Goal: Transaction & Acquisition: Purchase product/service

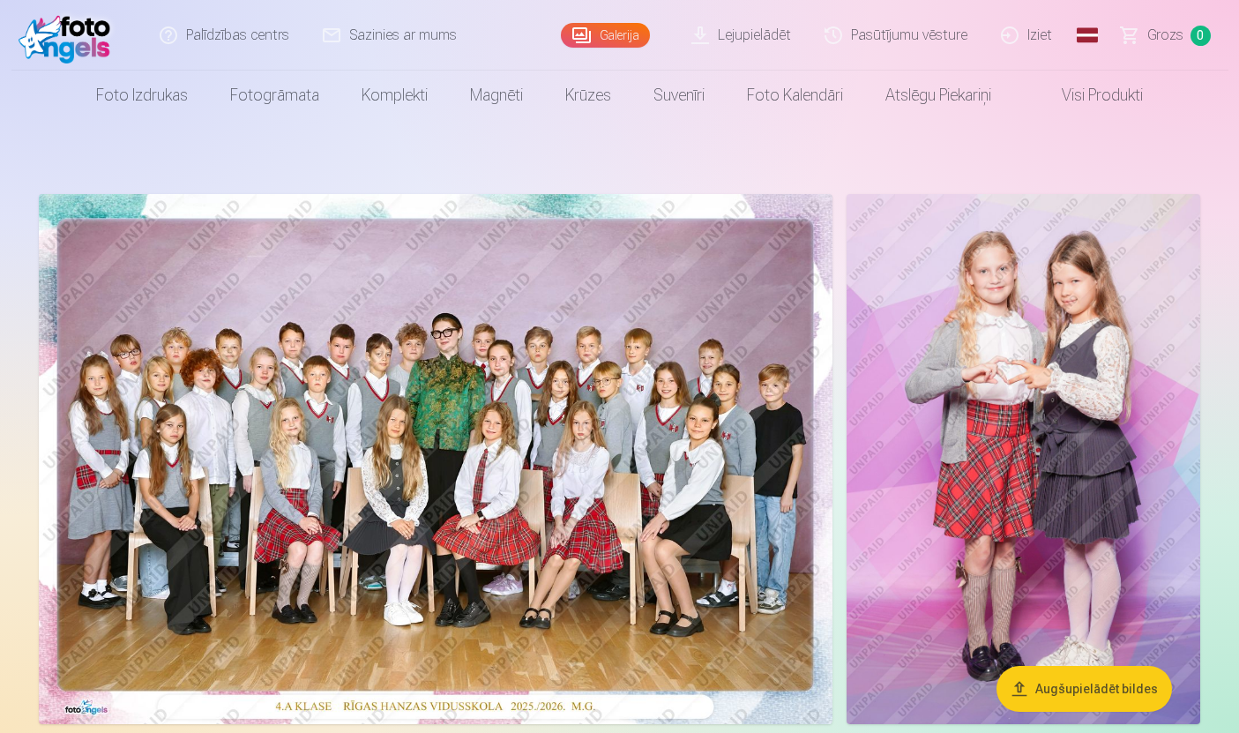
click at [1168, 49] on link "Grozs 0" at bounding box center [1166, 35] width 123 height 71
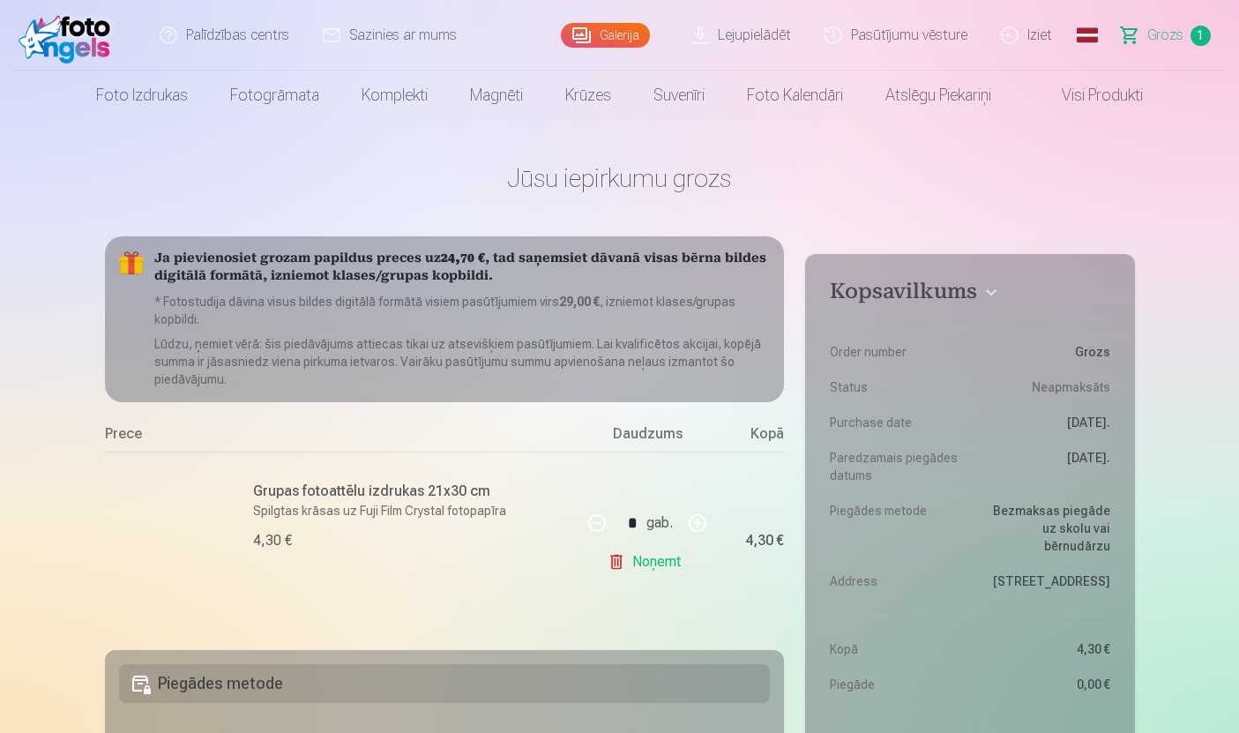
click at [148, 507] on div at bounding box center [165, 541] width 120 height 120
click at [676, 551] on link "Noņemt" at bounding box center [648, 561] width 80 height 35
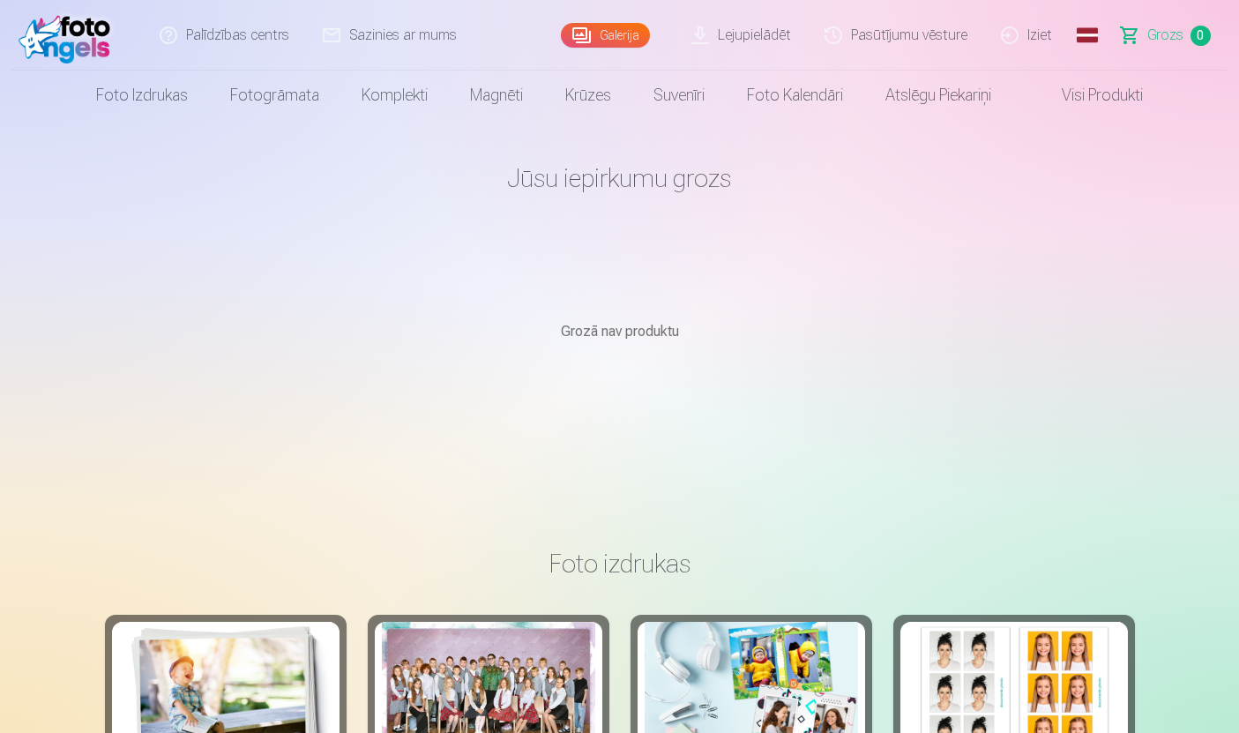
click at [613, 31] on link "Galerija" at bounding box center [605, 35] width 89 height 25
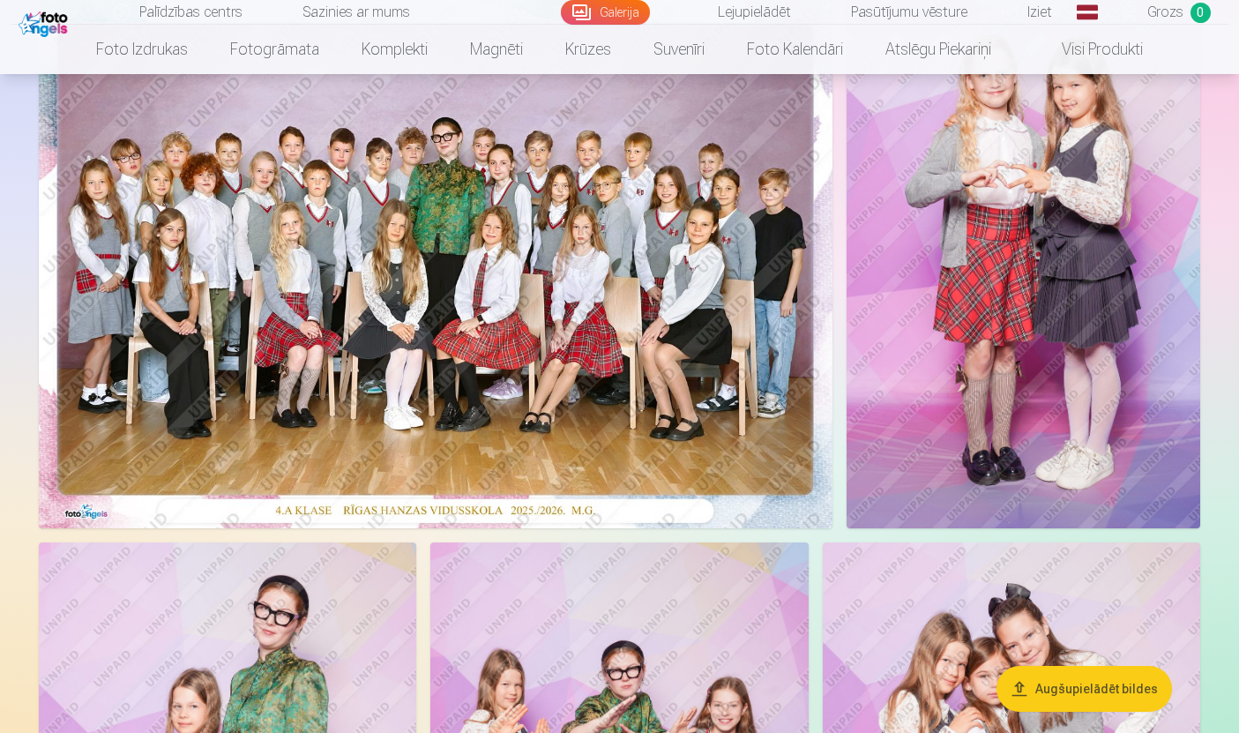
scroll to position [198, 0]
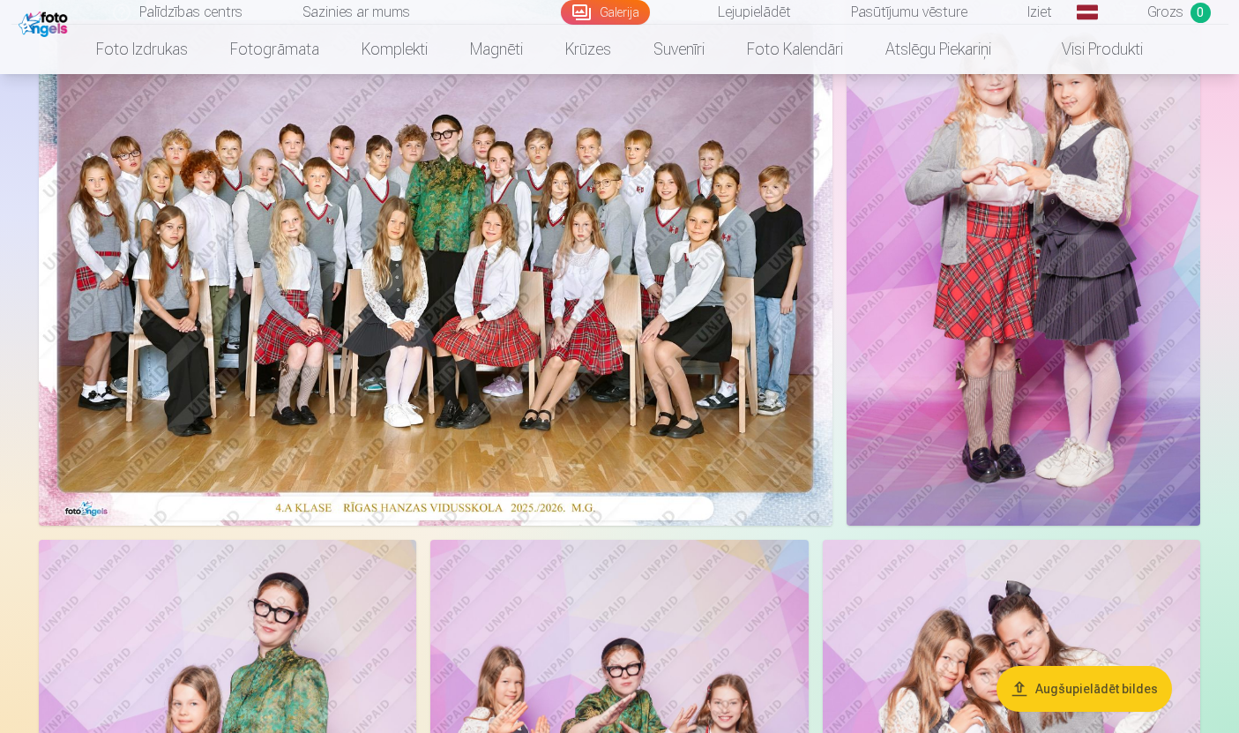
click at [662, 403] on img at bounding box center [436, 261] width 794 height 530
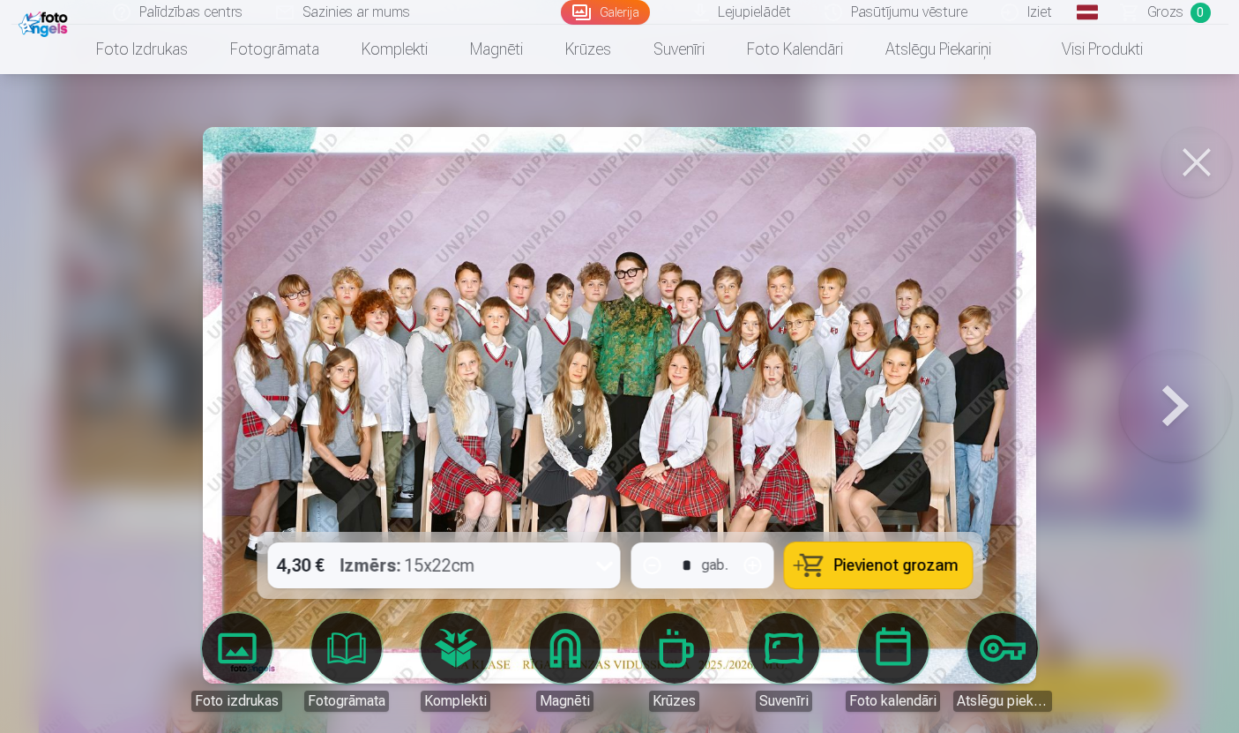
click at [887, 573] on span "Pievienot grozam" at bounding box center [895, 565] width 124 height 16
click at [1174, 20] on span "Grozs" at bounding box center [1165, 12] width 36 height 21
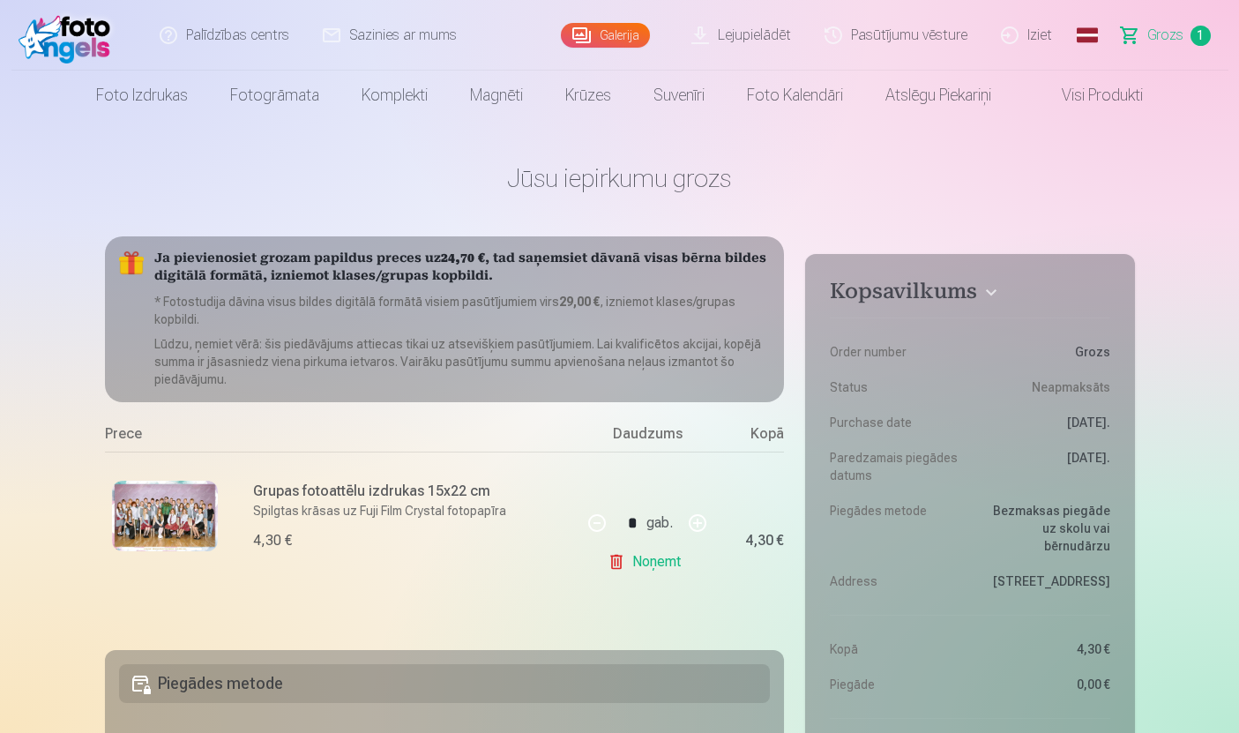
click at [651, 553] on link "Noņemt" at bounding box center [648, 561] width 80 height 35
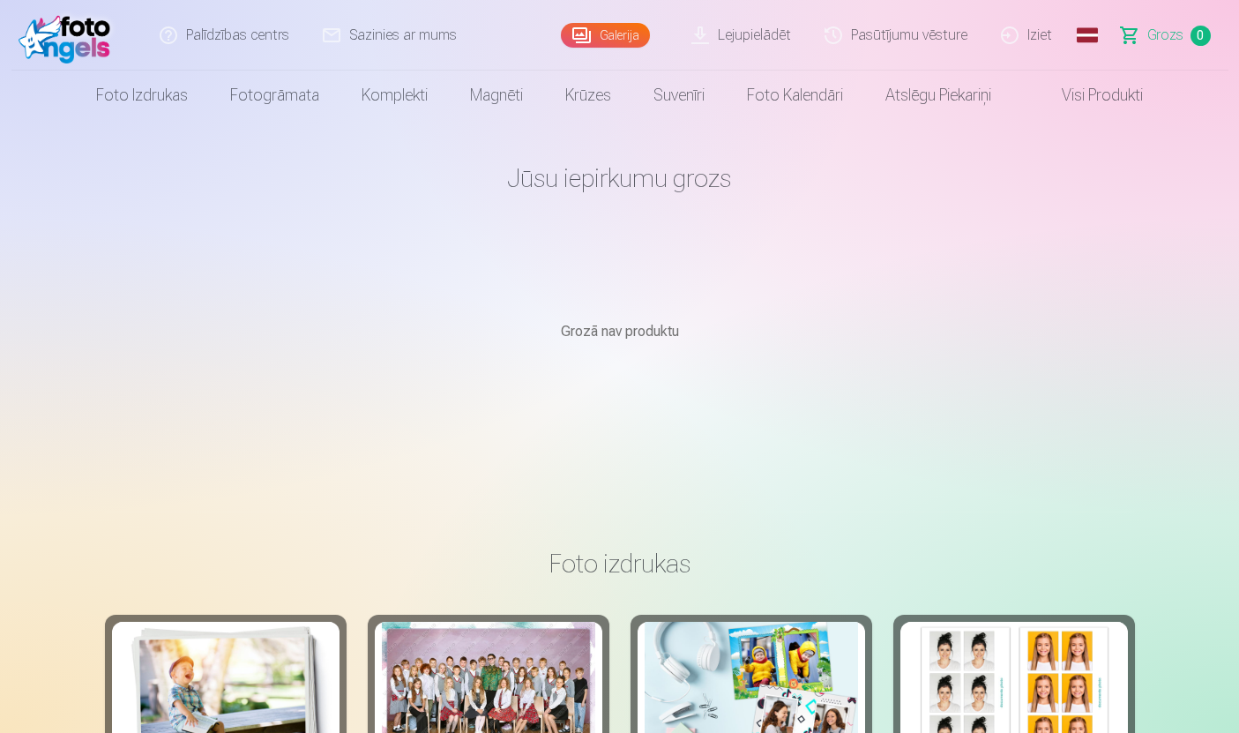
click at [612, 36] on link "Galerija" at bounding box center [605, 35] width 89 height 25
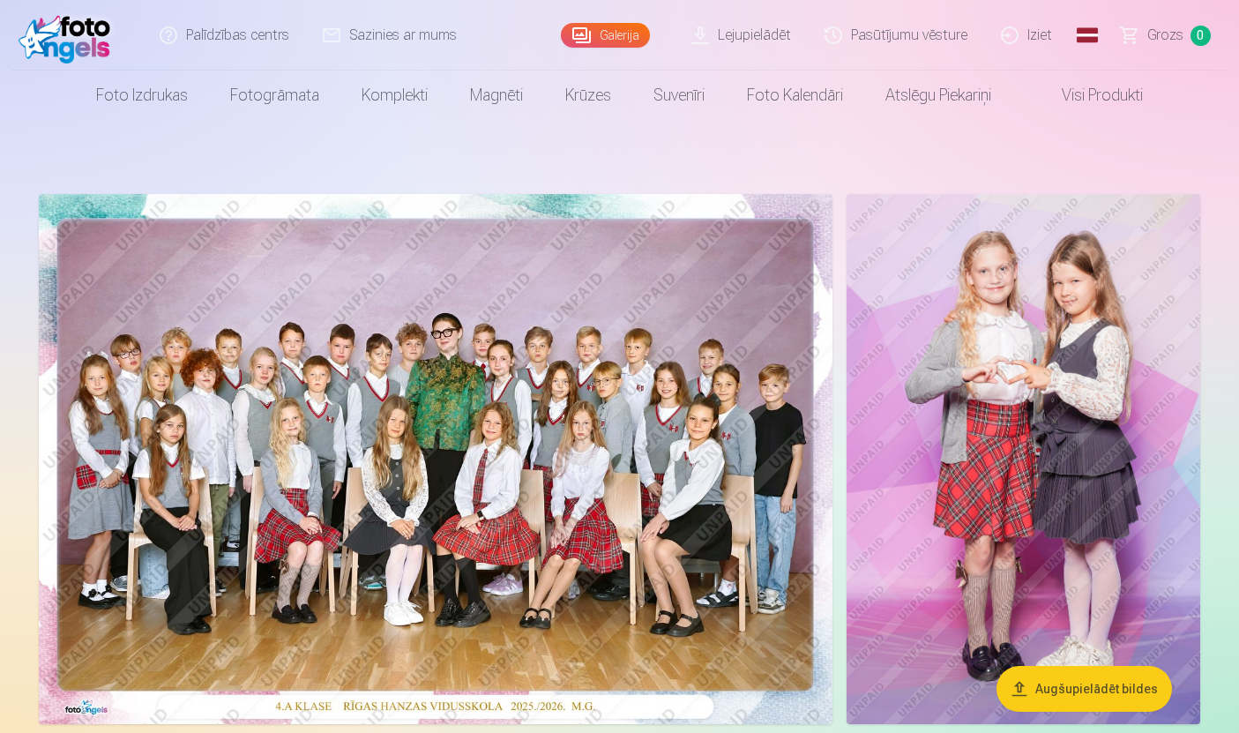
click at [713, 569] on img at bounding box center [436, 459] width 794 height 530
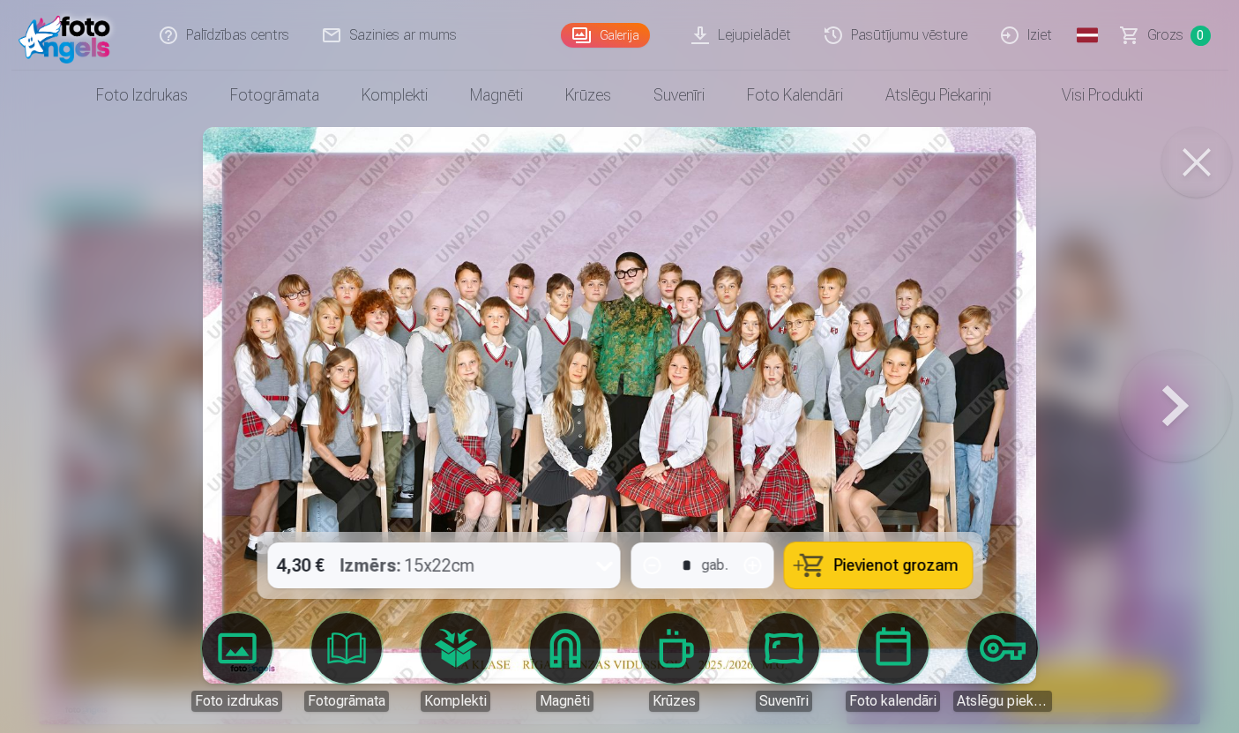
click at [134, 105] on link "Foto izdrukas" at bounding box center [142, 95] width 134 height 49
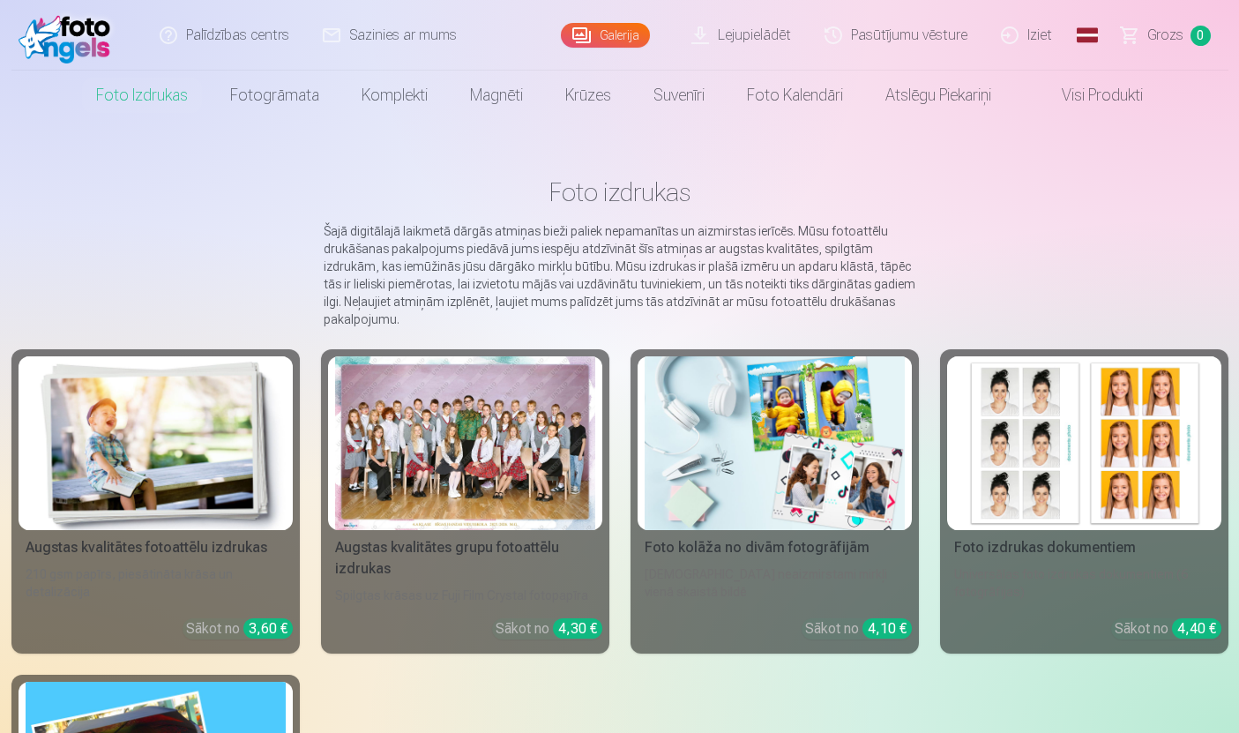
click at [527, 459] on div at bounding box center [465, 443] width 260 height 174
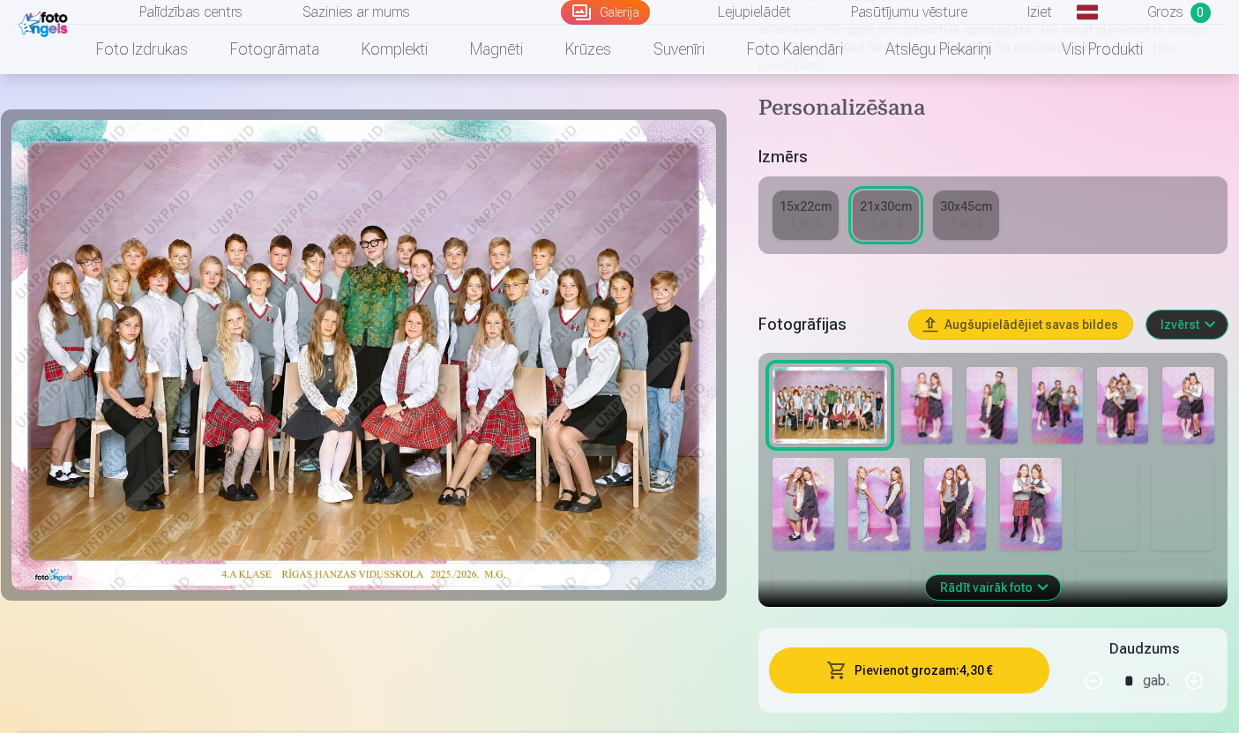
scroll to position [353, 0]
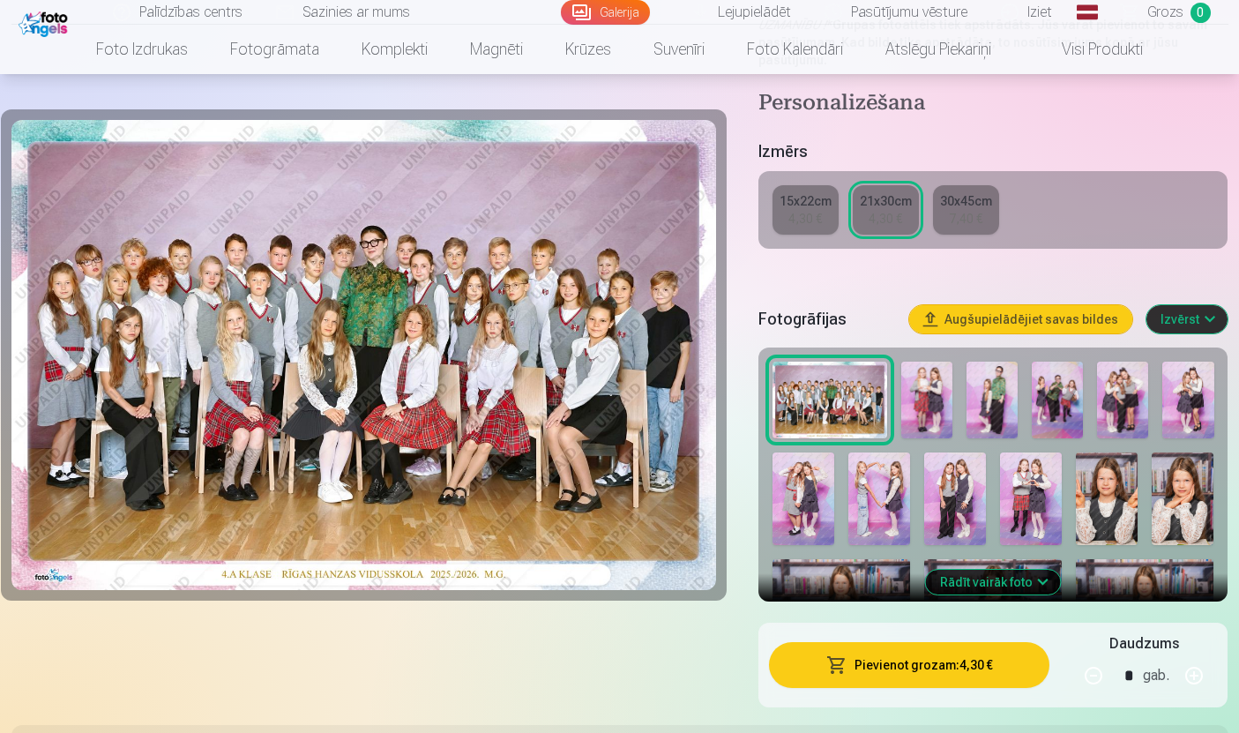
click at [928, 410] on img at bounding box center [926, 400] width 51 height 77
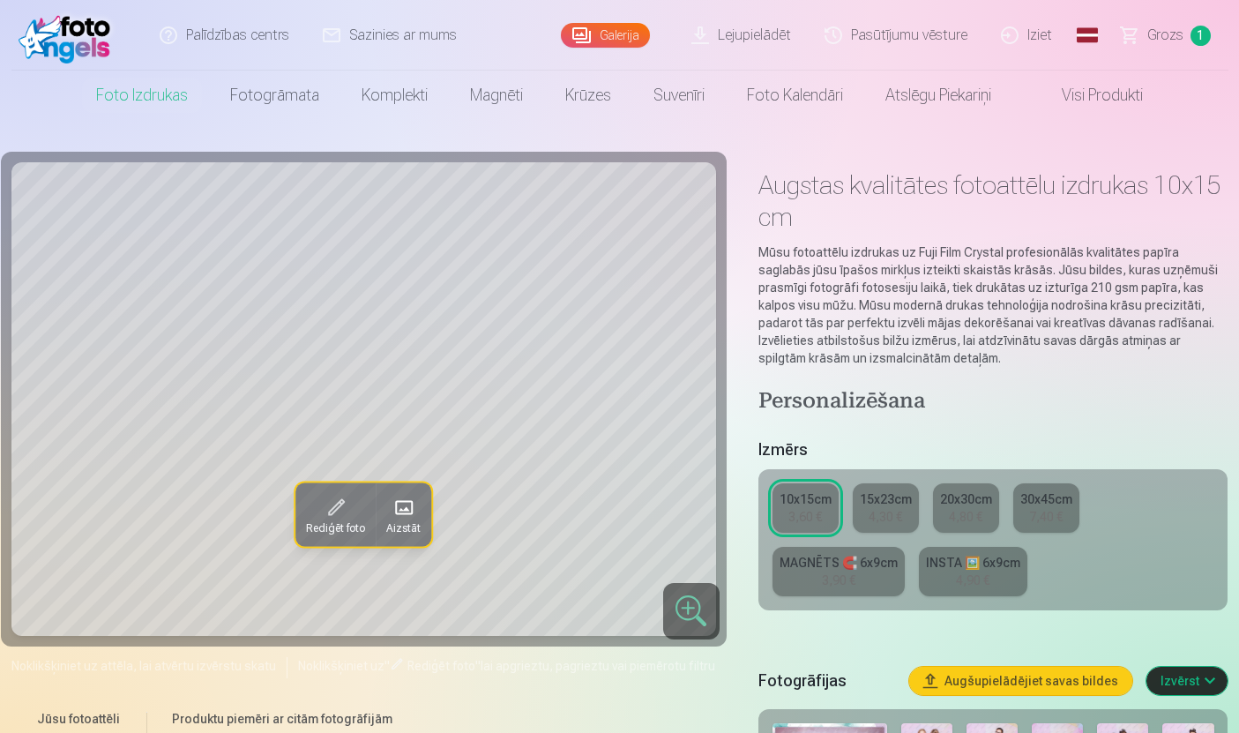
click at [1166, 39] on span "Grozs" at bounding box center [1165, 35] width 36 height 21
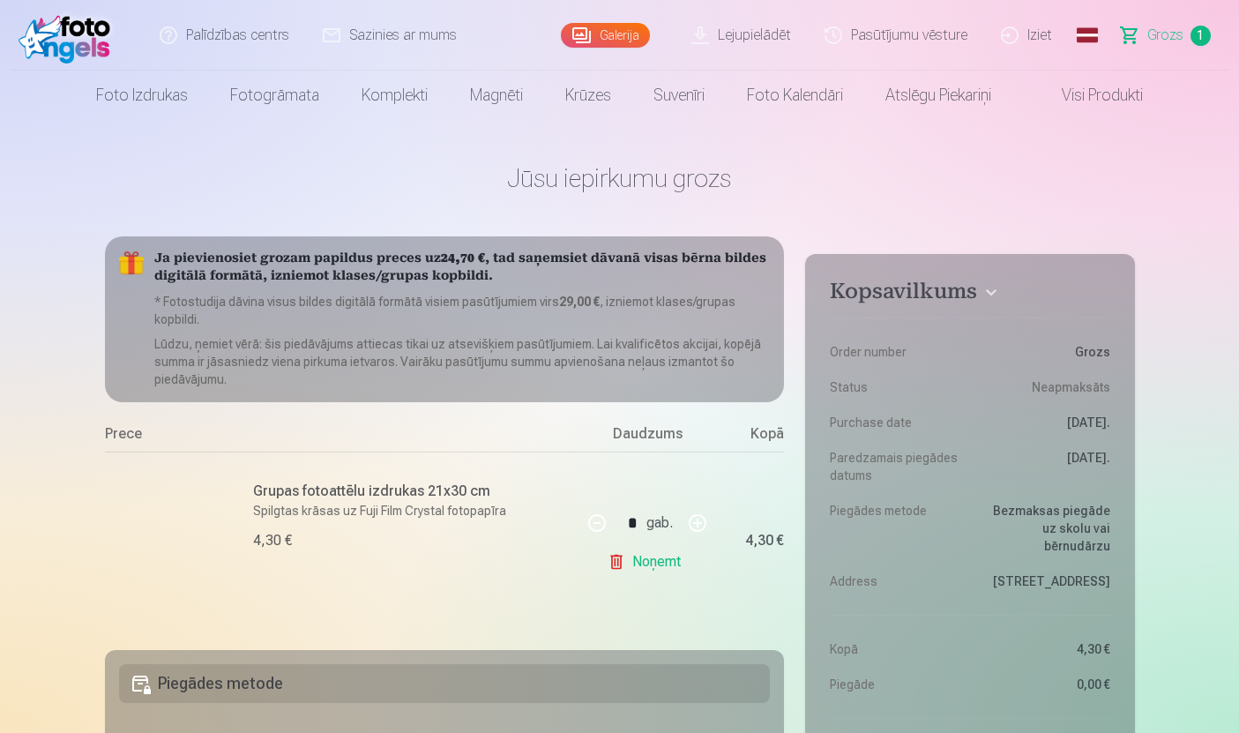
click at [295, 486] on h6 "Grupas fotoattēlu izdrukas 21x30 cm" at bounding box center [412, 491] width 318 height 21
click at [123, 531] on div at bounding box center [165, 541] width 120 height 120
click at [161, 546] on div at bounding box center [165, 541] width 120 height 120
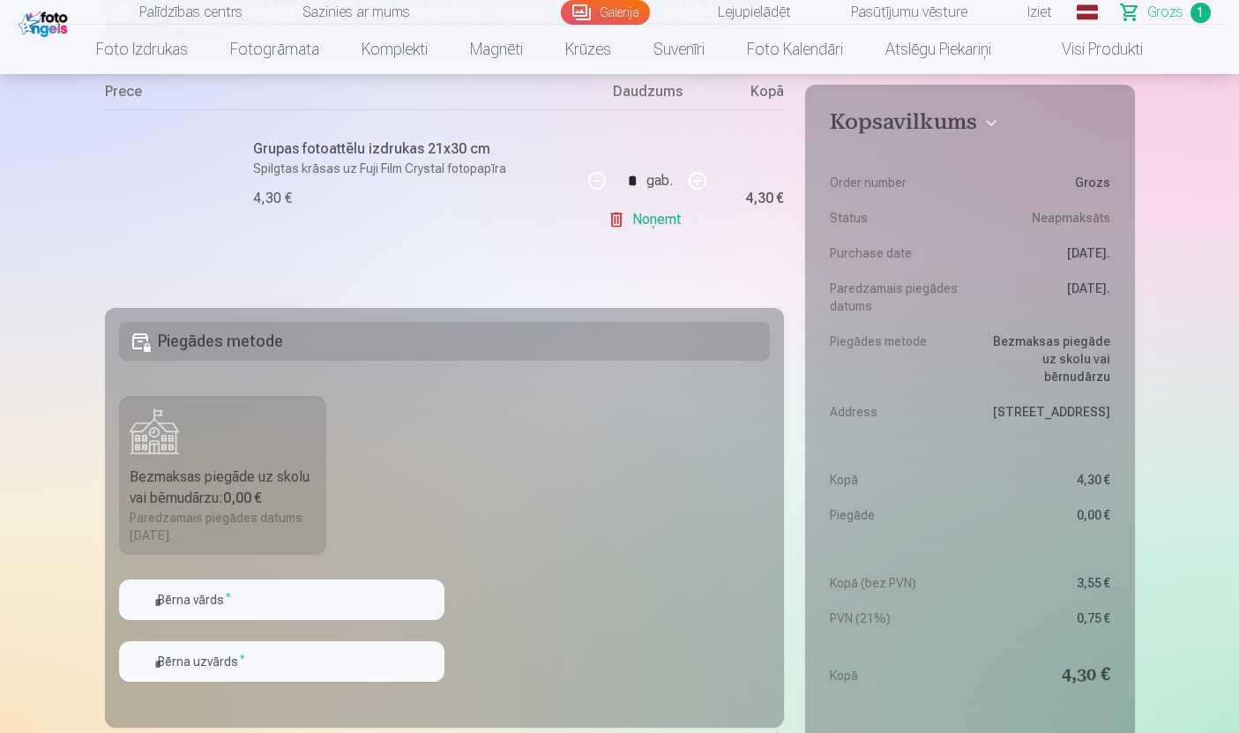
scroll to position [336, 0]
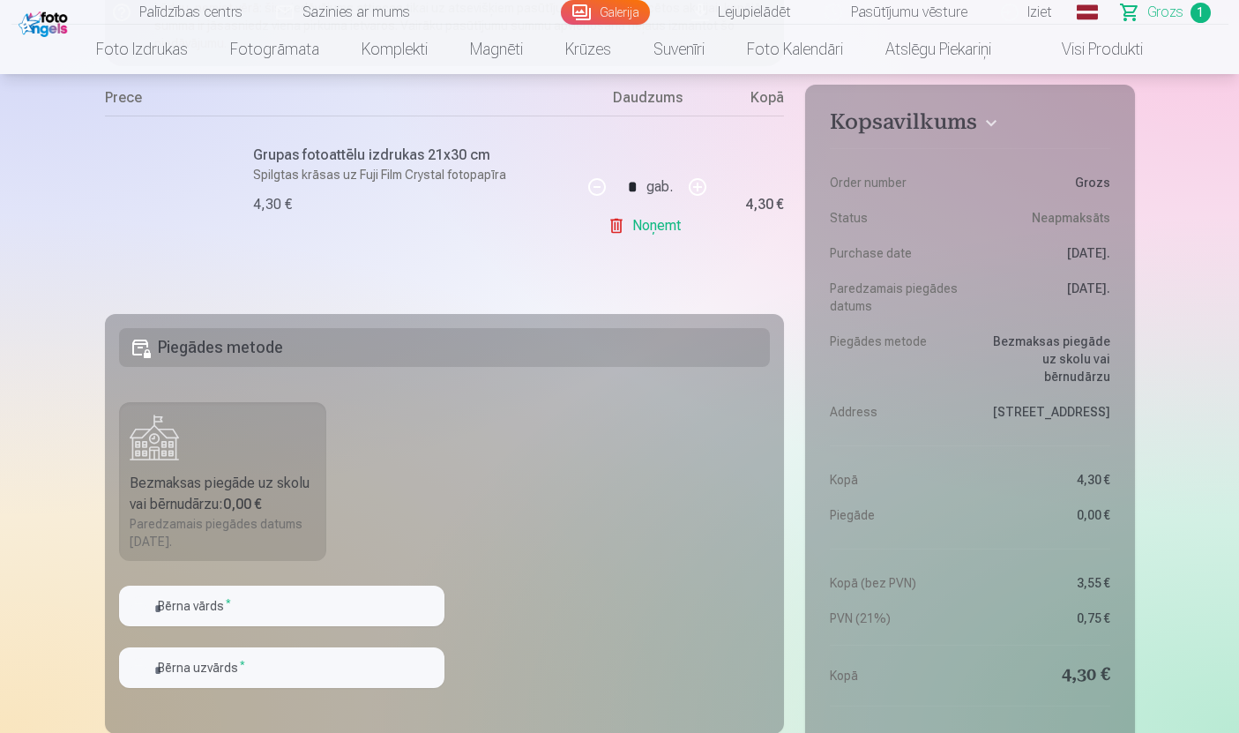
click at [187, 197] on div at bounding box center [165, 205] width 120 height 120
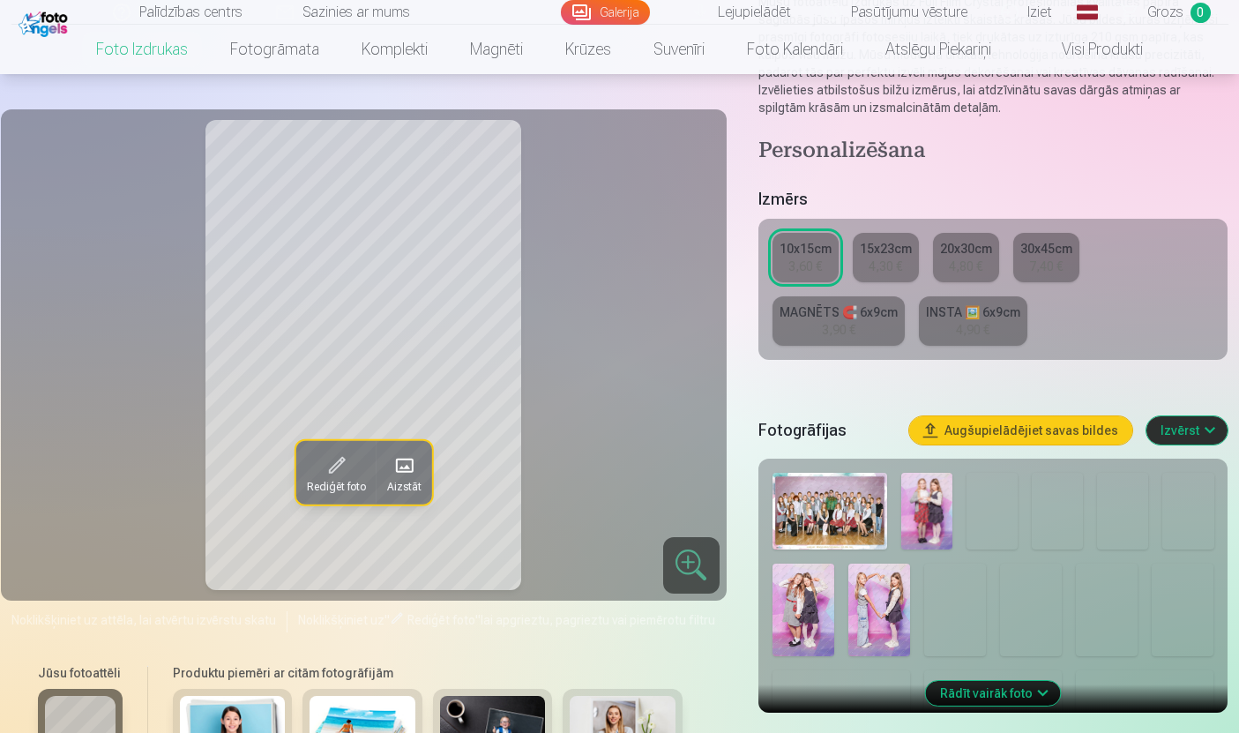
scroll to position [251, 0]
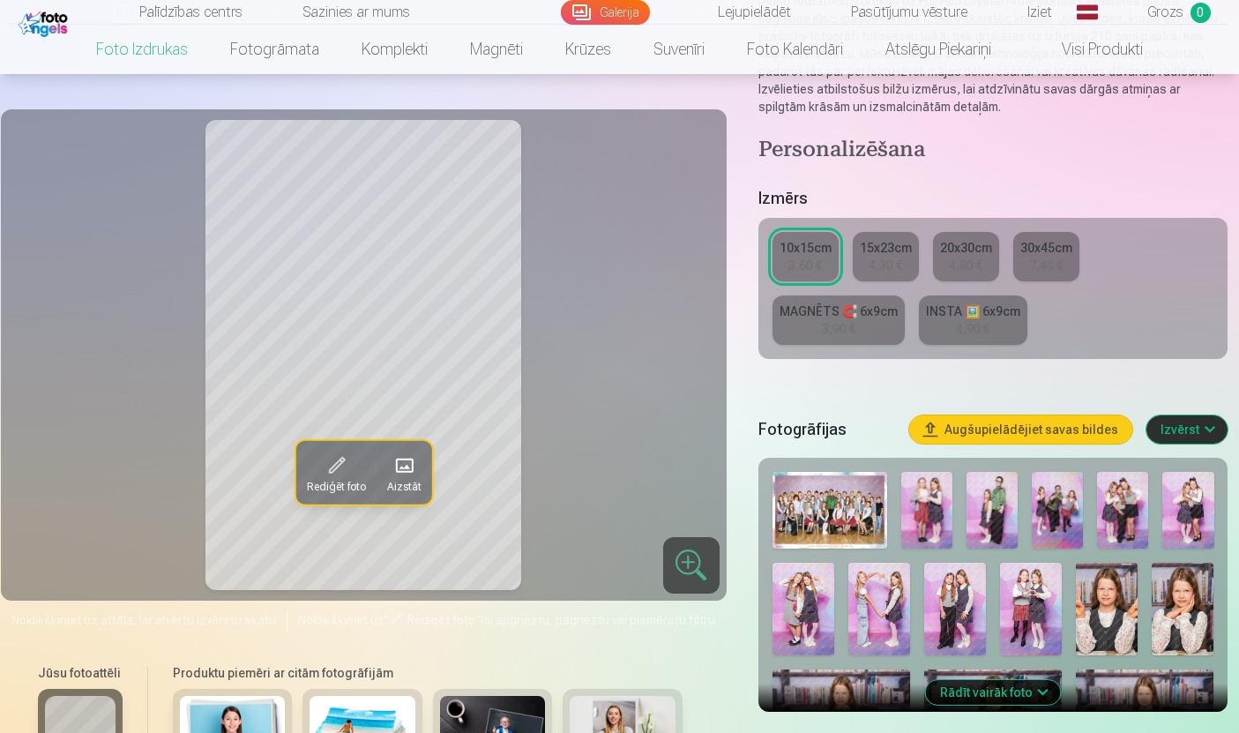
click at [930, 524] on img at bounding box center [926, 510] width 51 height 77
click at [990, 530] on img at bounding box center [992, 510] width 51 height 77
click at [915, 535] on img at bounding box center [926, 510] width 51 height 77
click at [1183, 432] on button "Izvērst" at bounding box center [1187, 429] width 81 height 28
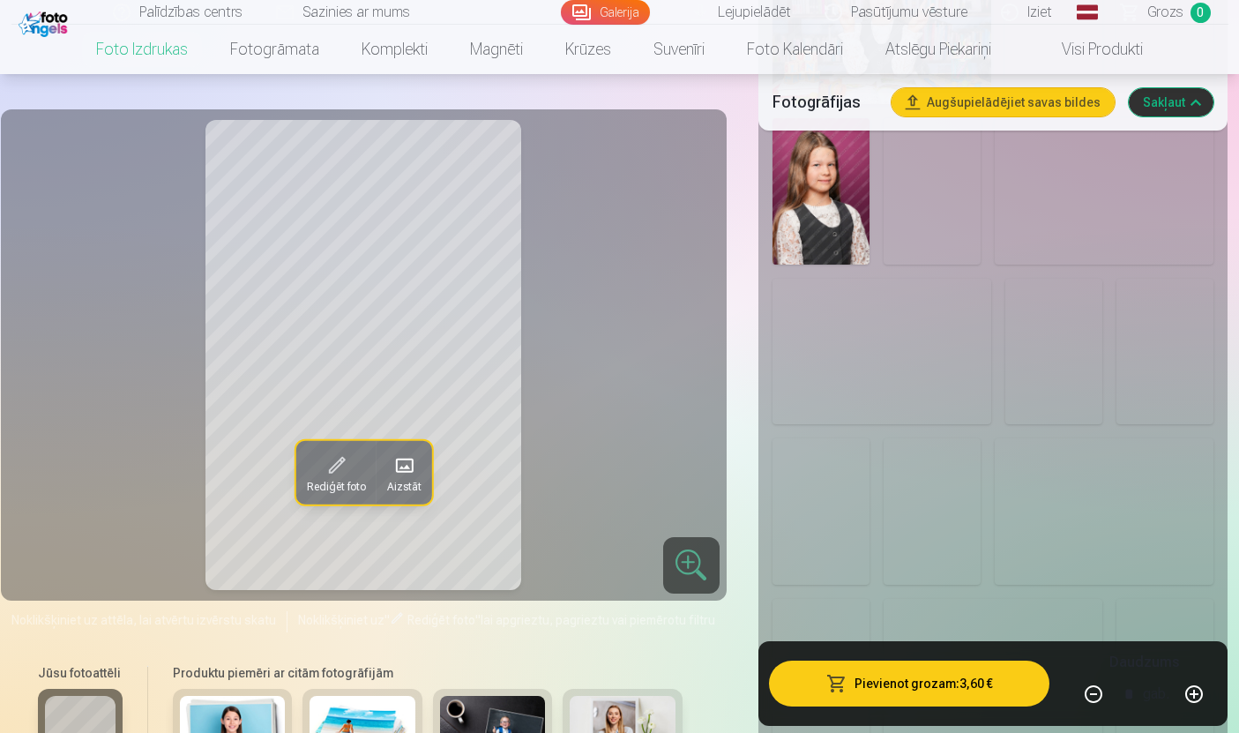
scroll to position [1618, 0]
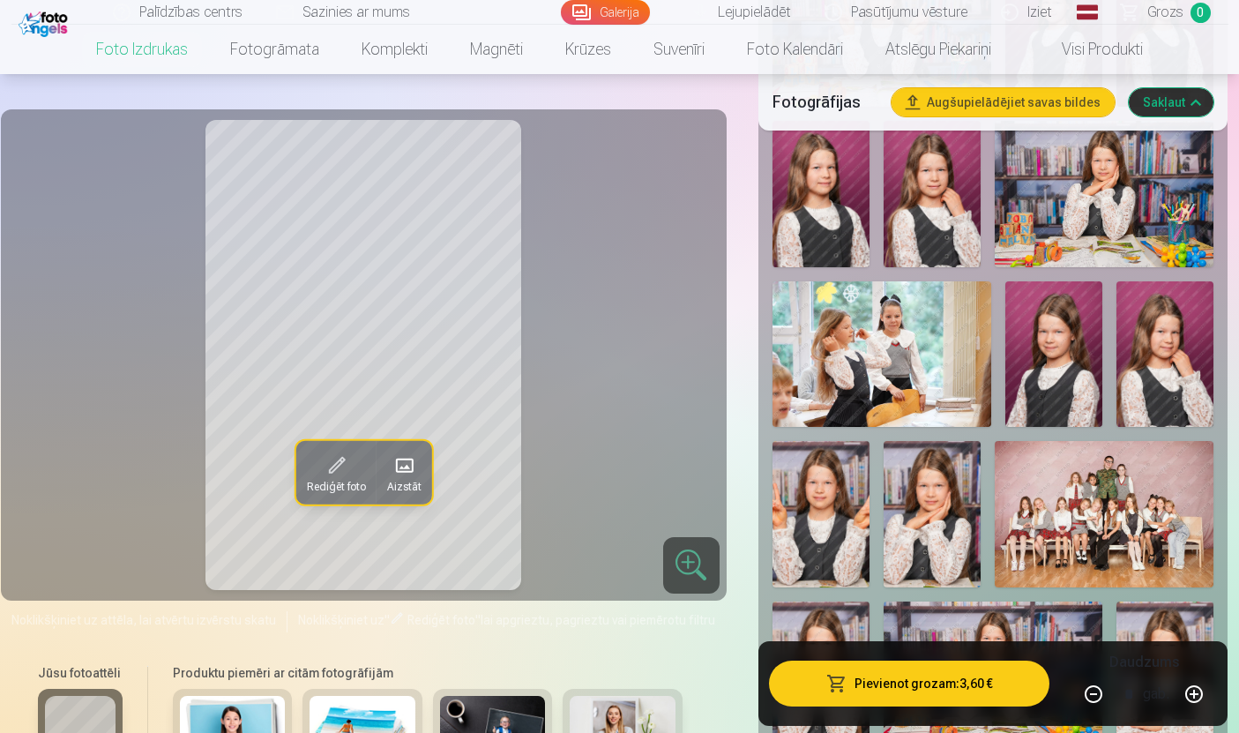
click at [1109, 526] on img at bounding box center [1104, 514] width 219 height 146
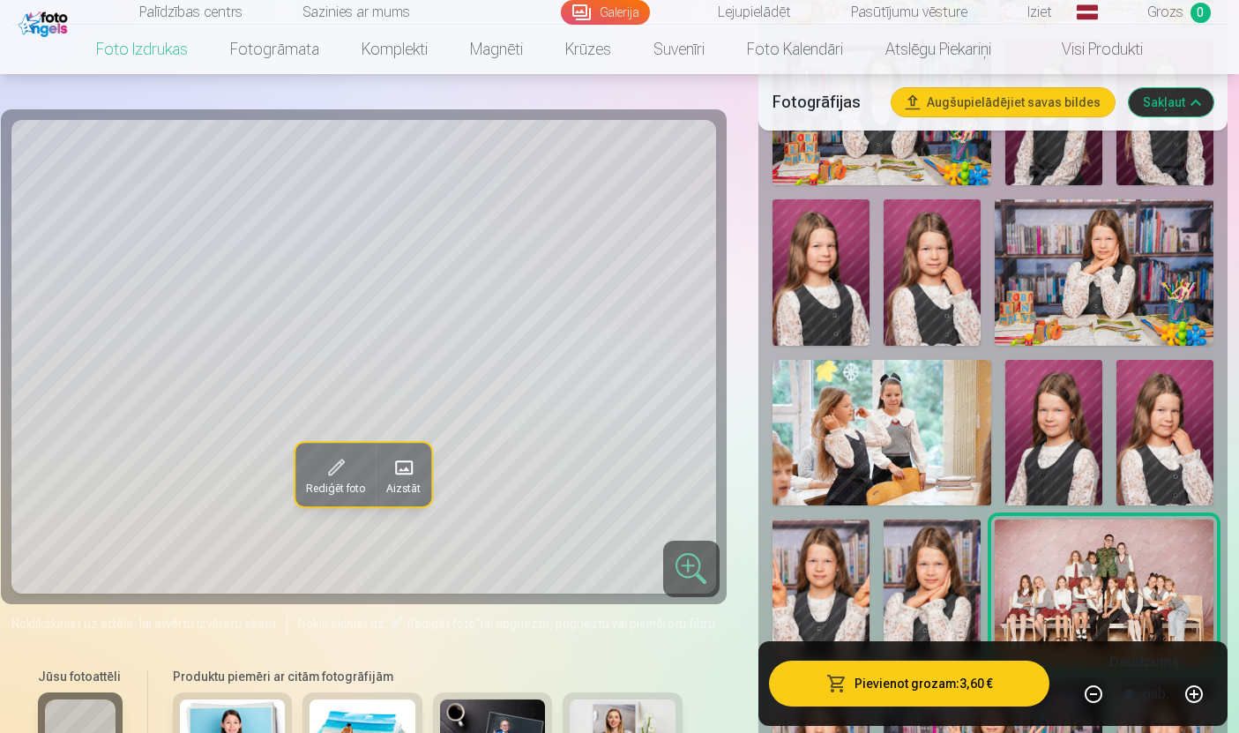
scroll to position [1539, 0]
click at [881, 467] on img at bounding box center [882, 434] width 219 height 146
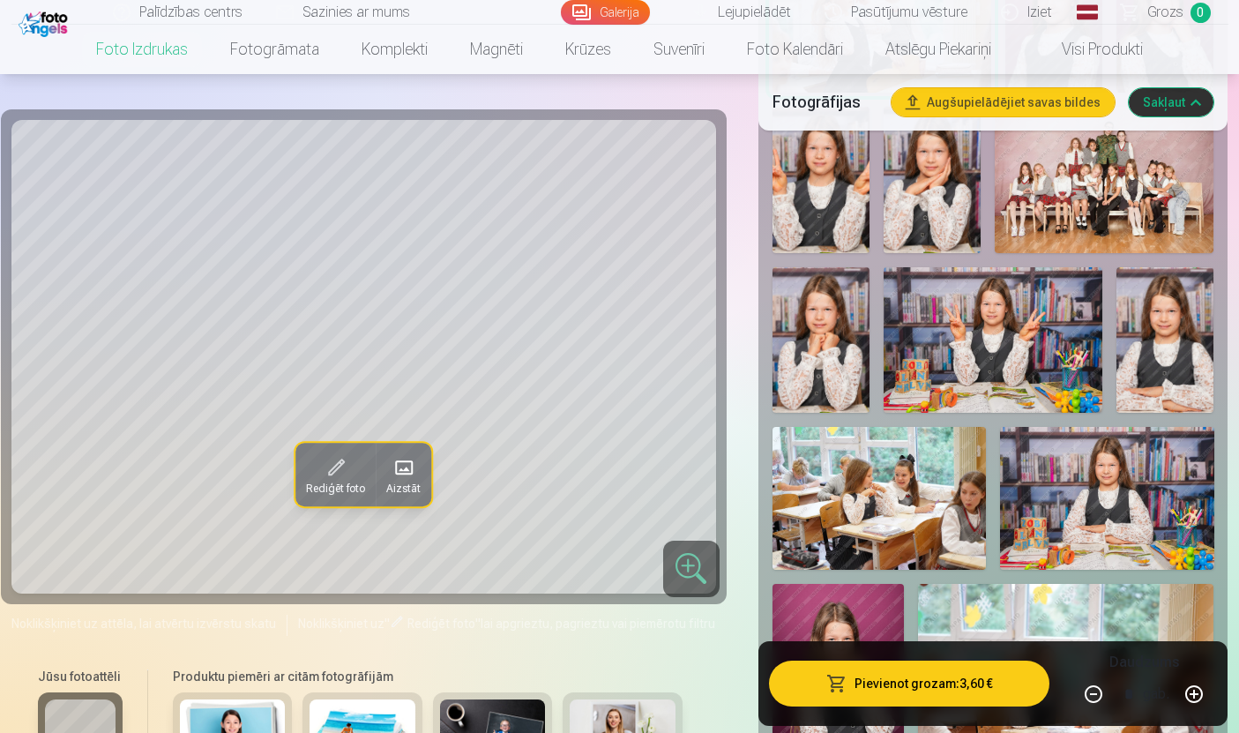
scroll to position [1954, 0]
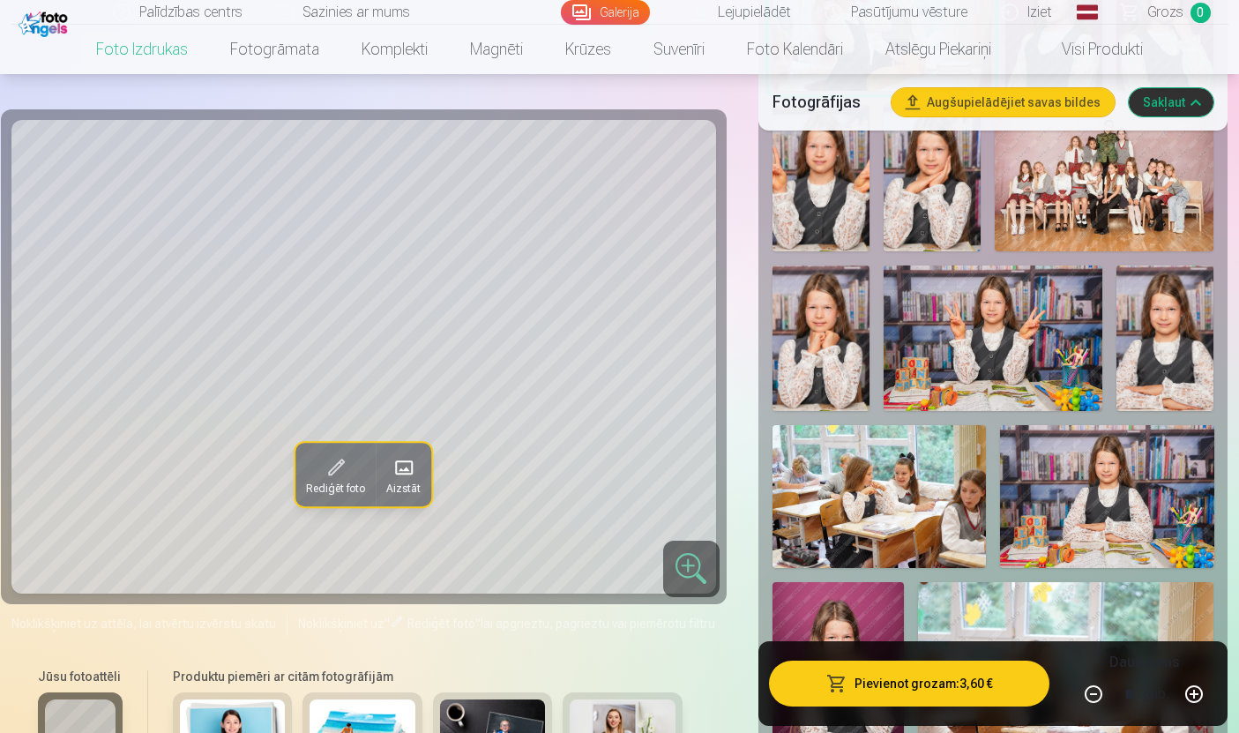
click at [896, 527] on img at bounding box center [879, 496] width 213 height 143
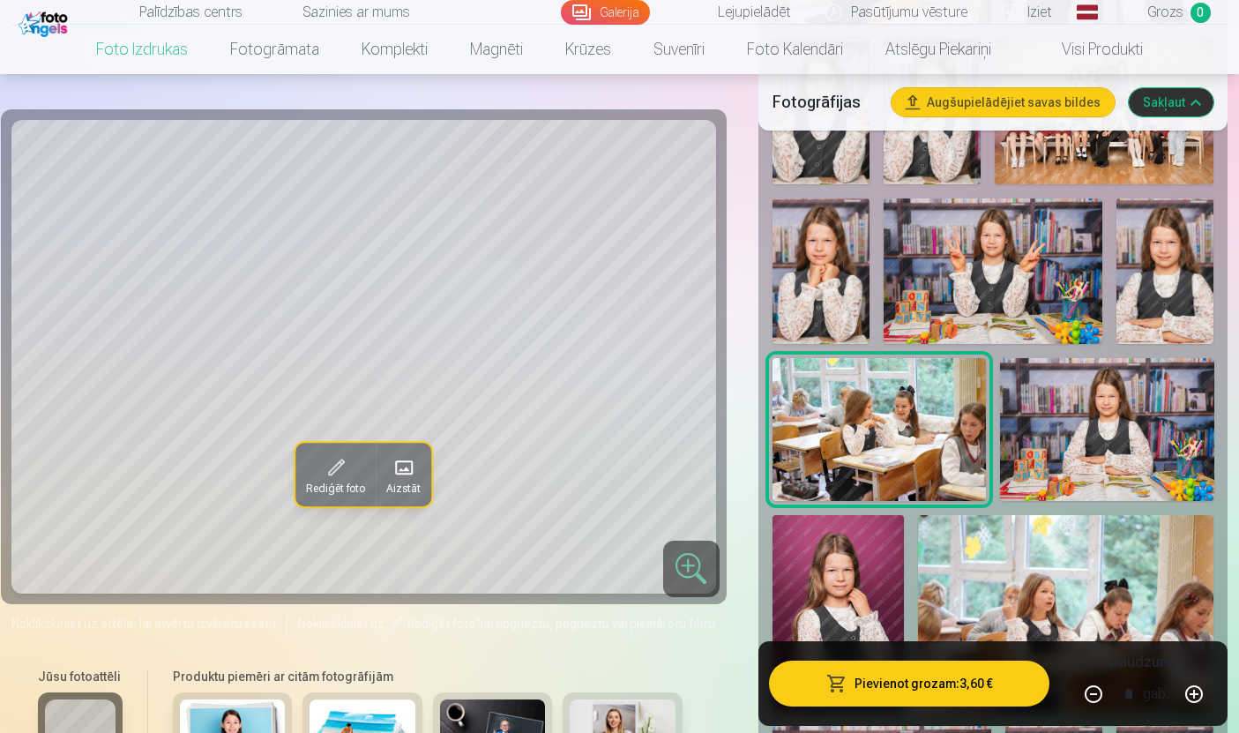
scroll to position [2136, 0]
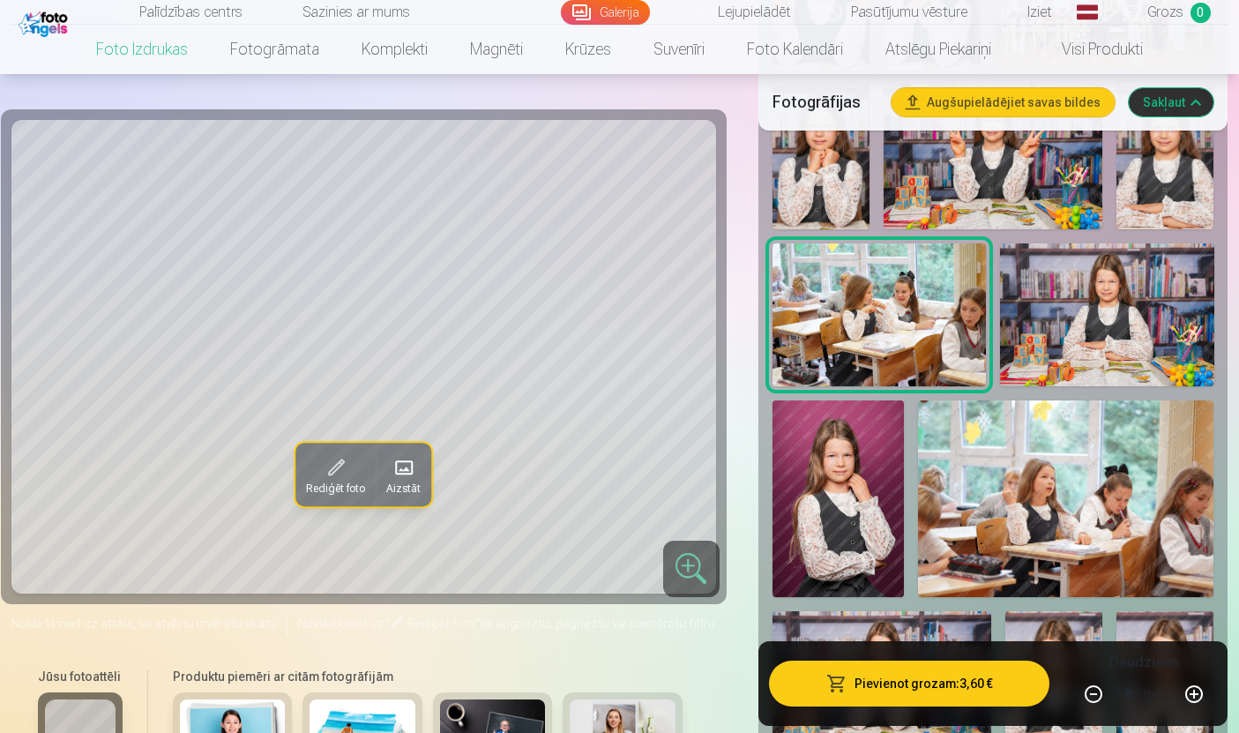
click at [1098, 532] on img at bounding box center [1066, 499] width 296 height 198
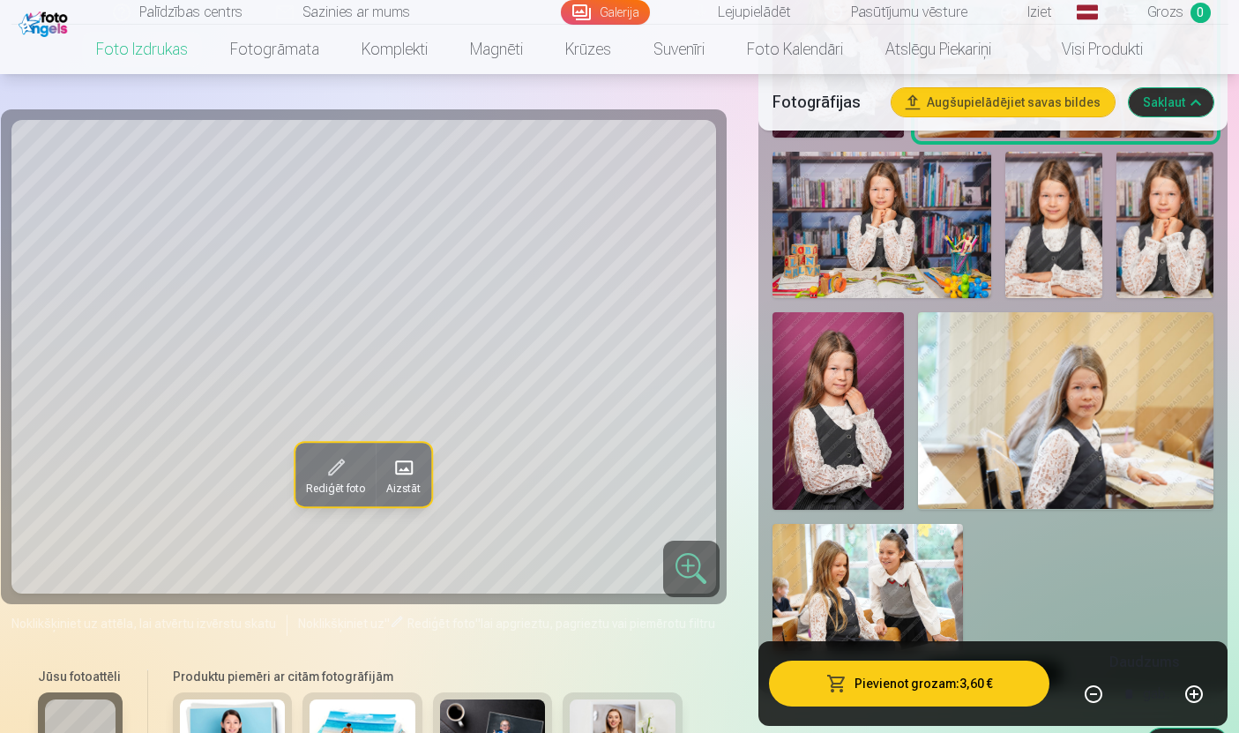
scroll to position [2629, 0]
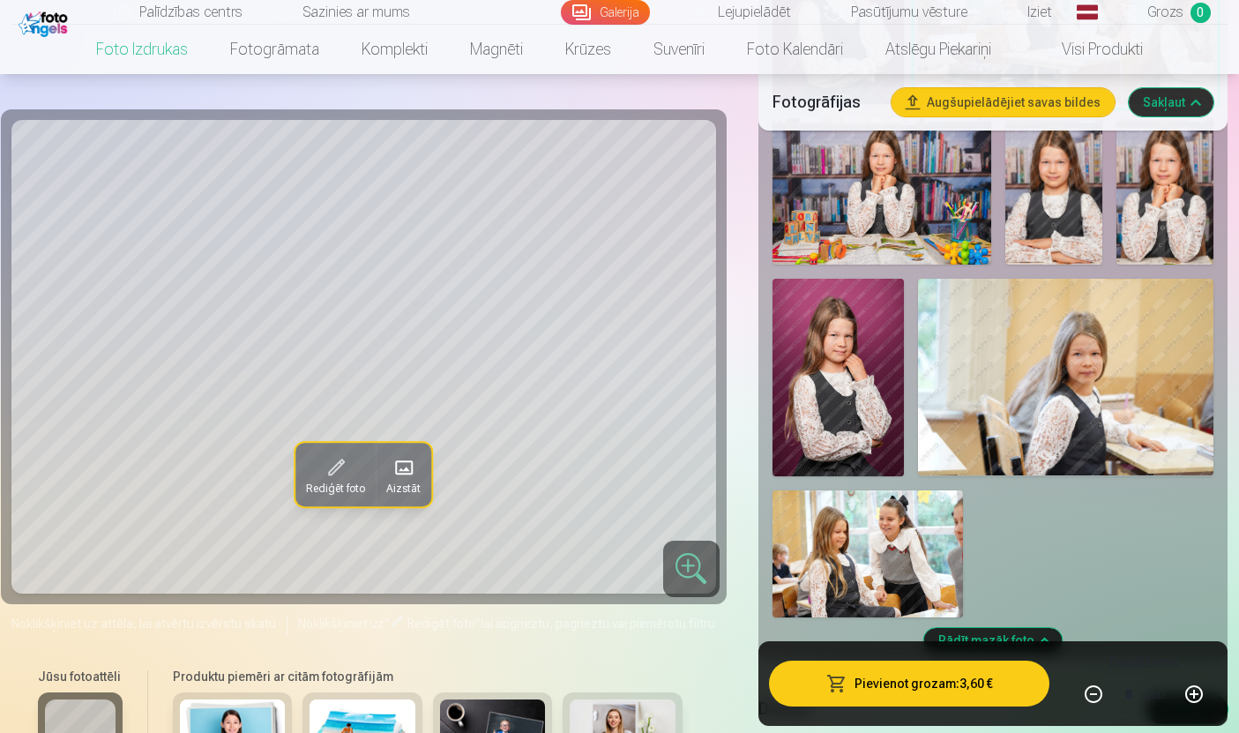
click at [892, 573] on img at bounding box center [868, 553] width 190 height 127
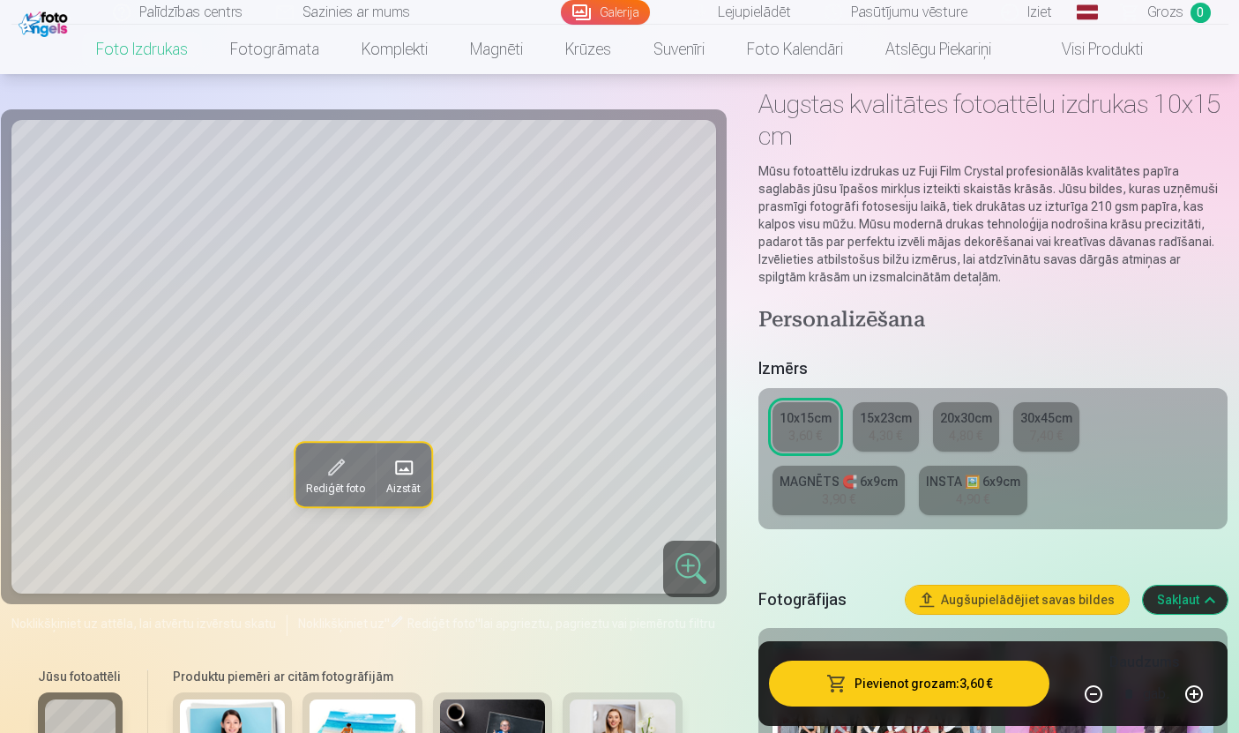
scroll to position [73, 0]
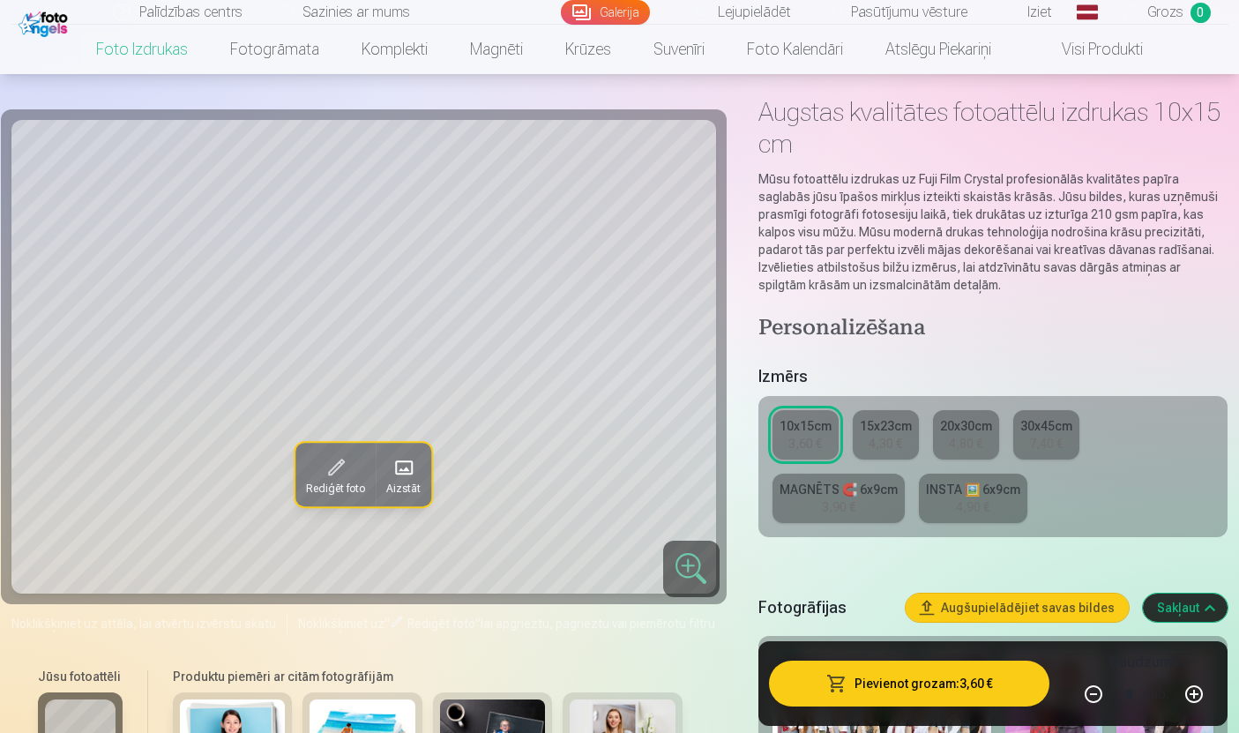
click at [822, 439] on div "3,60 €" at bounding box center [805, 444] width 34 height 18
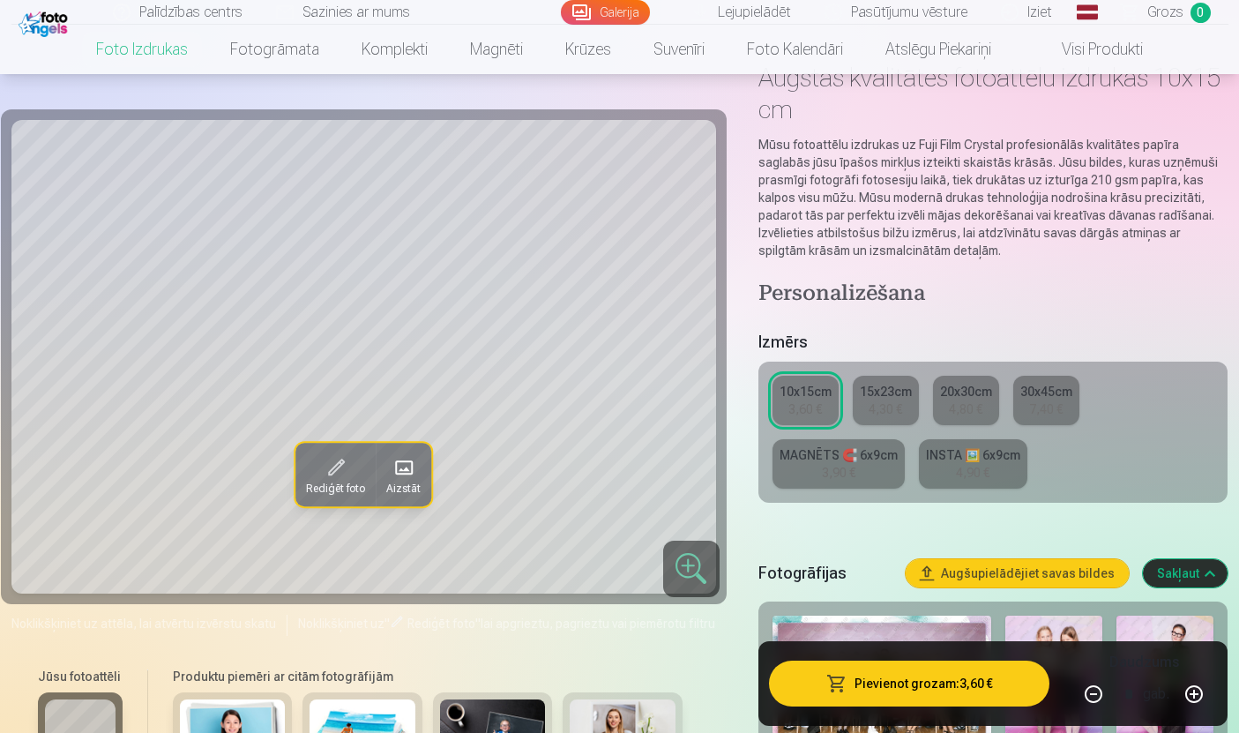
scroll to position [105, 0]
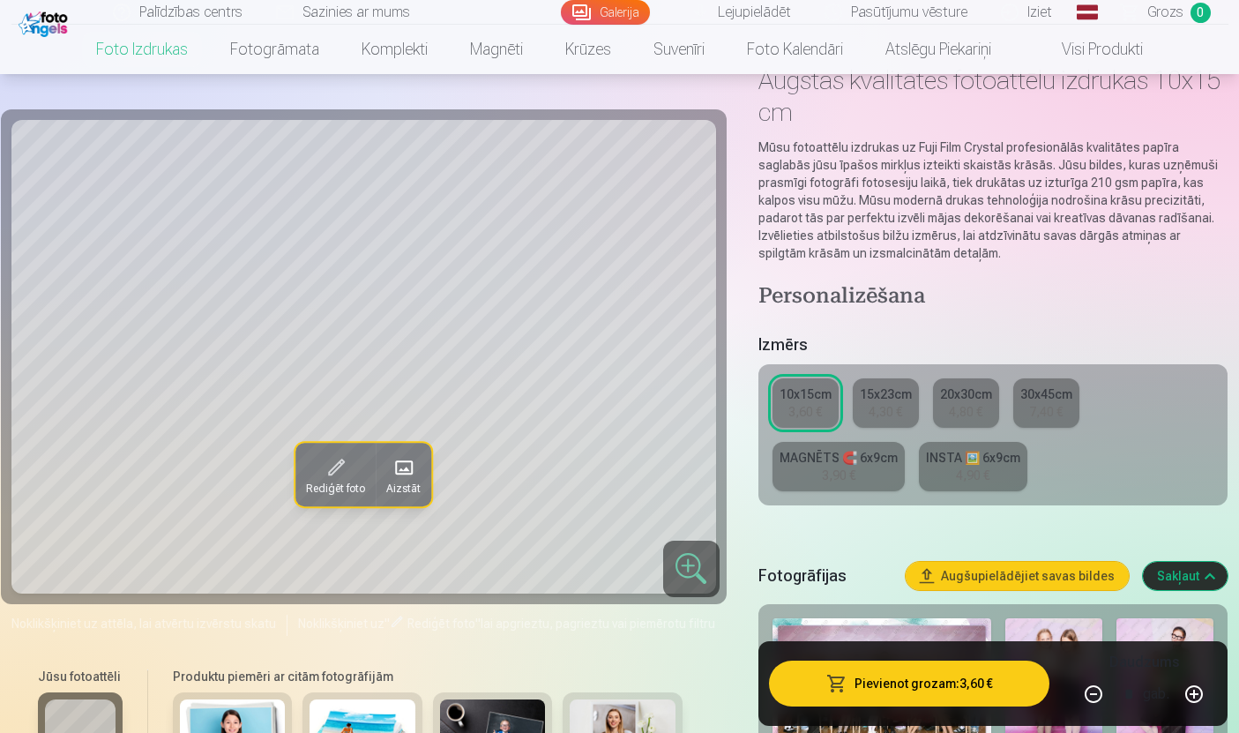
click at [938, 706] on button "Pievienot grozam : 3,60 €" at bounding box center [909, 684] width 281 height 46
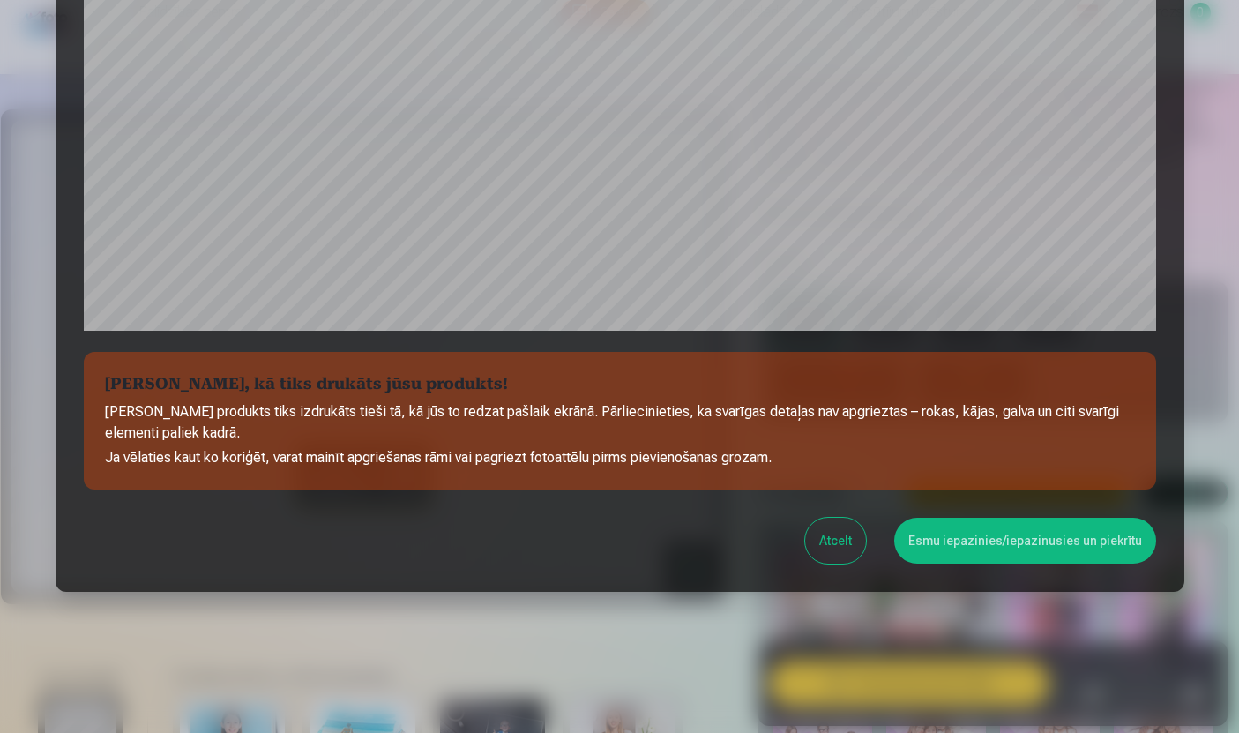
scroll to position [537, 0]
click at [849, 523] on button "Atcelt" at bounding box center [835, 541] width 61 height 46
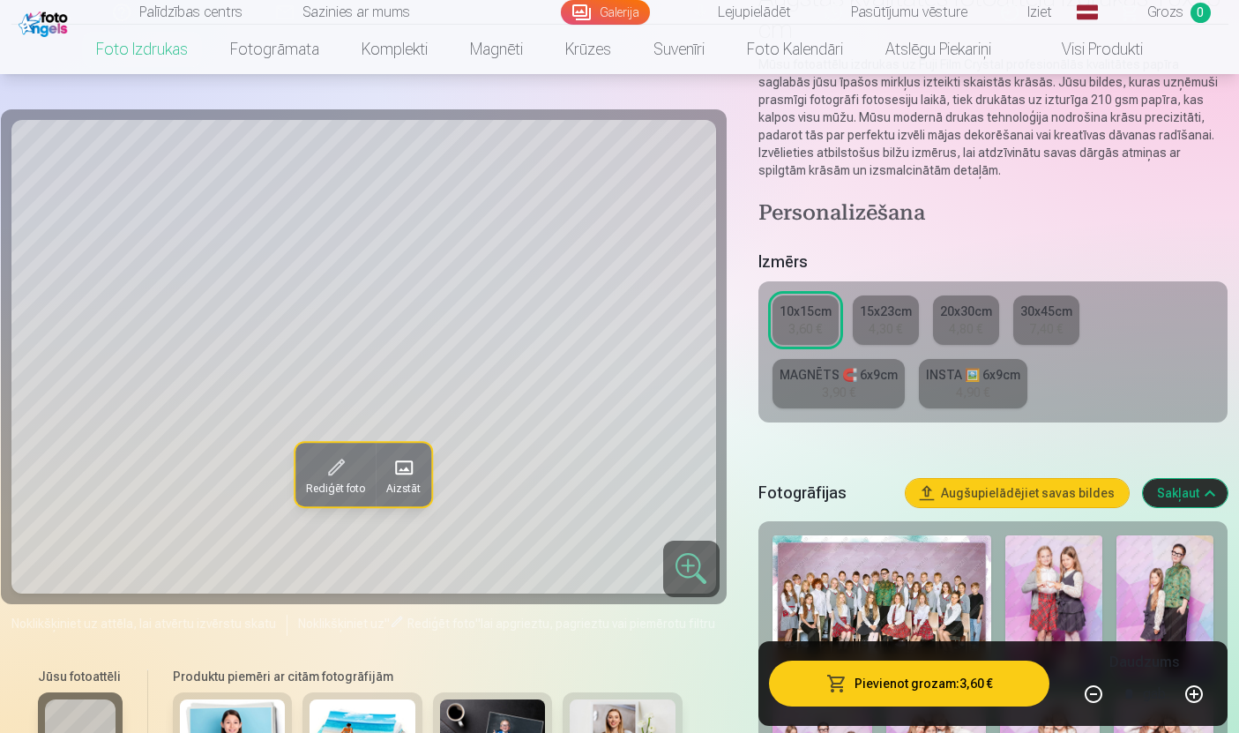
click at [333, 474] on span at bounding box center [336, 467] width 28 height 28
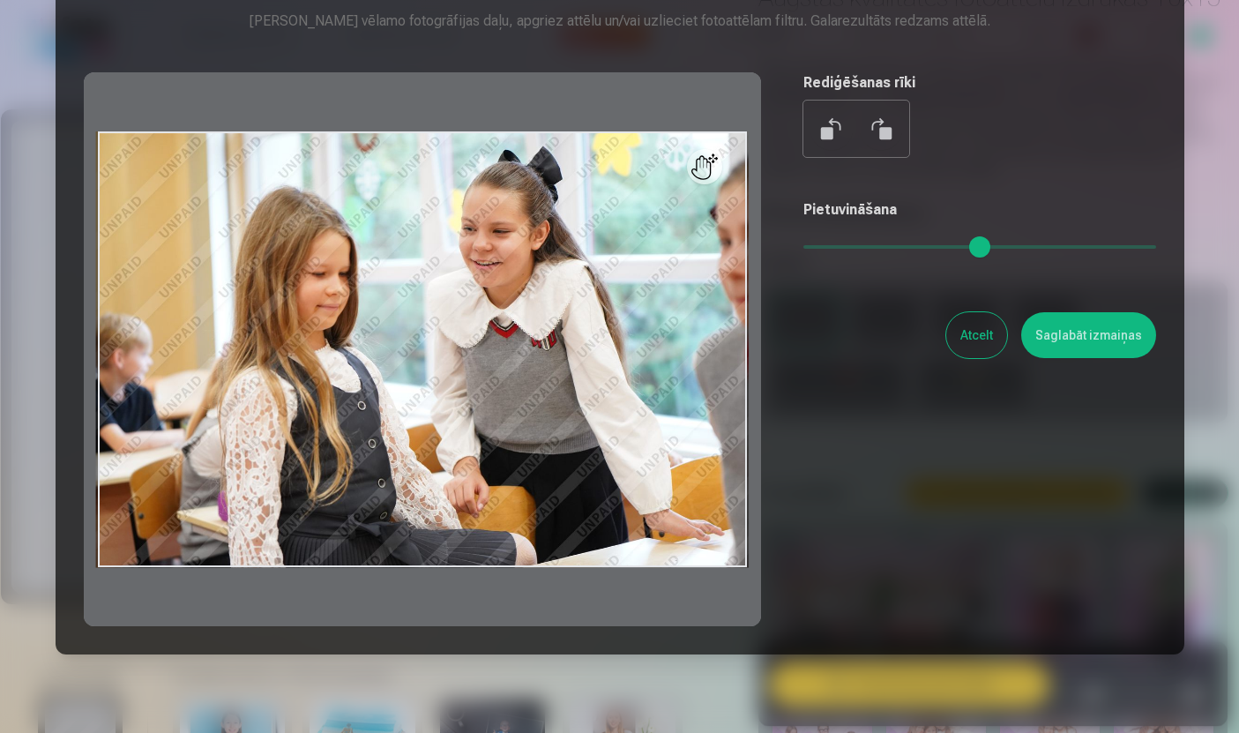
scroll to position [96, 0]
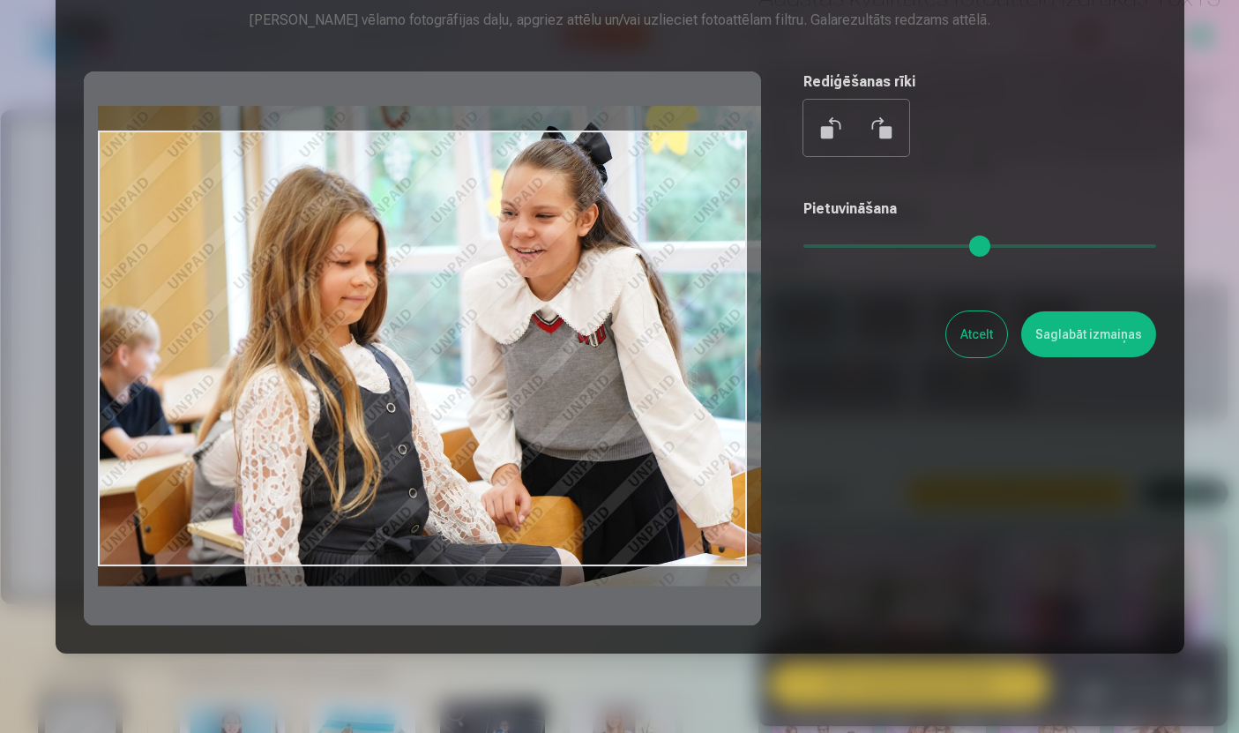
click at [841, 248] on input "range" at bounding box center [979, 246] width 353 height 4
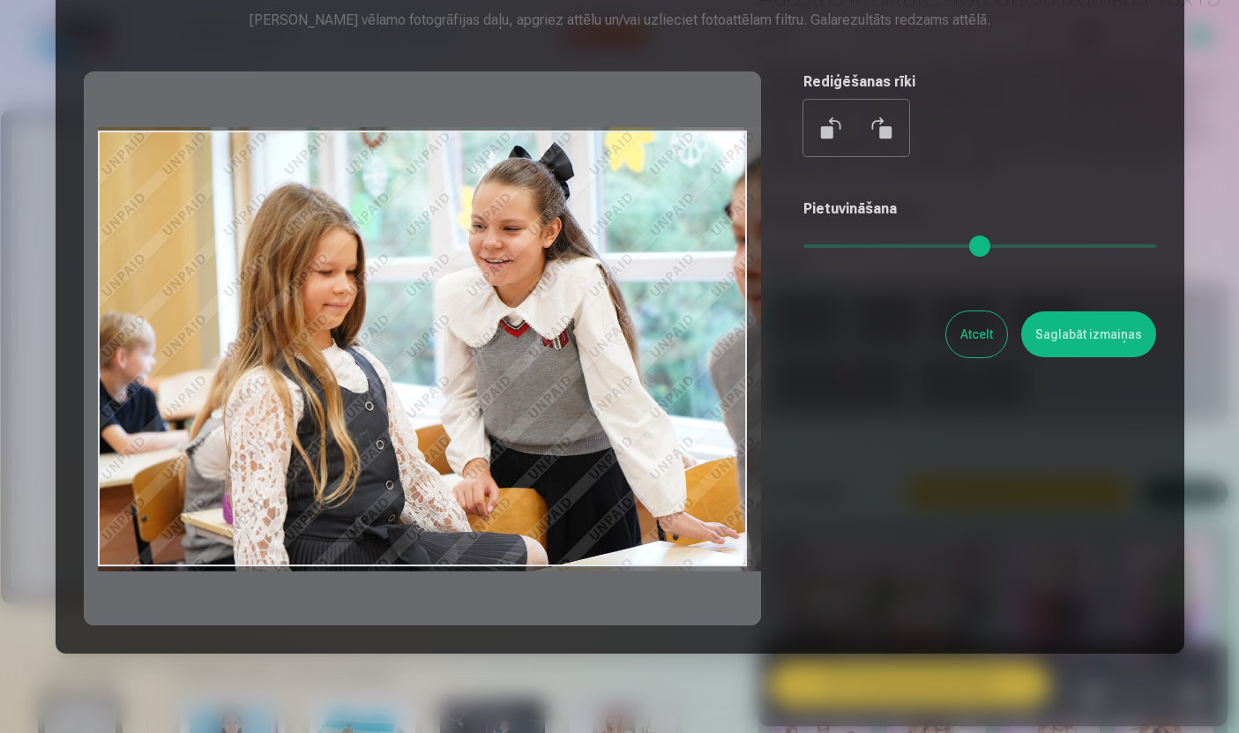
click at [276, 422] on div at bounding box center [422, 348] width 677 height 554
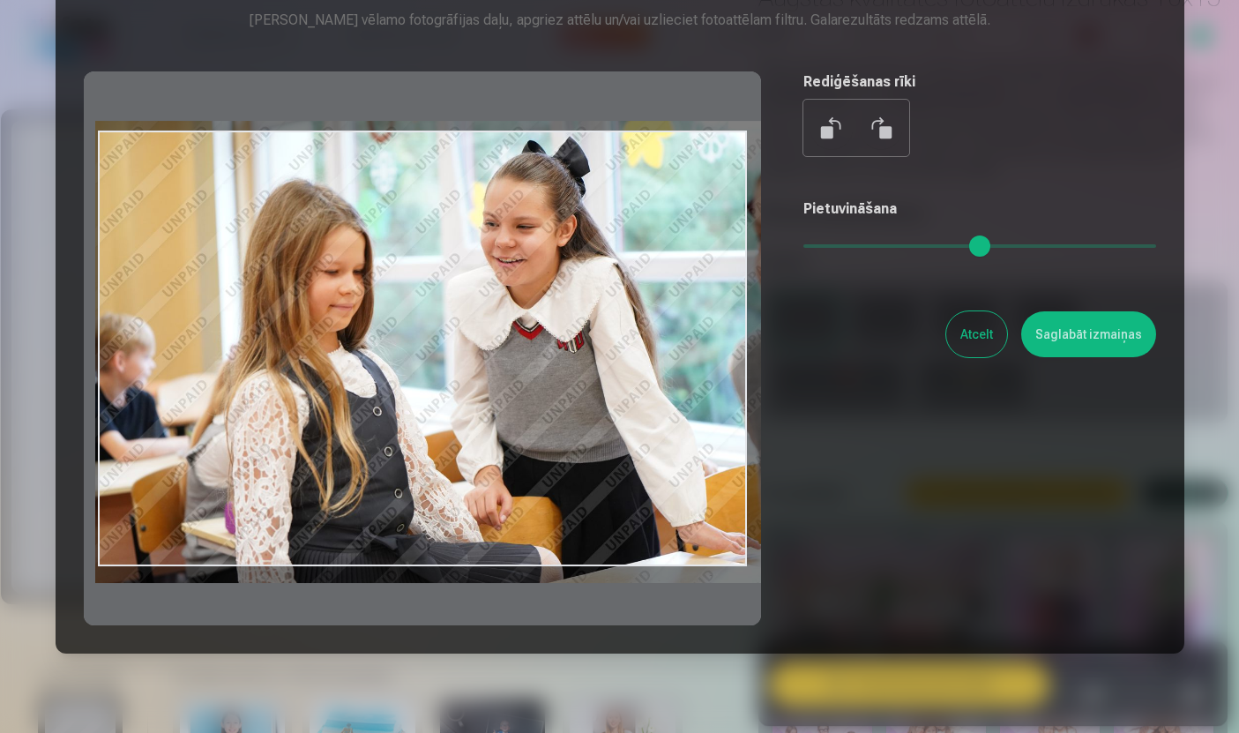
type input "****"
click at [1123, 353] on button "Saglabāt izmaiņas" at bounding box center [1088, 334] width 135 height 46
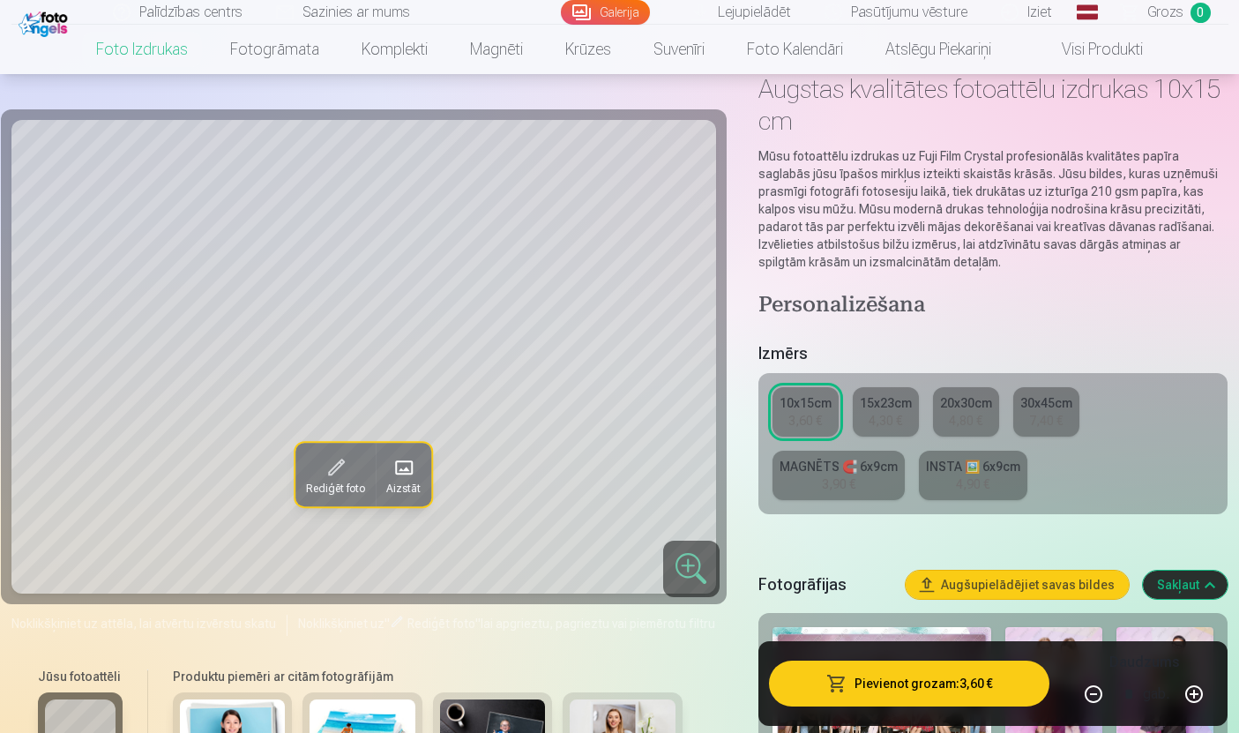
scroll to position [116, 0]
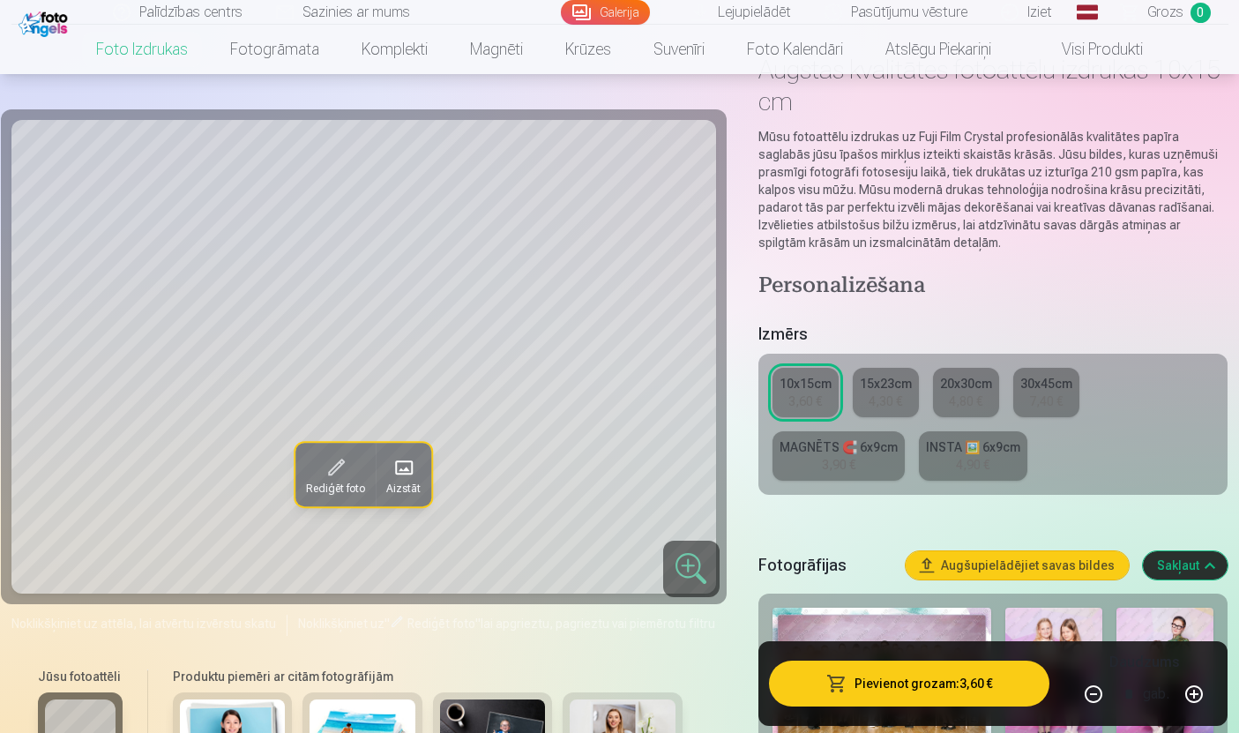
click at [929, 706] on button "Pievienot grozam : 3,60 €" at bounding box center [909, 684] width 281 height 46
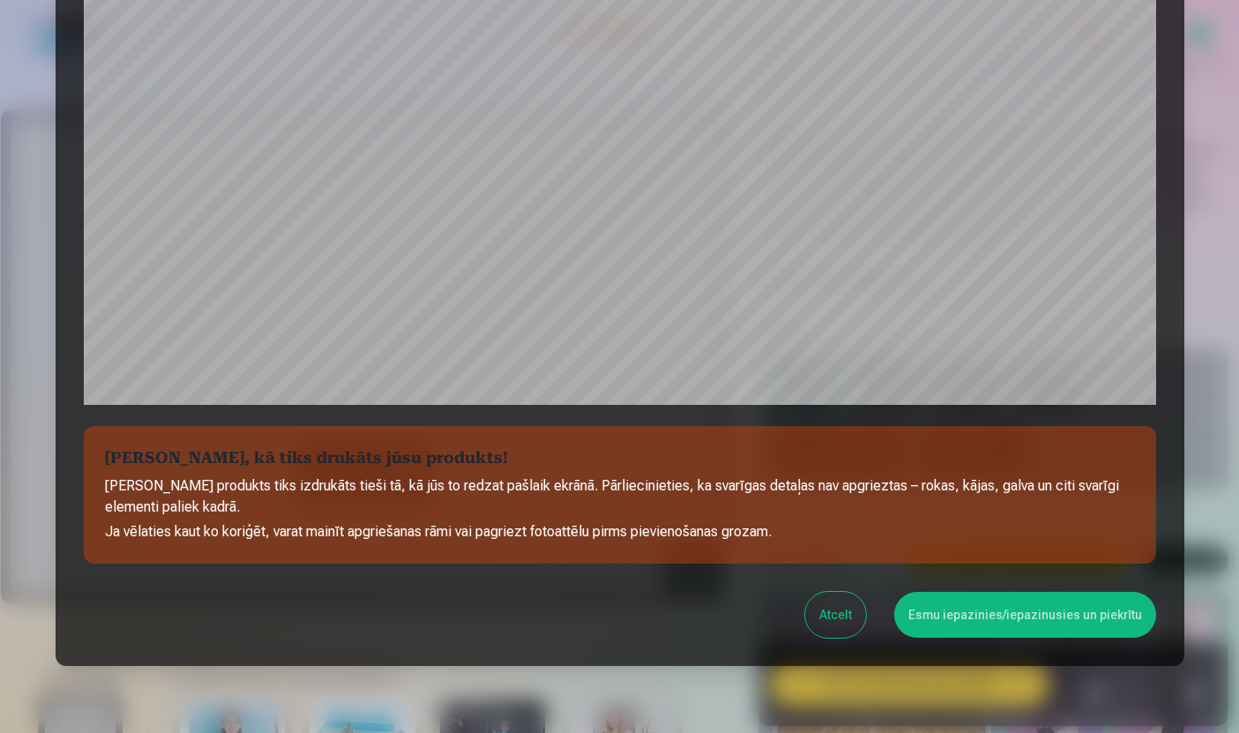
scroll to position [0, 0]
click at [1066, 616] on button "Esmu iepazinies/iepazinusies un piekrītu" at bounding box center [1025, 615] width 262 height 46
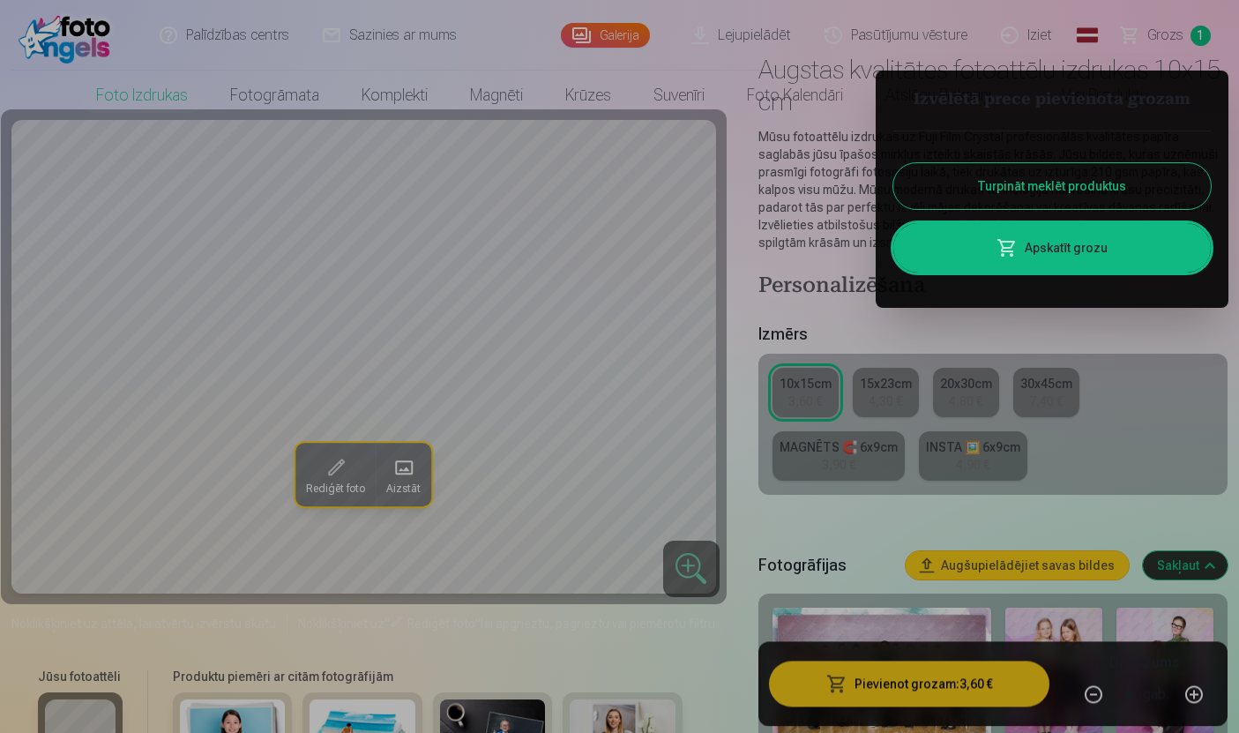
click at [1109, 288] on div "Turpināt meklēt produktus Apskatīt grozu" at bounding box center [1051, 201] width 317 height 177
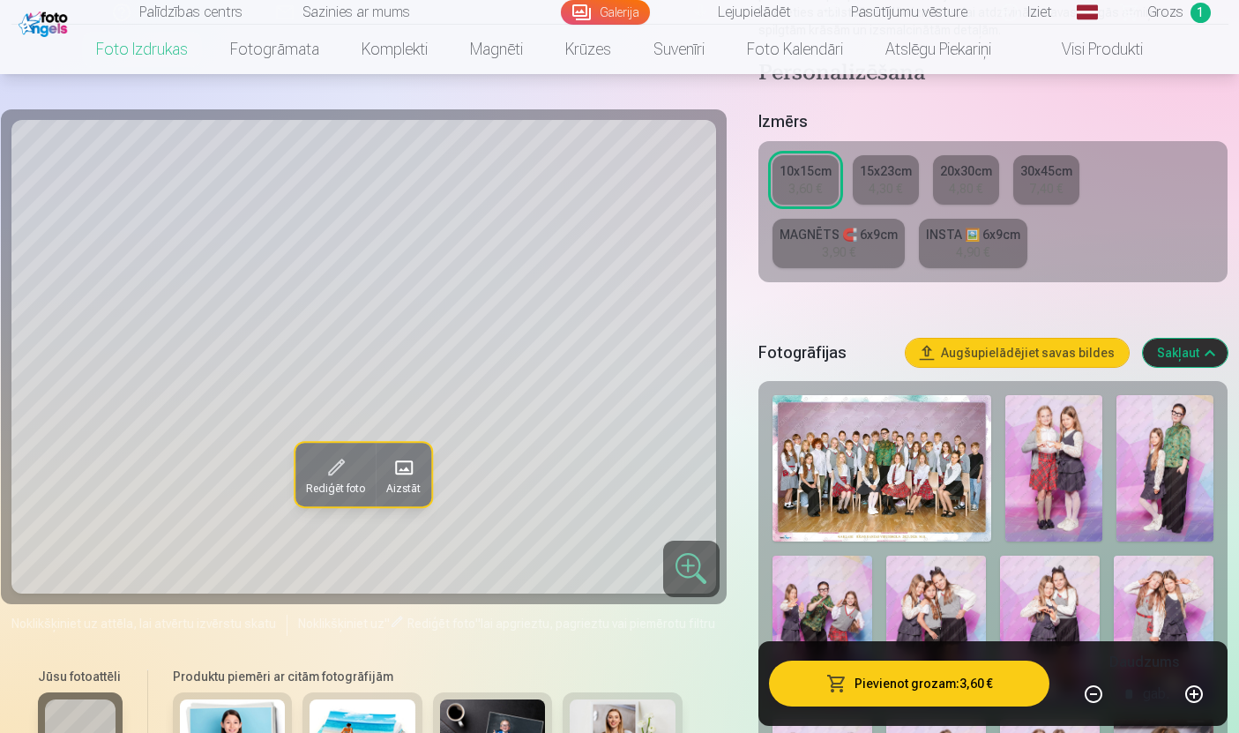
scroll to position [330, 0]
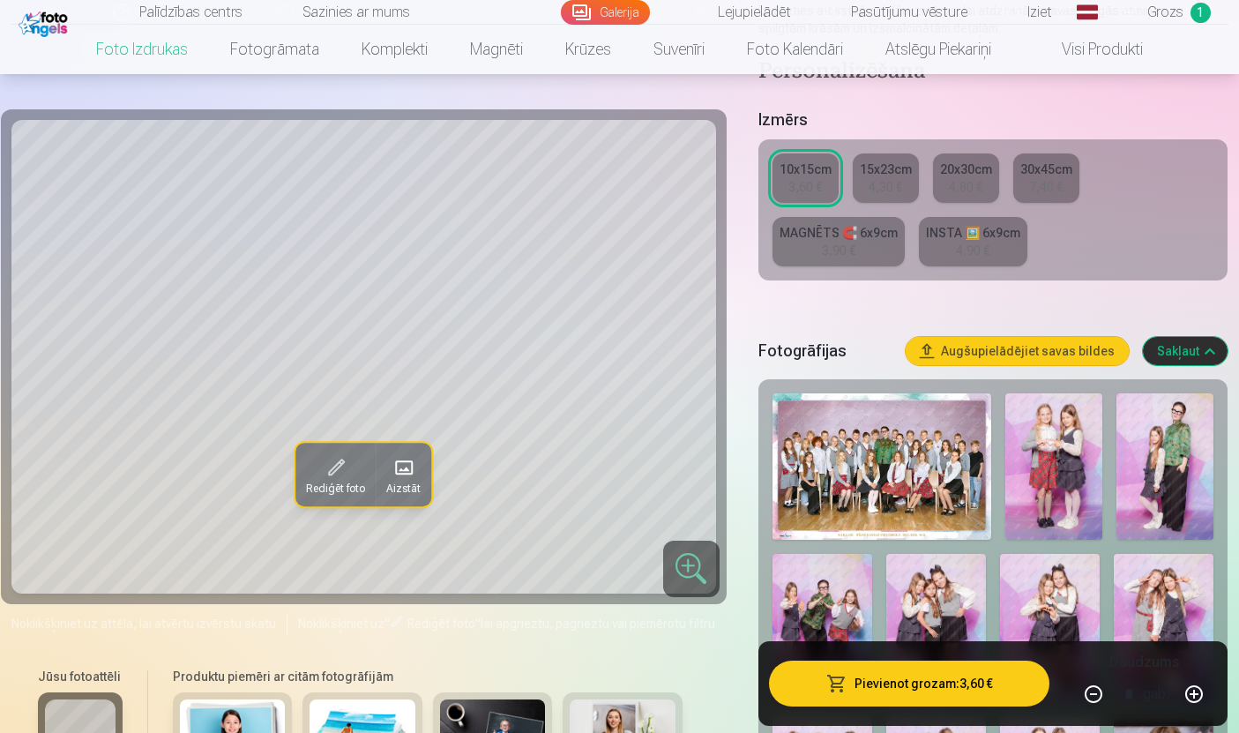
click at [892, 478] on img at bounding box center [882, 466] width 219 height 146
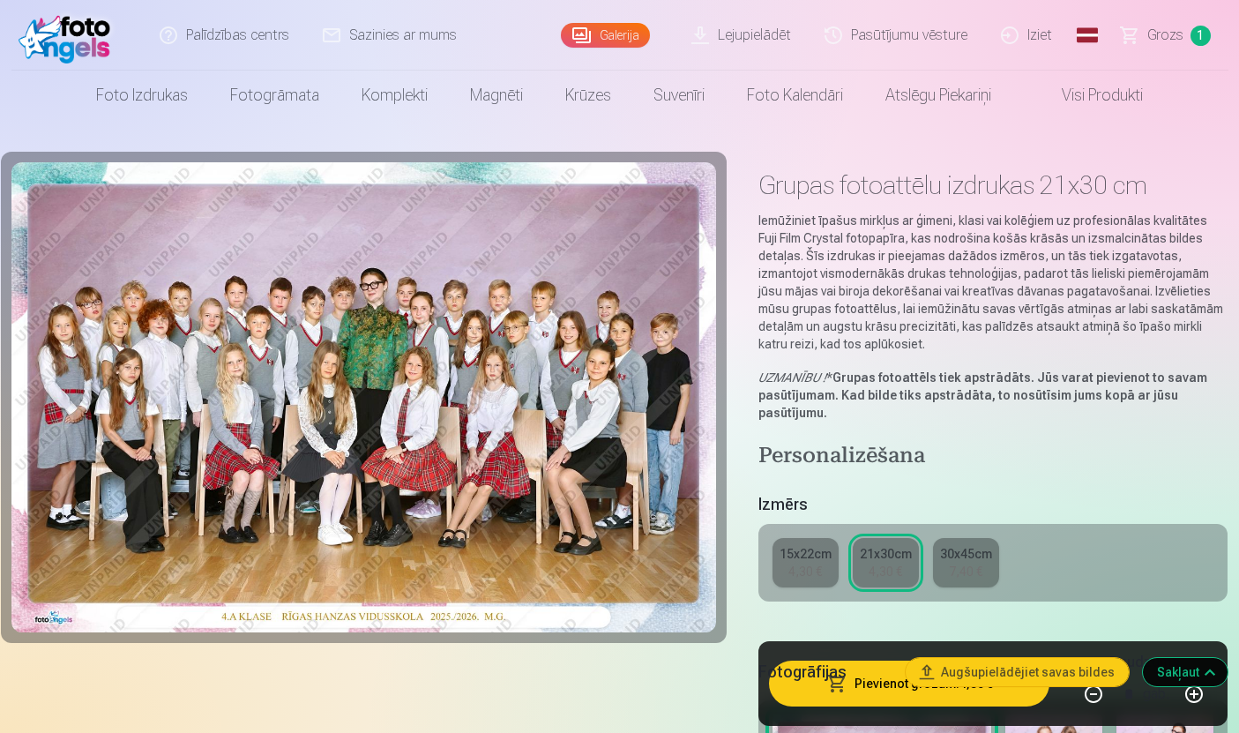
click at [969, 706] on button "Pievienot grozam : 4,30 €" at bounding box center [909, 684] width 281 height 46
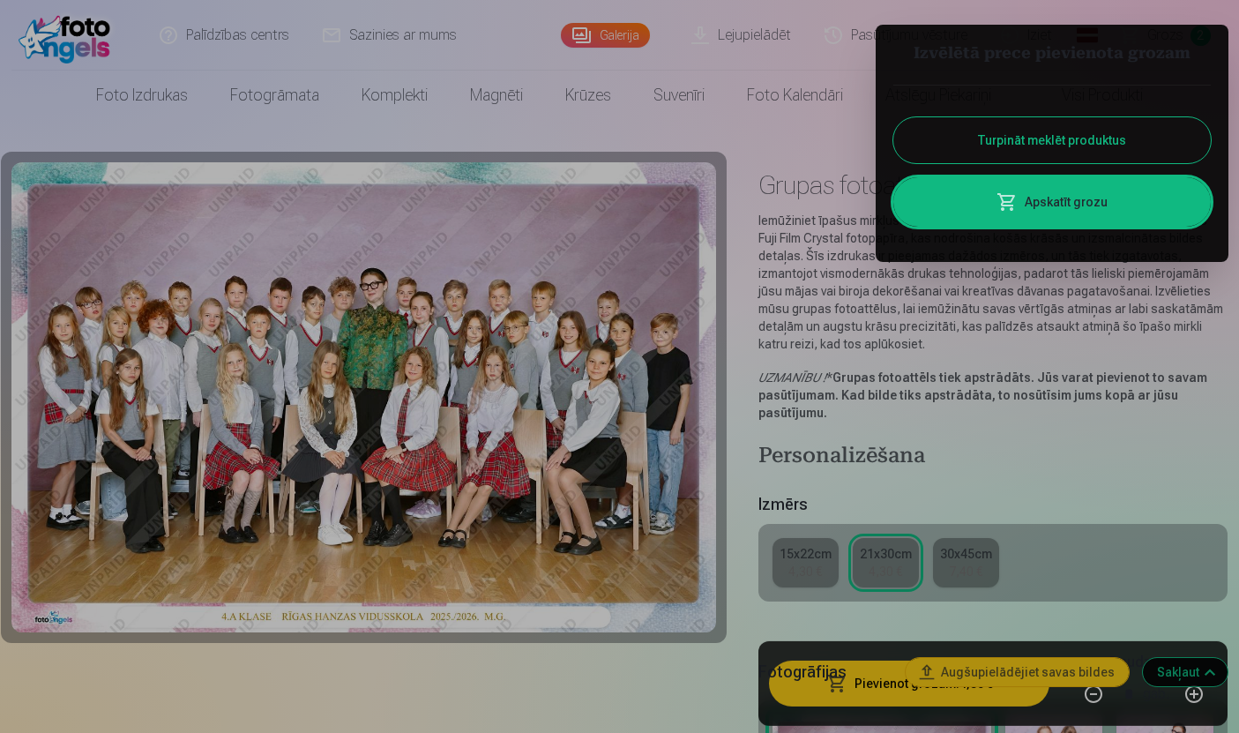
click at [1152, 210] on link "Apskatīt grozu" at bounding box center [1051, 201] width 317 height 49
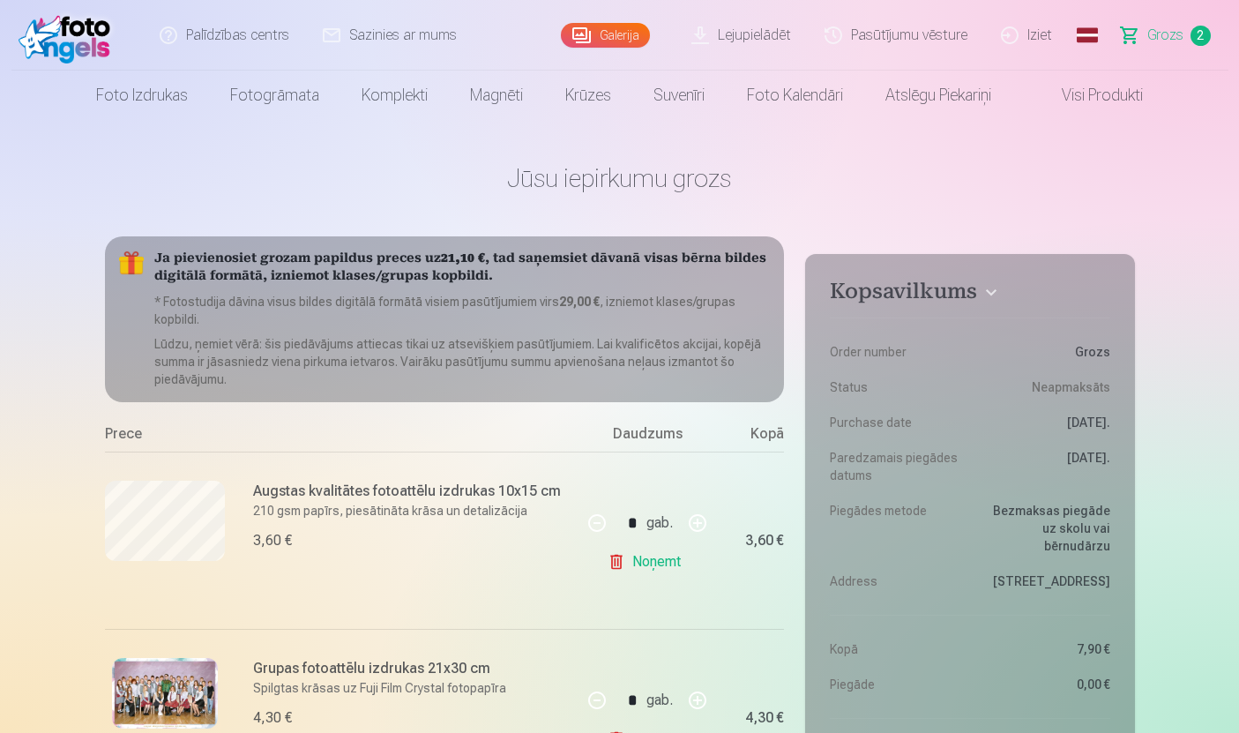
click at [136, 101] on link "Foto izdrukas" at bounding box center [142, 95] width 134 height 49
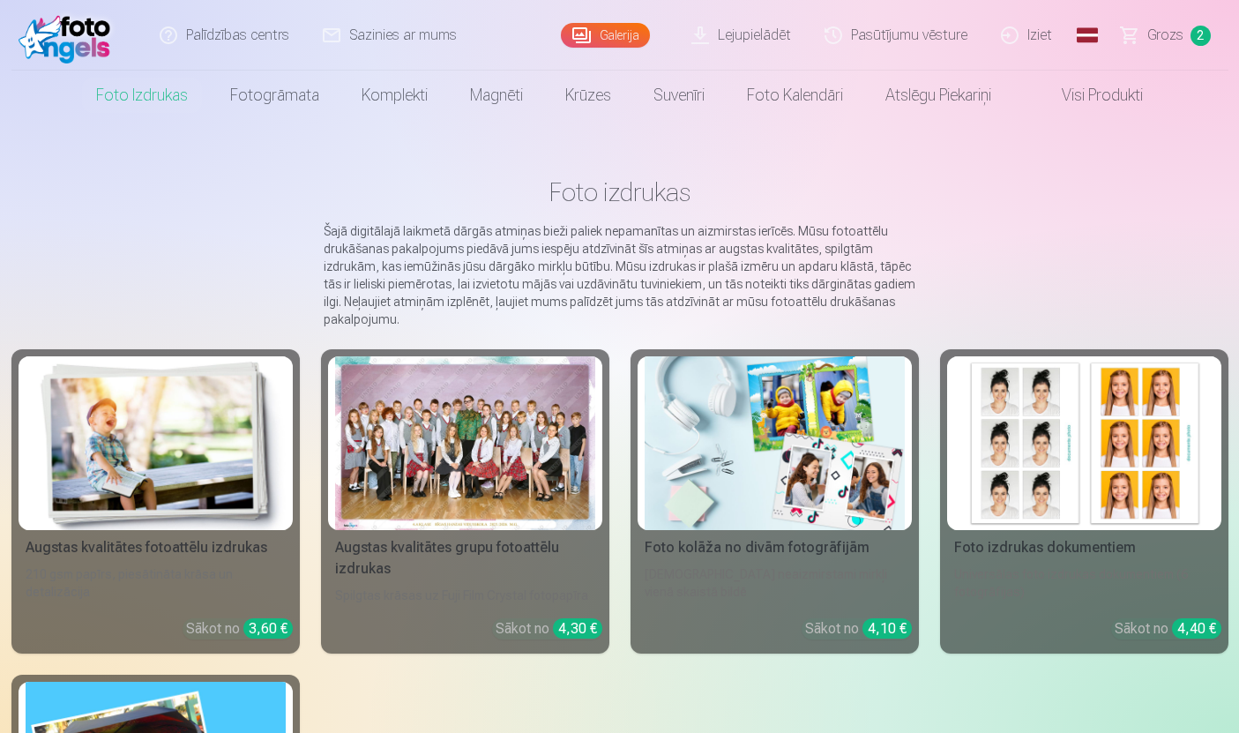
click at [422, 453] on div at bounding box center [465, 443] width 260 height 174
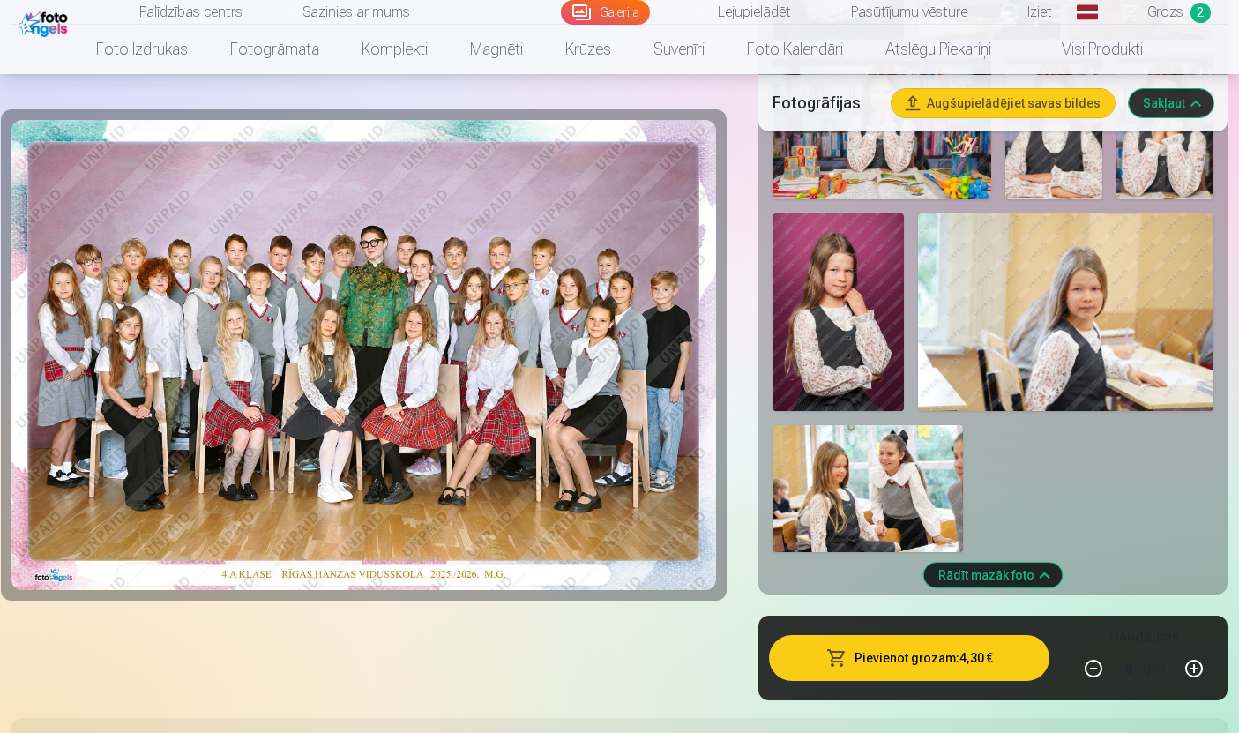
scroll to position [2683, 0]
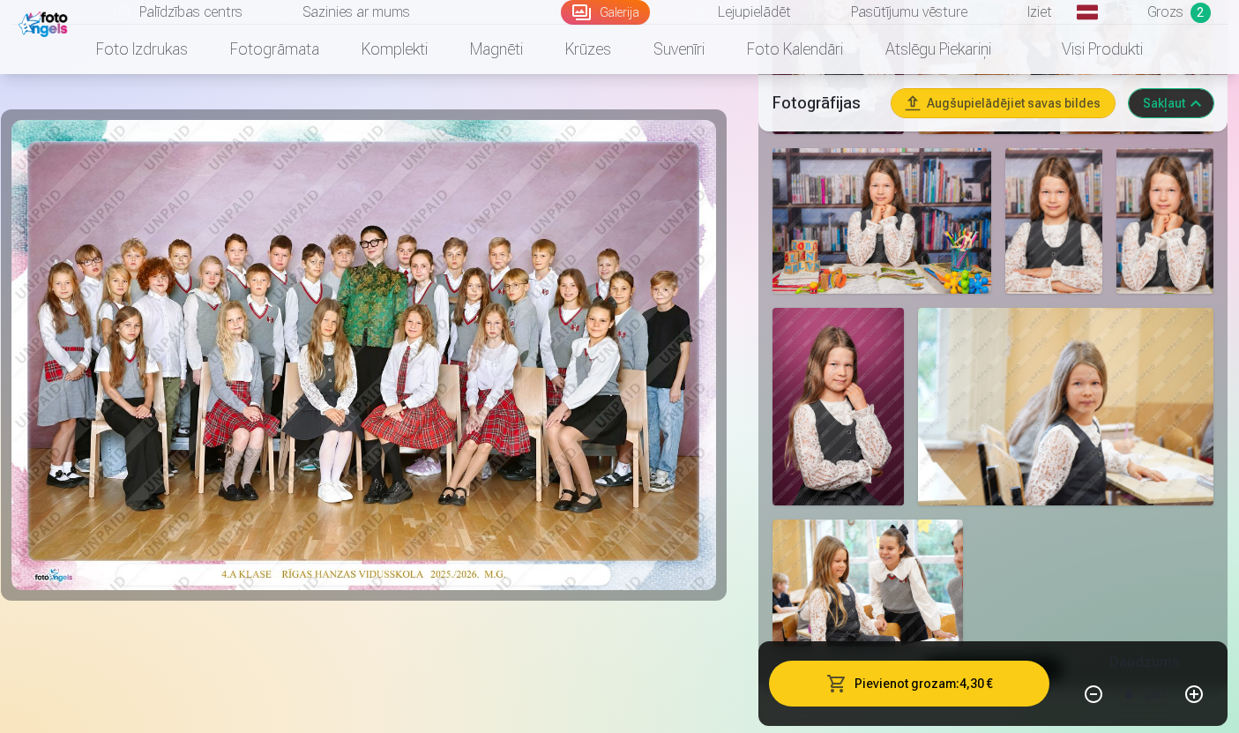
click at [1087, 436] on img at bounding box center [1066, 407] width 296 height 198
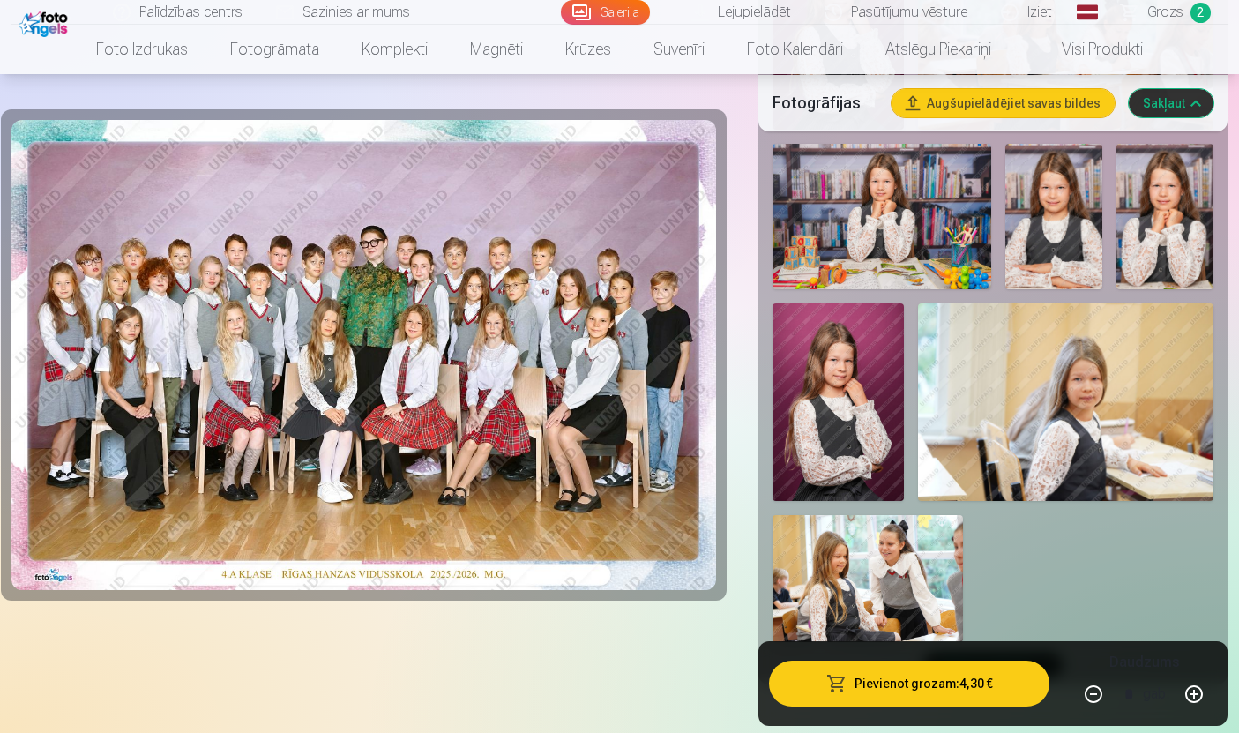
click at [1093, 365] on img at bounding box center [1066, 402] width 296 height 198
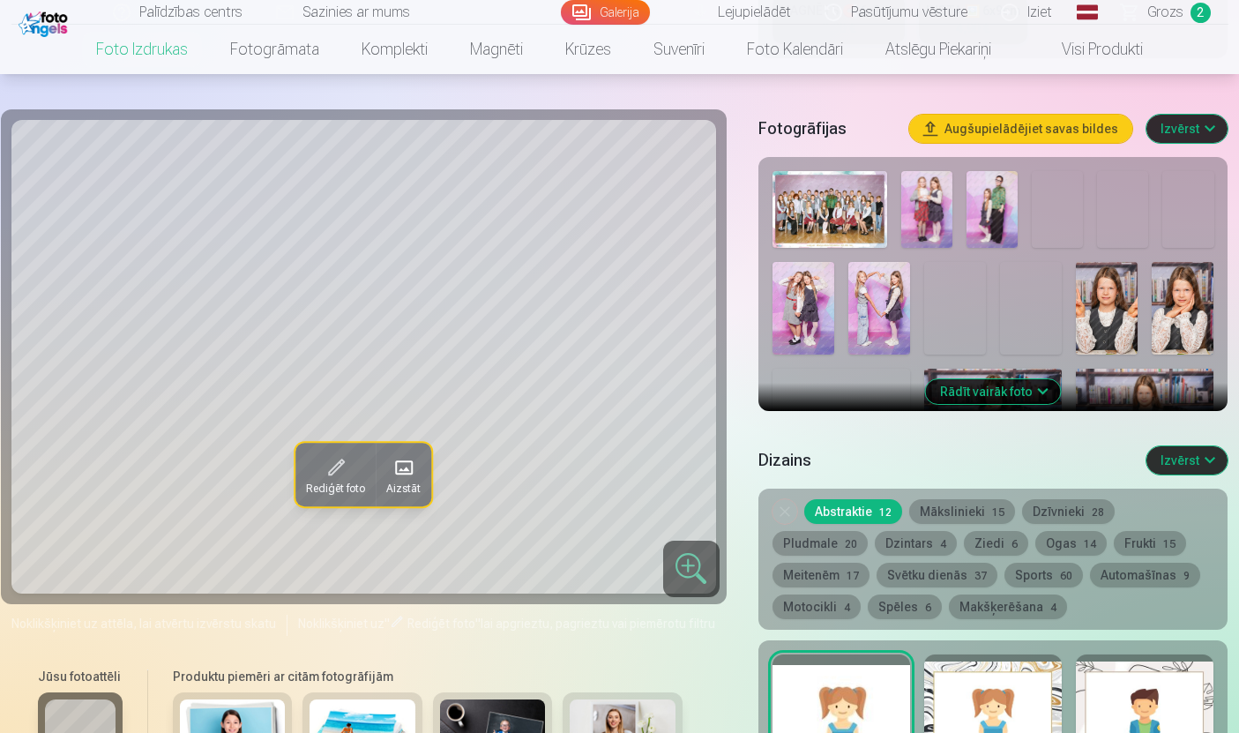
scroll to position [544, 0]
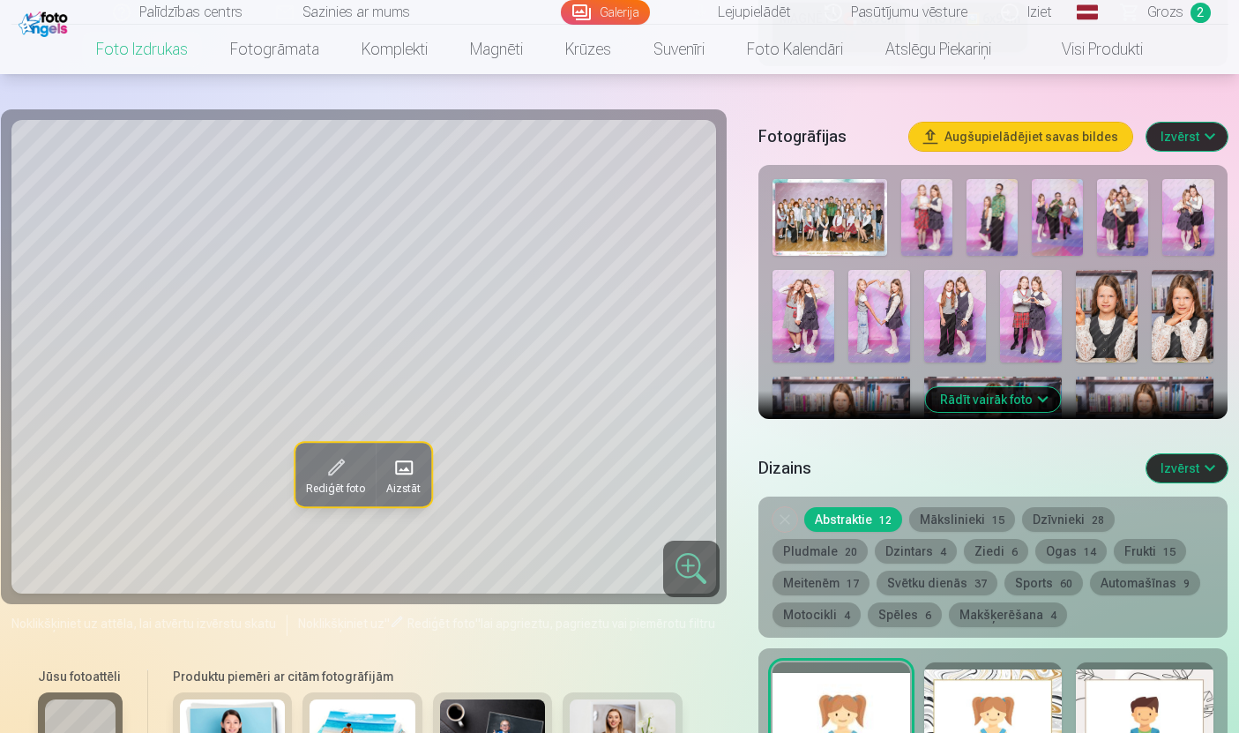
click at [975, 415] on img at bounding box center [993, 423] width 138 height 92
click at [1006, 410] on button "Rādīt vairāk foto" at bounding box center [993, 399] width 135 height 25
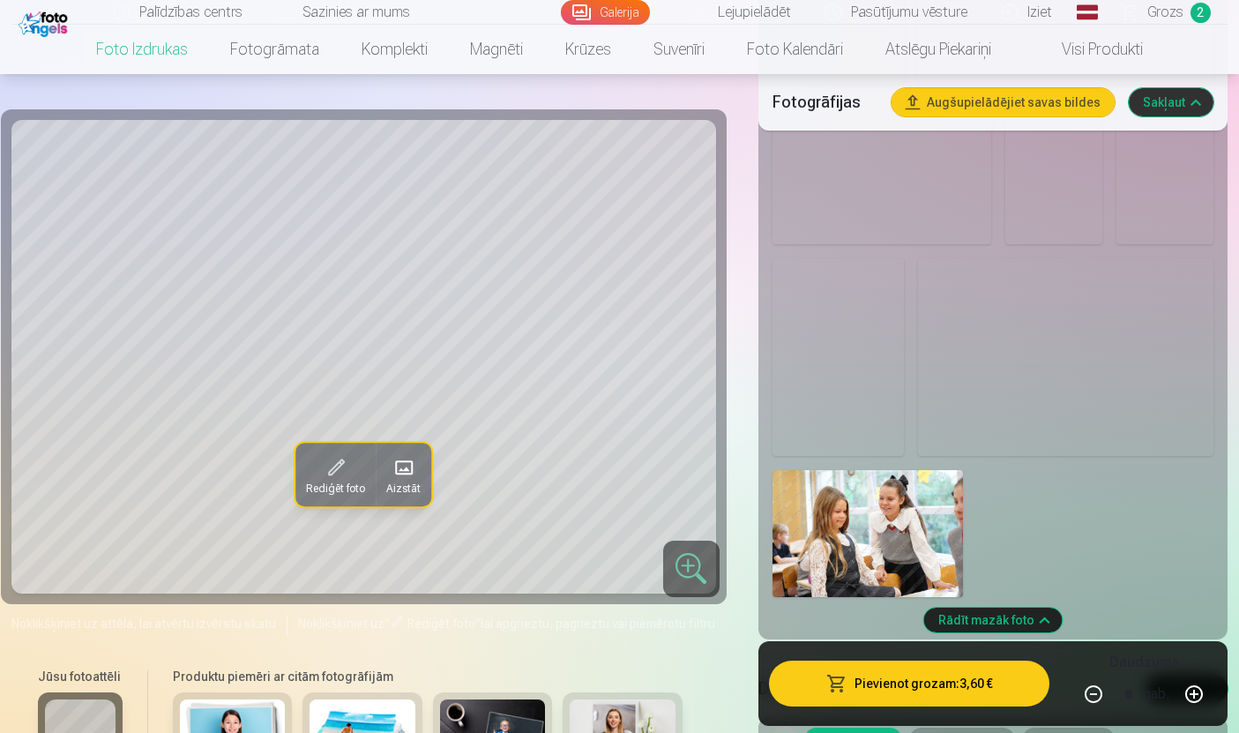
scroll to position [2642, 0]
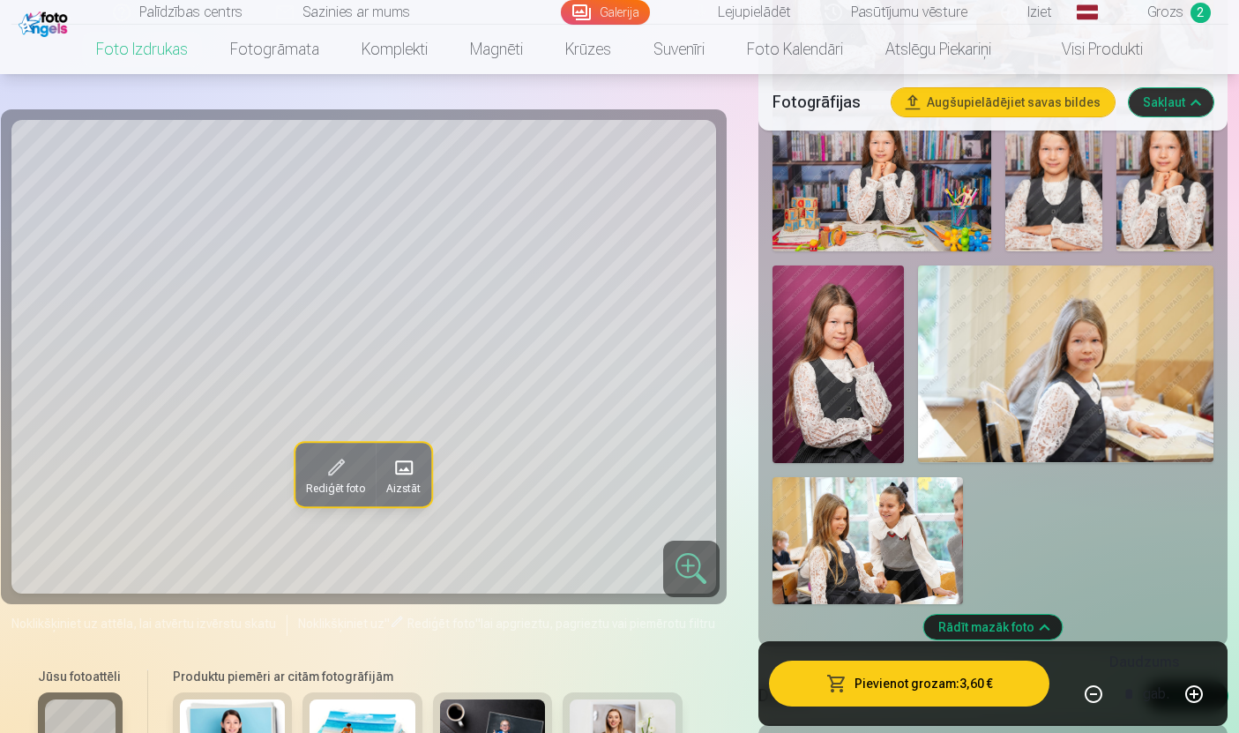
click at [1092, 380] on img at bounding box center [1066, 364] width 296 height 198
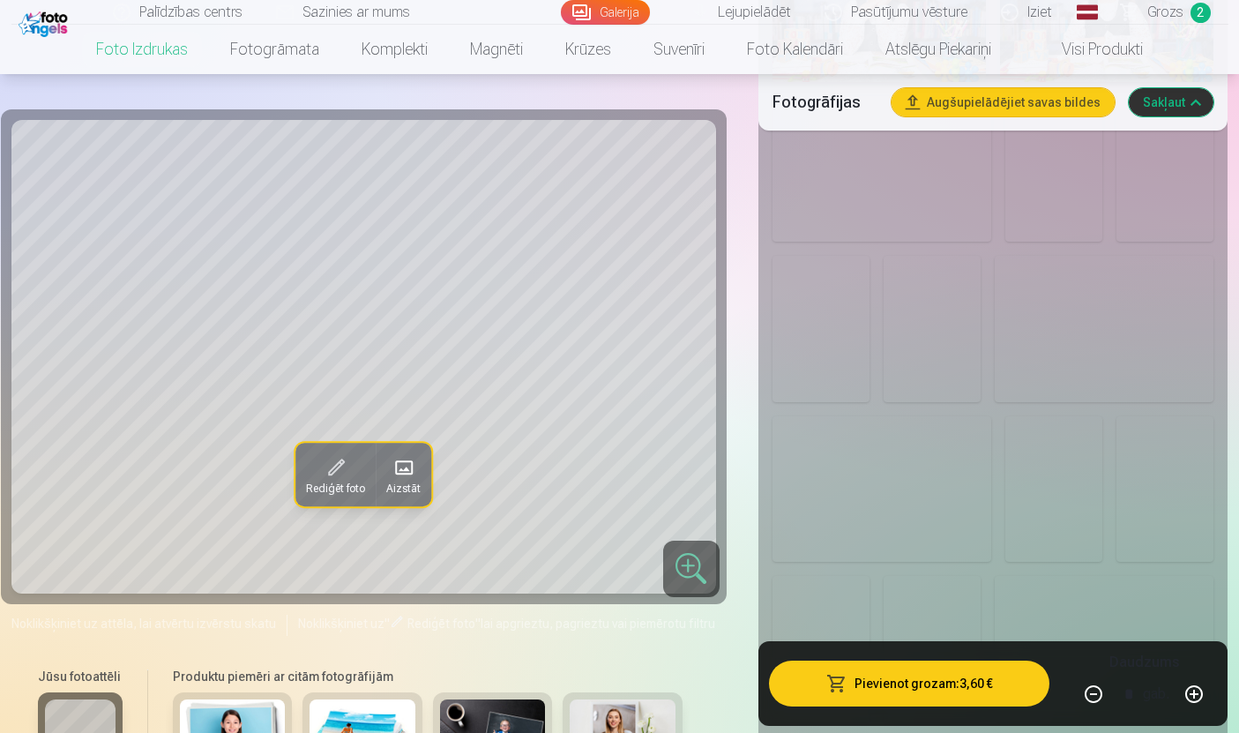
scroll to position [1483, 0]
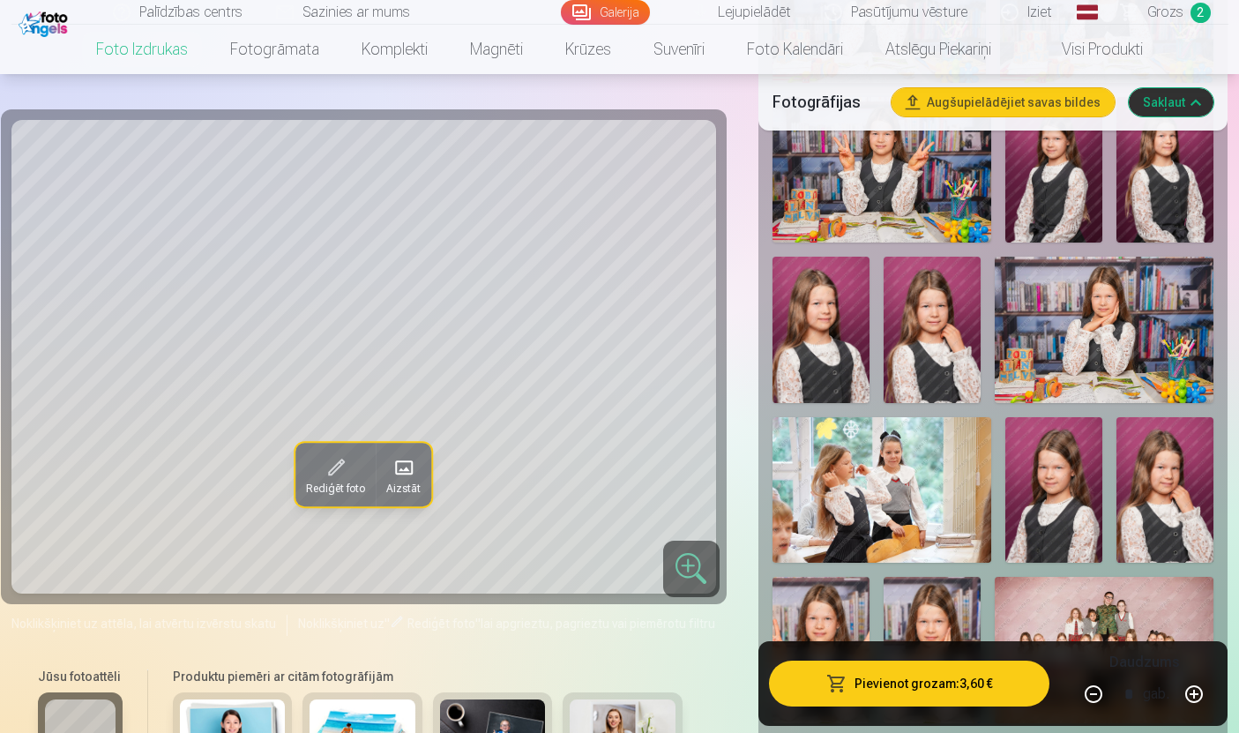
click at [942, 524] on img at bounding box center [882, 490] width 219 height 146
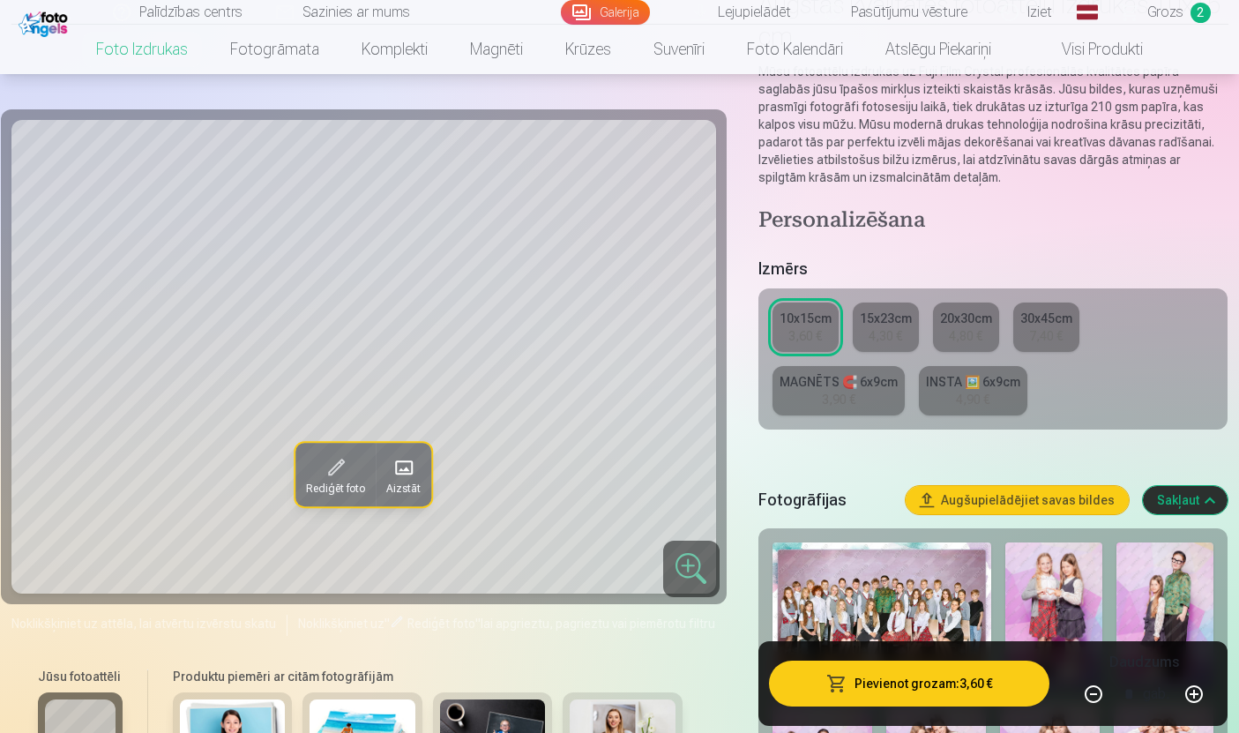
scroll to position [183, 0]
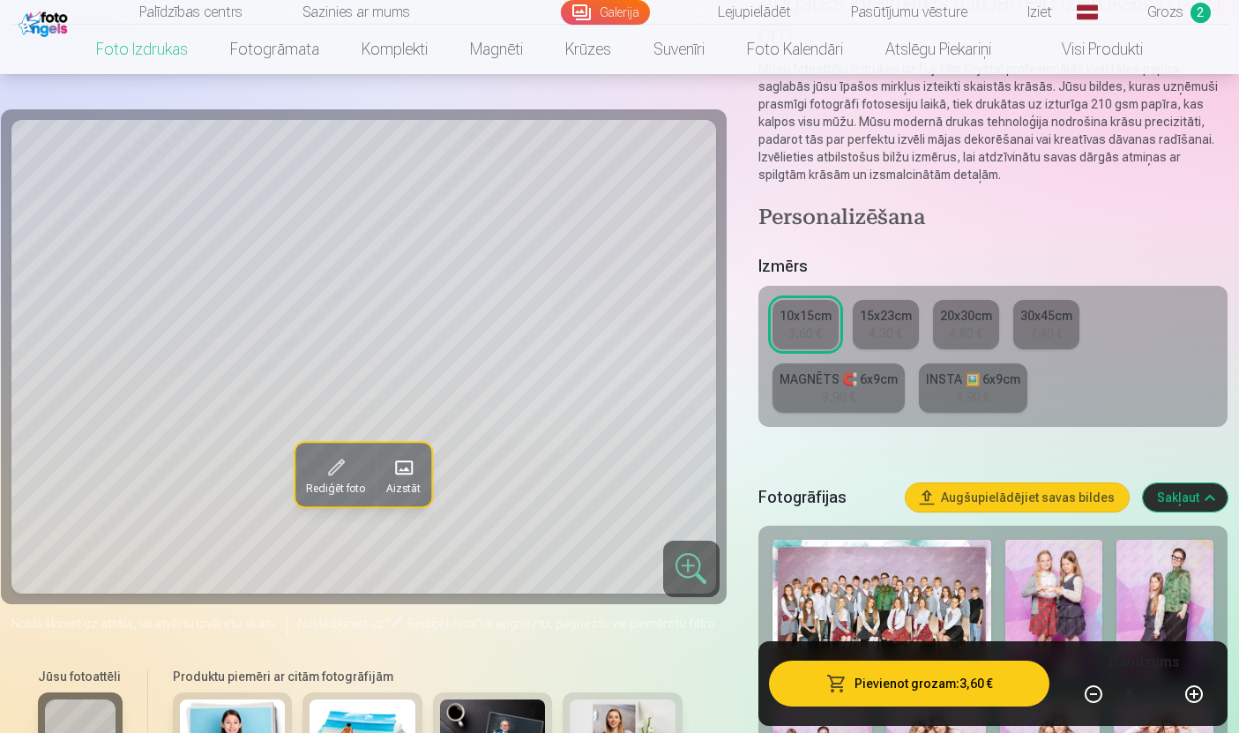
click at [1185, 9] on link "Grozs 2" at bounding box center [1166, 12] width 123 height 25
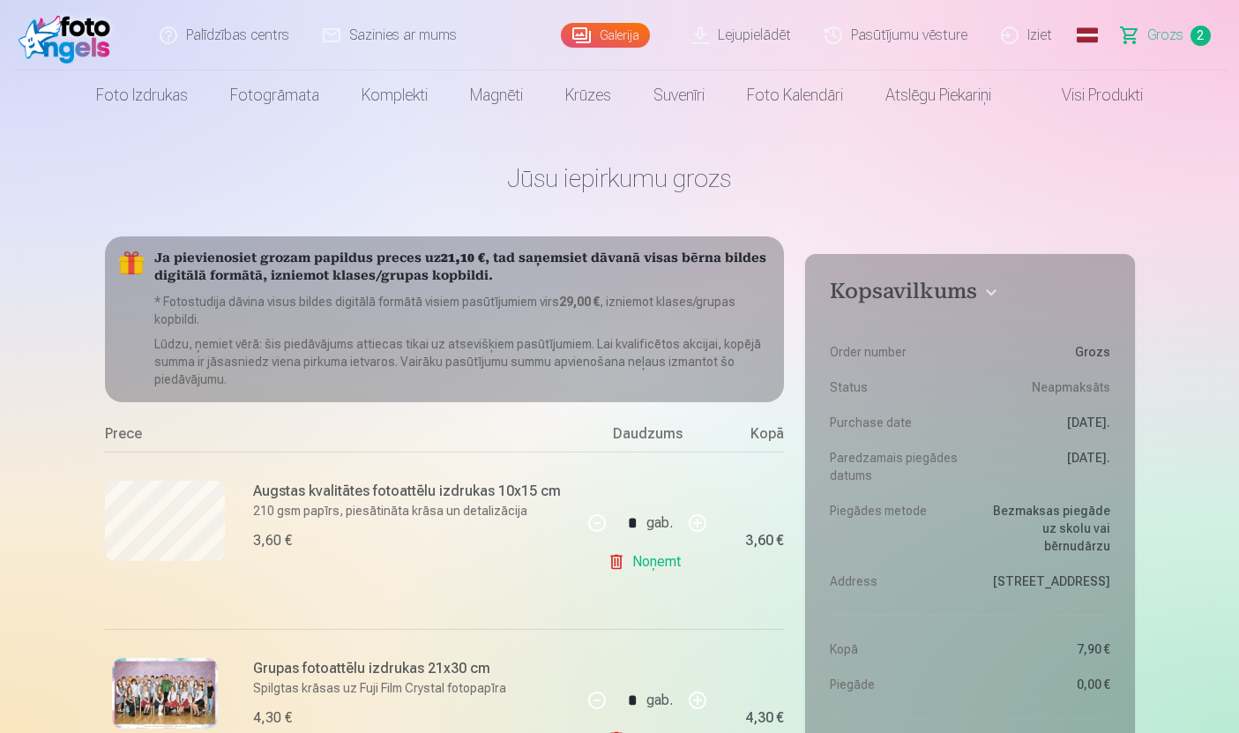
click at [160, 98] on link "Foto izdrukas" at bounding box center [142, 95] width 134 height 49
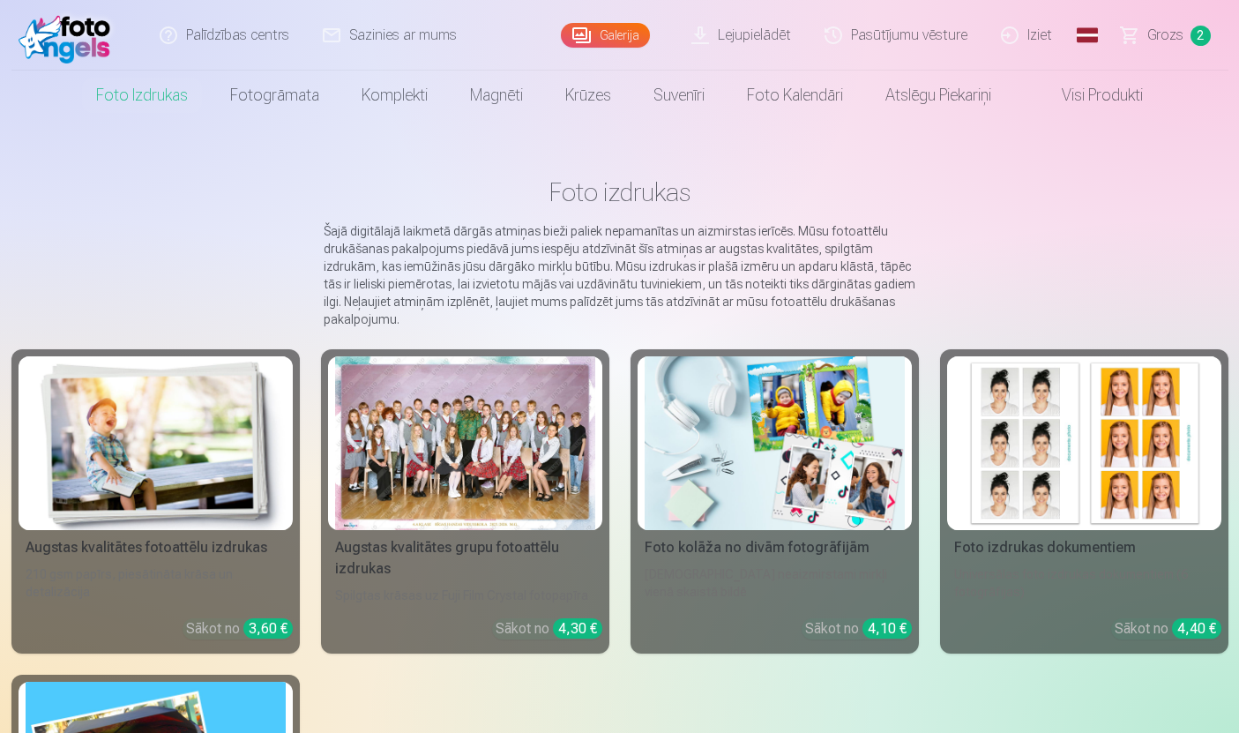
click at [497, 489] on div at bounding box center [465, 443] width 260 height 174
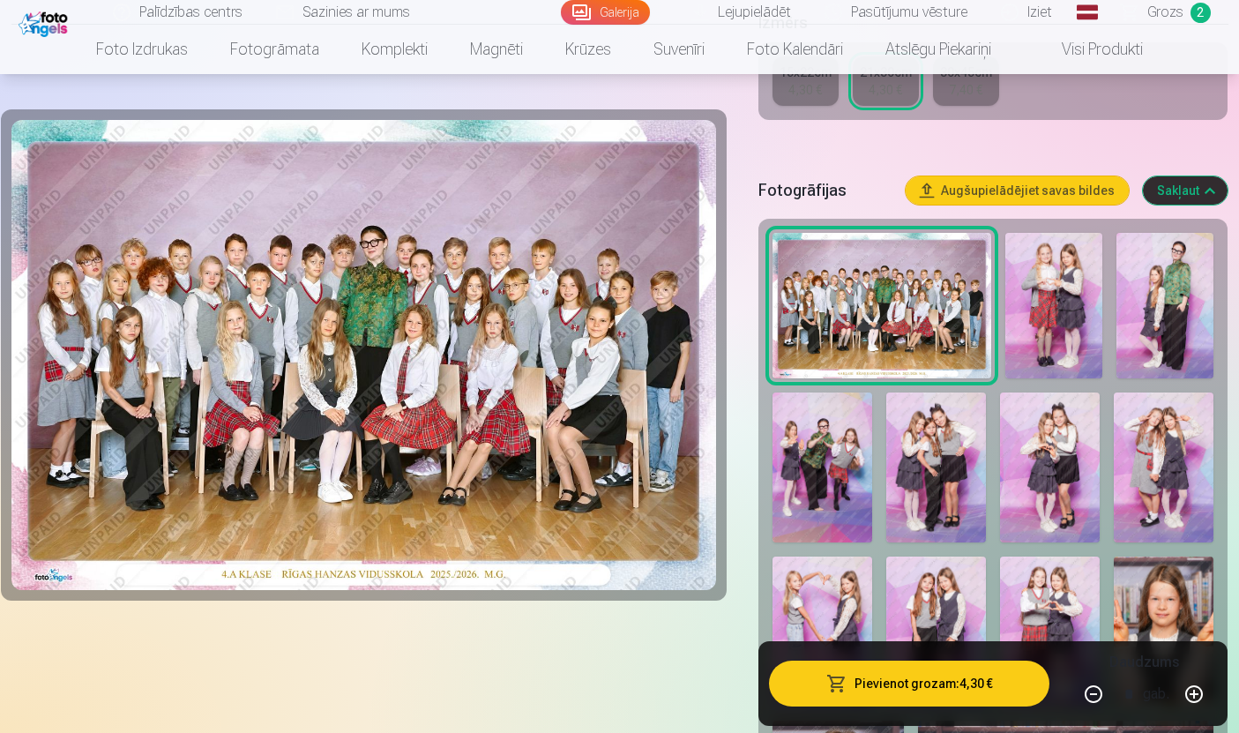
scroll to position [477, 0]
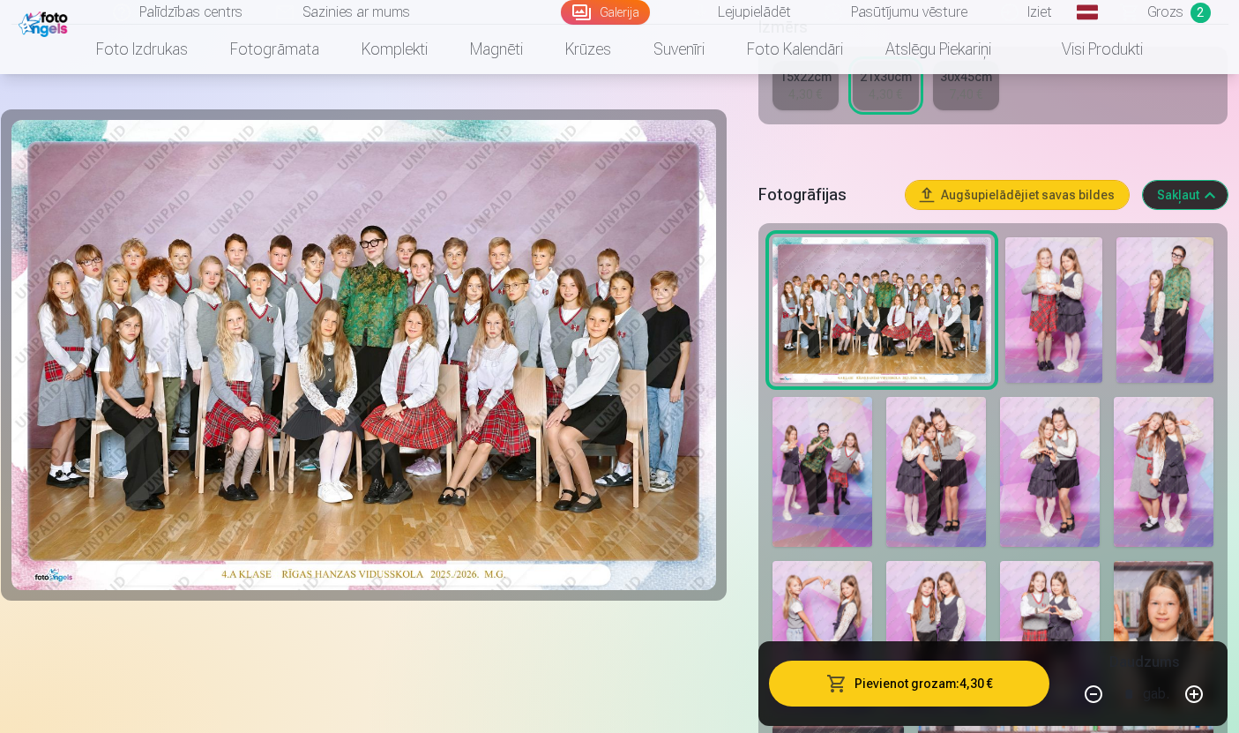
click at [1071, 297] on img at bounding box center [1053, 310] width 97 height 146
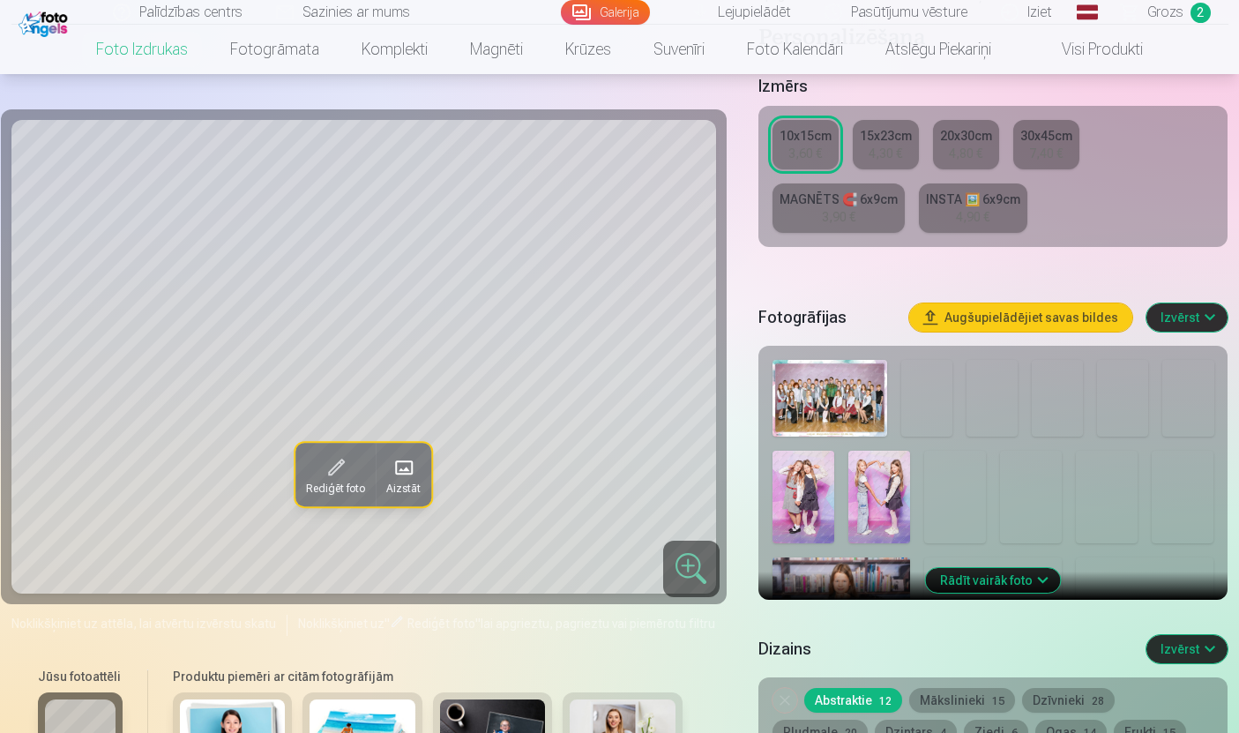
scroll to position [383, 0]
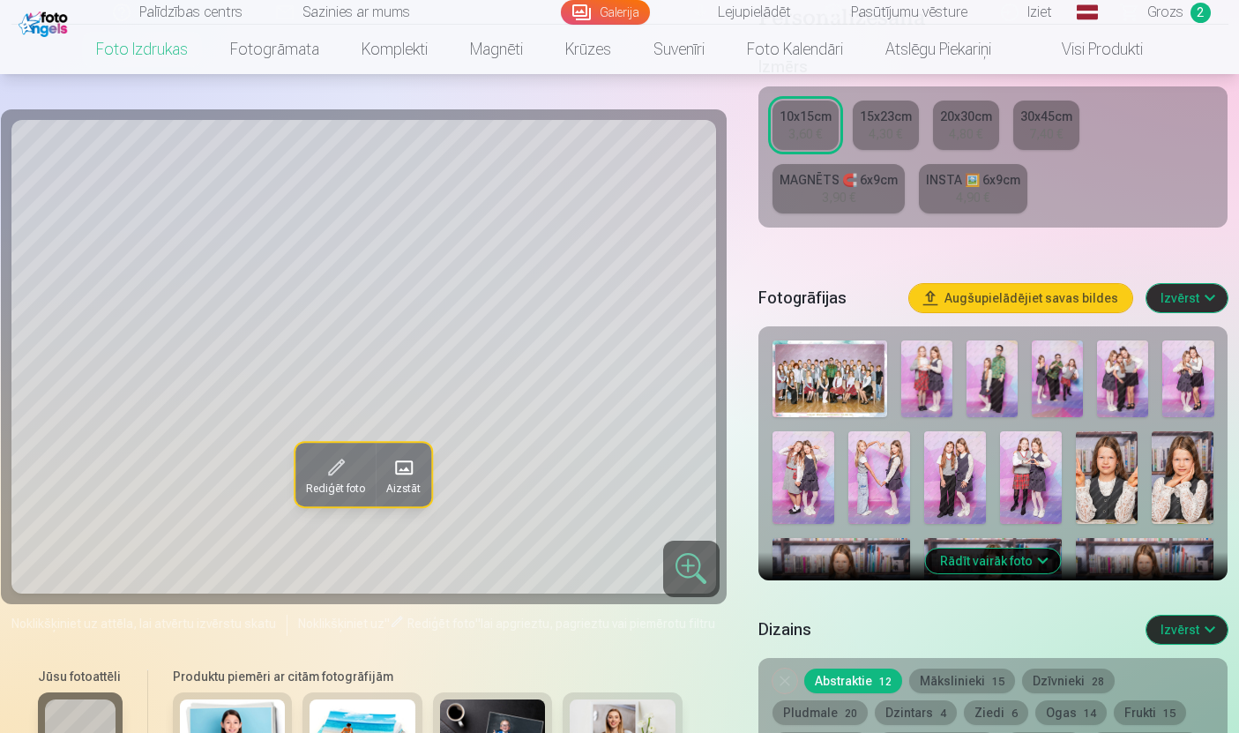
click at [1008, 562] on button "Rādīt vairāk foto" at bounding box center [993, 561] width 135 height 25
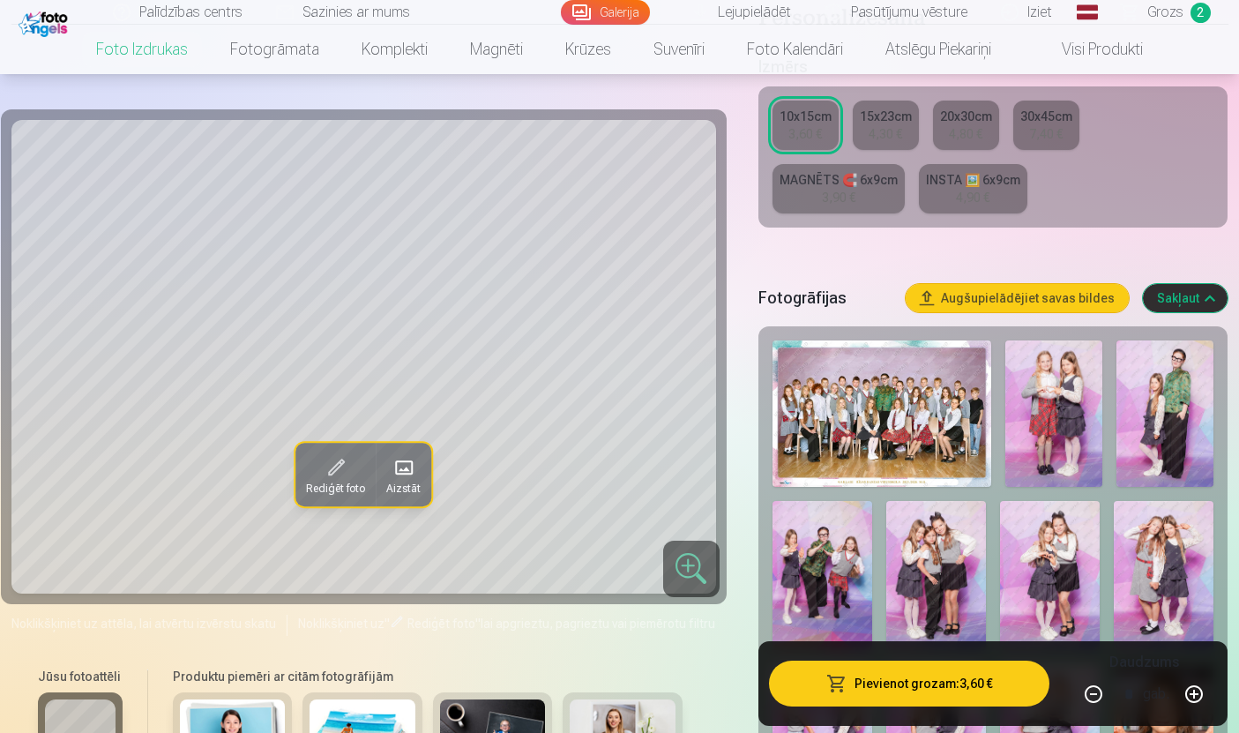
click at [1053, 426] on img at bounding box center [1053, 413] width 97 height 146
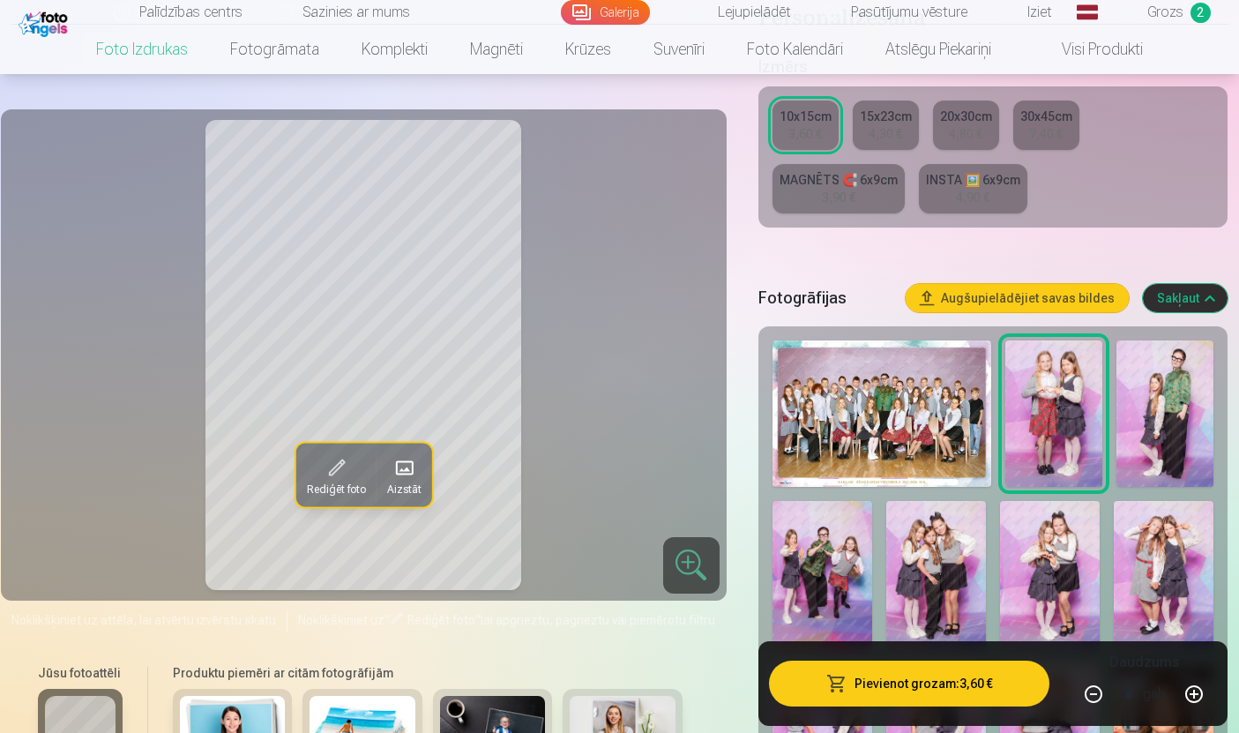
click at [1165, 436] on img at bounding box center [1165, 413] width 97 height 146
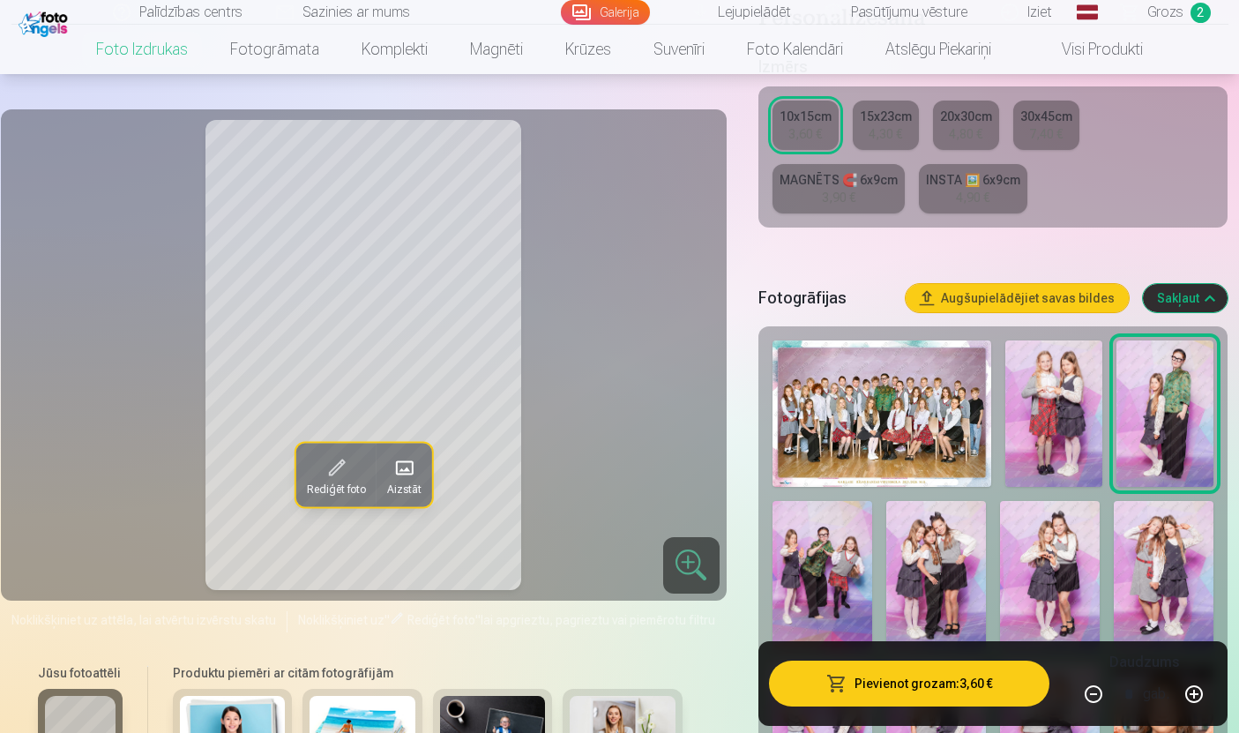
click at [837, 588] on img at bounding box center [823, 576] width 100 height 150
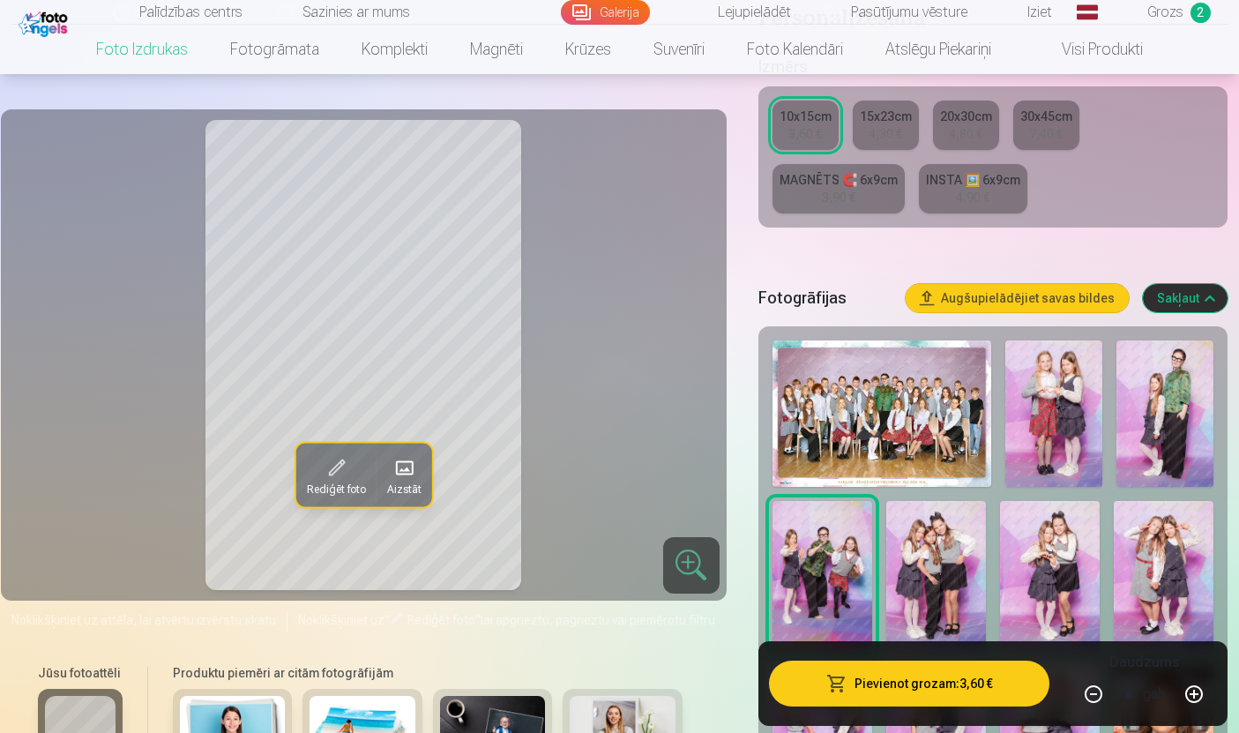
click at [937, 601] on img at bounding box center [936, 576] width 100 height 150
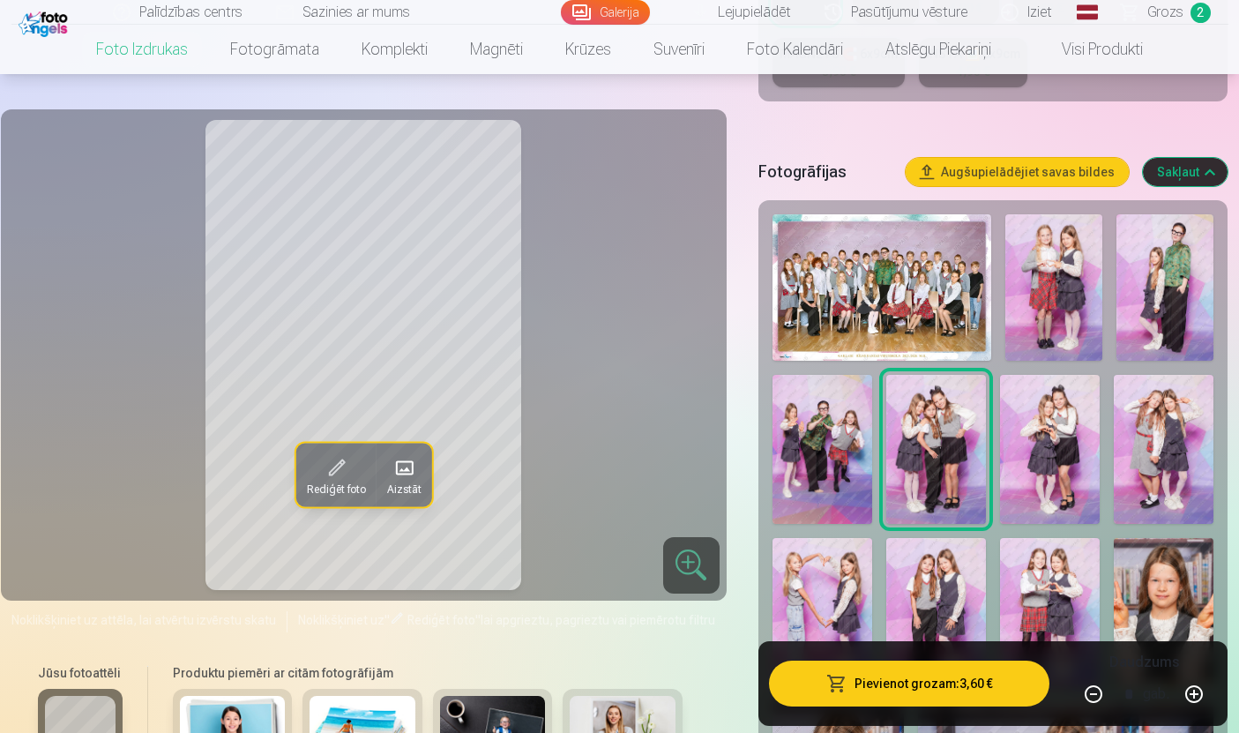
scroll to position [501, 0]
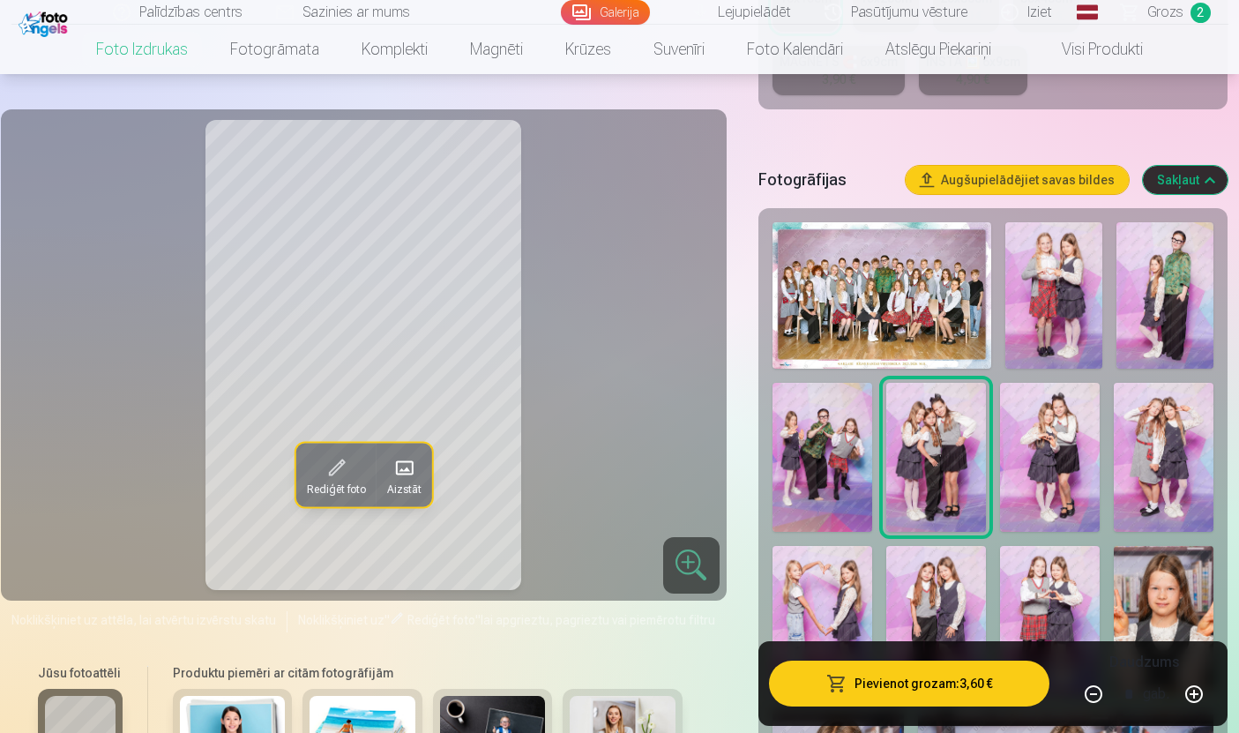
click at [1049, 459] on img at bounding box center [1050, 458] width 100 height 150
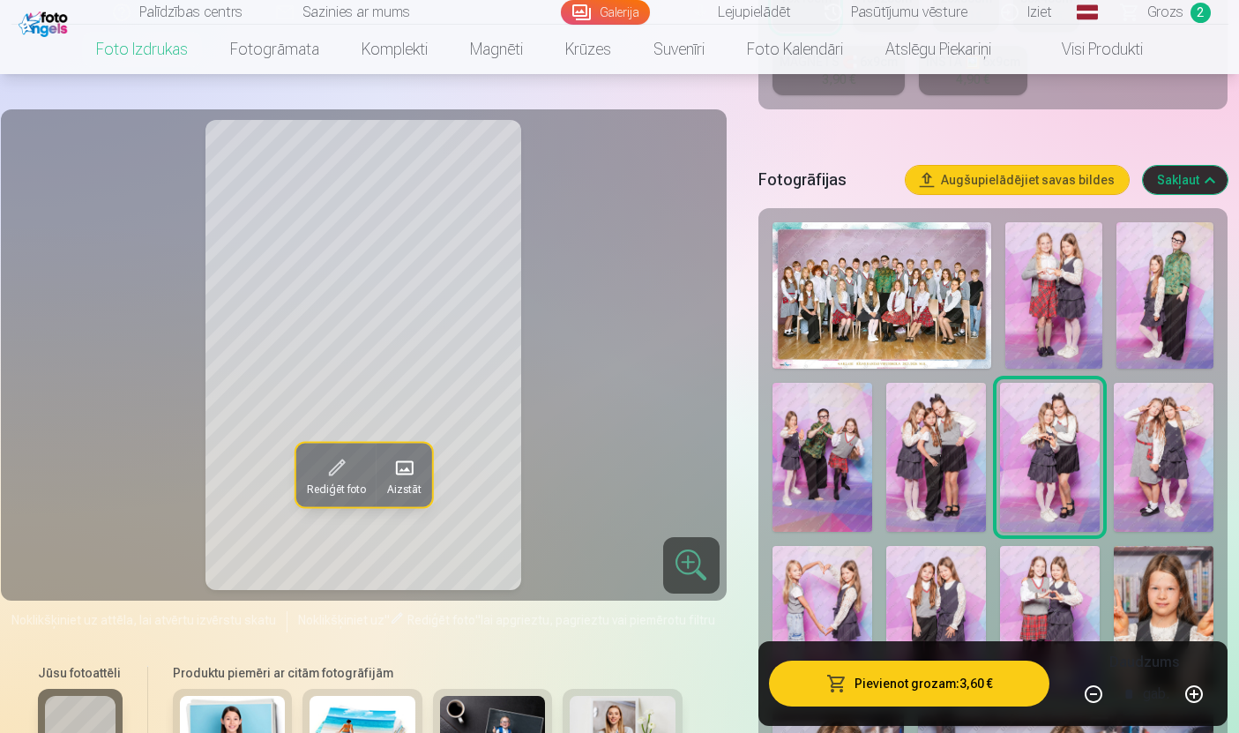
click at [936, 489] on img at bounding box center [936, 458] width 100 height 150
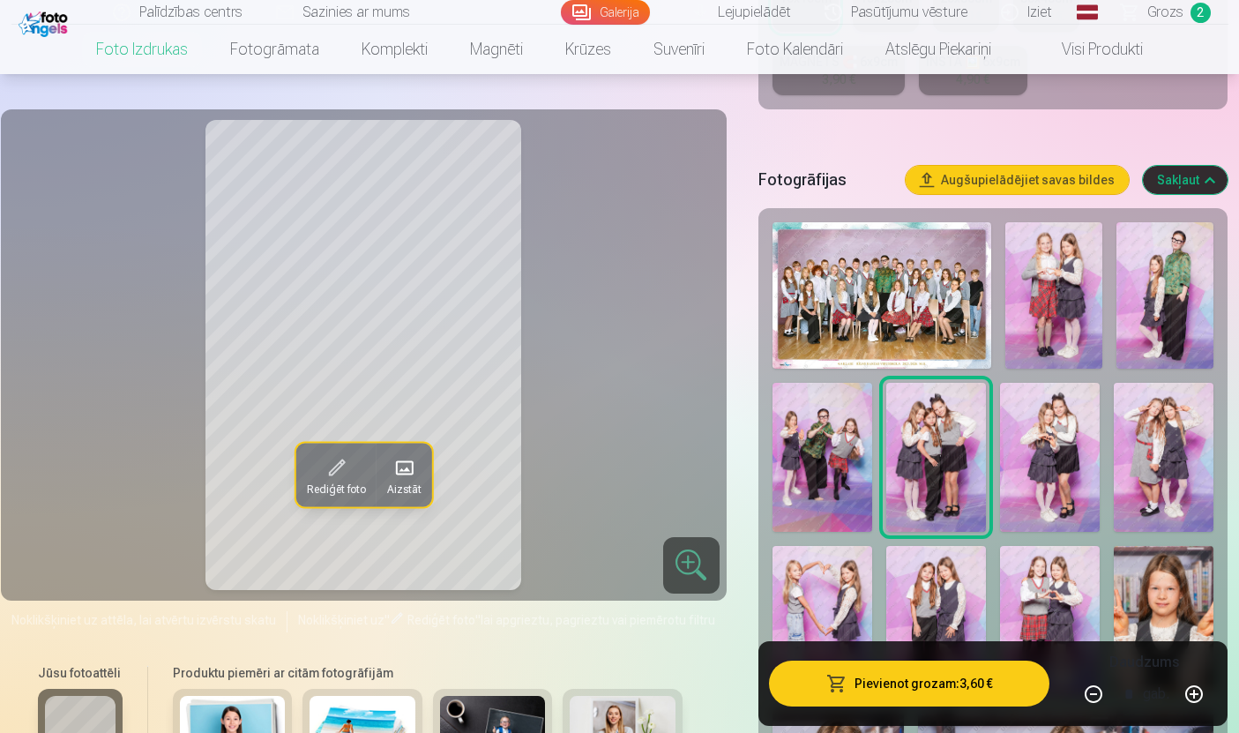
click at [1034, 479] on img at bounding box center [1050, 458] width 100 height 150
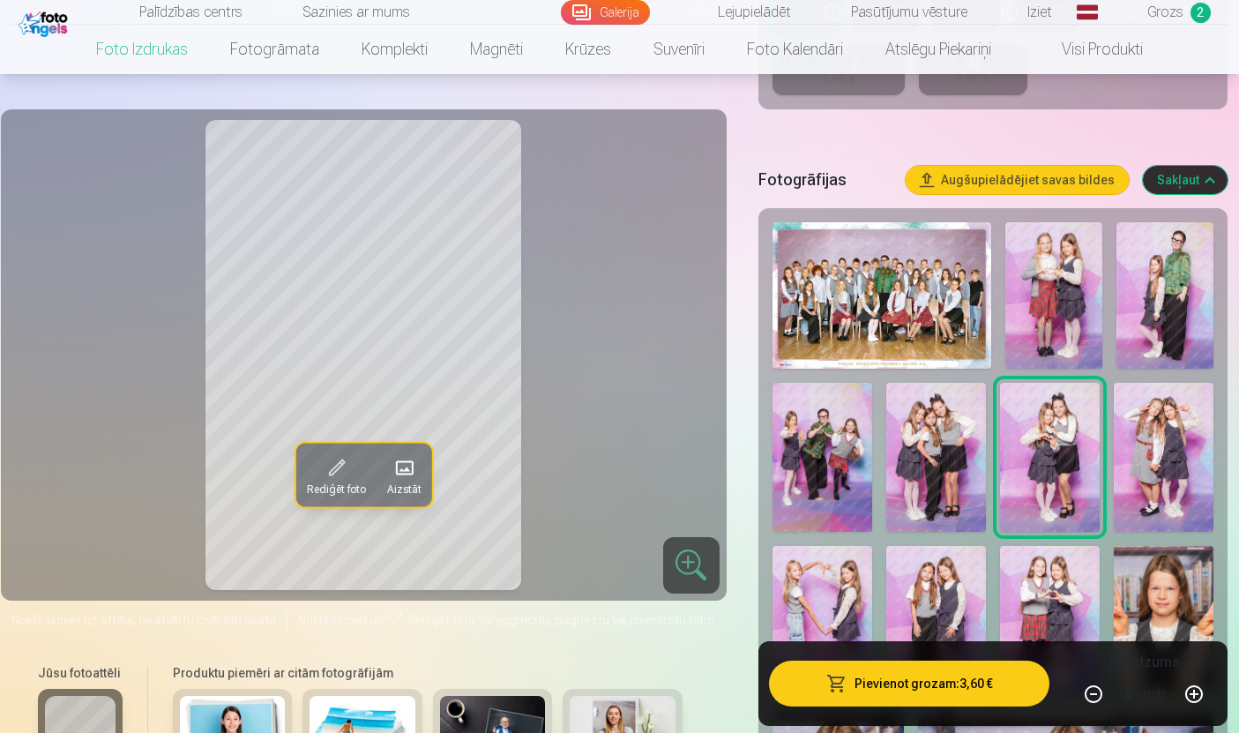
click at [931, 489] on img at bounding box center [936, 458] width 100 height 150
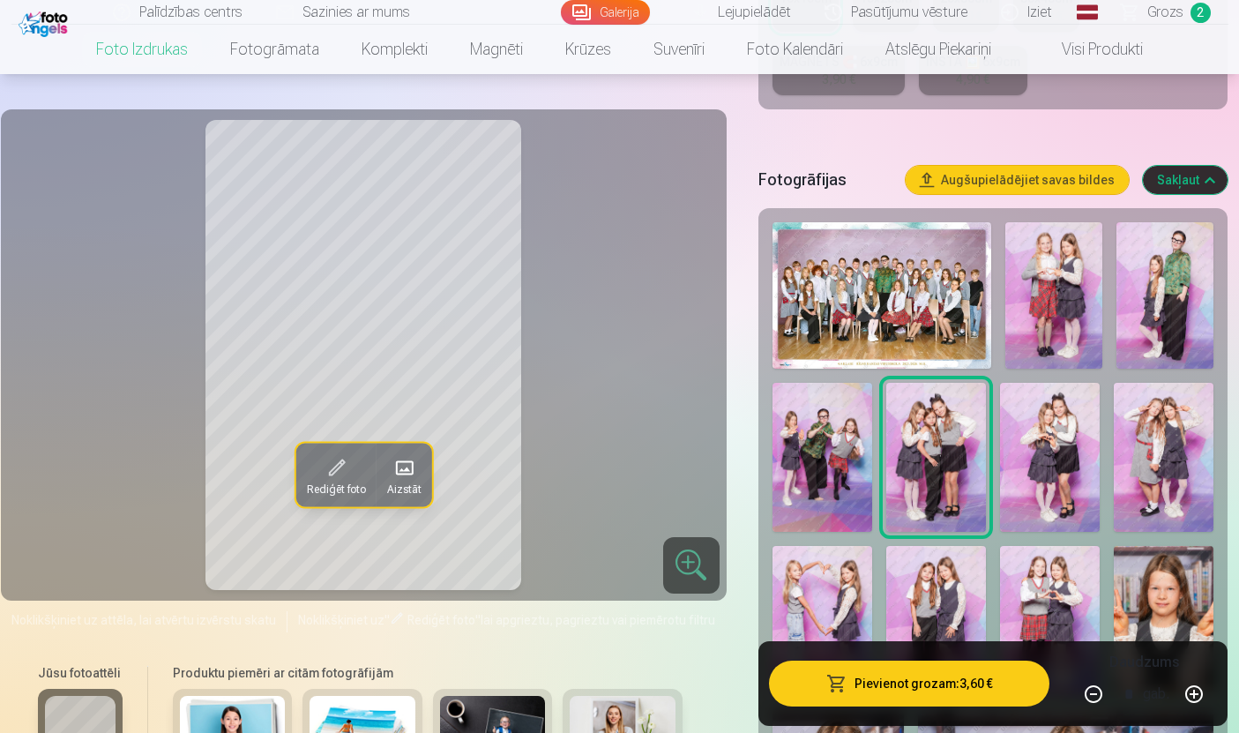
click at [1075, 474] on img at bounding box center [1050, 458] width 100 height 150
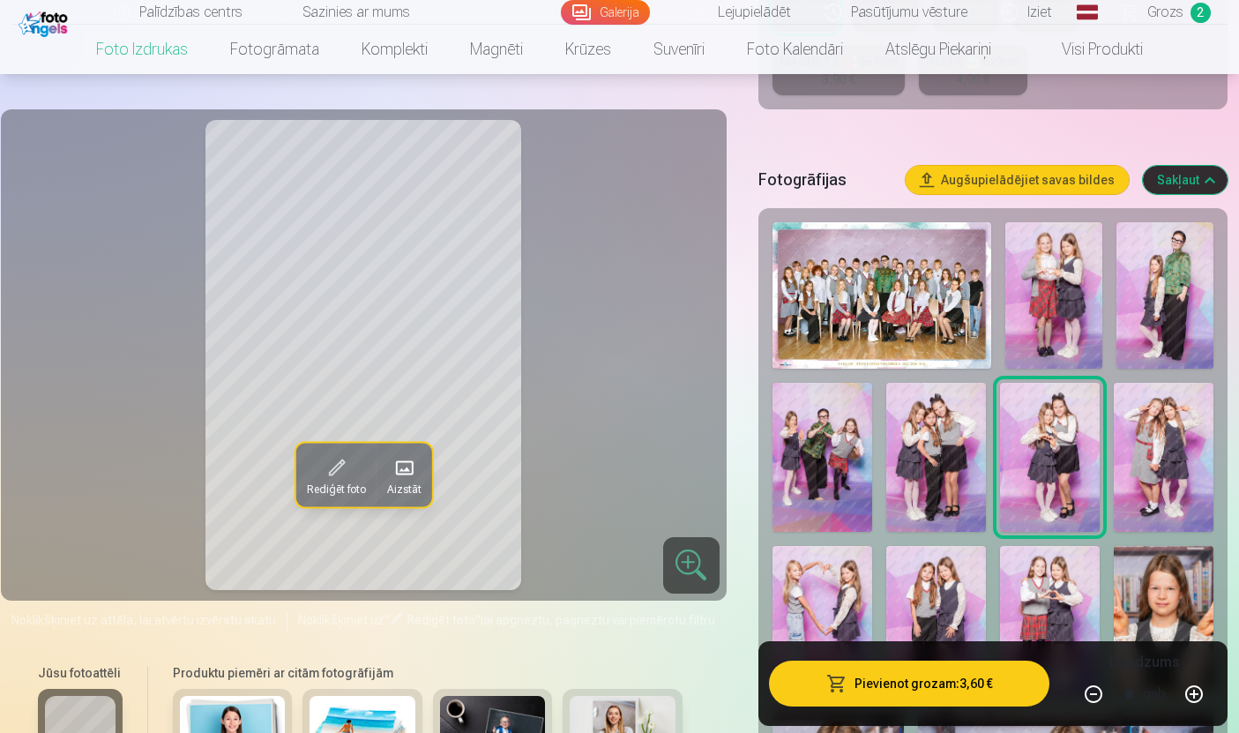
click at [1165, 468] on img at bounding box center [1164, 458] width 100 height 150
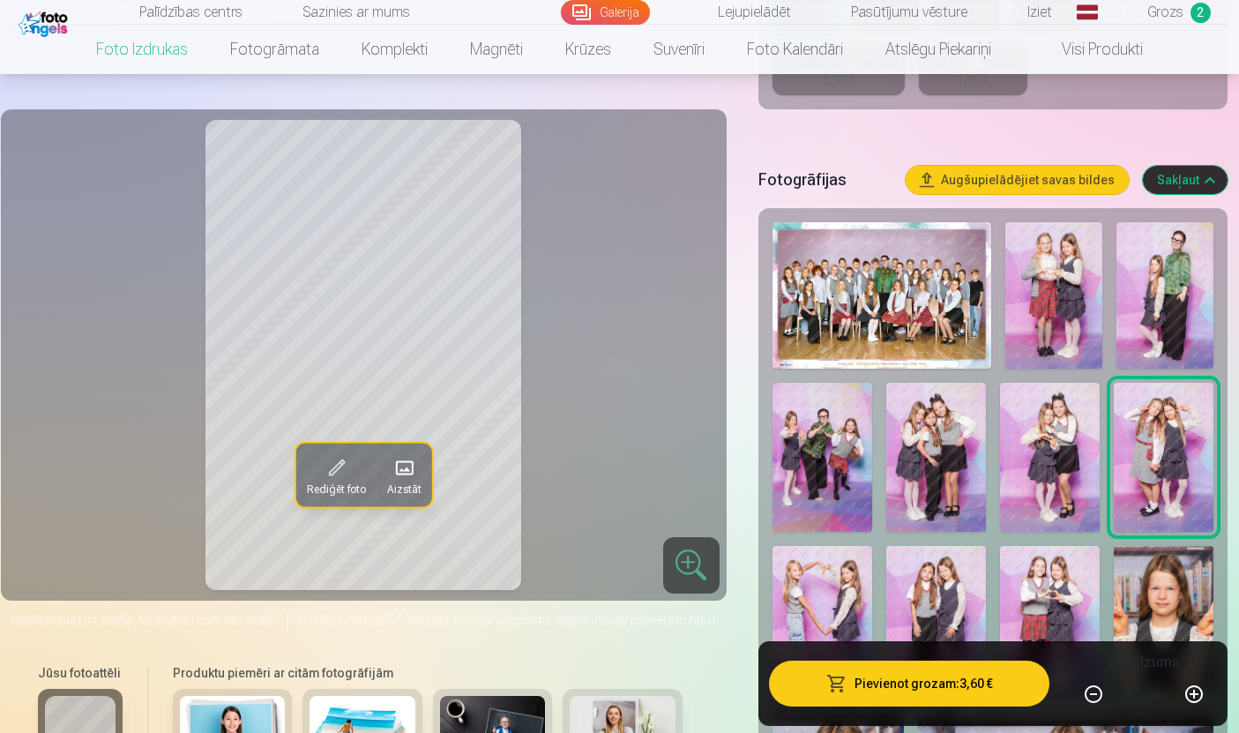
click at [850, 624] on img at bounding box center [823, 621] width 100 height 150
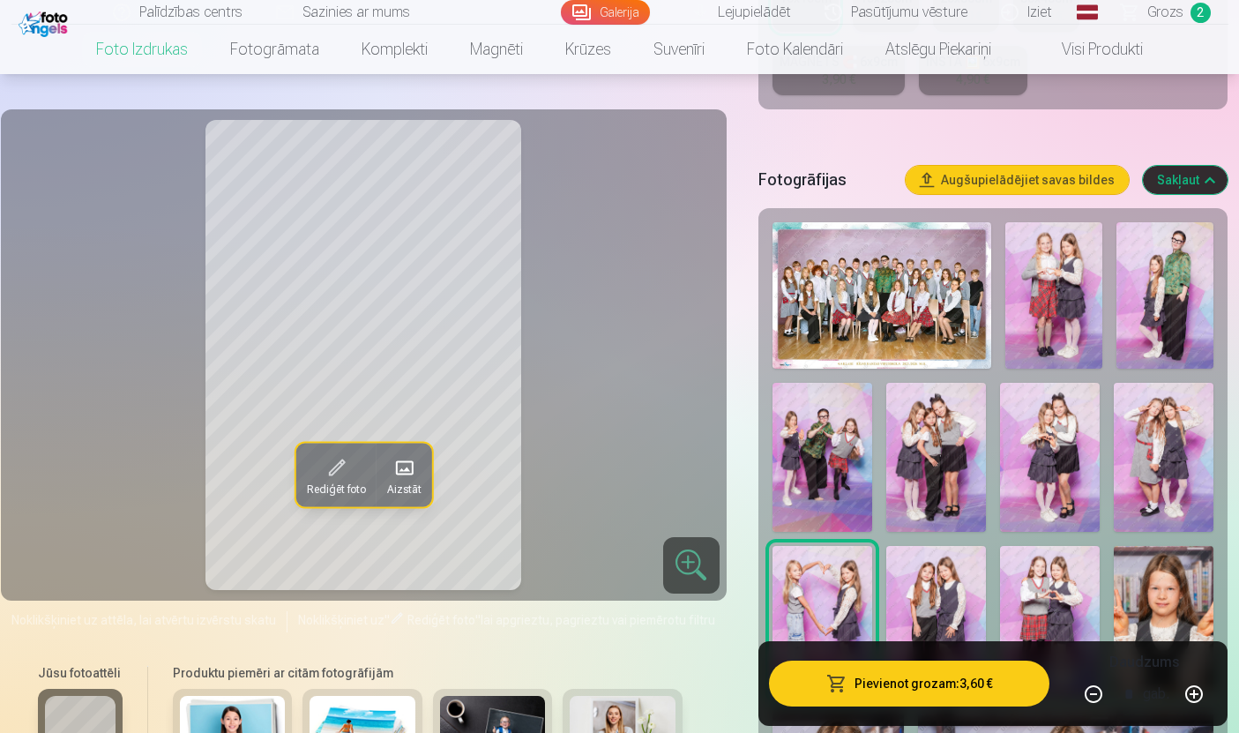
click at [931, 638] on img at bounding box center [936, 621] width 100 height 150
click at [1038, 617] on img at bounding box center [1050, 621] width 100 height 150
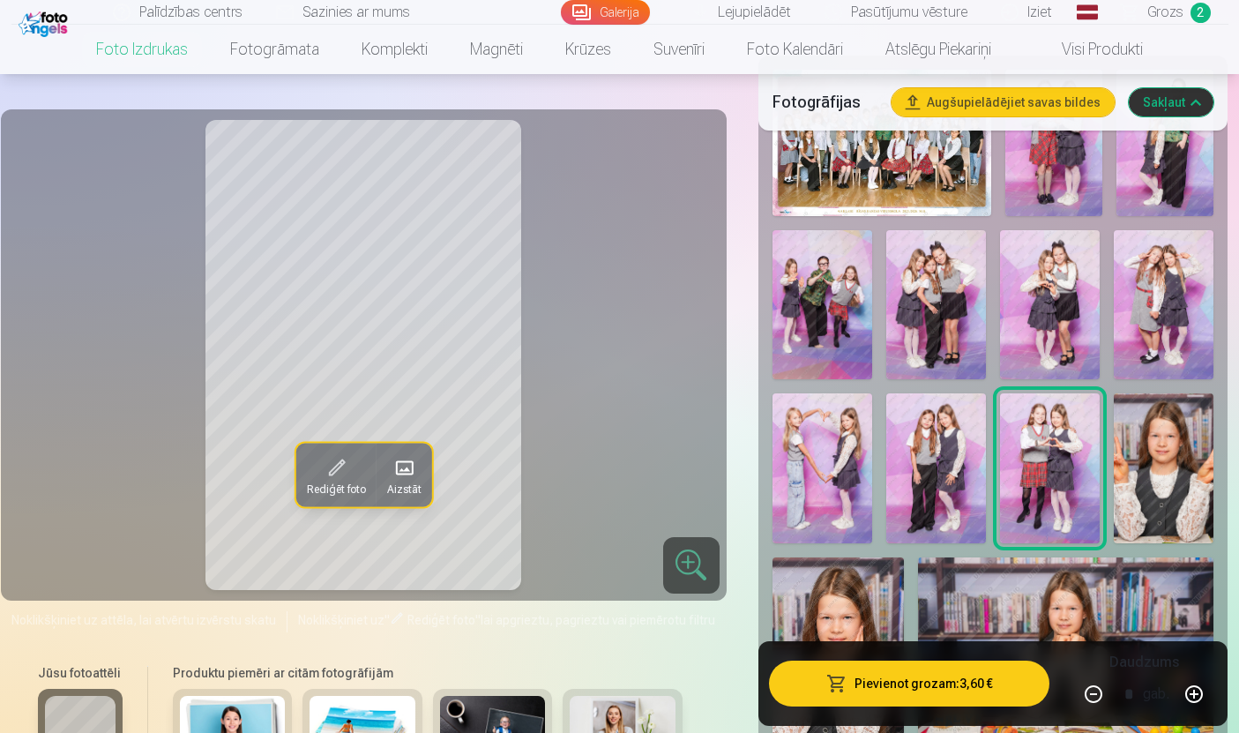
scroll to position [619, 0]
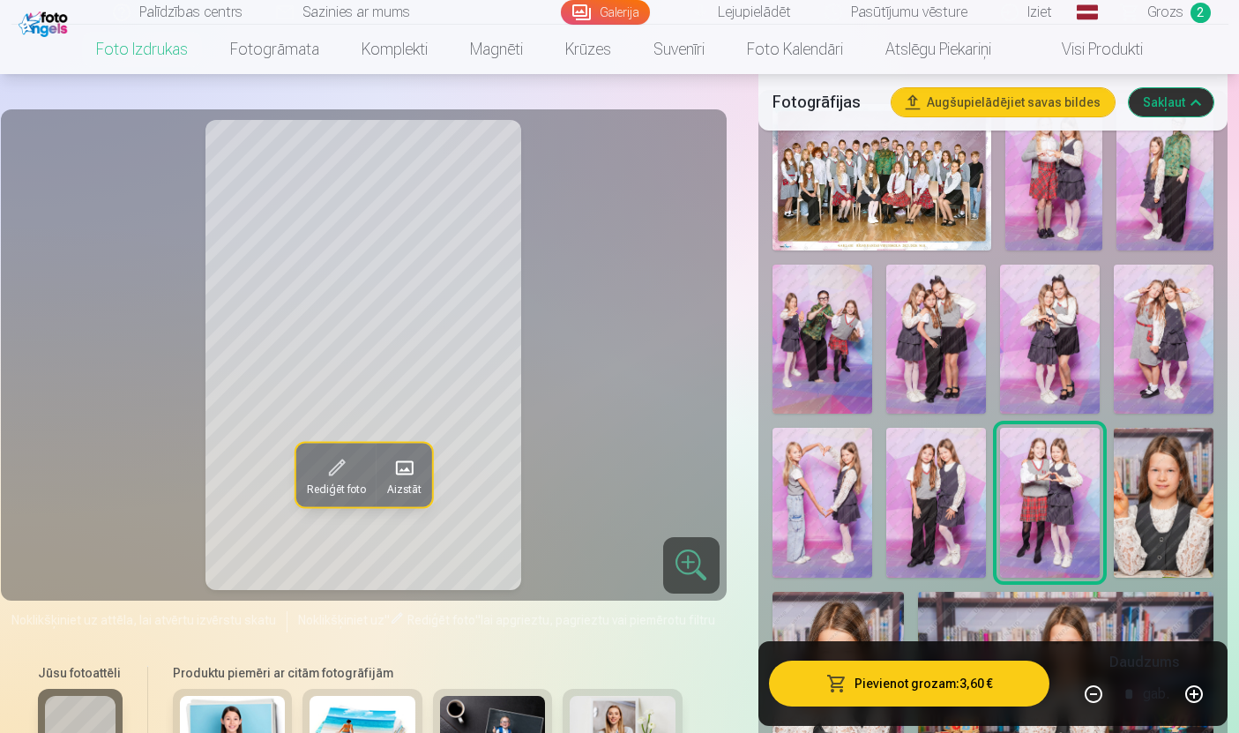
click at [828, 364] on img at bounding box center [823, 340] width 100 height 150
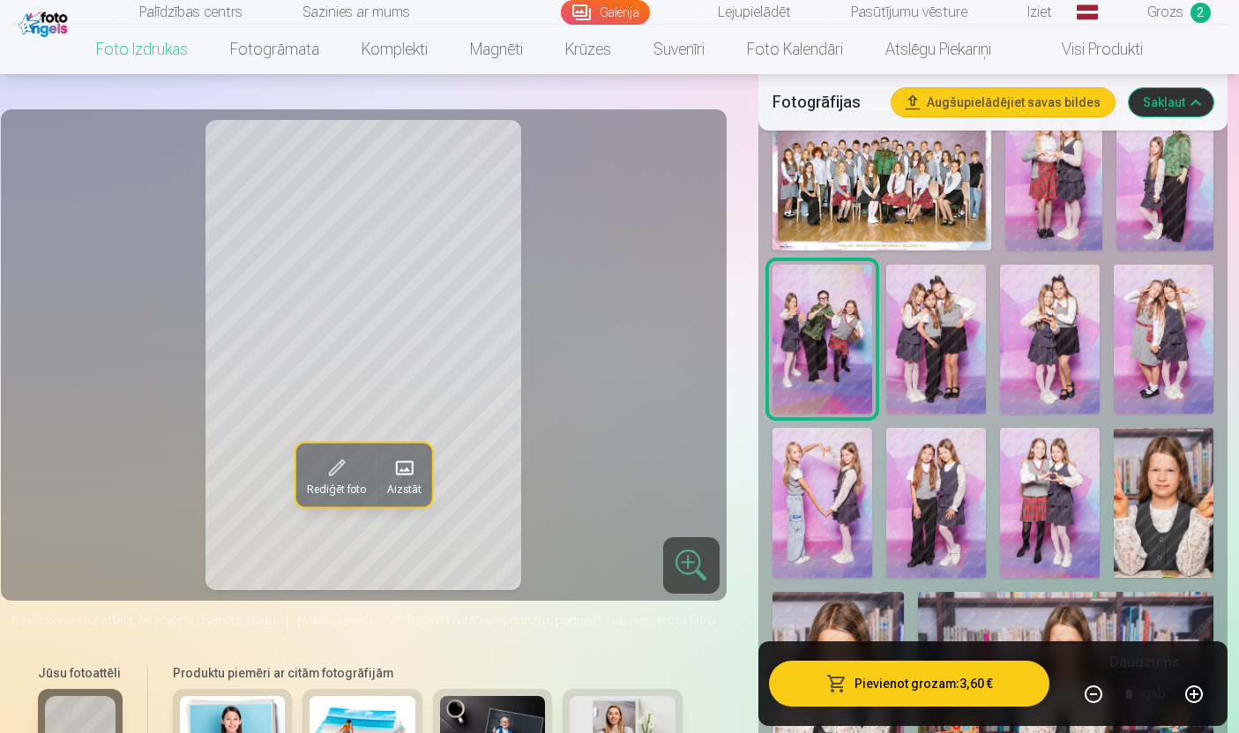
click at [923, 706] on button "Pievienot grozam : 3,60 €" at bounding box center [909, 684] width 281 height 46
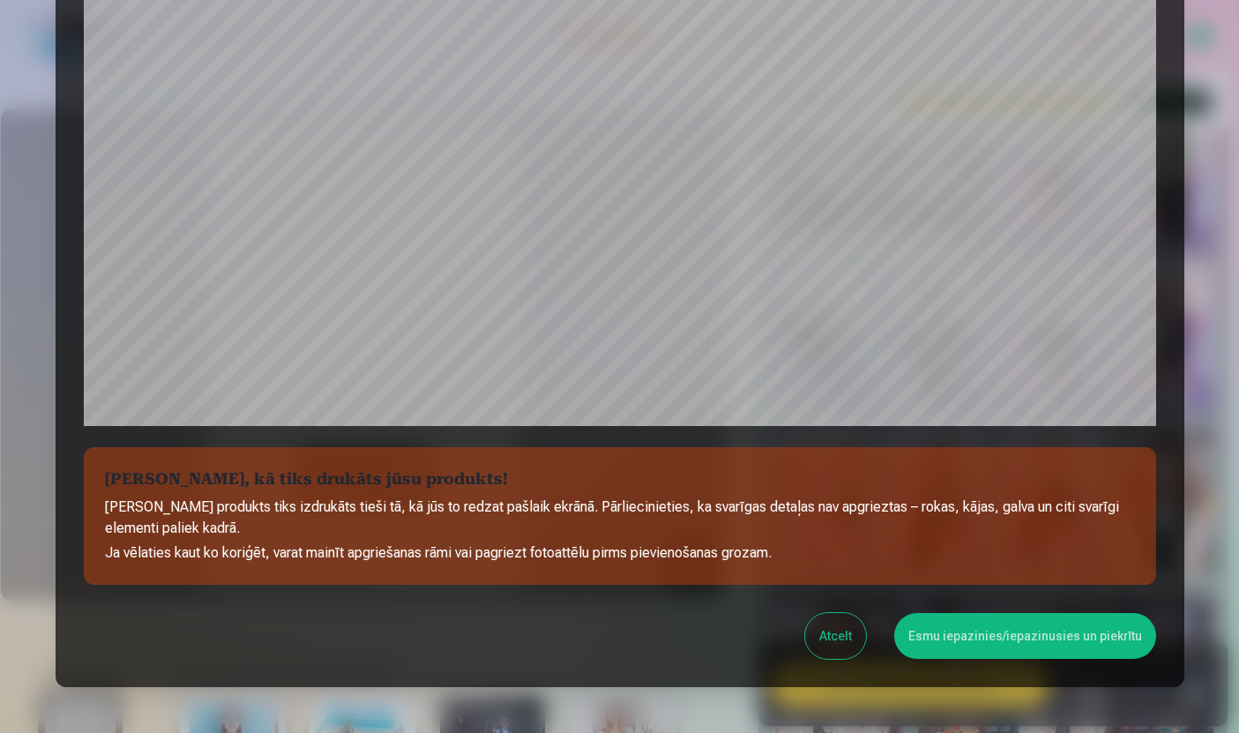
scroll to position [458, 0]
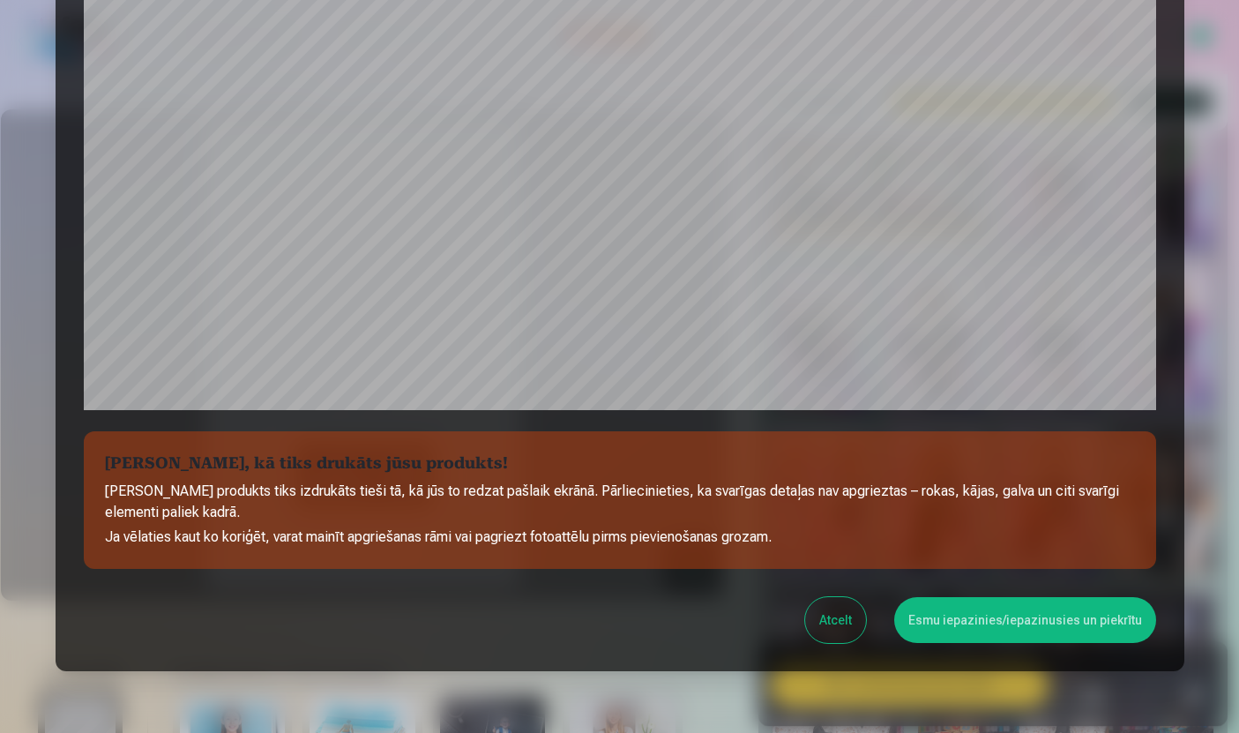
click at [1039, 641] on button "Esmu iepazinies/iepazinusies un piekrītu" at bounding box center [1025, 620] width 262 height 46
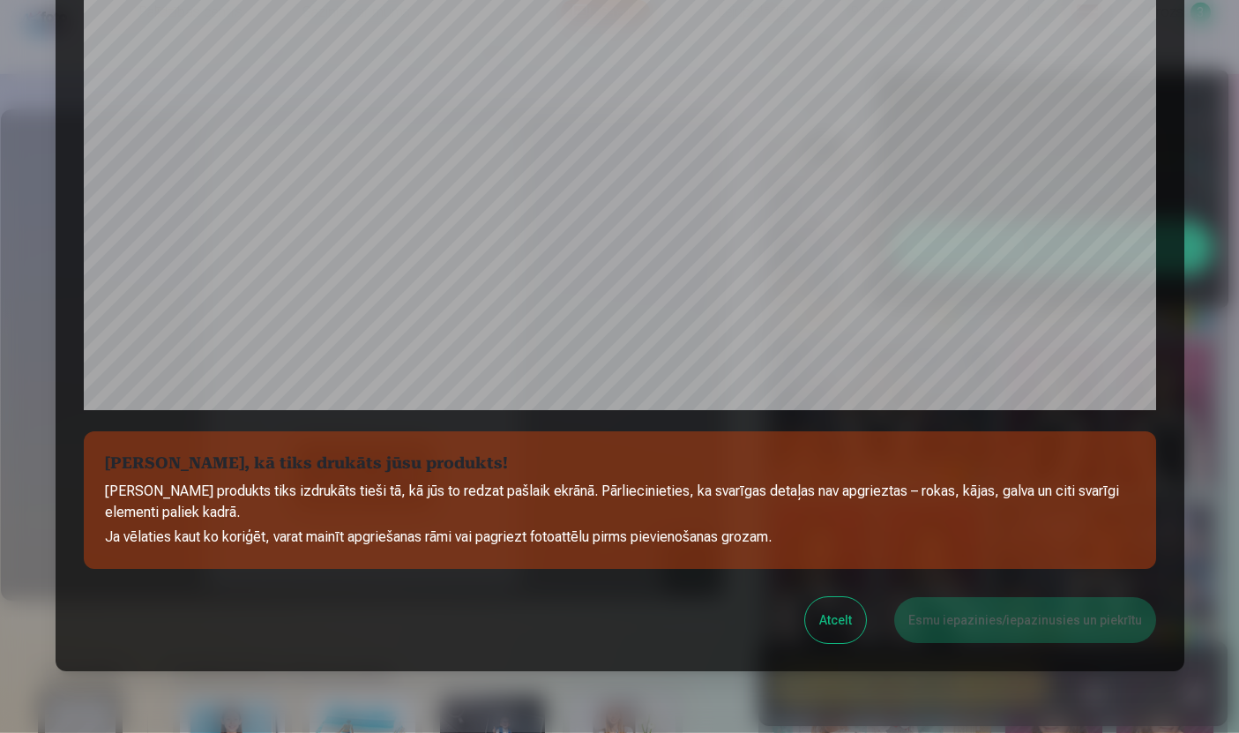
scroll to position [0, 0]
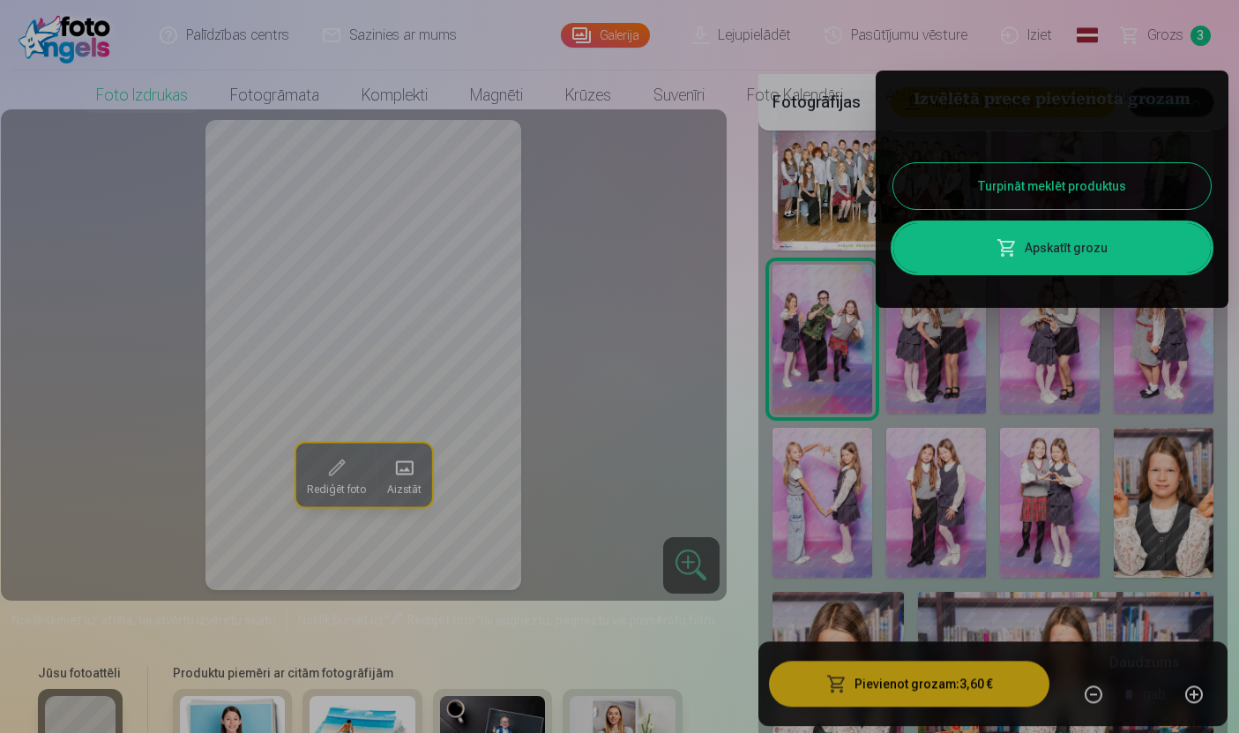
click at [1122, 185] on button "Turpināt meklēt produktus" at bounding box center [1051, 186] width 317 height 46
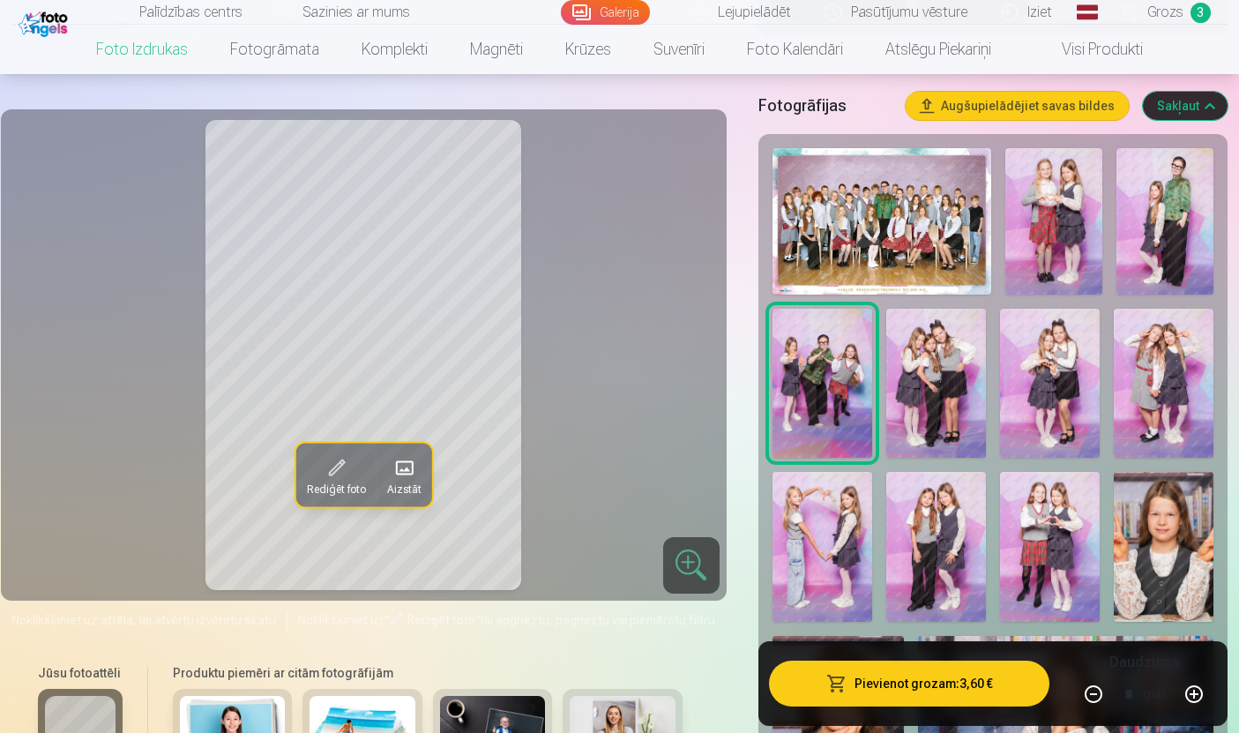
scroll to position [540, 0]
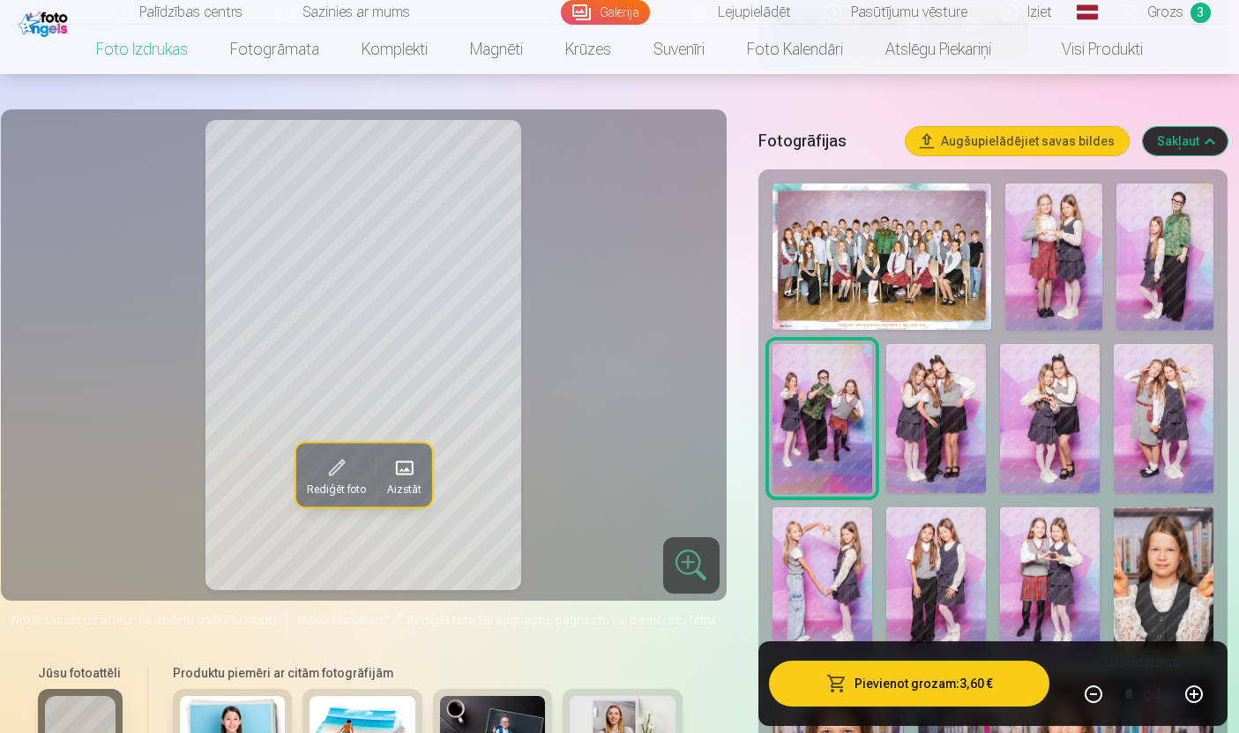
click at [934, 415] on img at bounding box center [936, 419] width 100 height 150
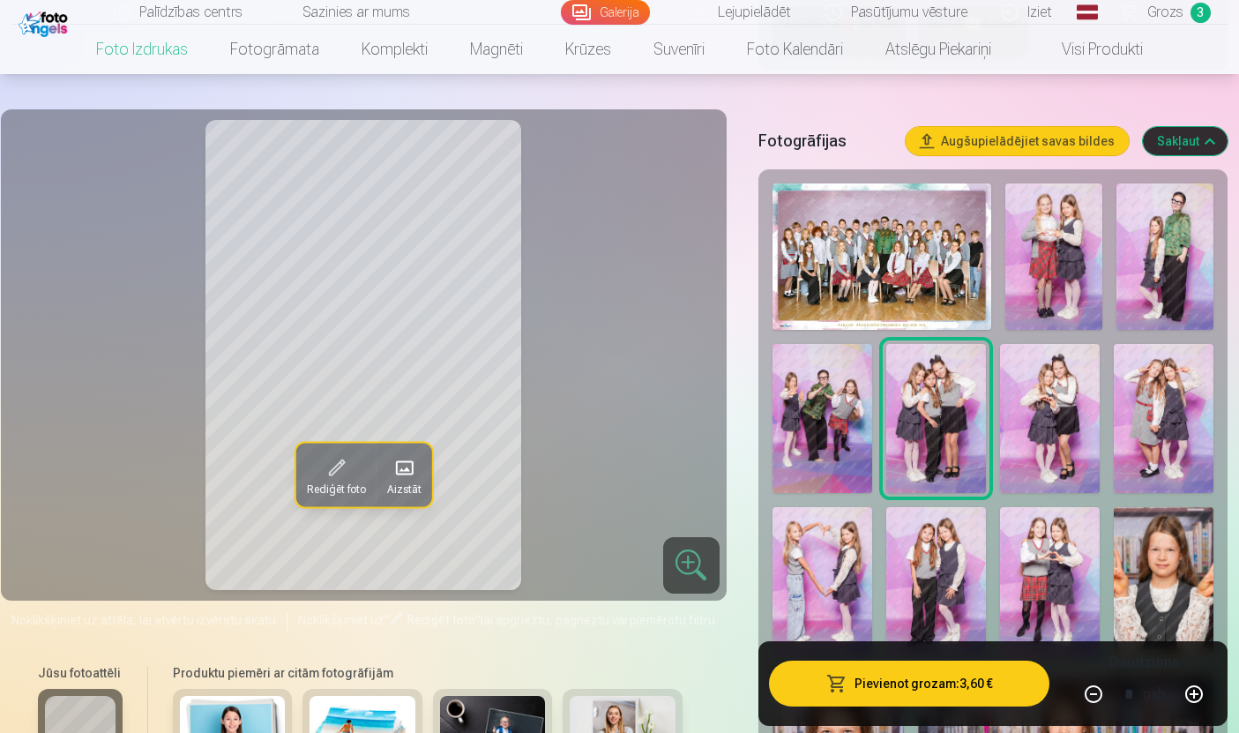
click at [1045, 442] on img at bounding box center [1050, 419] width 100 height 150
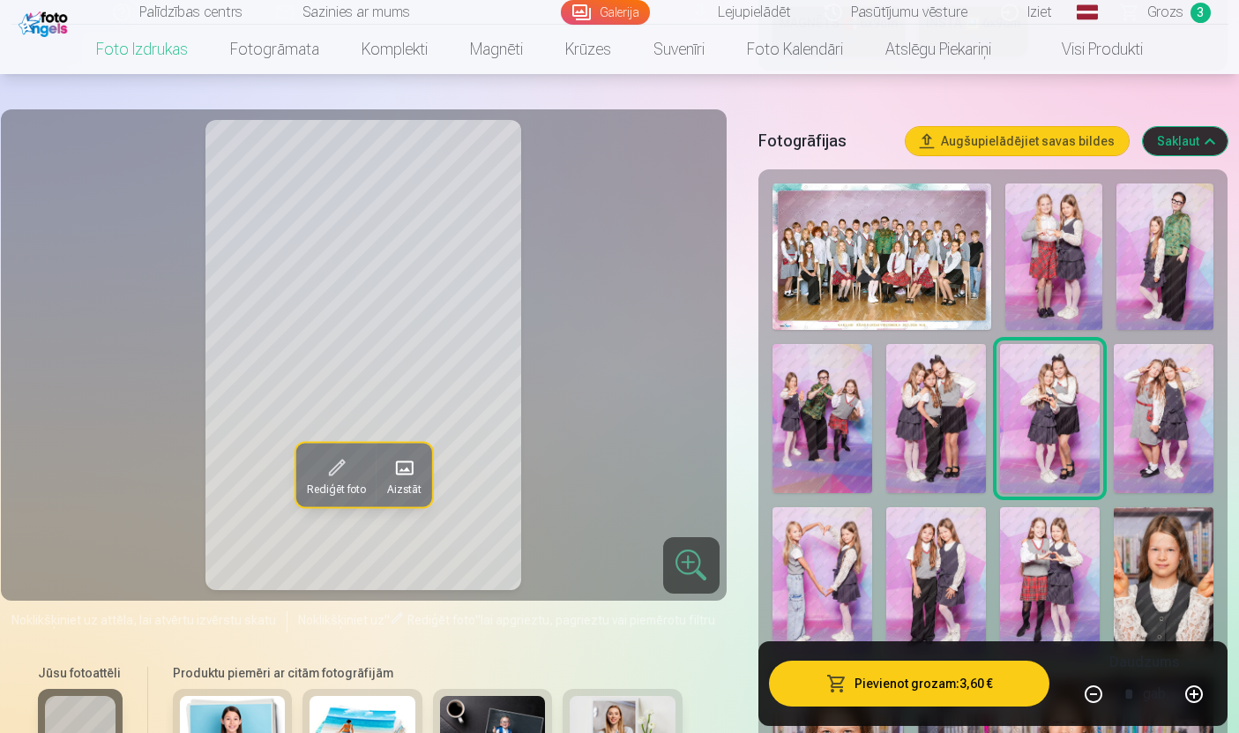
click at [915, 706] on button "Pievienot grozam : 3,60 €" at bounding box center [909, 684] width 281 height 46
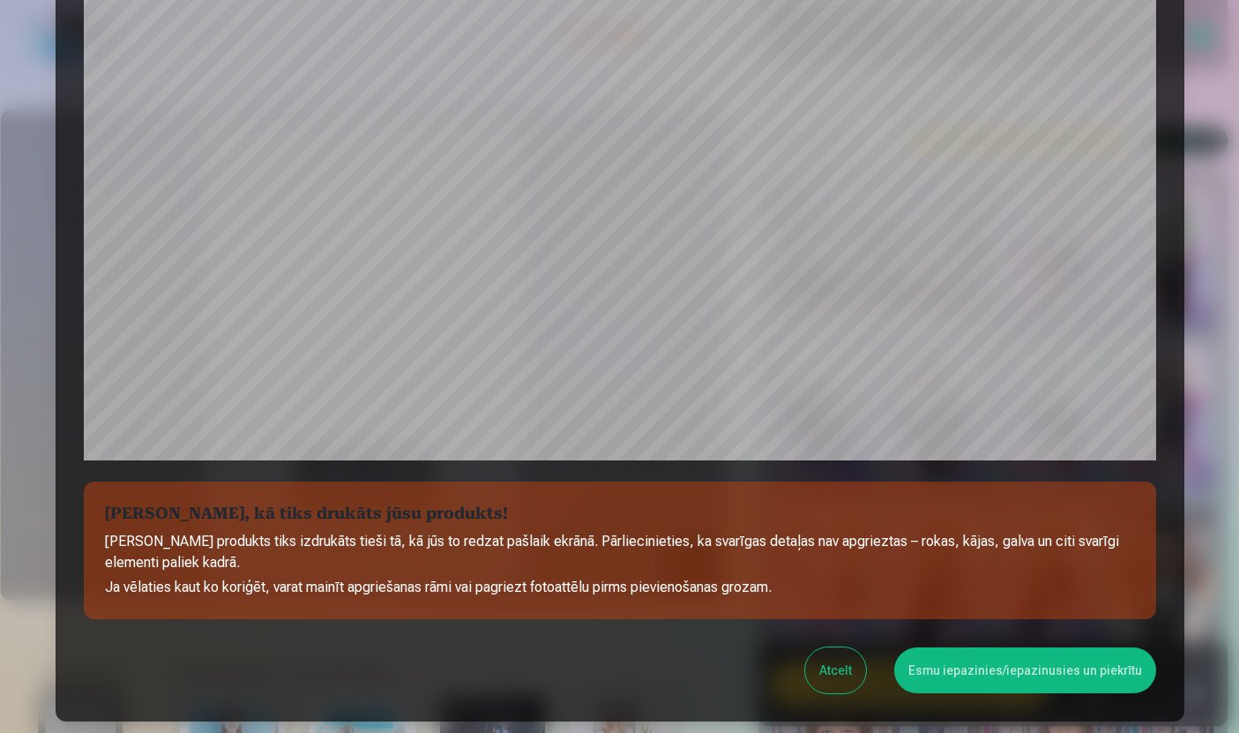
scroll to position [463, 0]
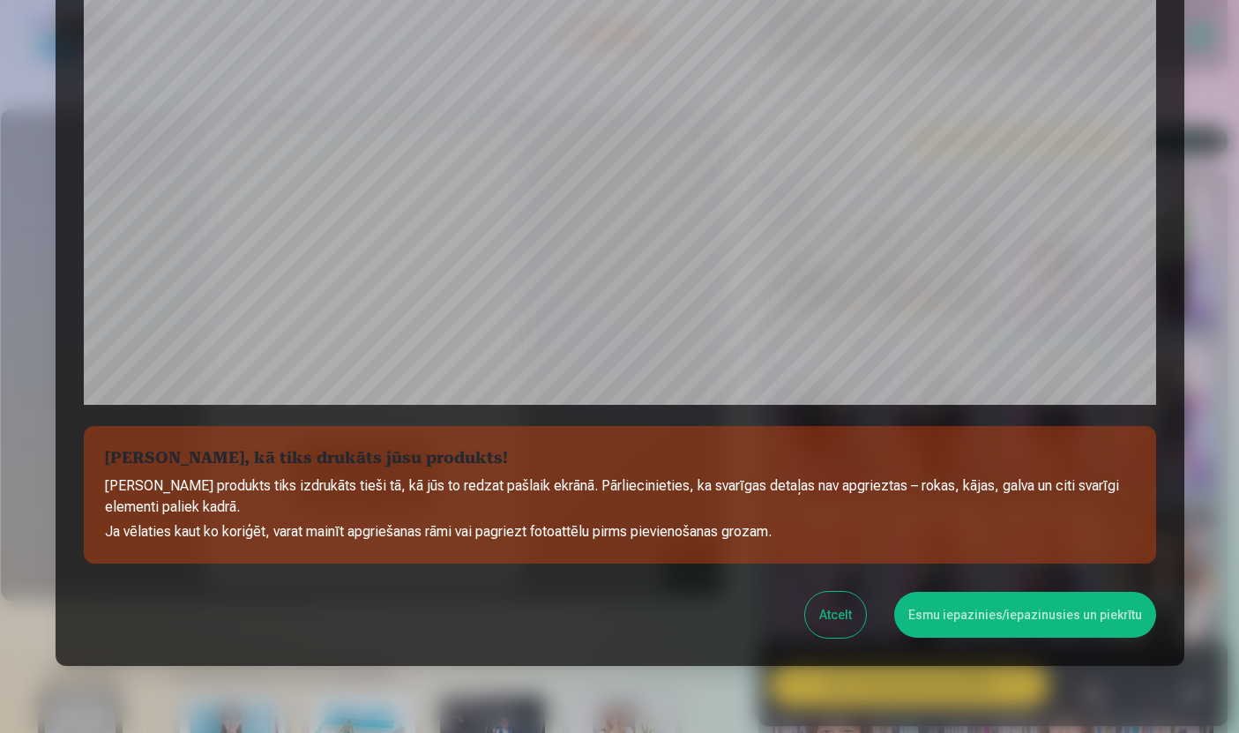
click at [991, 619] on button "Esmu iepazinies/iepazinusies un piekrītu" at bounding box center [1025, 615] width 262 height 46
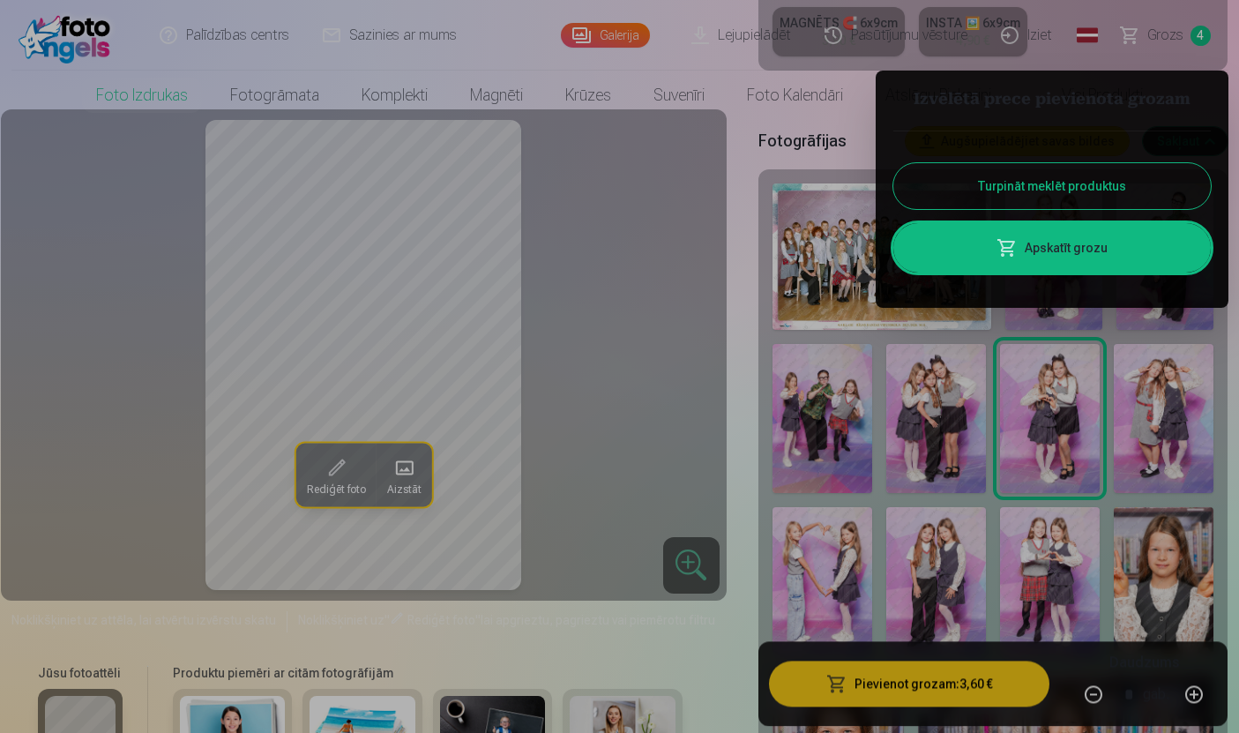
click at [1137, 180] on button "Turpināt meklēt produktus" at bounding box center [1051, 186] width 317 height 46
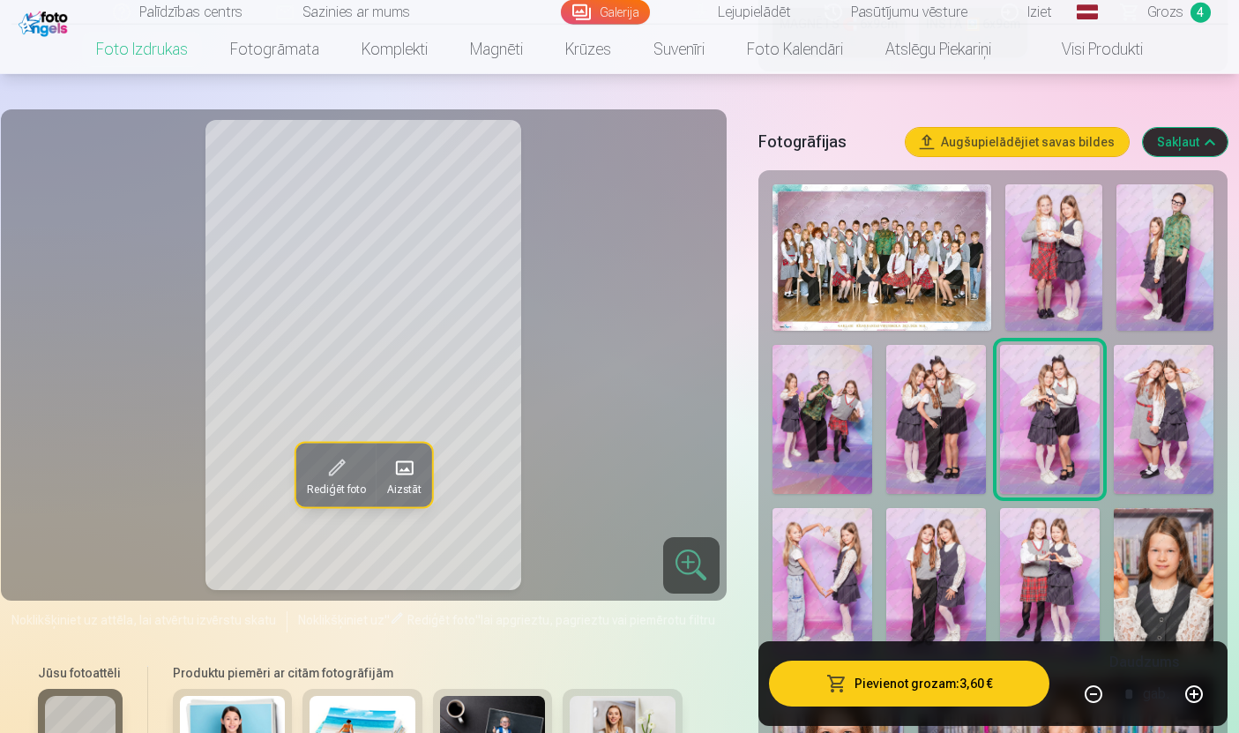
scroll to position [540, 0]
click at [939, 607] on img at bounding box center [936, 582] width 100 height 150
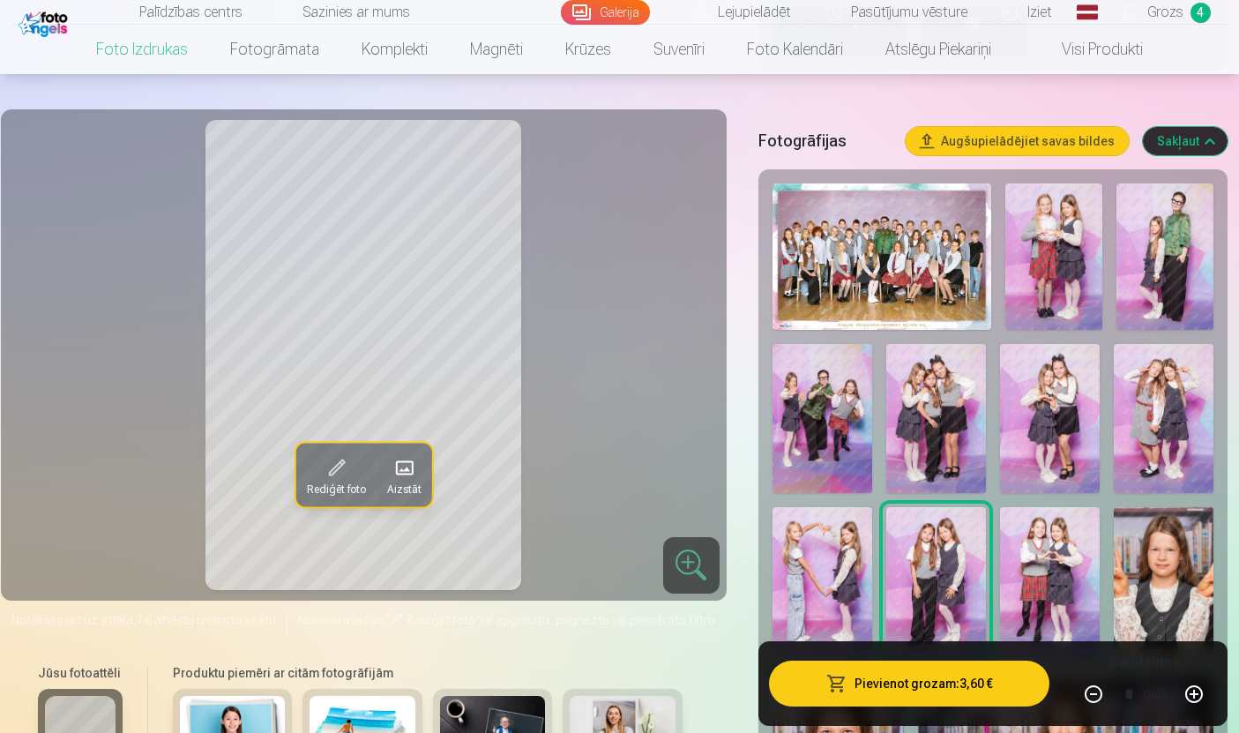
click at [930, 706] on button "Pievienot grozam : 3,60 €" at bounding box center [909, 684] width 281 height 46
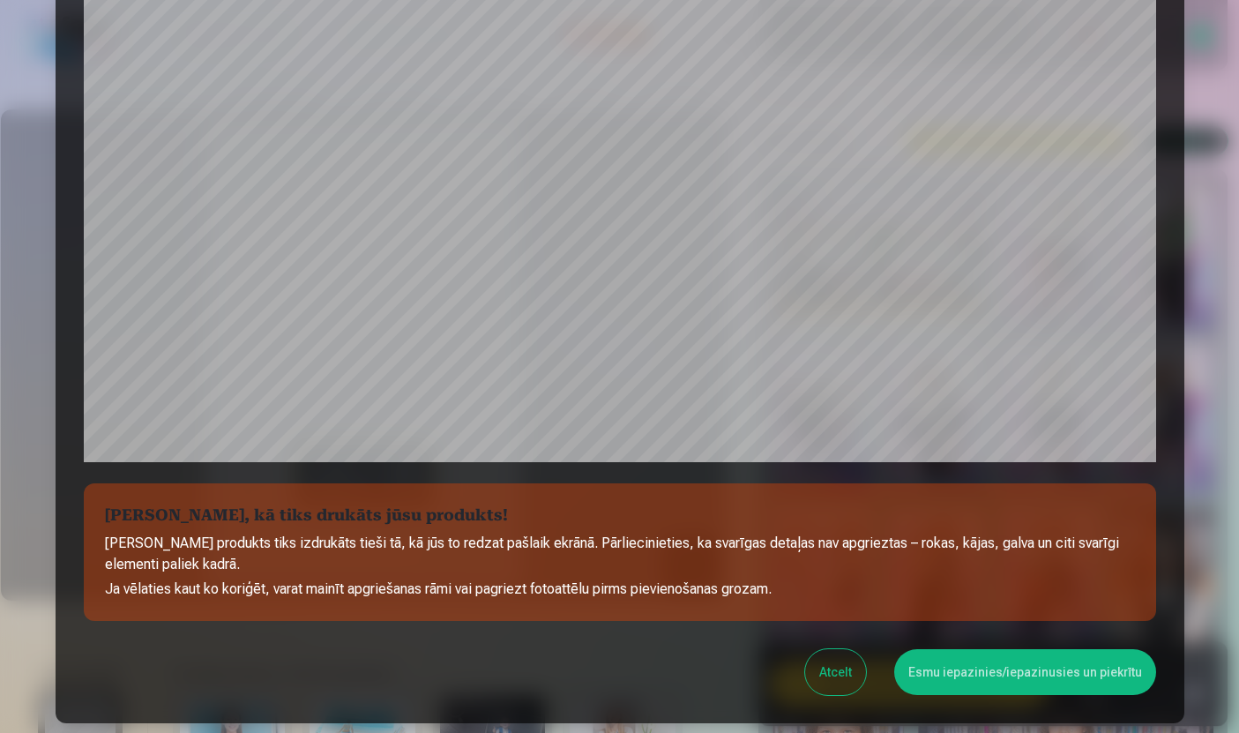
scroll to position [463, 0]
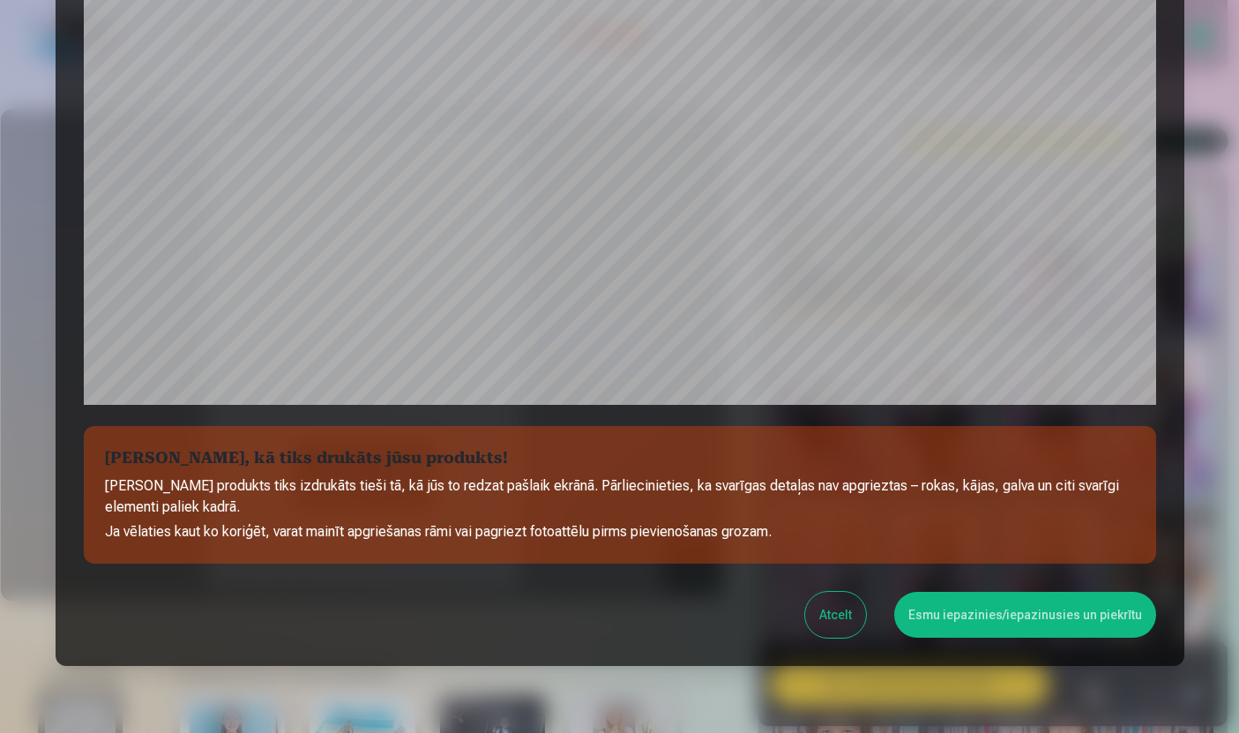
click at [998, 616] on button "Esmu iepazinies/iepazinusies un piekrītu" at bounding box center [1025, 615] width 262 height 46
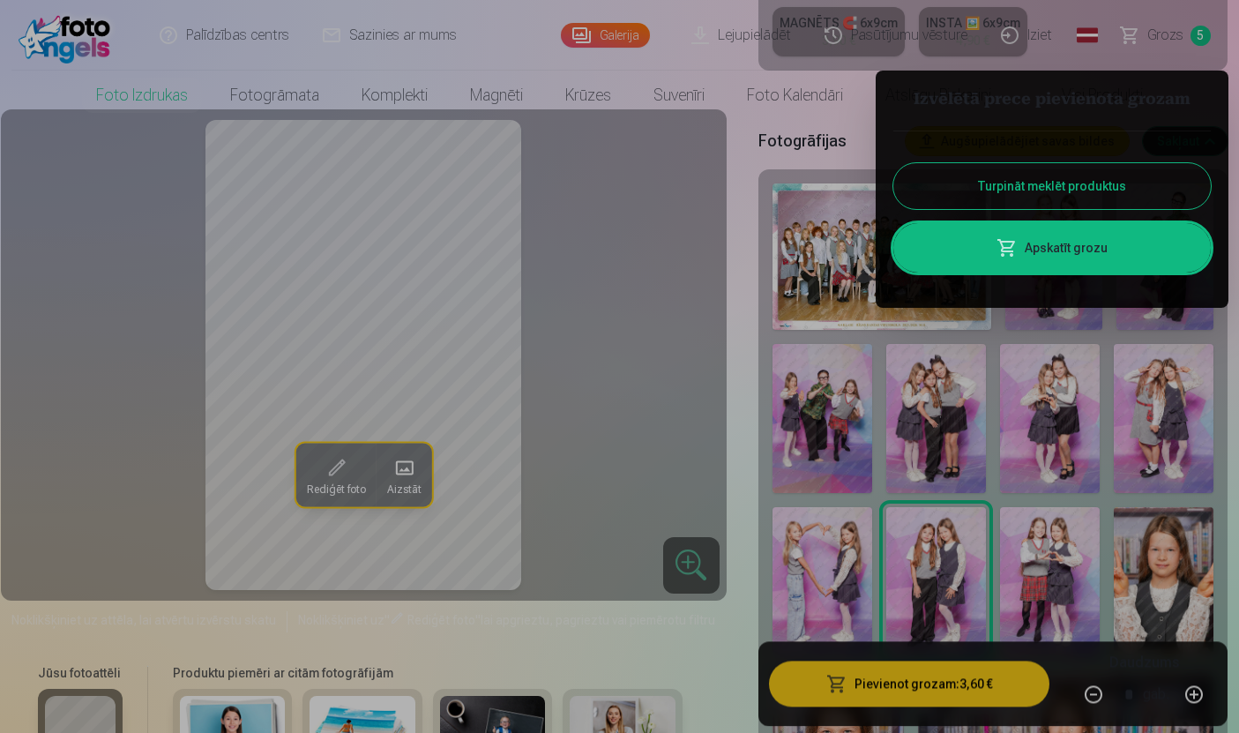
click at [1123, 187] on button "Turpināt meklēt produktus" at bounding box center [1051, 186] width 317 height 46
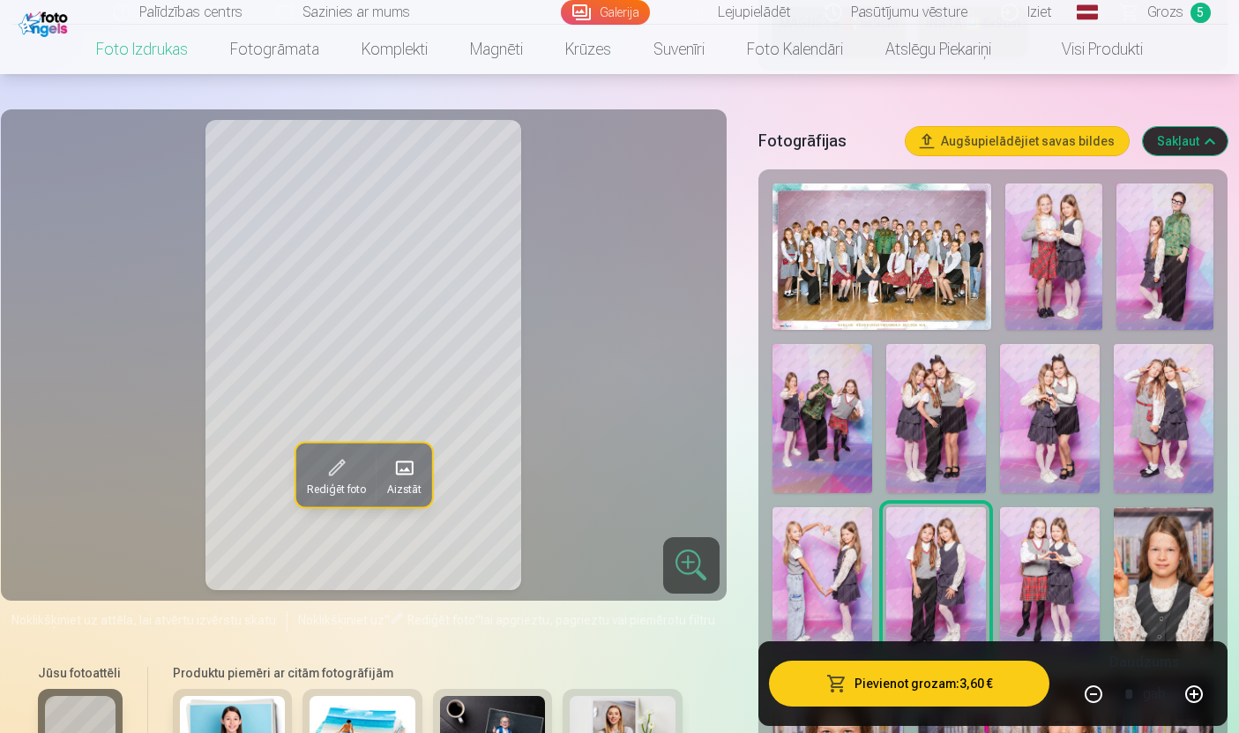
click at [833, 602] on img at bounding box center [823, 582] width 100 height 150
click at [921, 706] on button "Pievienot grozam : 3,60 €" at bounding box center [909, 684] width 281 height 46
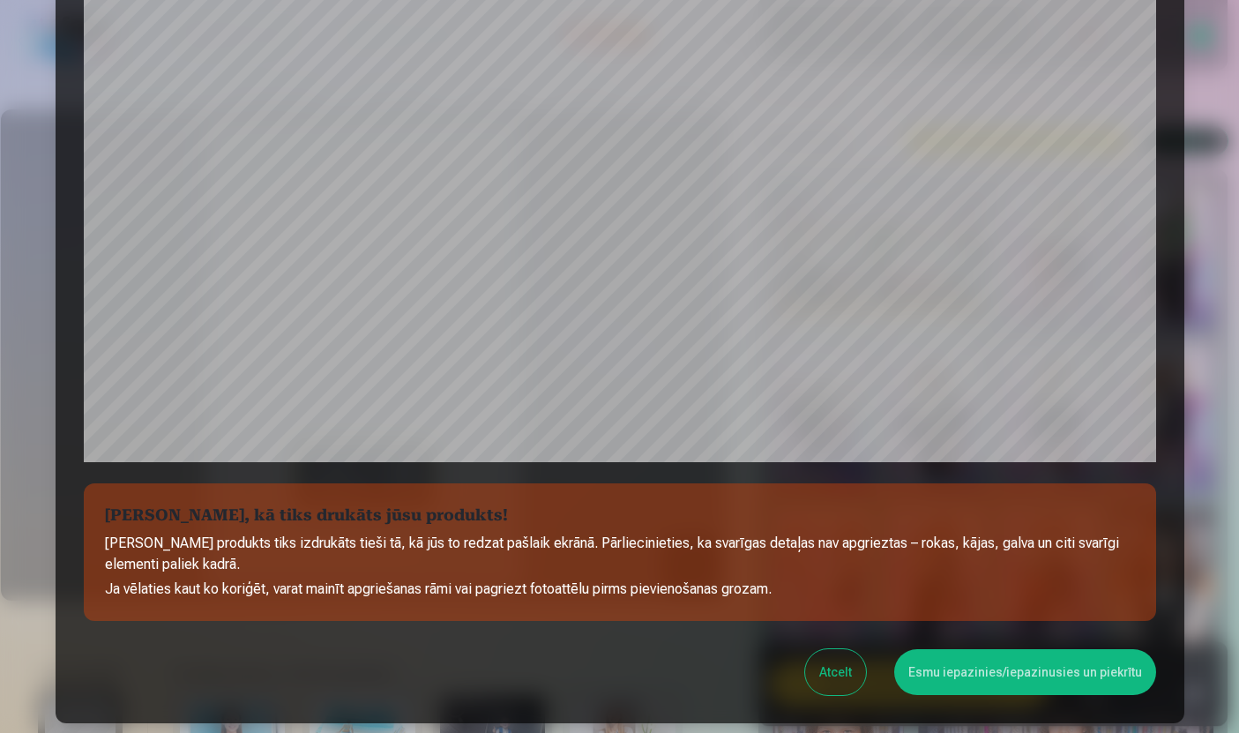
scroll to position [463, 0]
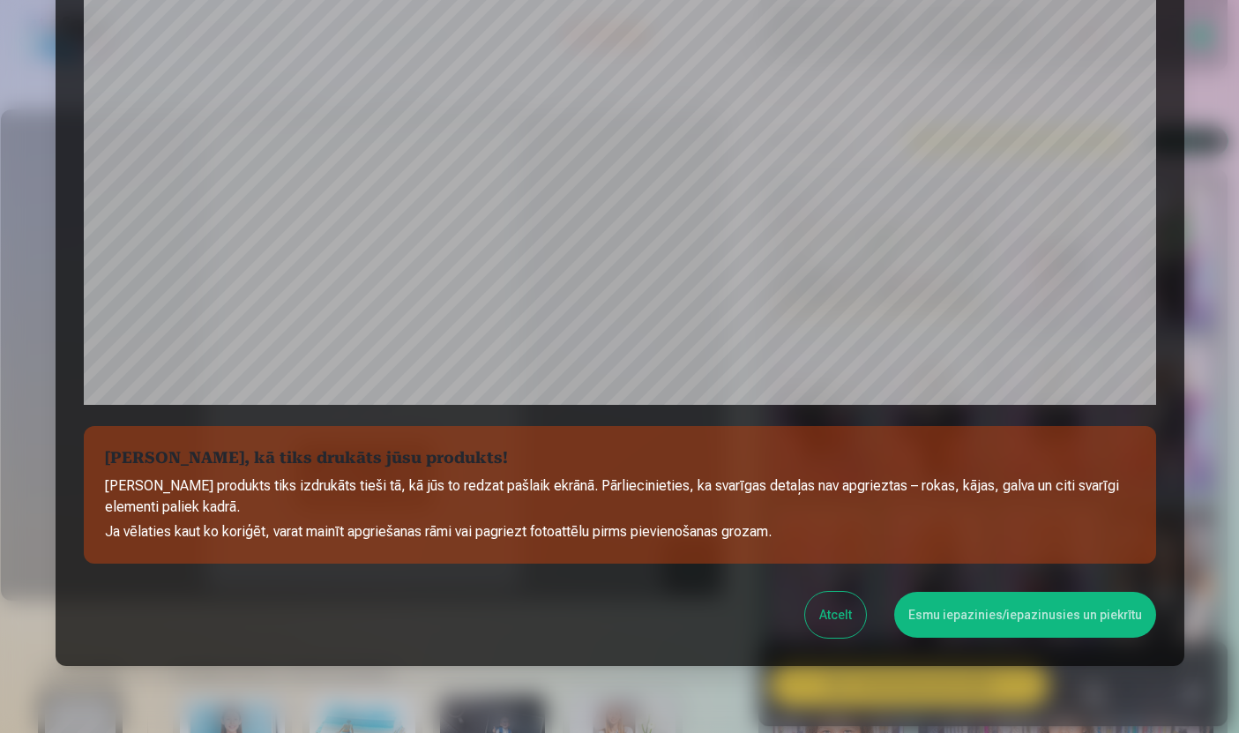
click at [1018, 613] on button "Esmu iepazinies/iepazinusies un piekrītu" at bounding box center [1025, 615] width 262 height 46
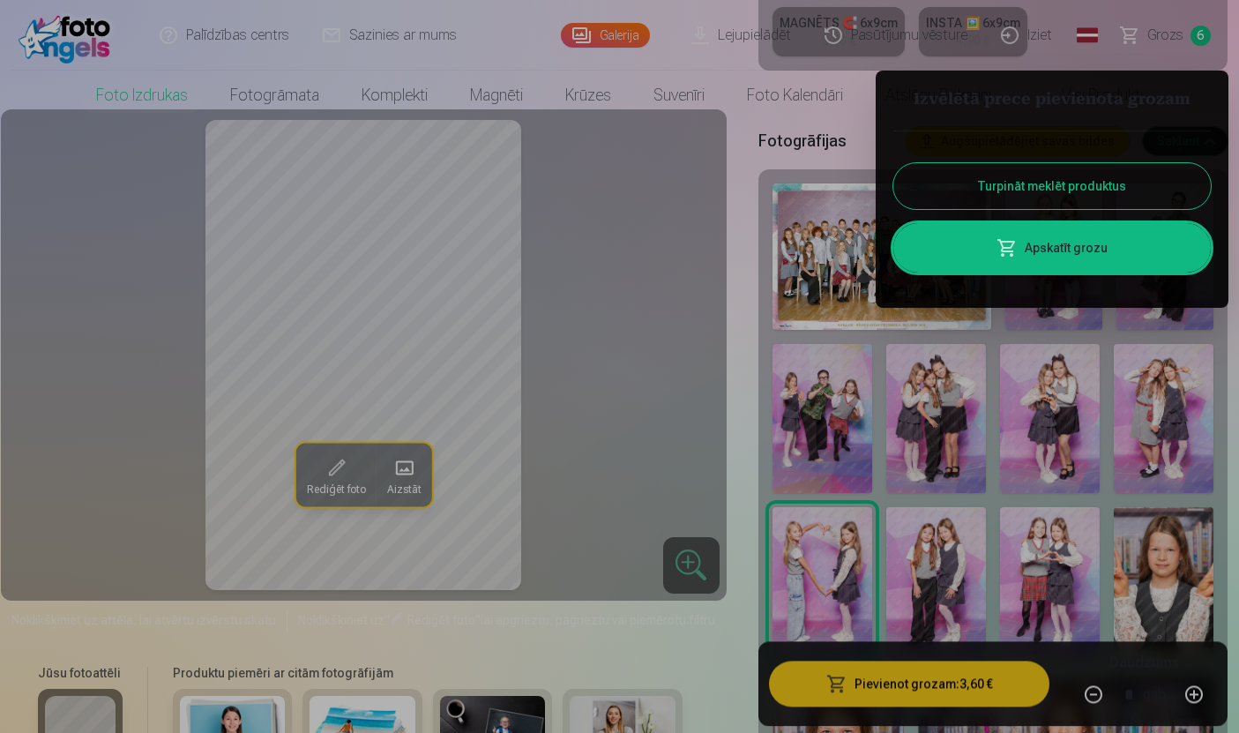
click at [751, 416] on div at bounding box center [619, 366] width 1239 height 733
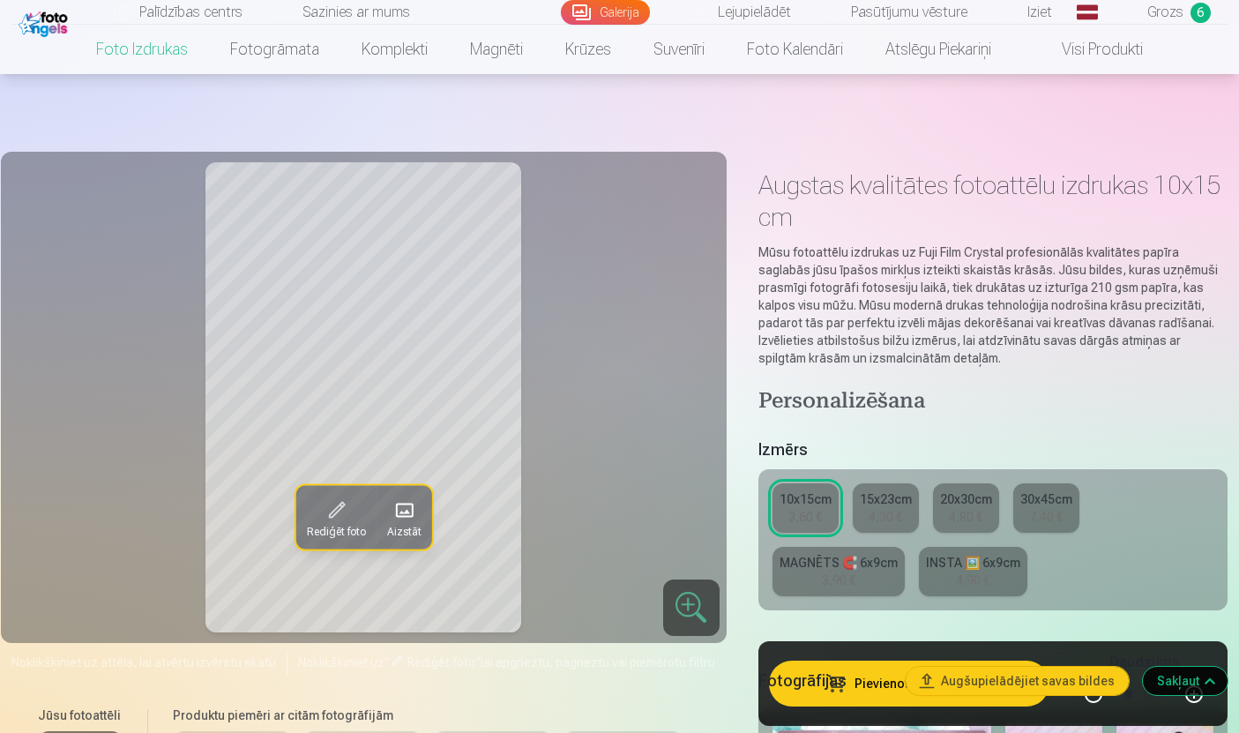
scroll to position [540, 0]
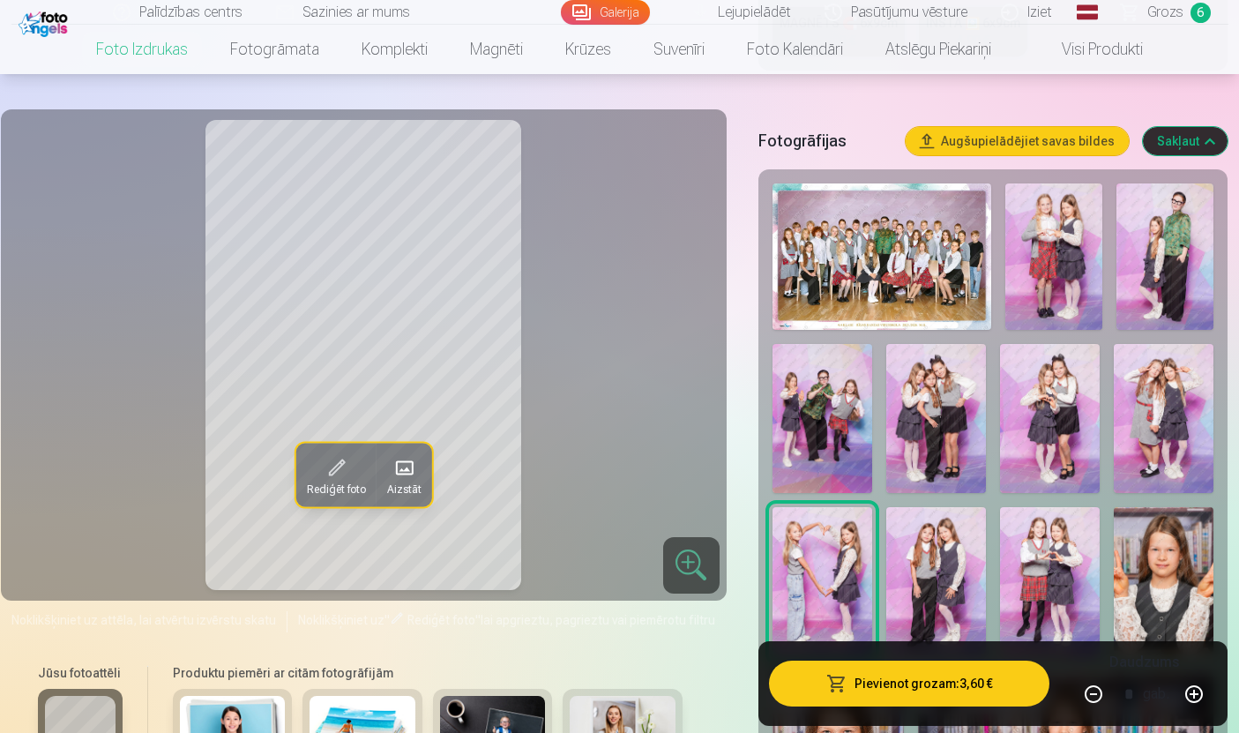
click at [1140, 422] on img at bounding box center [1164, 419] width 100 height 150
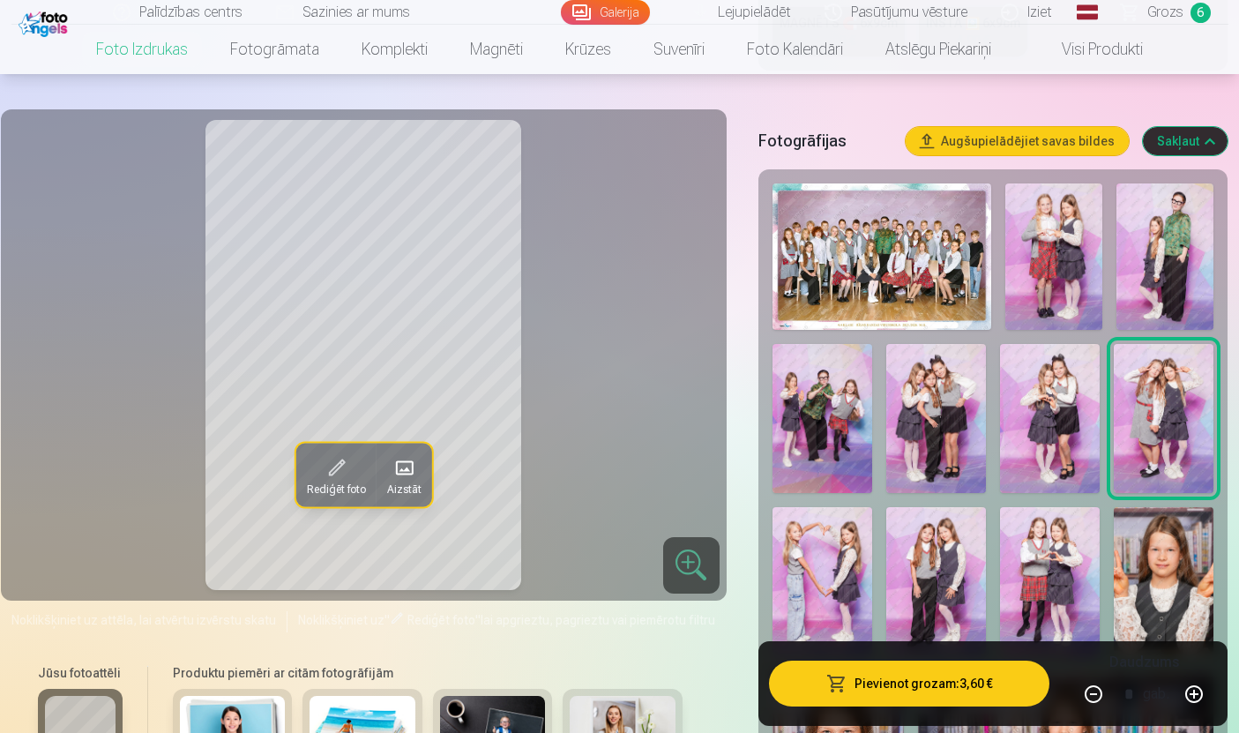
click at [913, 706] on button "Pievienot grozam : 3,60 €" at bounding box center [909, 684] width 281 height 46
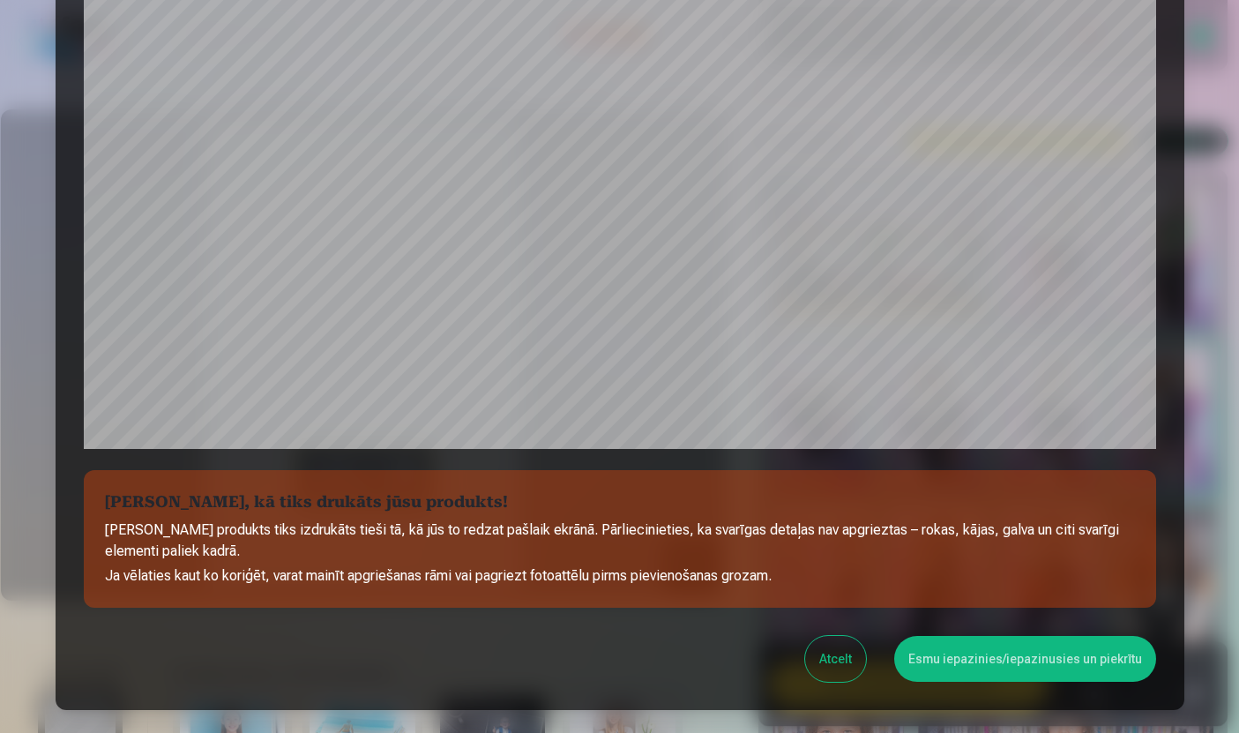
scroll to position [419, 0]
click at [1046, 656] on button "Esmu iepazinies/iepazinusies un piekrītu" at bounding box center [1025, 659] width 262 height 46
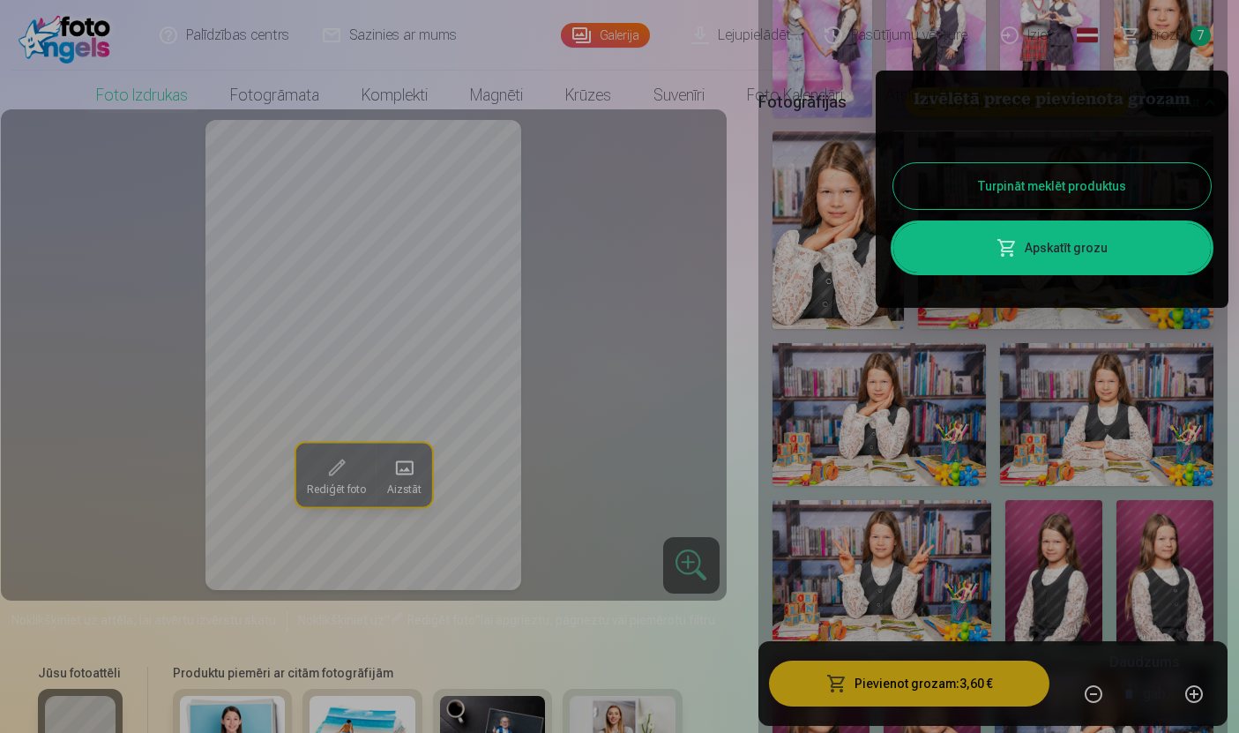
scroll to position [0, 0]
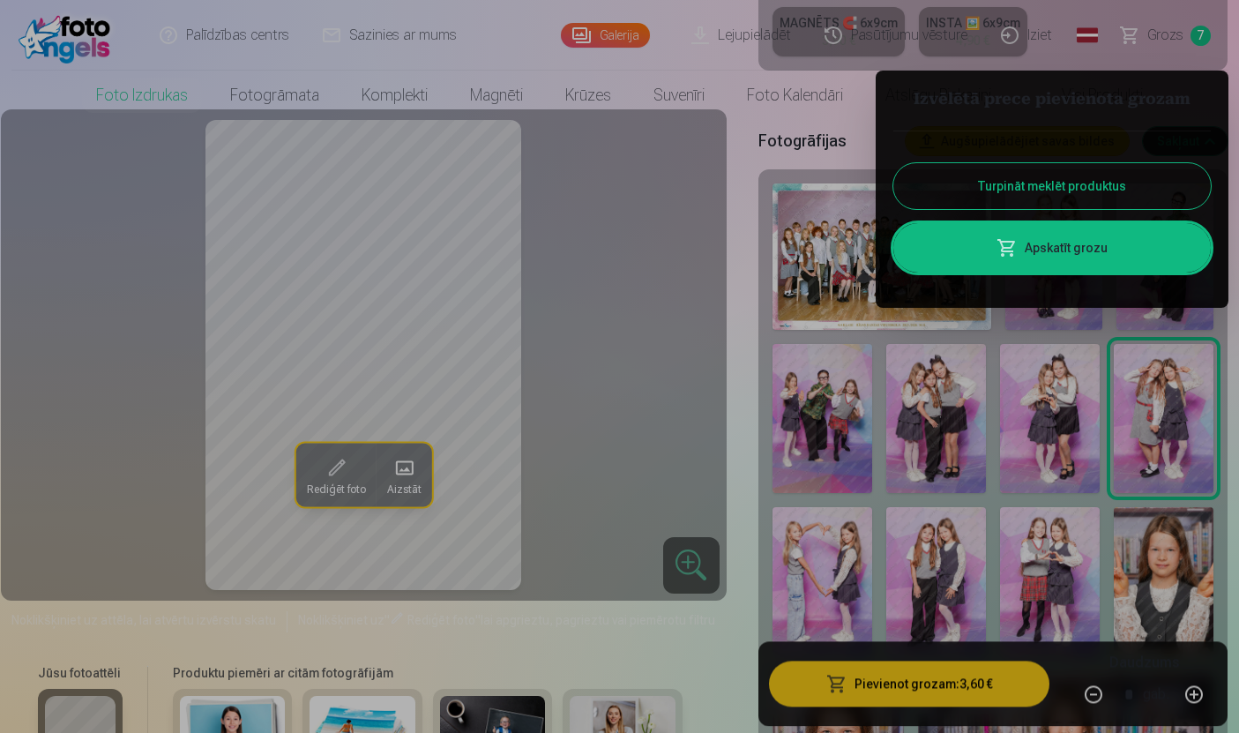
click at [1131, 182] on button "Turpināt meklēt produktus" at bounding box center [1051, 186] width 317 height 46
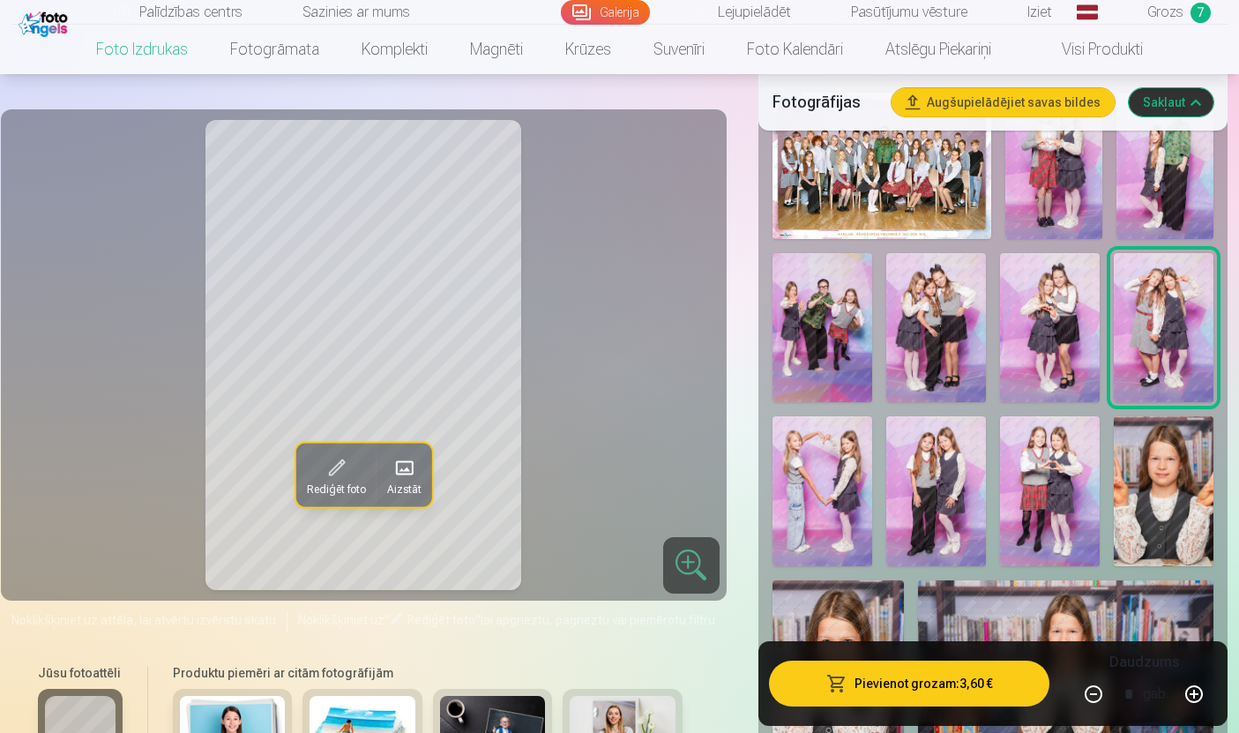
scroll to position [631, 0]
click at [1166, 17] on span "Grozs" at bounding box center [1165, 12] width 36 height 21
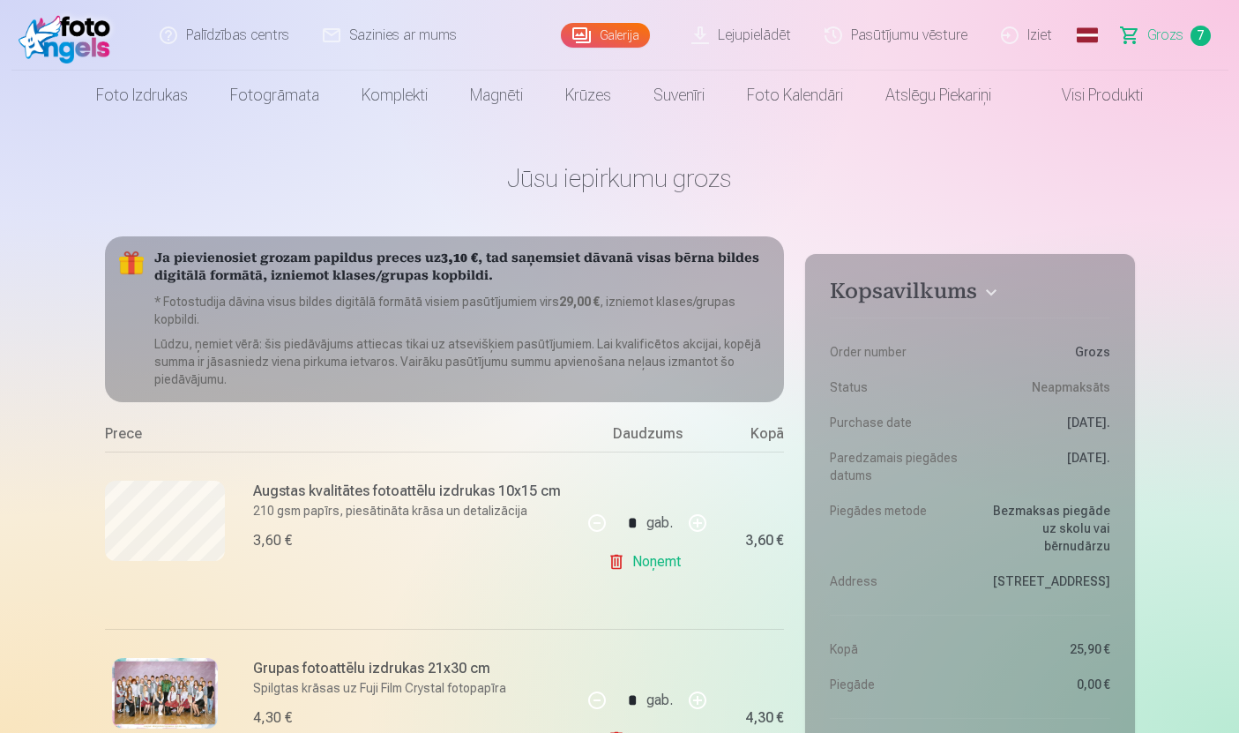
click at [140, 106] on link "Foto izdrukas" at bounding box center [142, 95] width 134 height 49
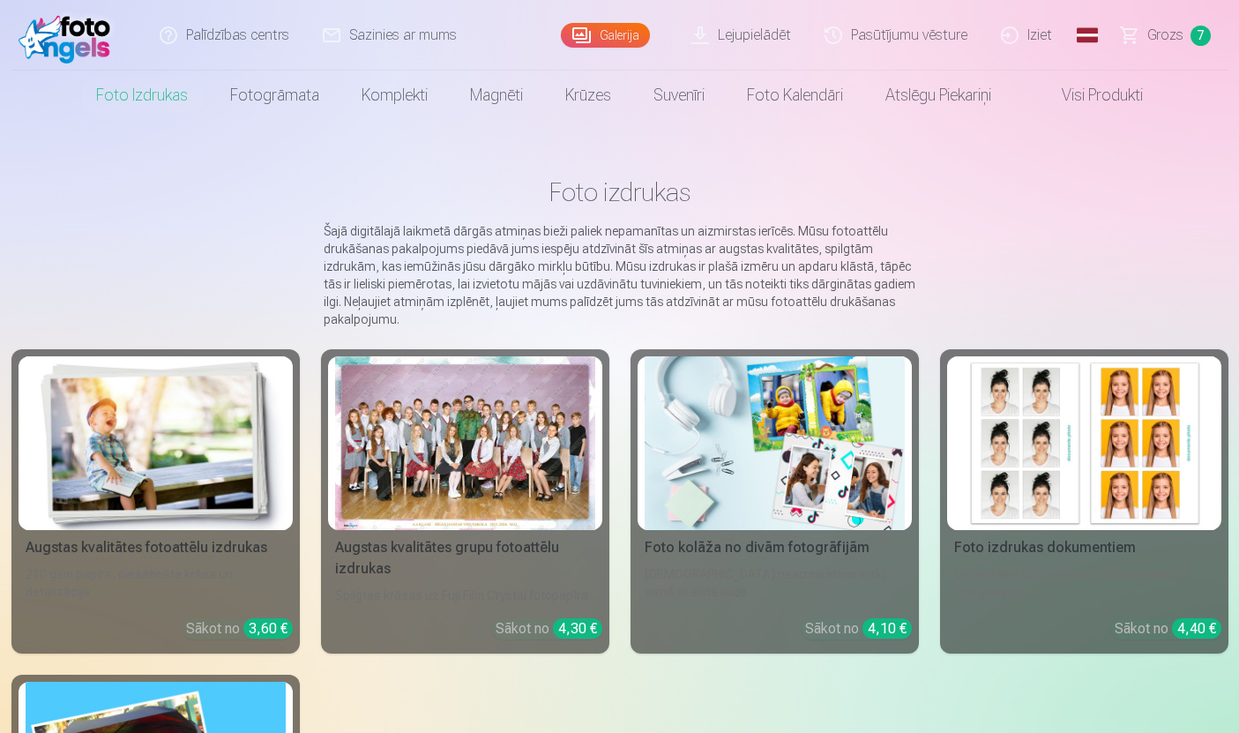
click at [425, 476] on div at bounding box center [465, 443] width 260 height 174
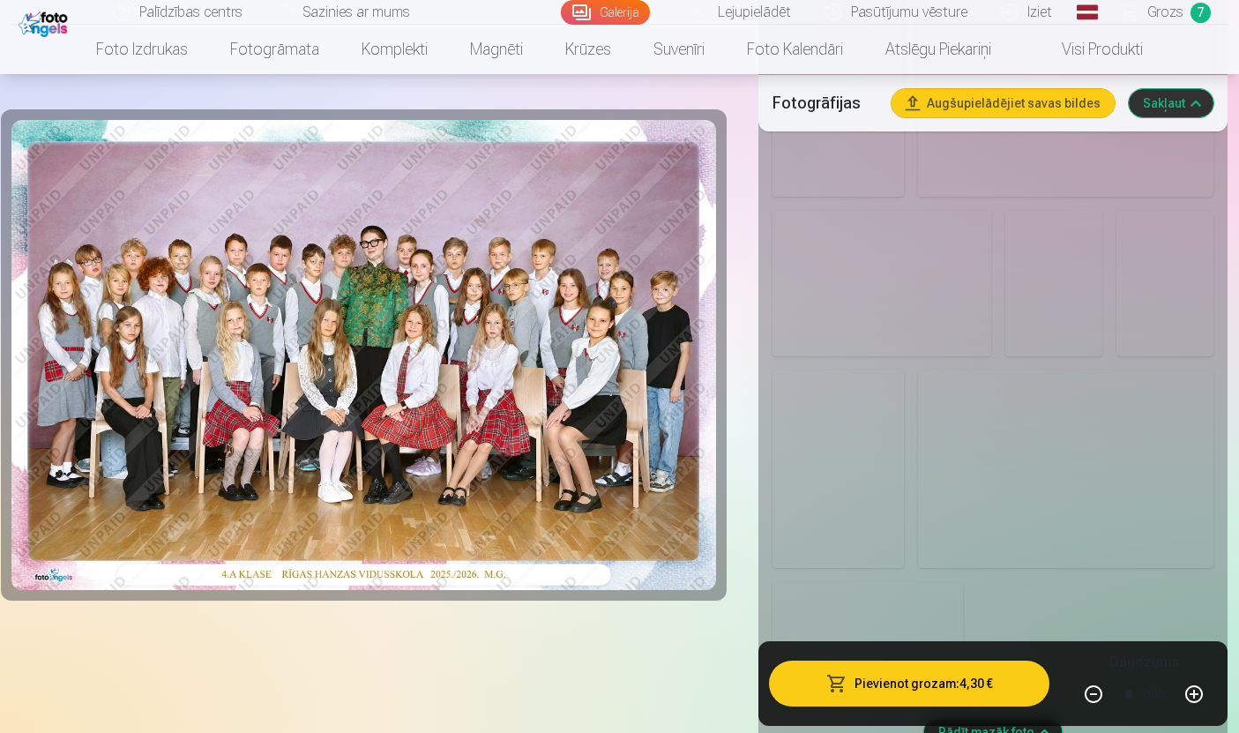
scroll to position [2515, 0]
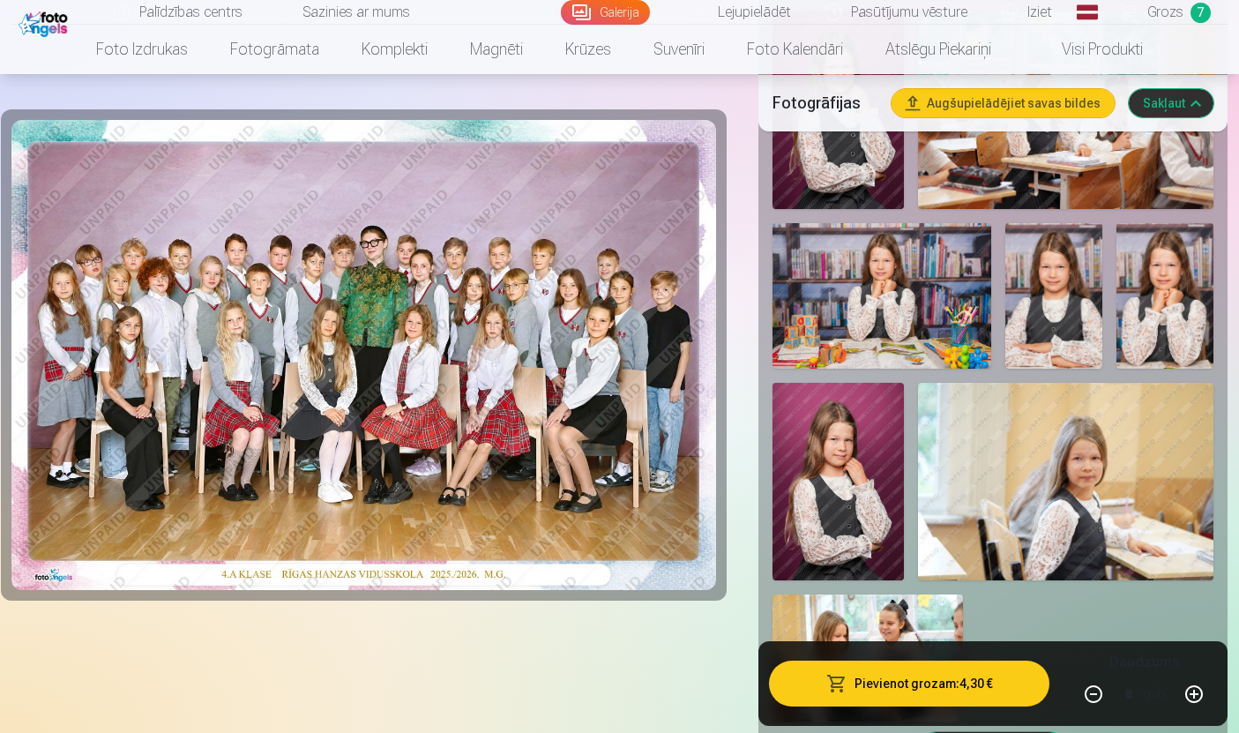
click at [845, 500] on img at bounding box center [838, 482] width 131 height 198
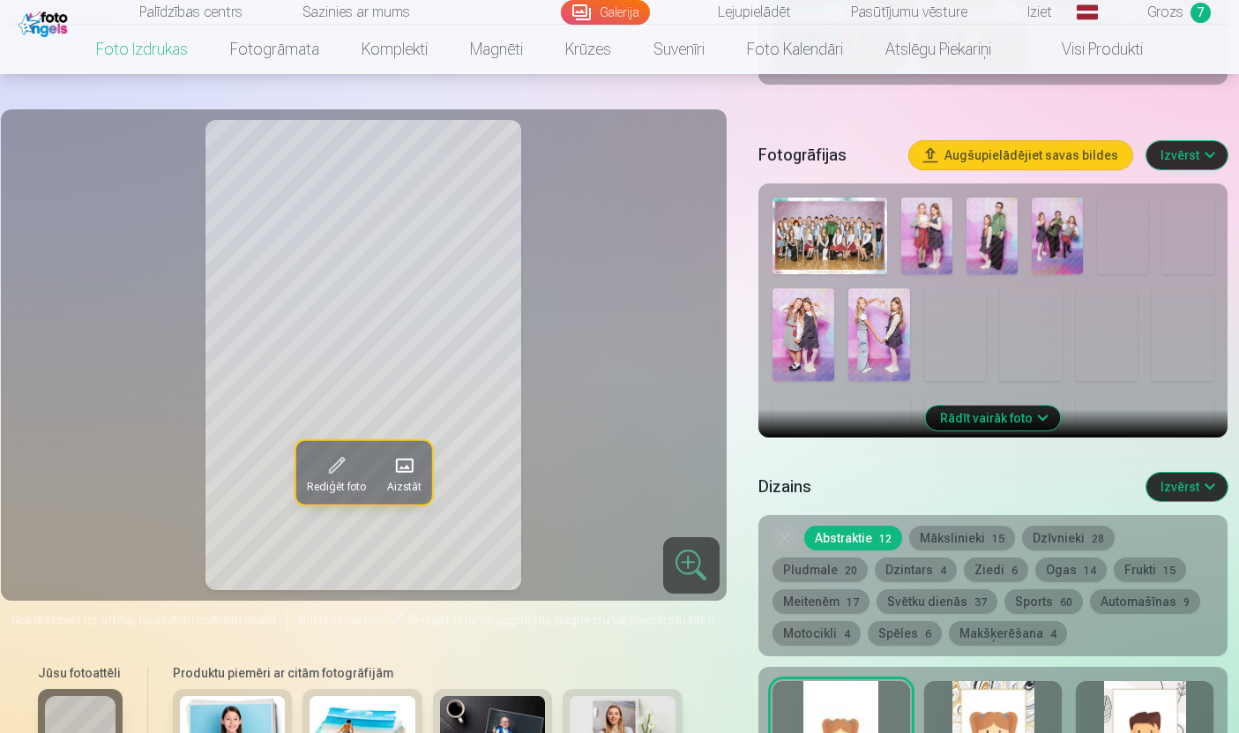
scroll to position [524, 0]
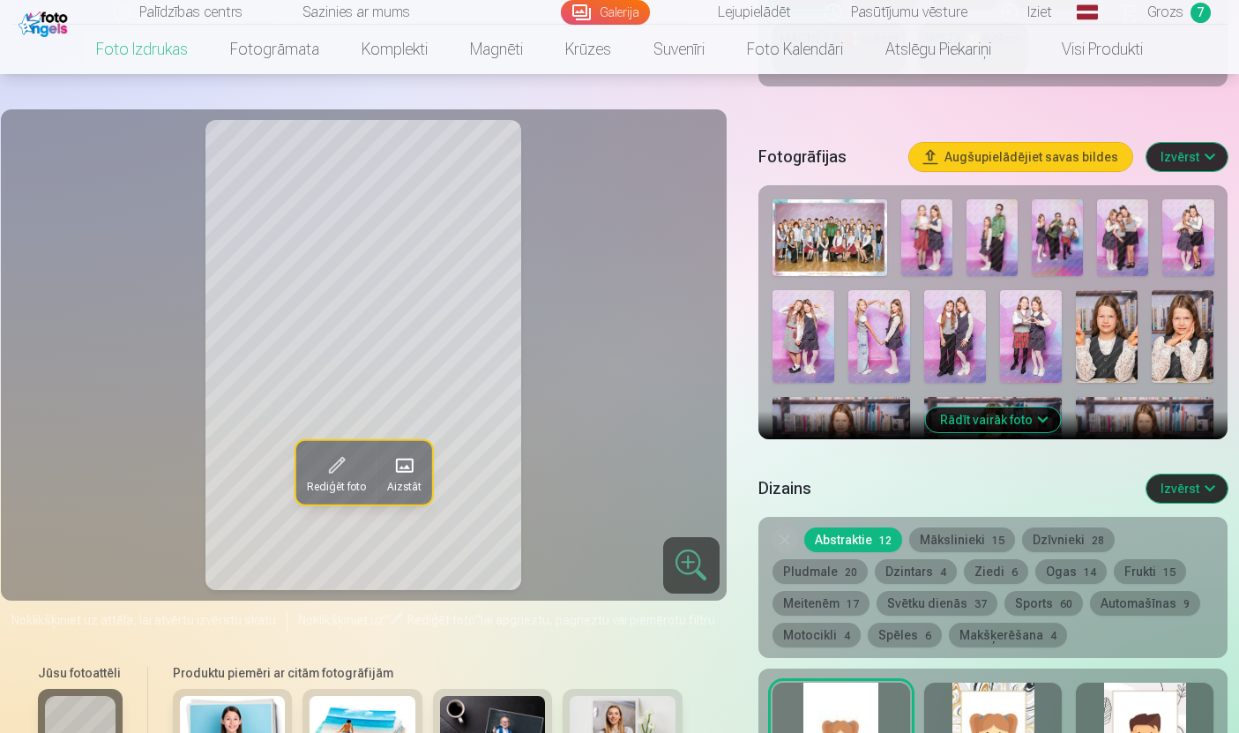
click at [1000, 415] on button "Rādīt vairāk foto" at bounding box center [993, 419] width 135 height 25
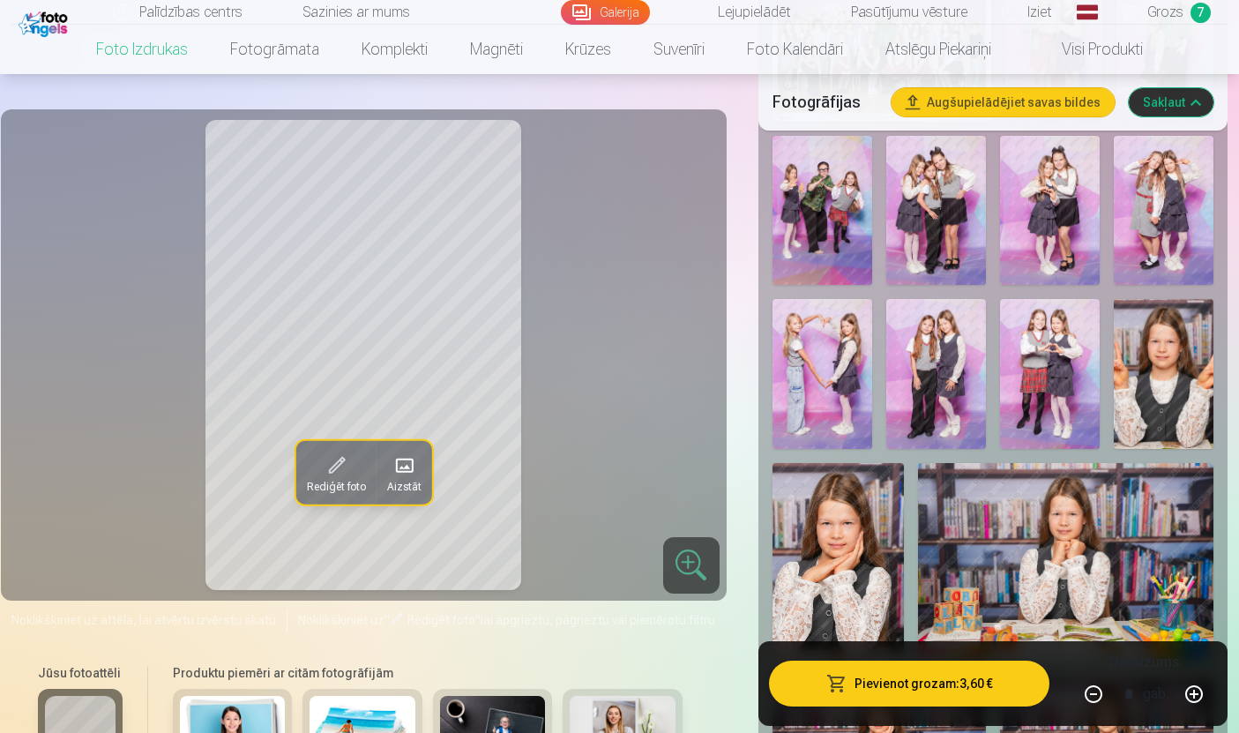
scroll to position [751, 0]
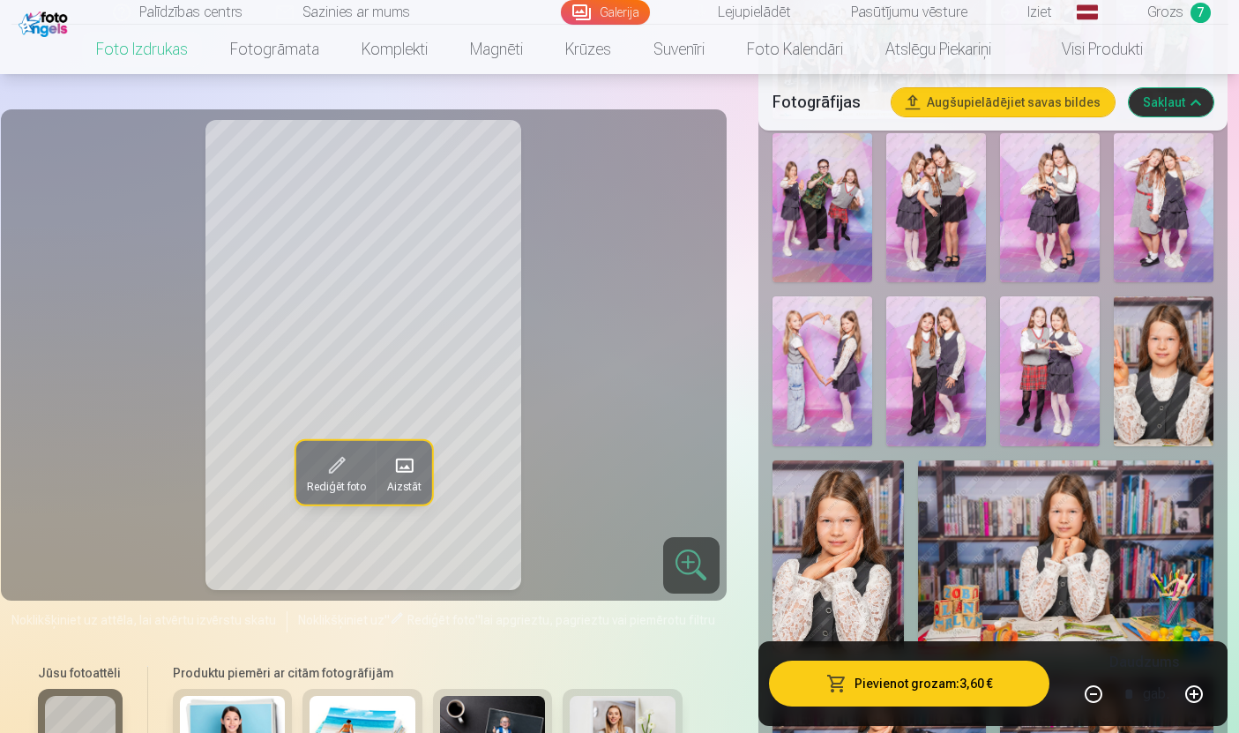
click at [1149, 367] on img at bounding box center [1164, 371] width 100 height 150
click at [848, 609] on img at bounding box center [838, 559] width 131 height 198
click at [1097, 600] on img at bounding box center [1066, 559] width 296 height 198
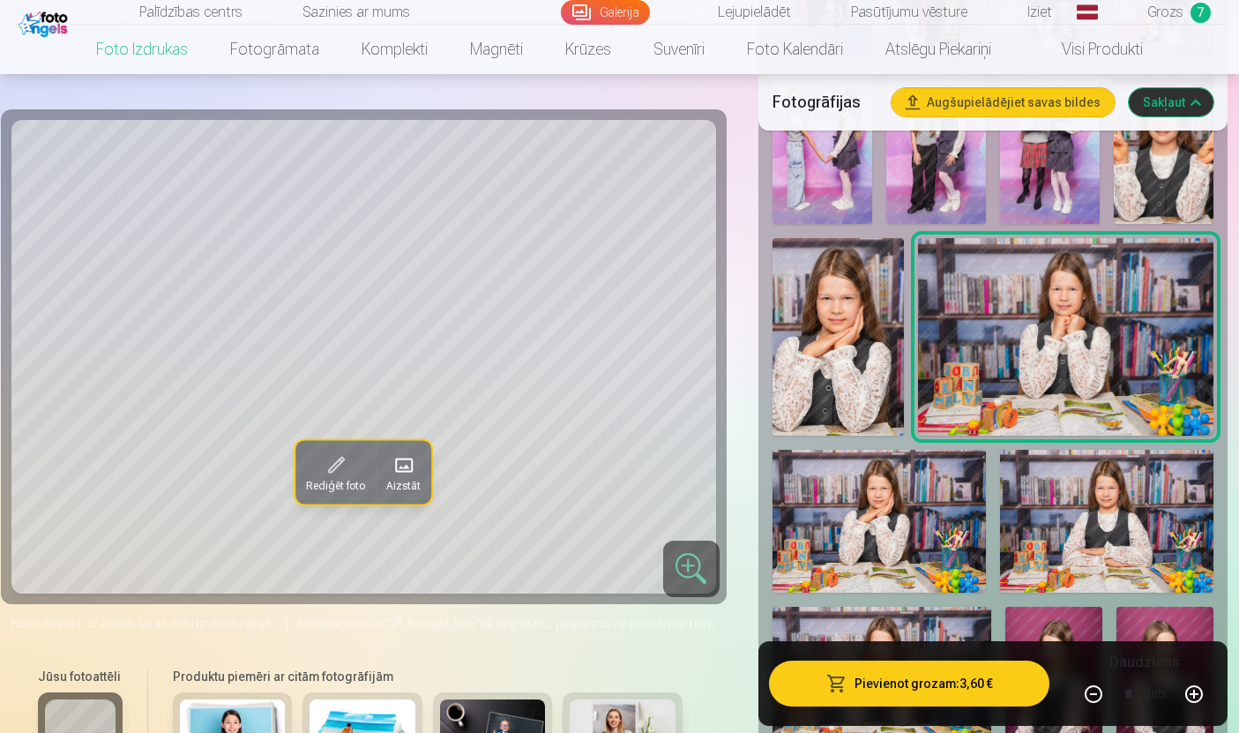
scroll to position [975, 0]
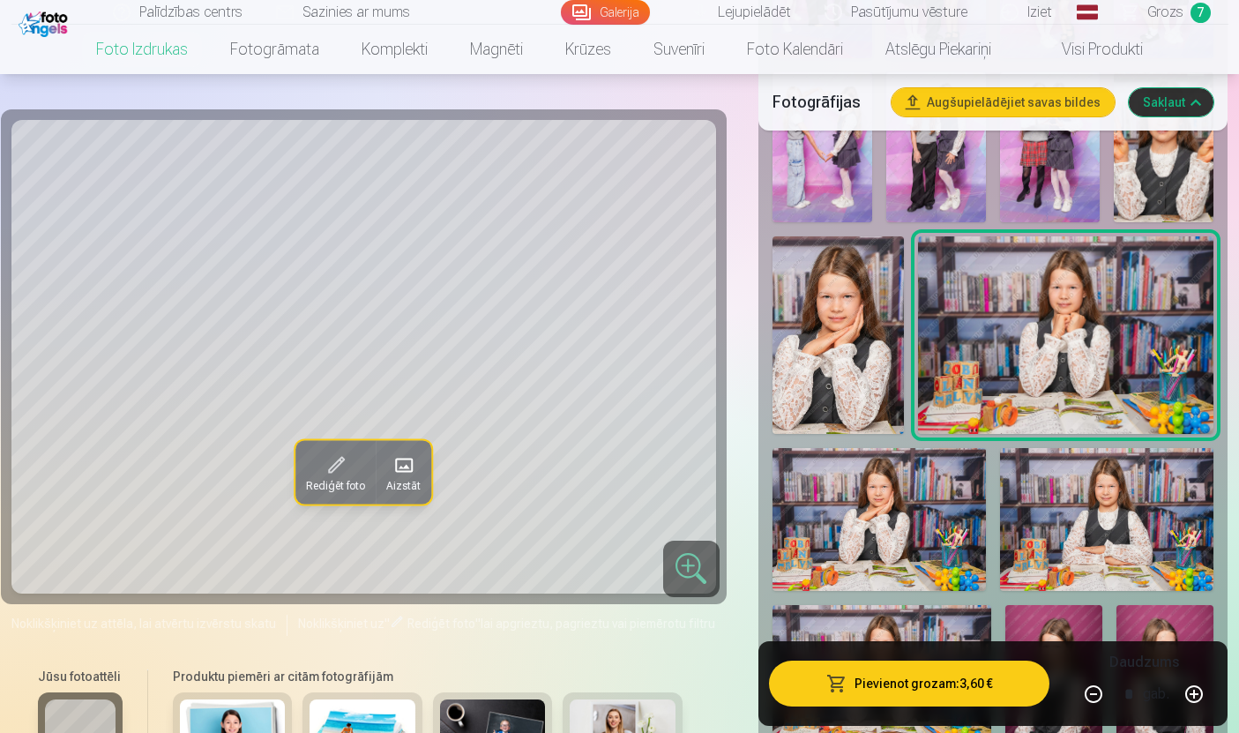
click at [896, 547] on img at bounding box center [879, 519] width 213 height 143
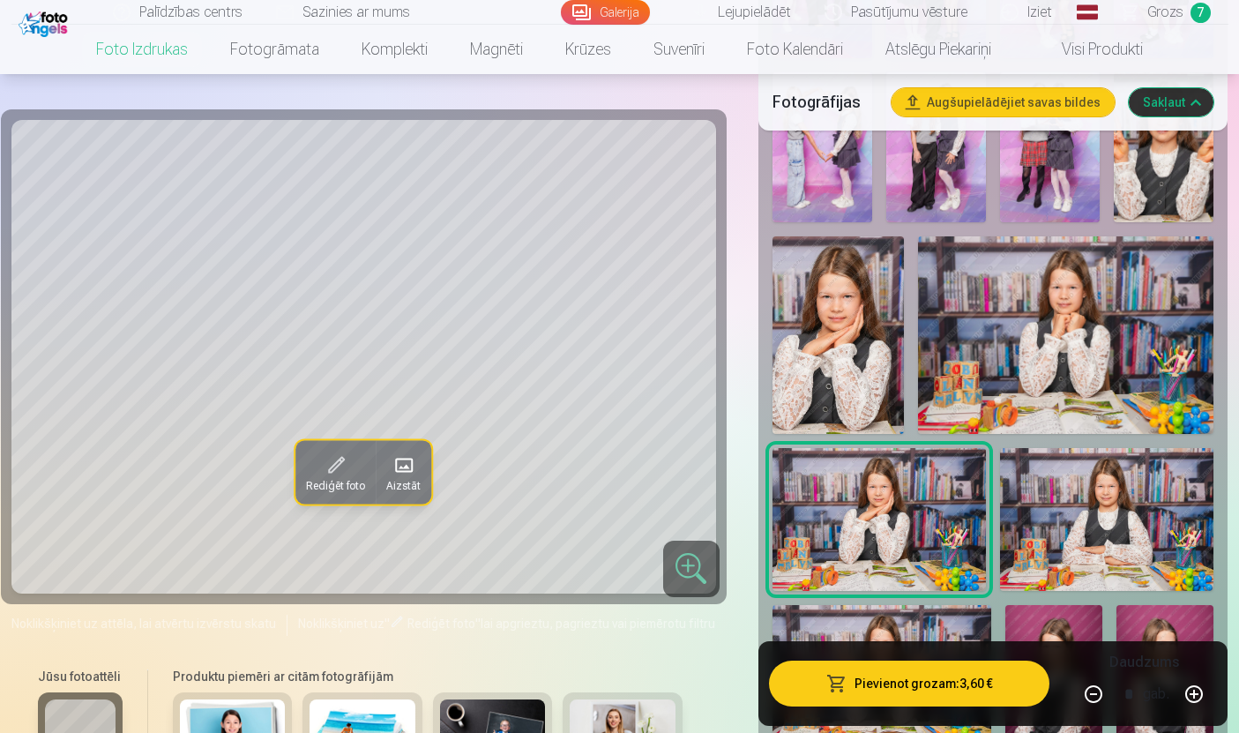
click at [1097, 527] on img at bounding box center [1106, 519] width 213 height 143
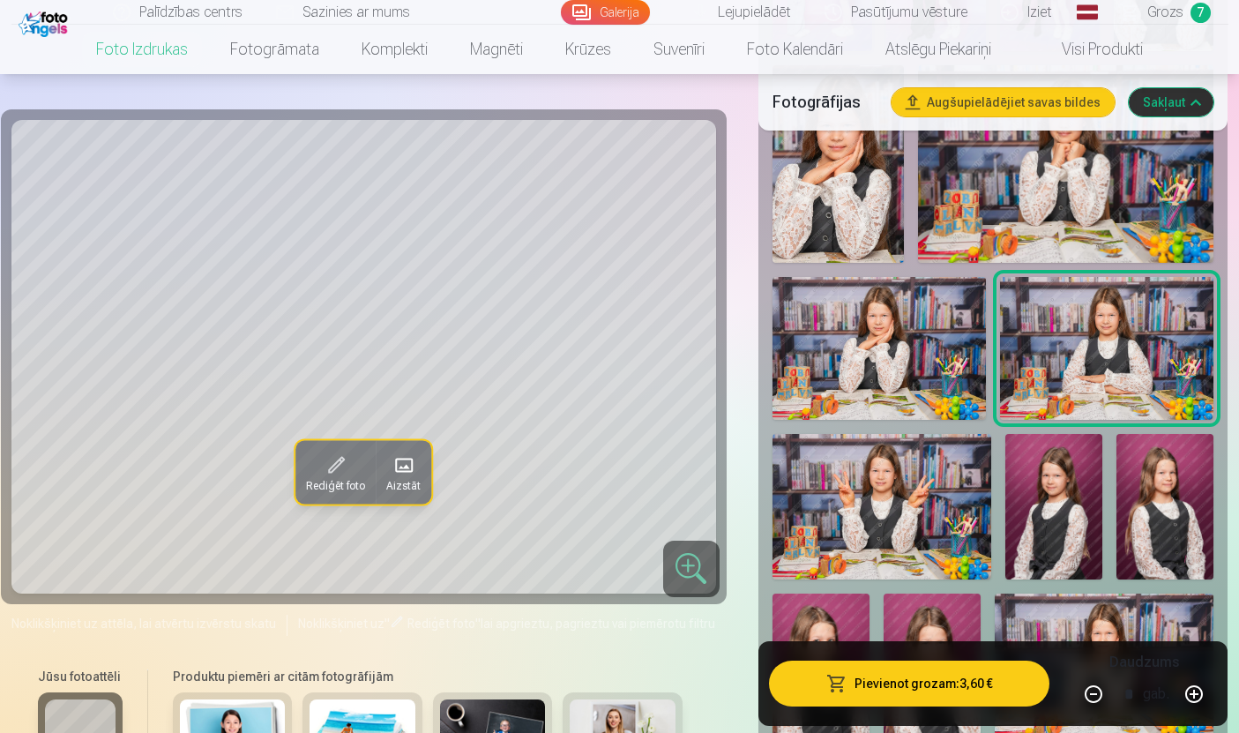
scroll to position [1147, 0]
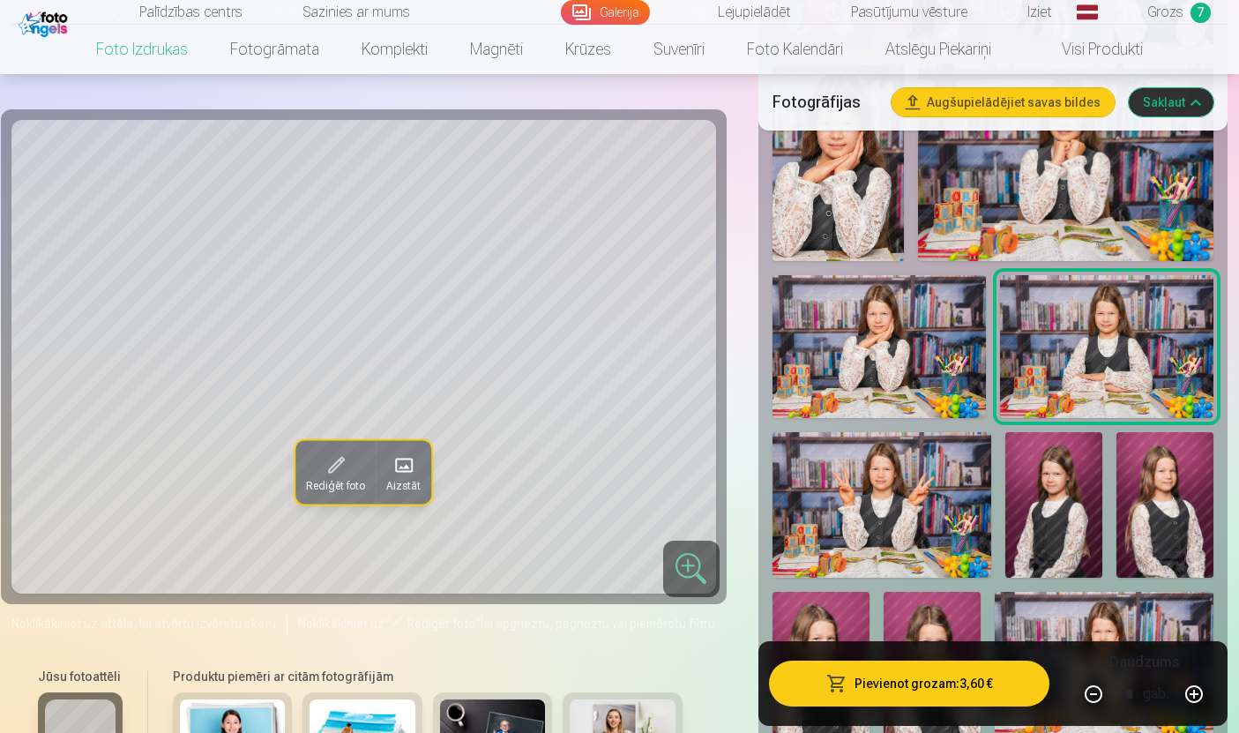
click at [913, 534] on img at bounding box center [882, 505] width 219 height 146
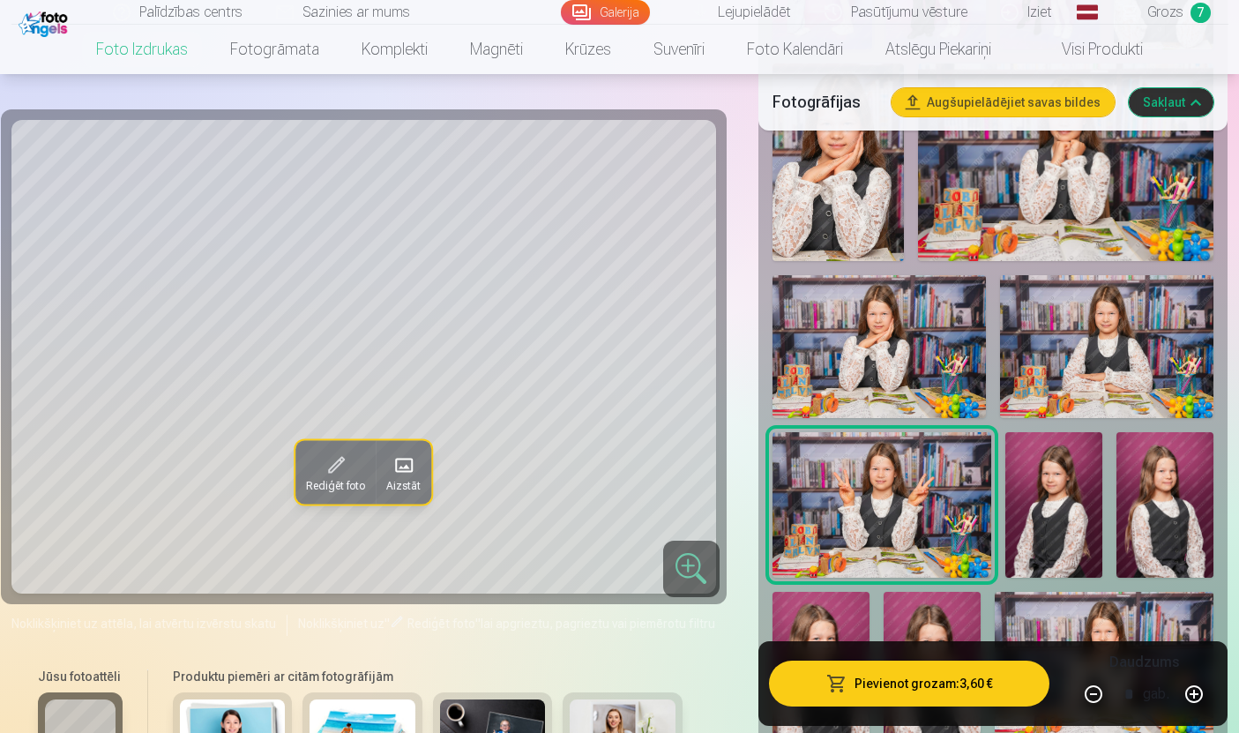
click at [1035, 541] on img at bounding box center [1053, 505] width 97 height 146
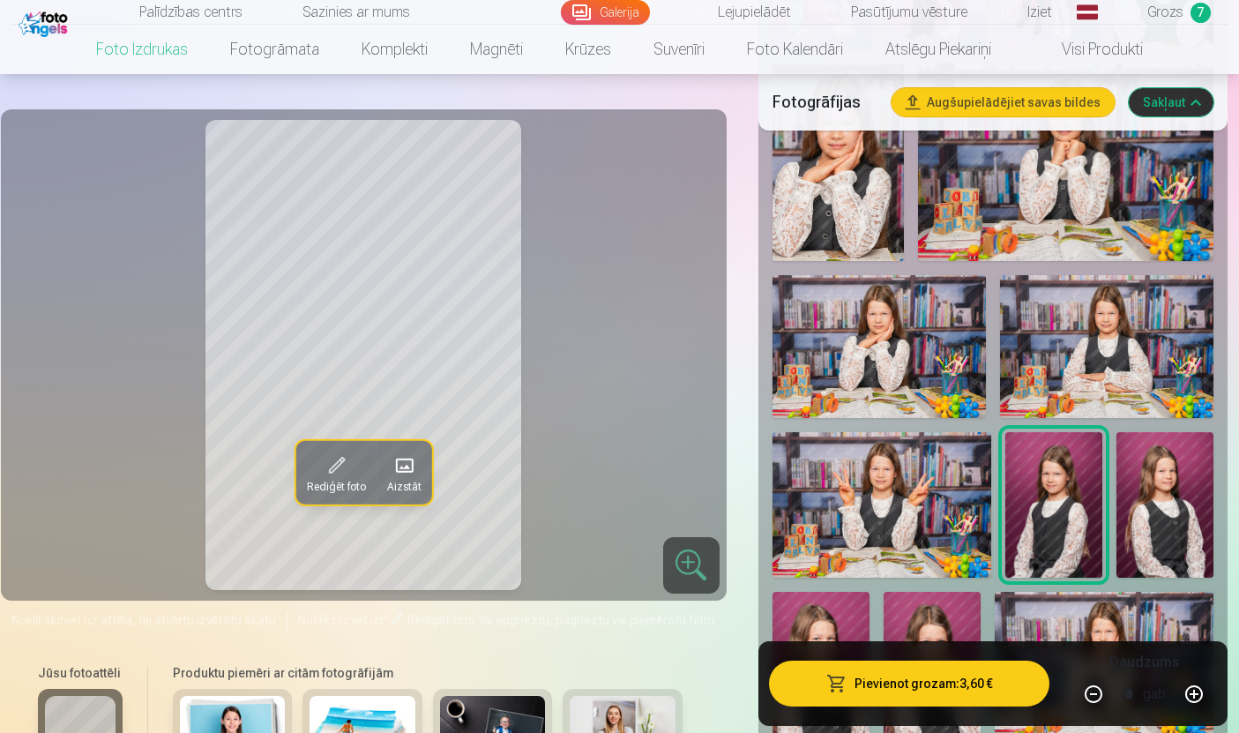
click at [1147, 531] on img at bounding box center [1165, 505] width 97 height 146
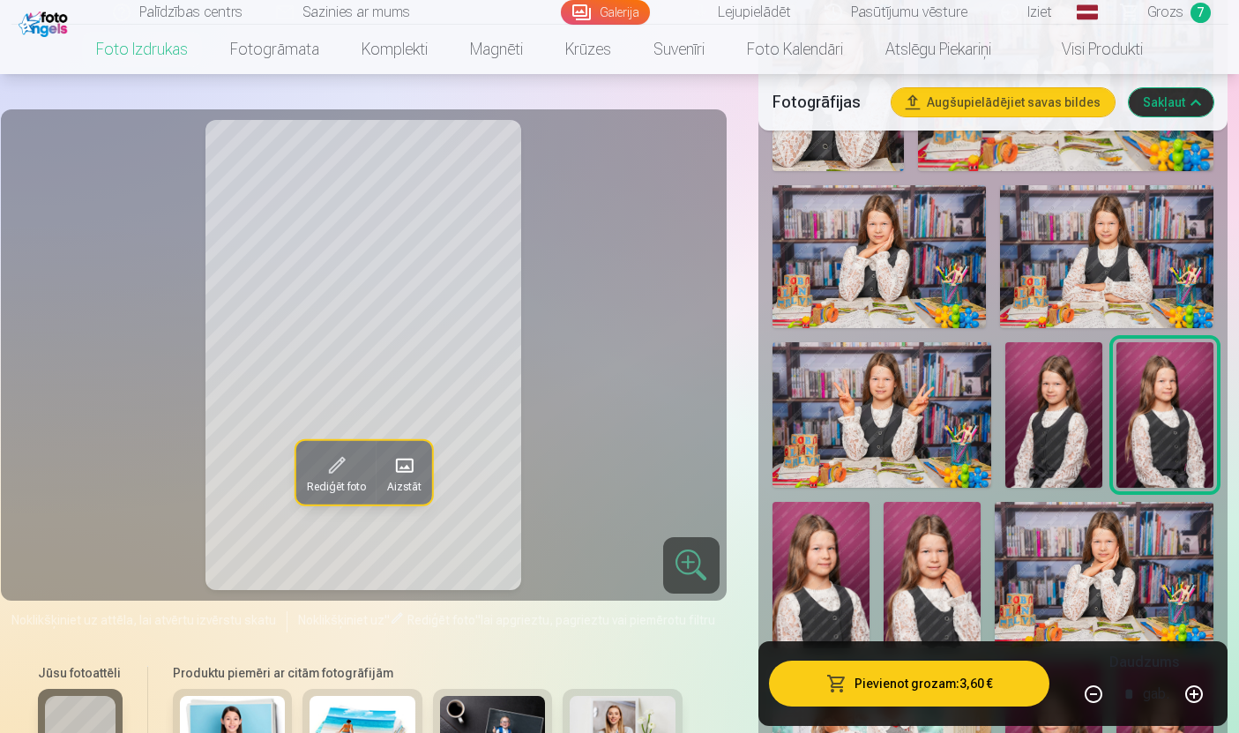
scroll to position [1238, 0]
click at [825, 615] on img at bounding box center [821, 574] width 97 height 146
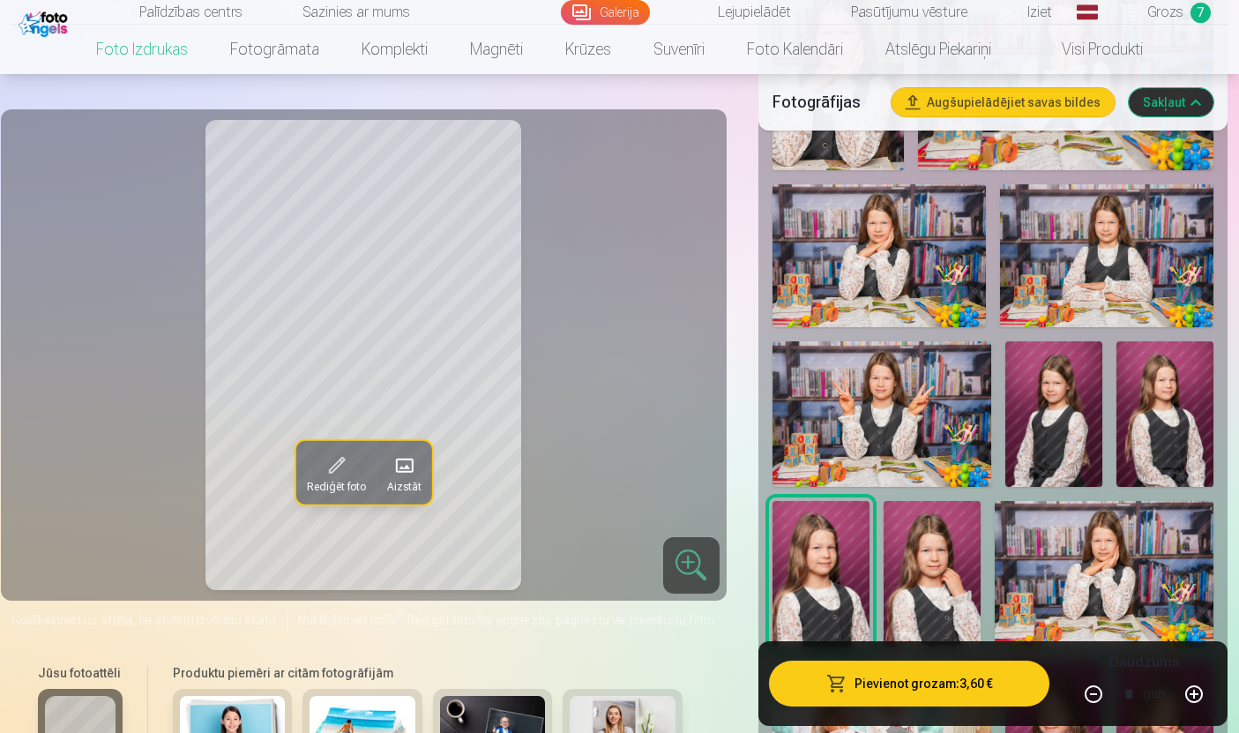
click at [943, 578] on img at bounding box center [932, 574] width 97 height 146
click at [1122, 602] on img at bounding box center [1104, 574] width 219 height 146
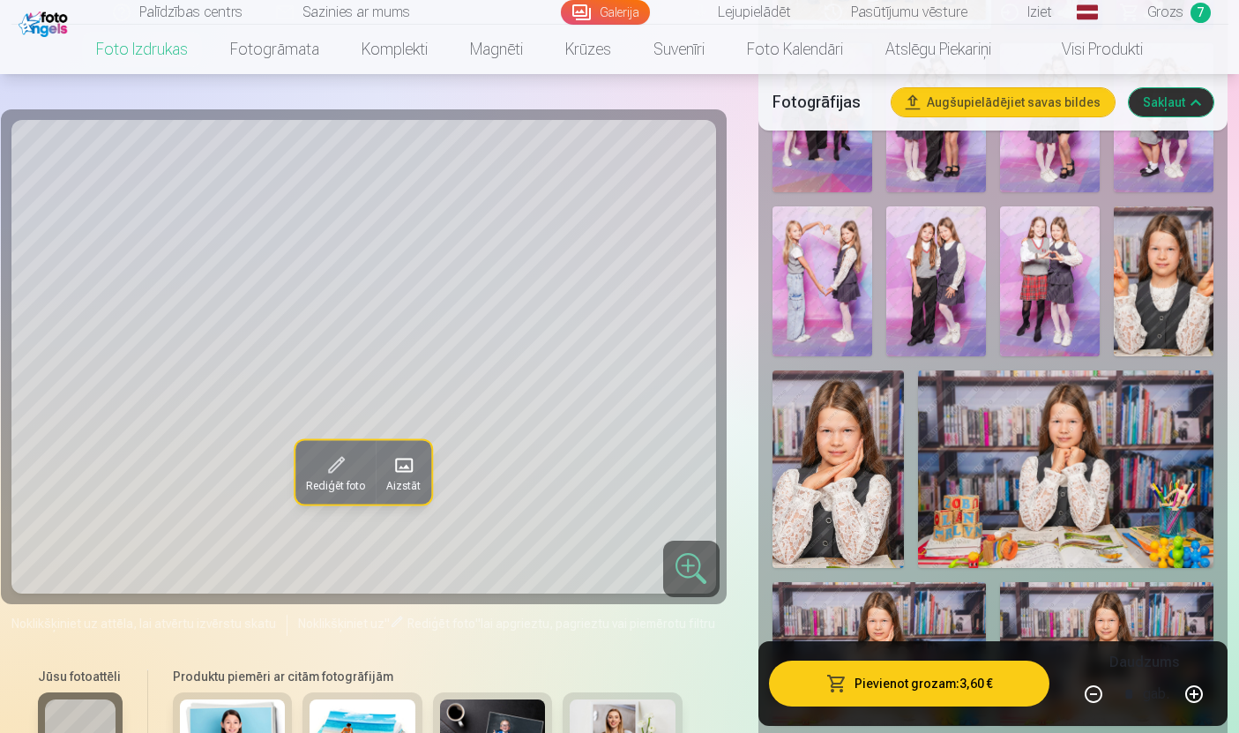
scroll to position [841, 0]
click at [1161, 274] on img at bounding box center [1164, 280] width 100 height 150
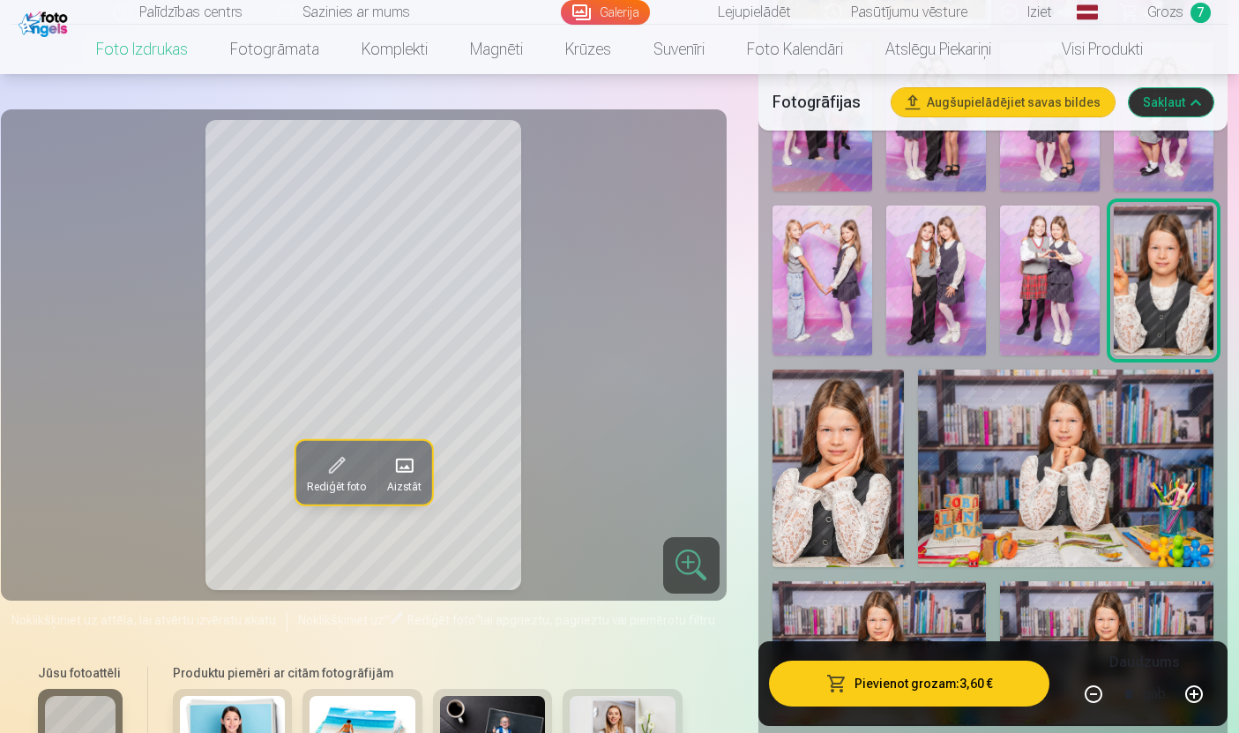
click at [840, 489] on img at bounding box center [838, 469] width 131 height 198
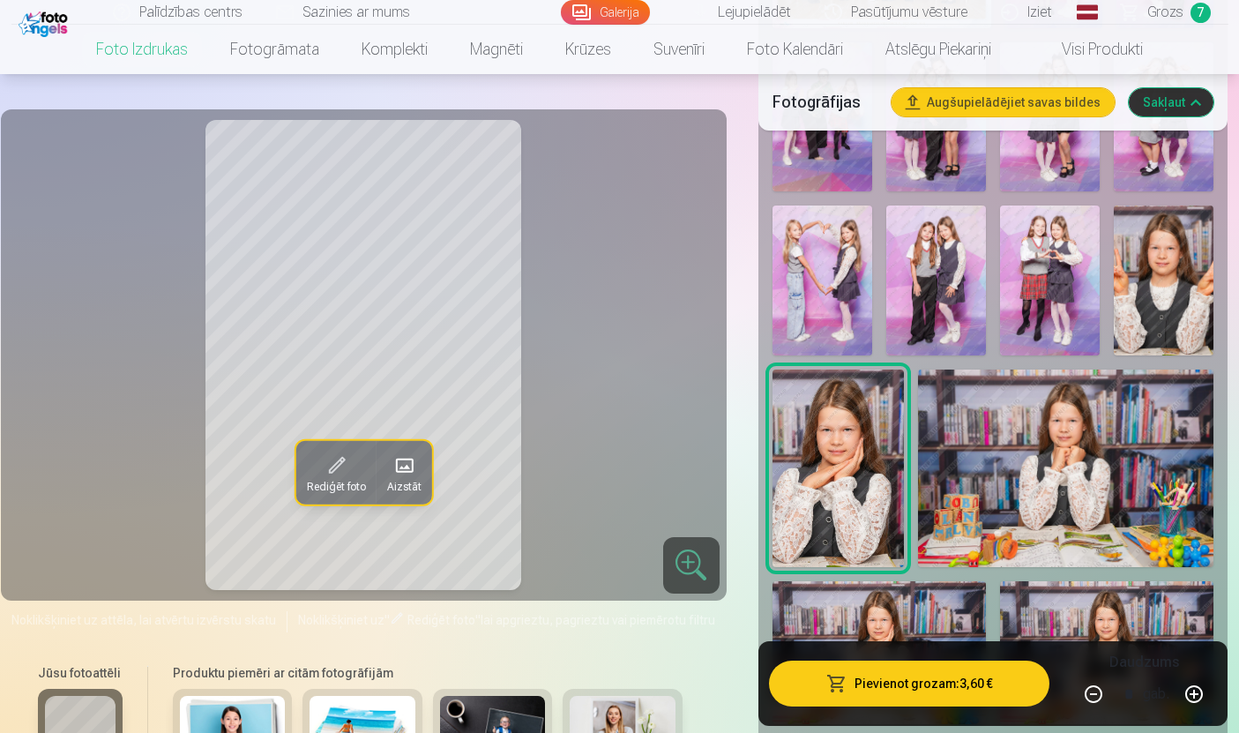
click at [1094, 474] on img at bounding box center [1066, 469] width 296 height 198
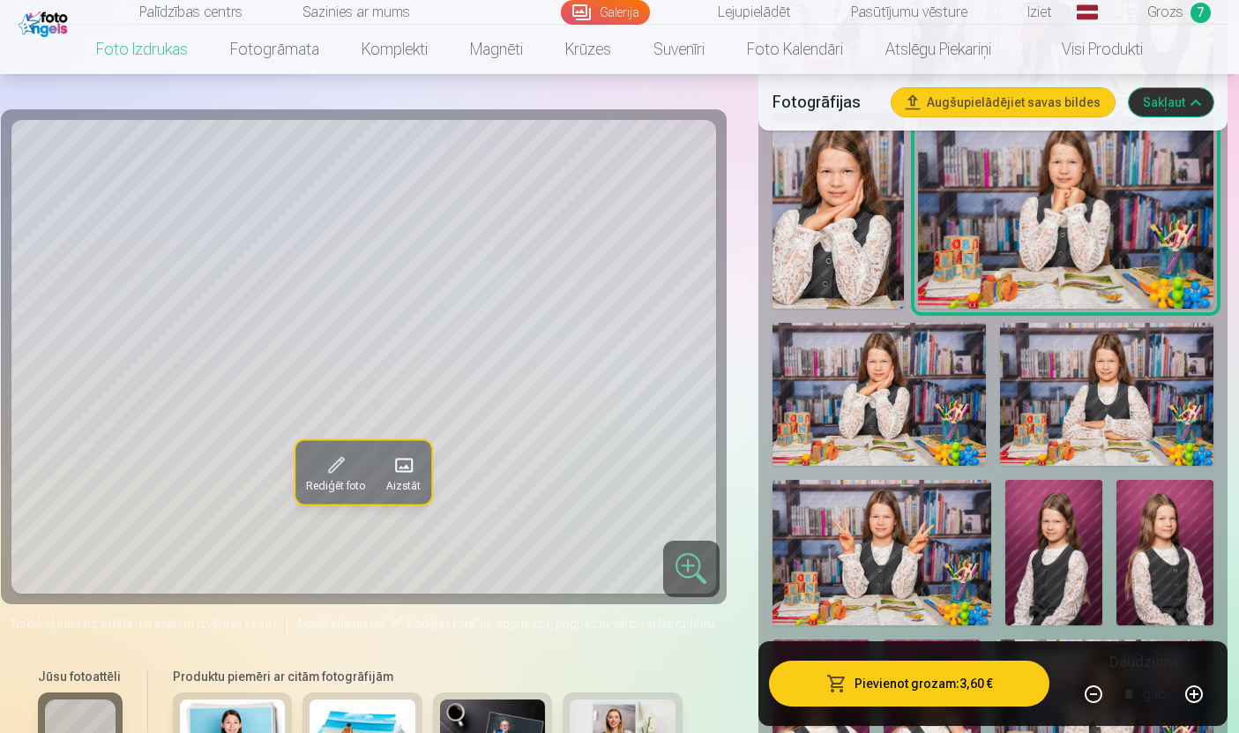
scroll to position [1101, 0]
click at [930, 394] on img at bounding box center [879, 393] width 213 height 143
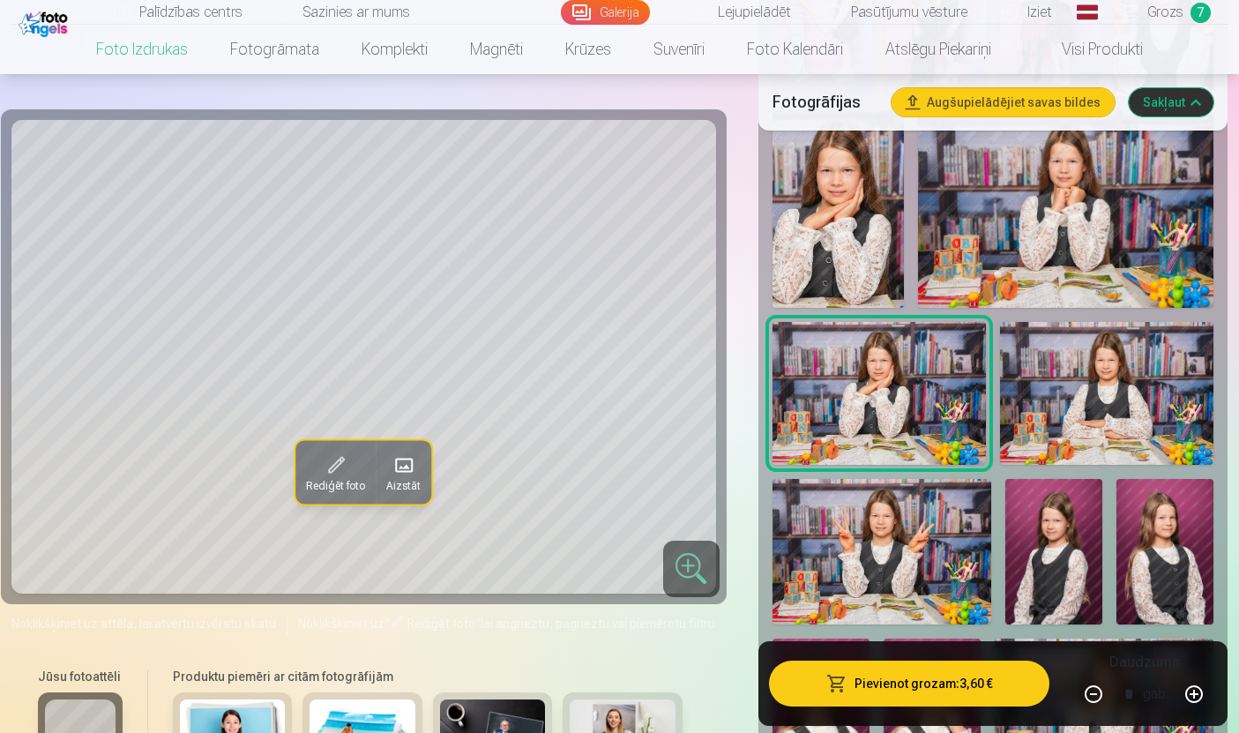
click at [1101, 427] on img at bounding box center [1106, 393] width 213 height 143
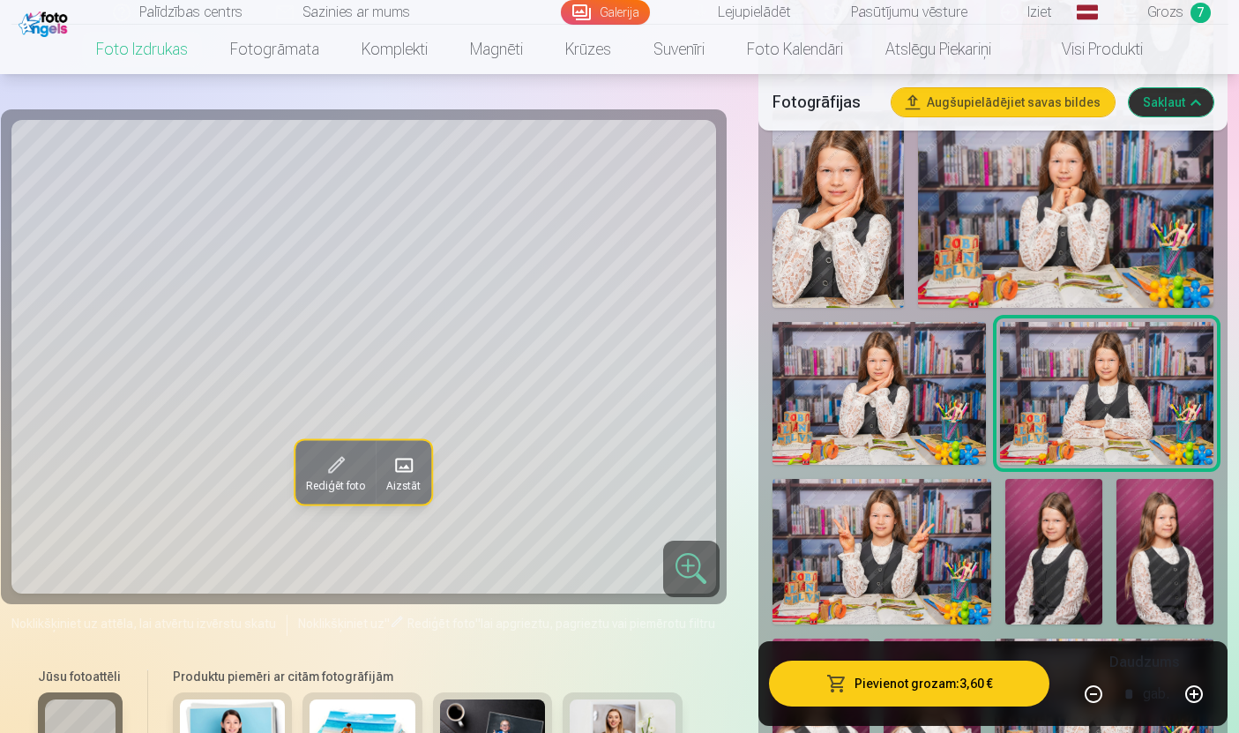
click at [892, 557] on img at bounding box center [882, 552] width 219 height 146
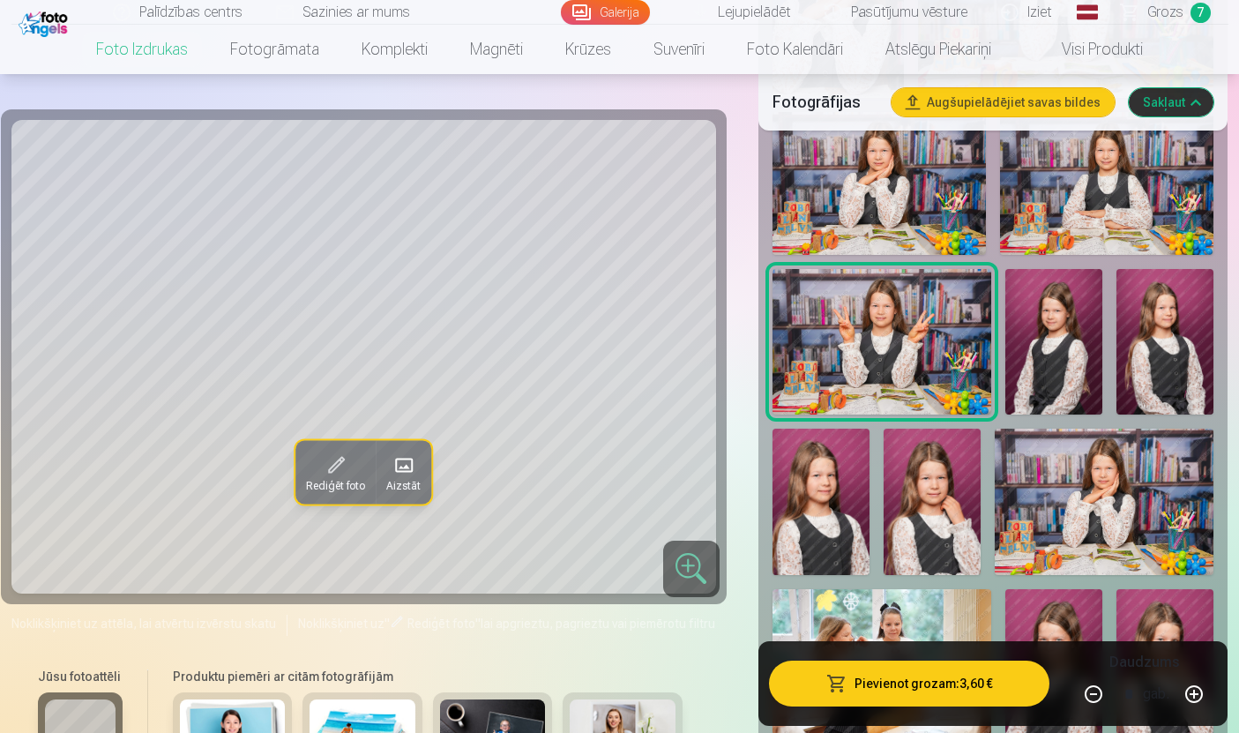
scroll to position [1312, 0]
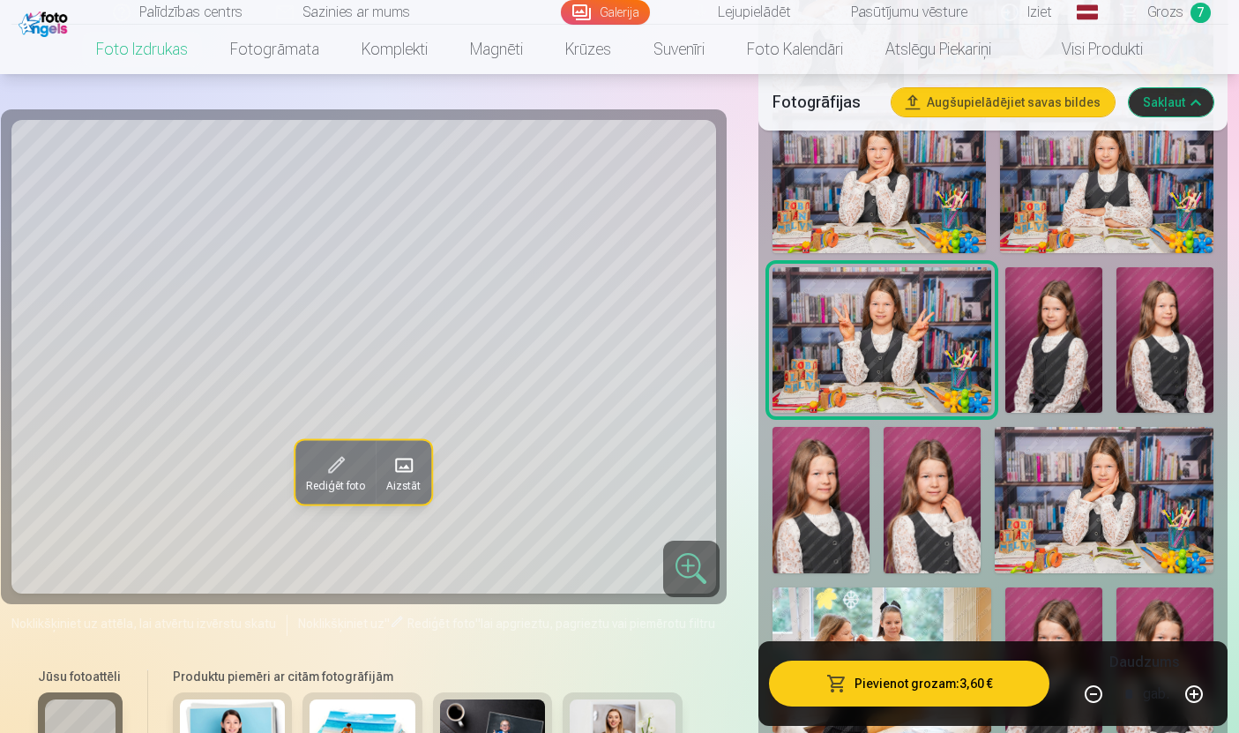
click at [1090, 519] on img at bounding box center [1104, 500] width 219 height 146
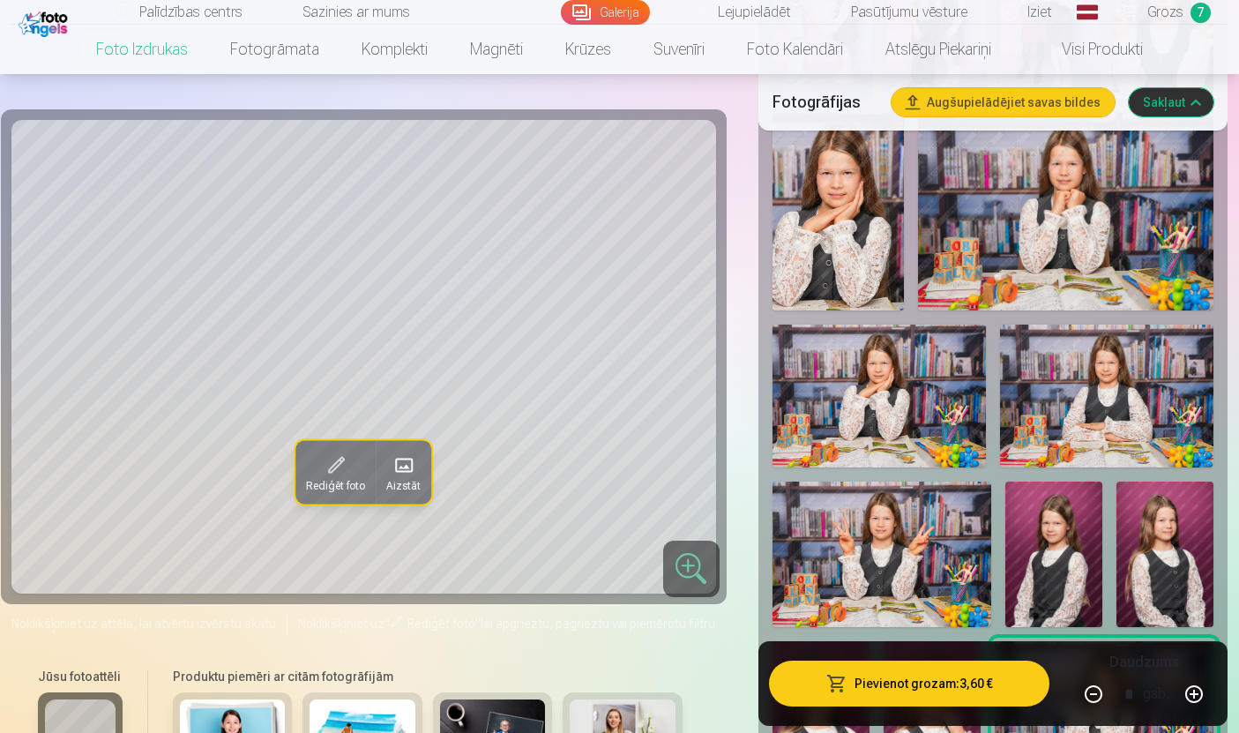
scroll to position [1097, 0]
click at [931, 395] on img at bounding box center [879, 396] width 213 height 143
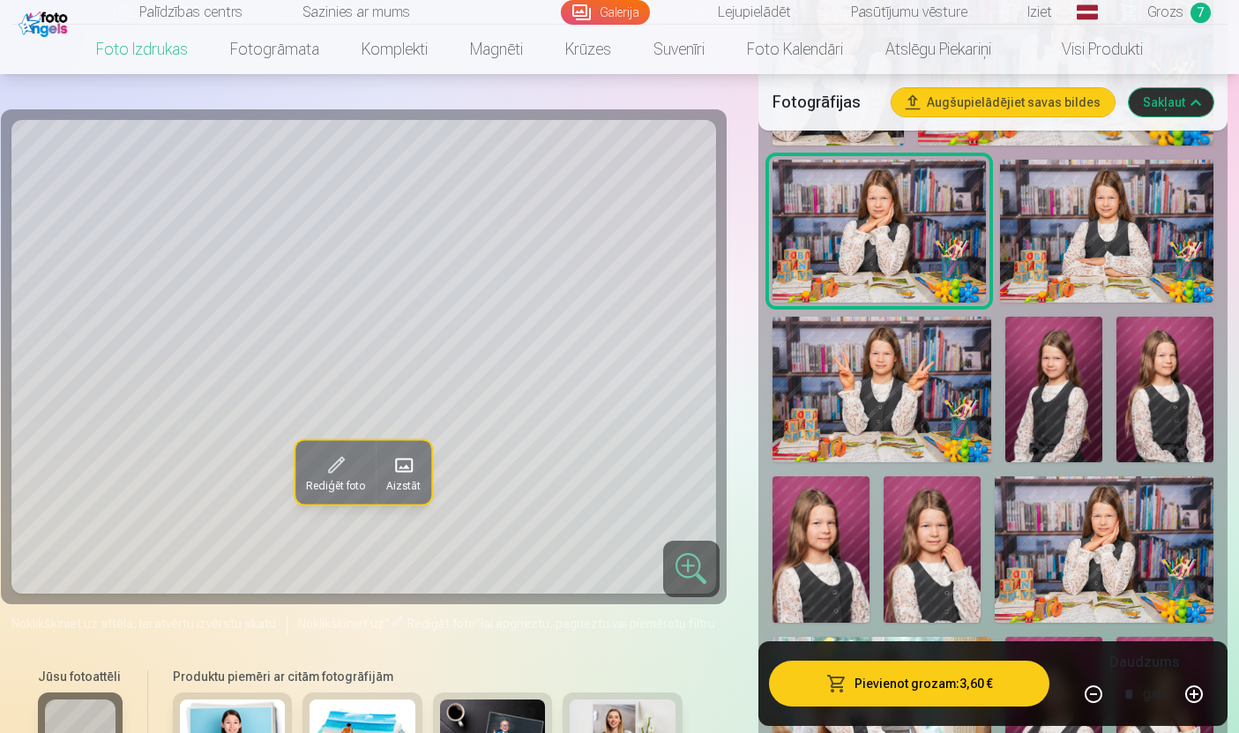
scroll to position [1289, 0]
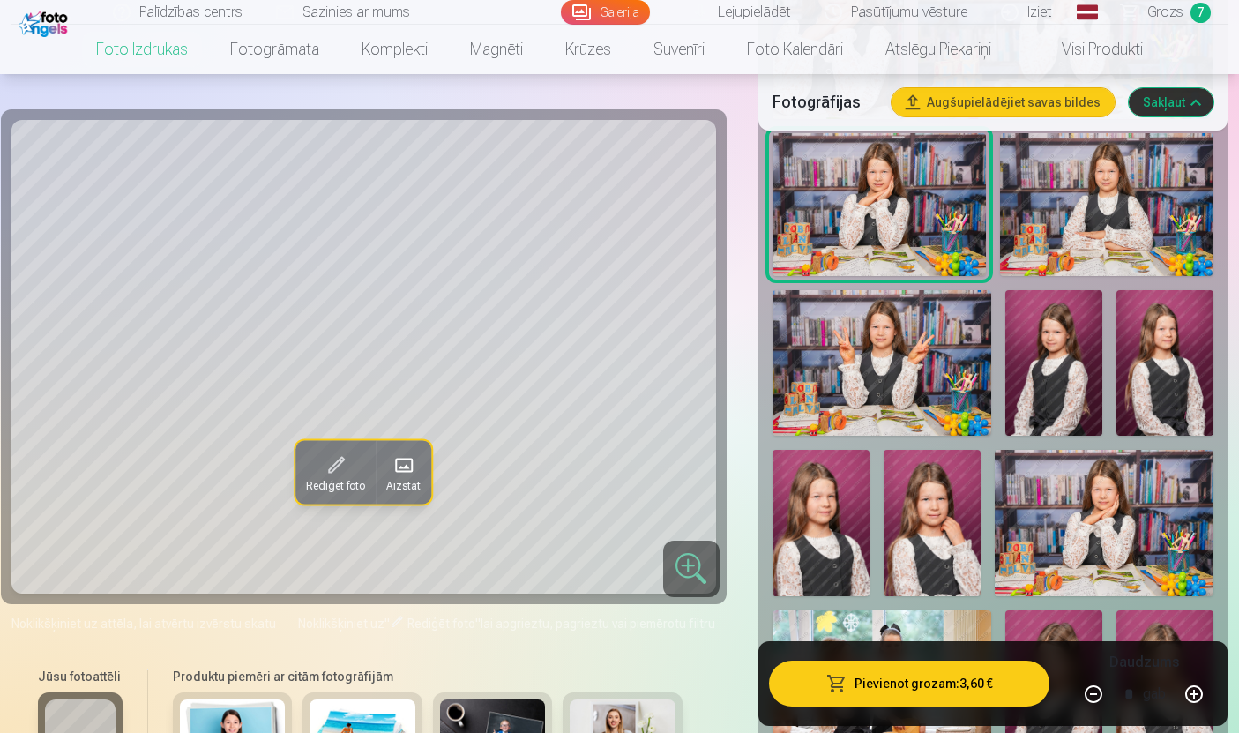
click at [1095, 553] on img at bounding box center [1104, 523] width 219 height 146
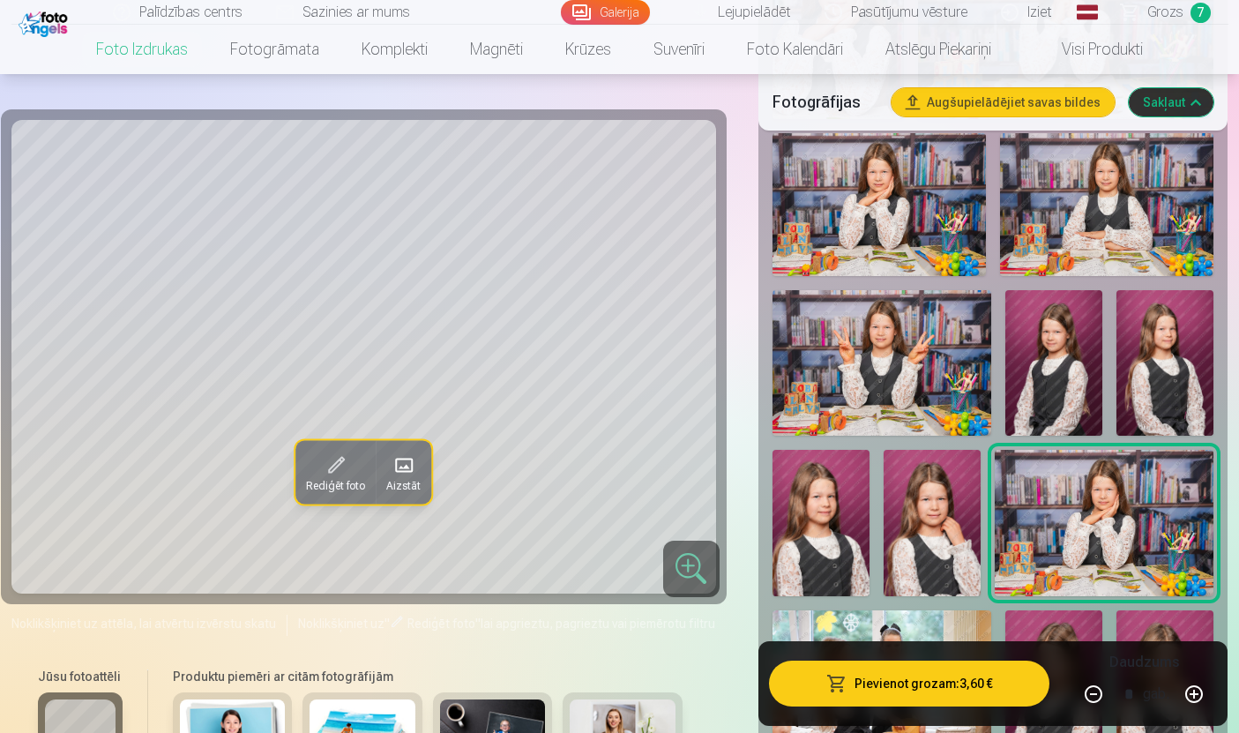
click at [874, 236] on img at bounding box center [879, 204] width 213 height 143
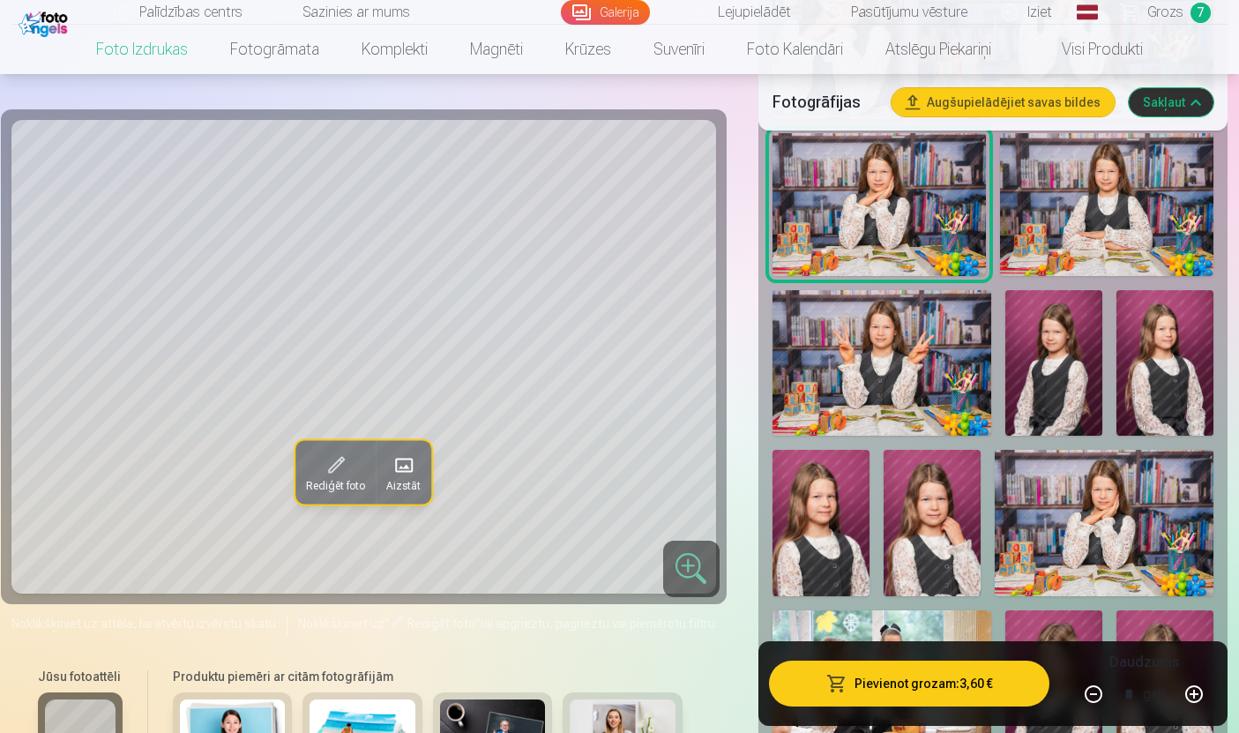
click at [1088, 535] on img at bounding box center [1104, 523] width 219 height 146
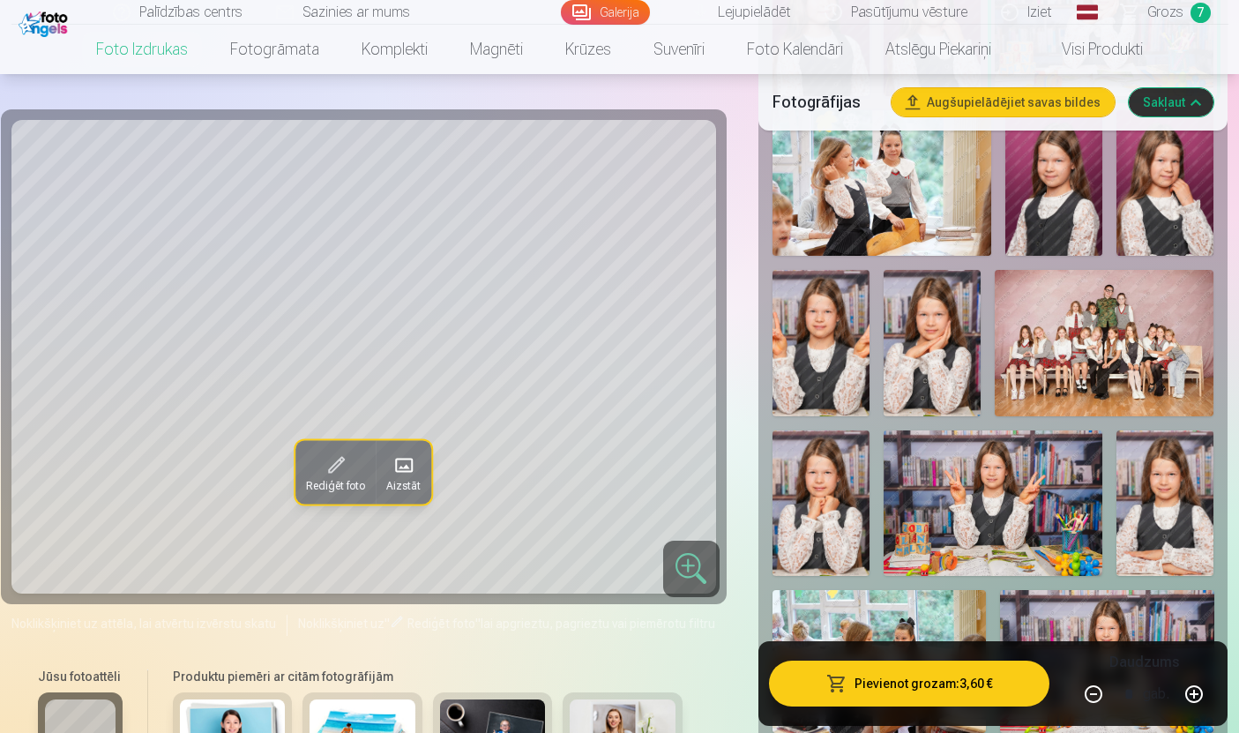
scroll to position [1789, 0]
click at [825, 347] on img at bounding box center [821, 344] width 97 height 146
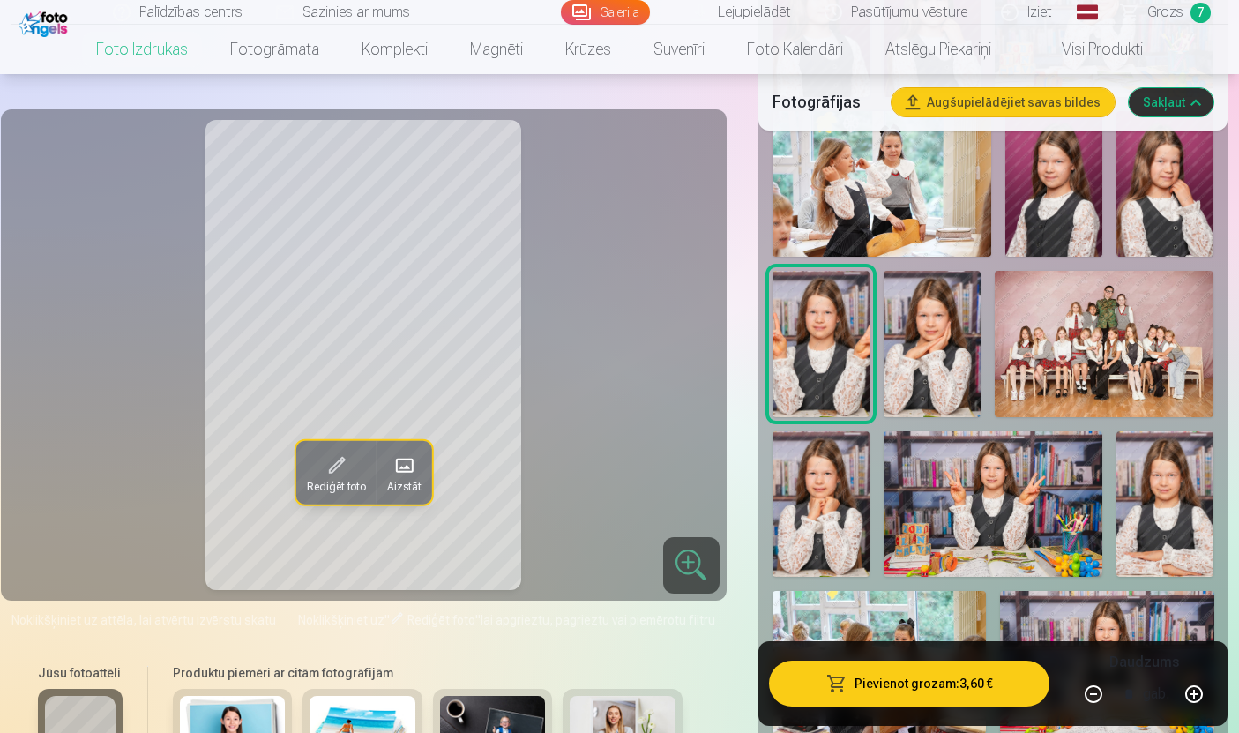
click at [932, 349] on img at bounding box center [932, 344] width 97 height 146
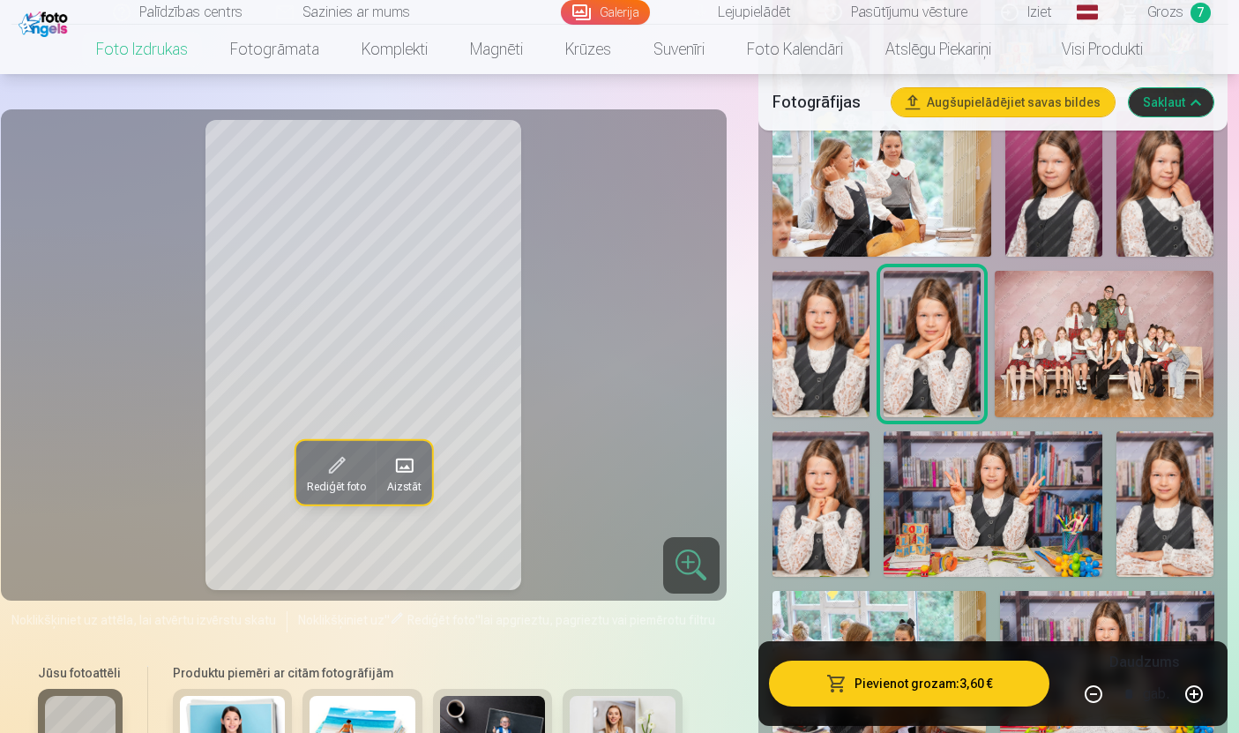
click at [833, 494] on img at bounding box center [821, 504] width 97 height 146
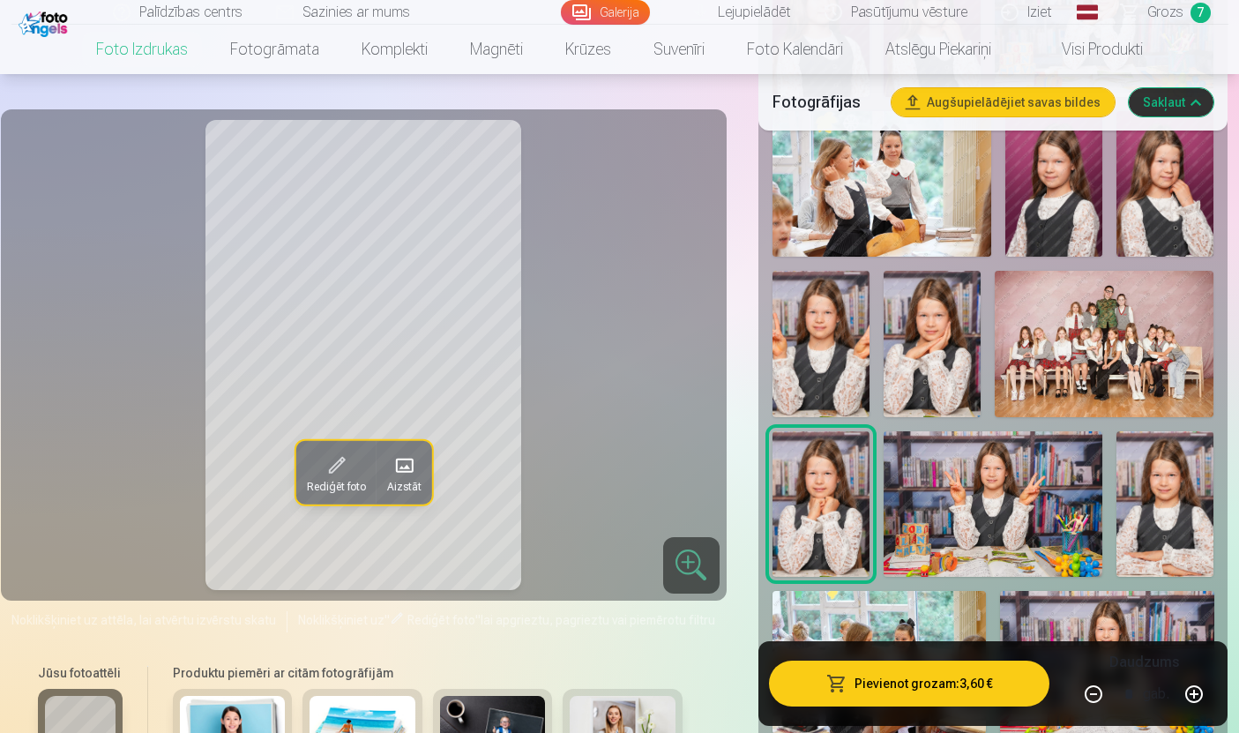
click at [1019, 520] on img at bounding box center [993, 504] width 219 height 146
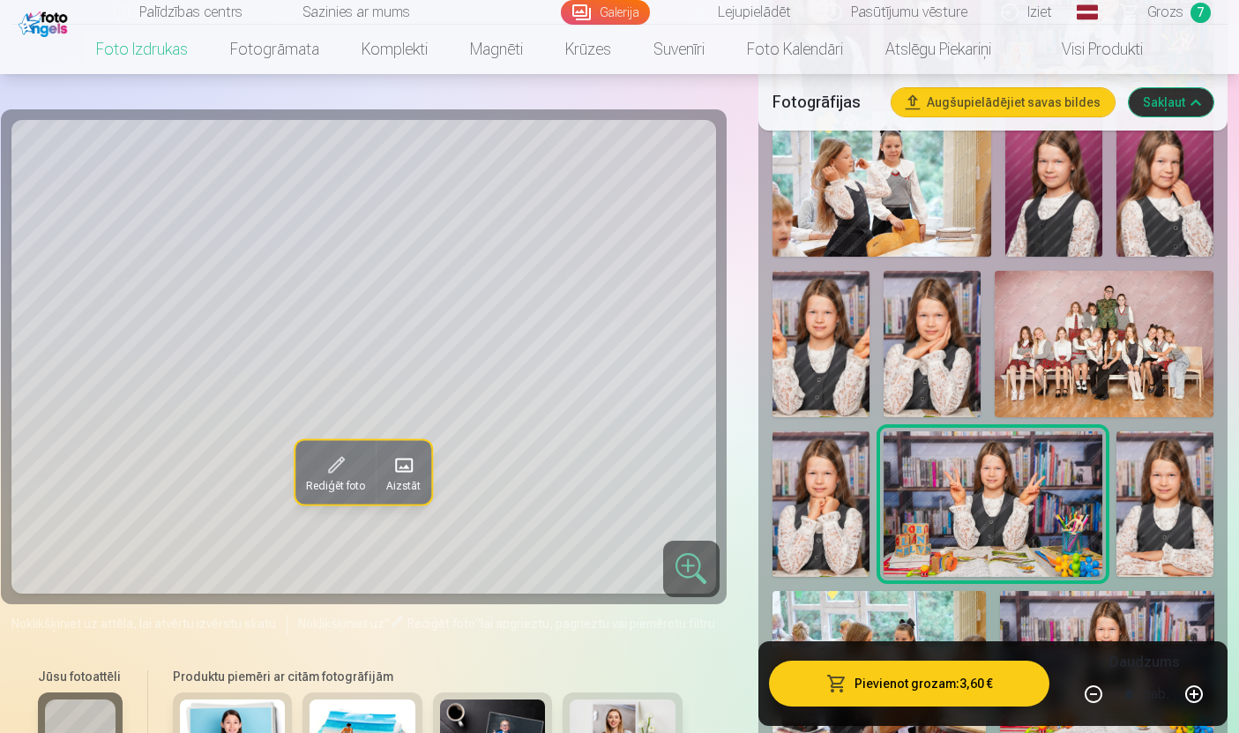
click at [1177, 512] on img at bounding box center [1165, 504] width 97 height 146
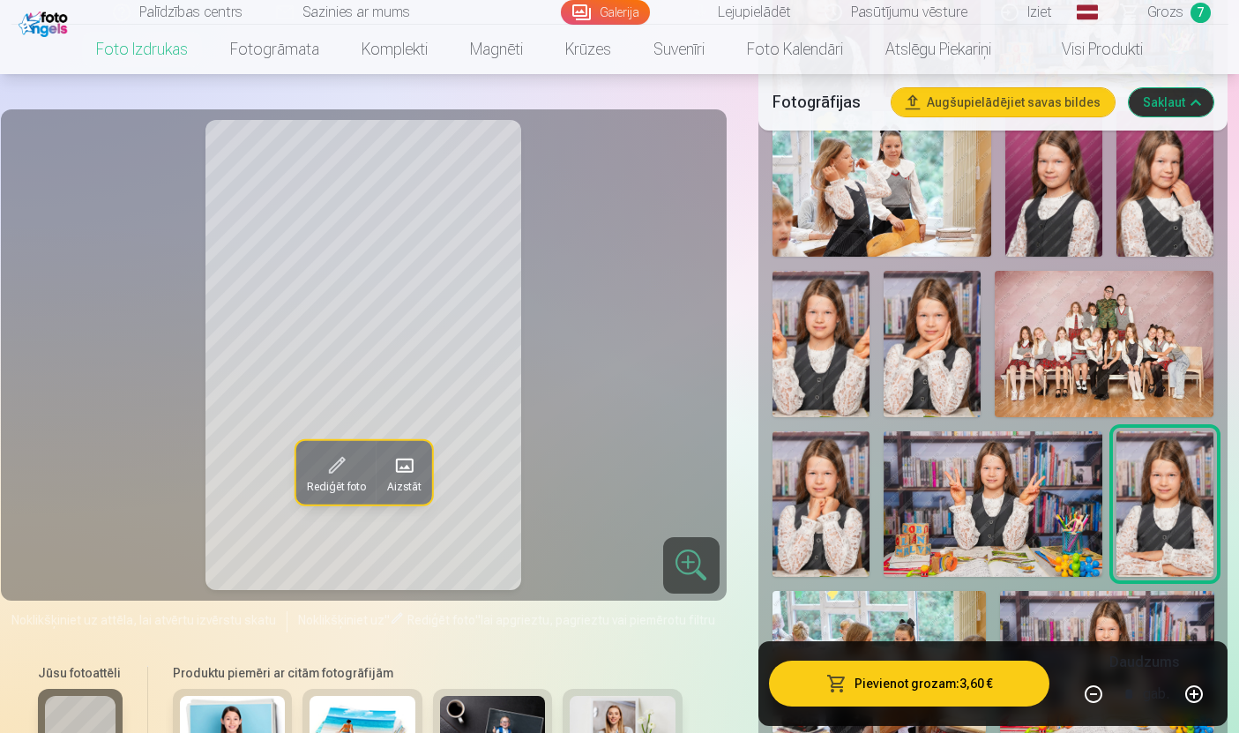
click at [1100, 647] on img at bounding box center [1106, 662] width 213 height 143
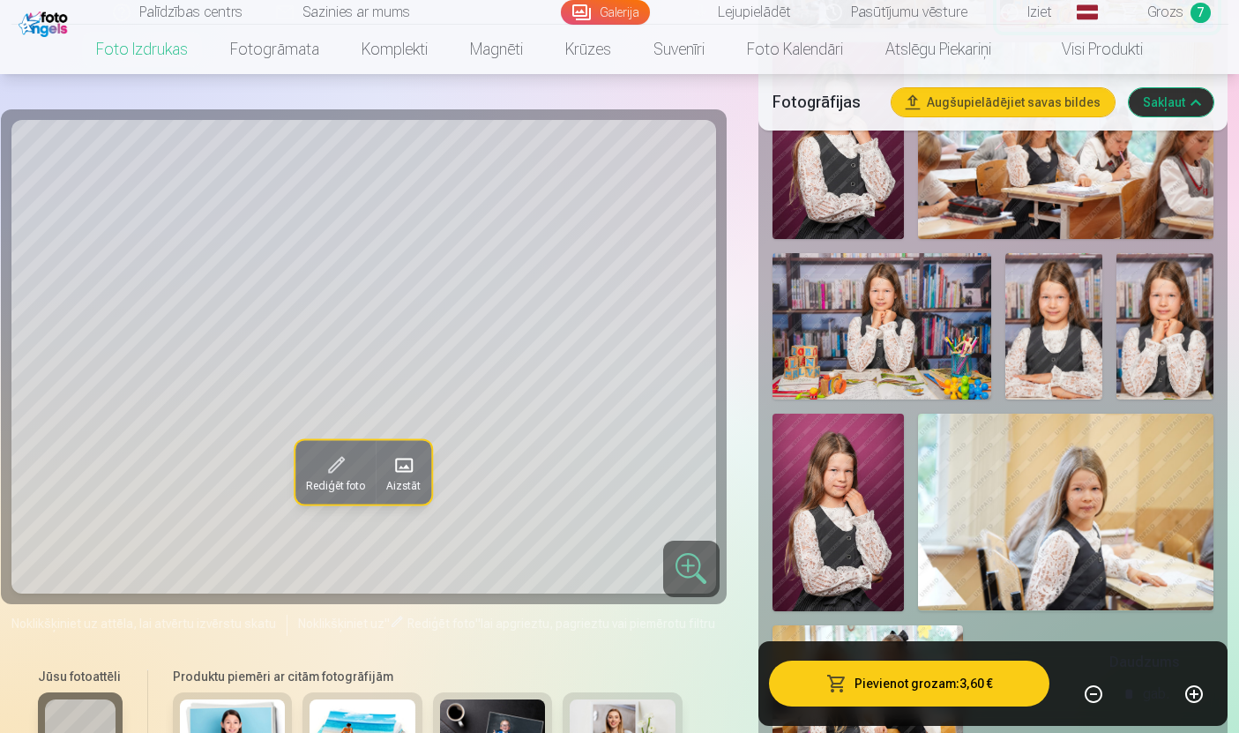
scroll to position [2495, 0]
click at [927, 345] on img at bounding box center [882, 325] width 219 height 146
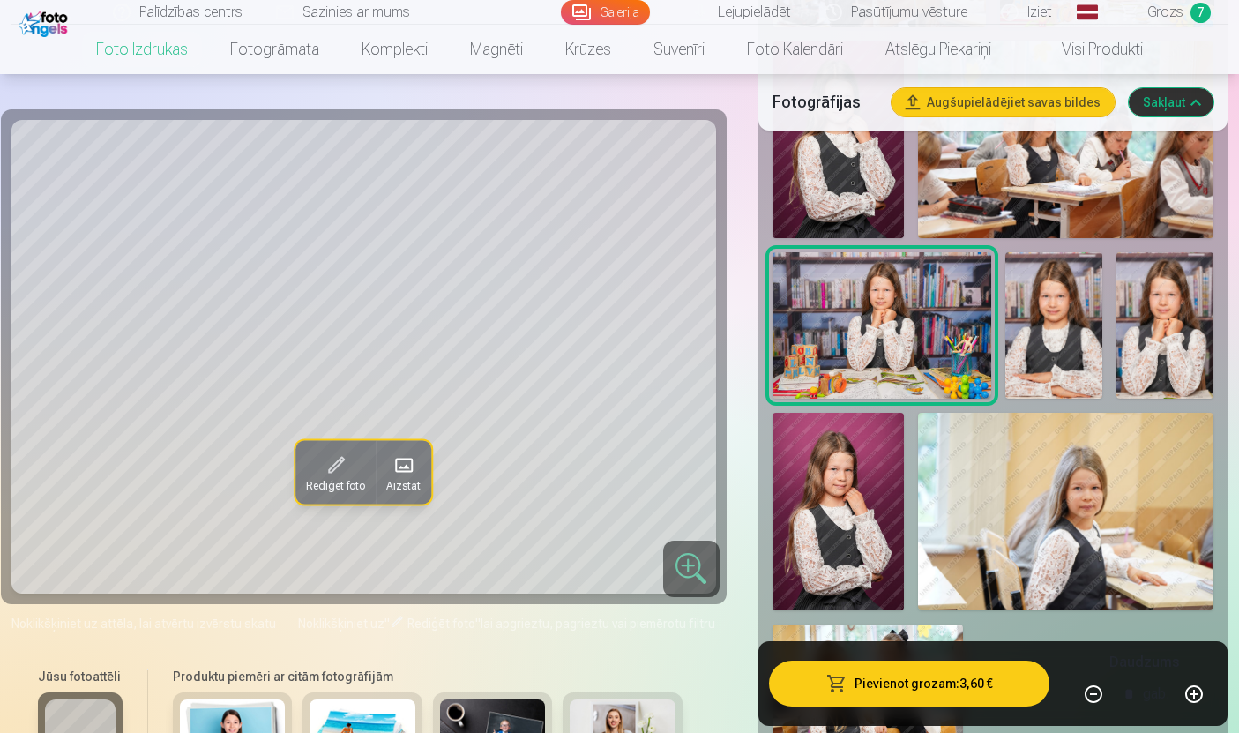
click at [1064, 343] on img at bounding box center [1053, 325] width 97 height 146
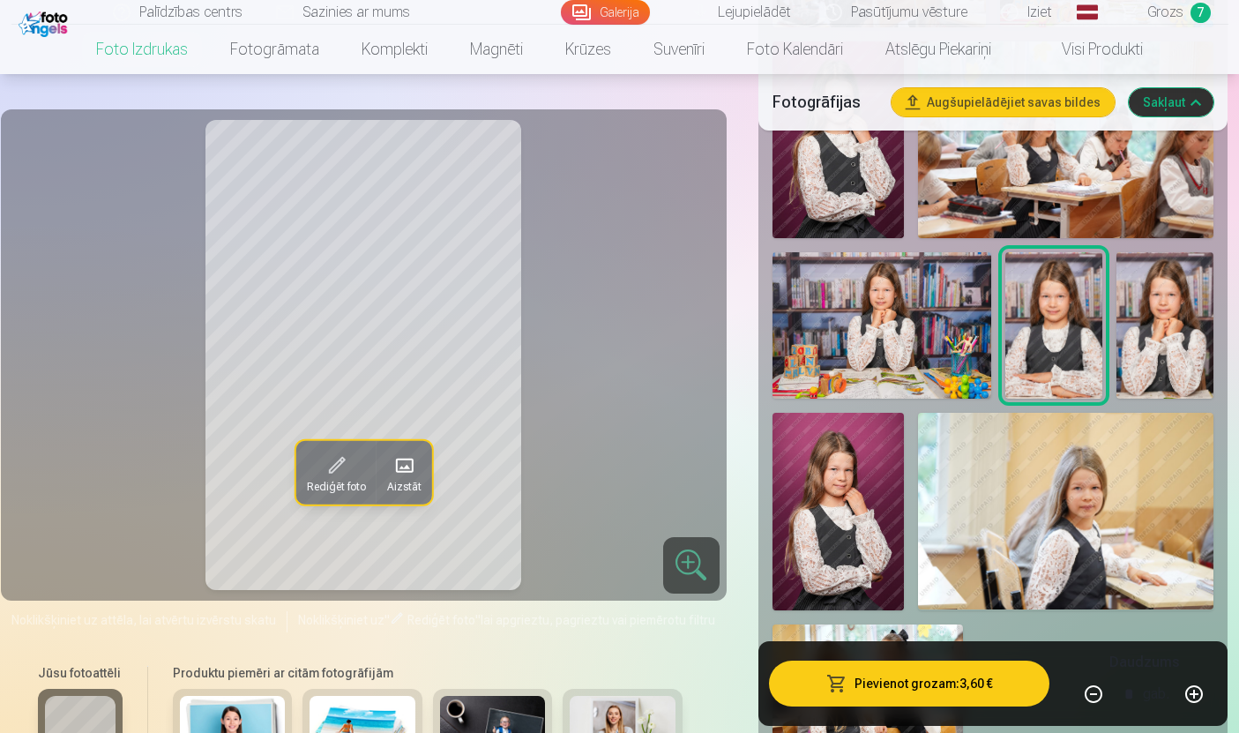
click at [1154, 337] on img at bounding box center [1165, 325] width 97 height 146
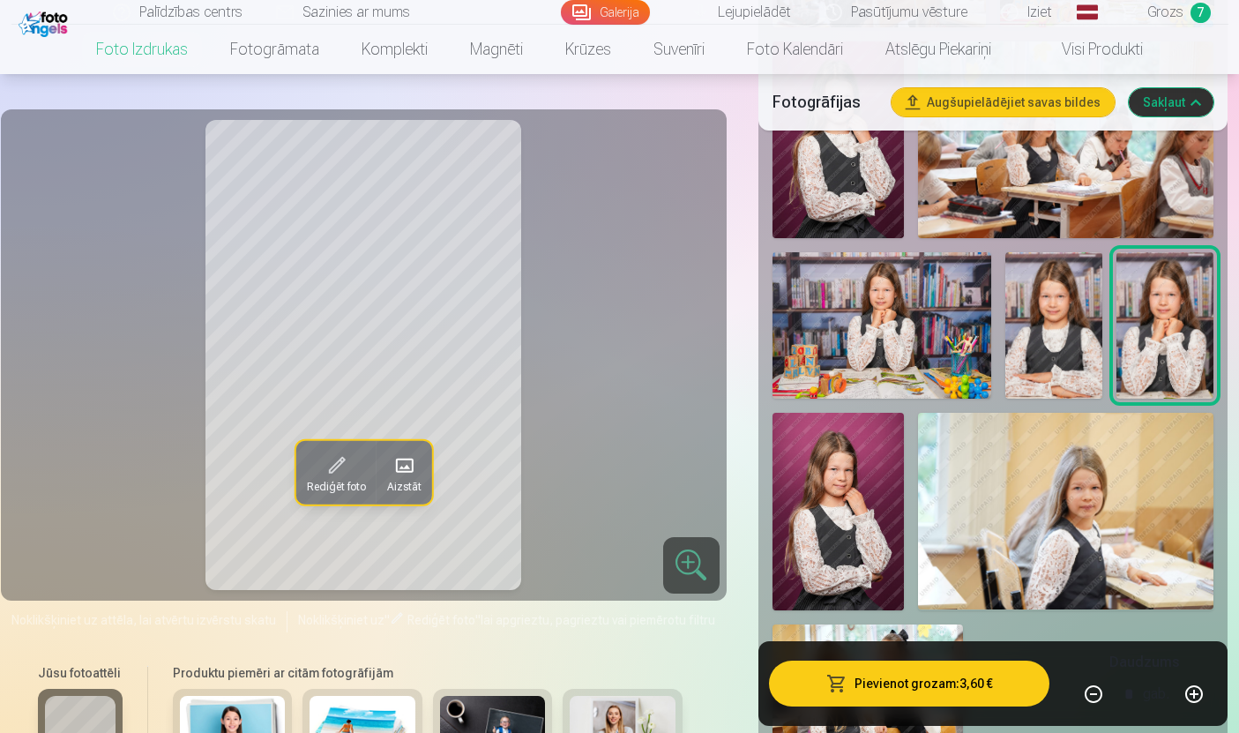
click at [847, 543] on img at bounding box center [838, 512] width 131 height 198
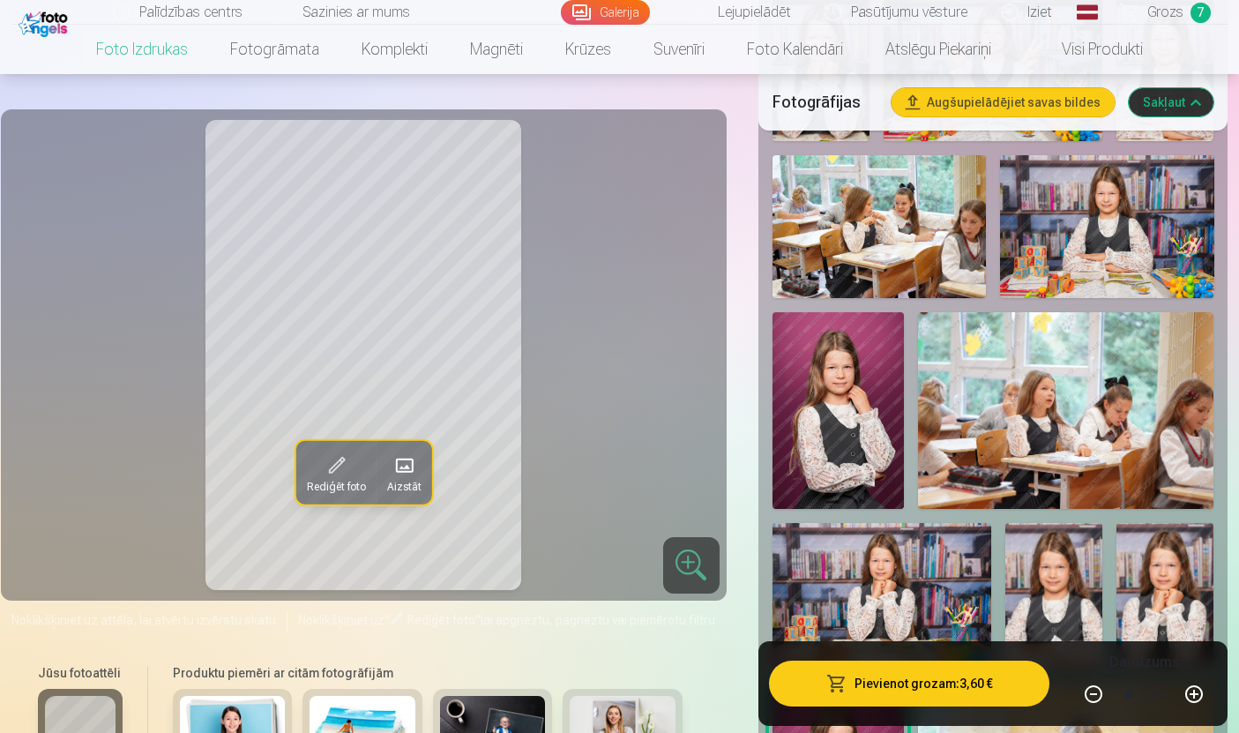
scroll to position [2212, 0]
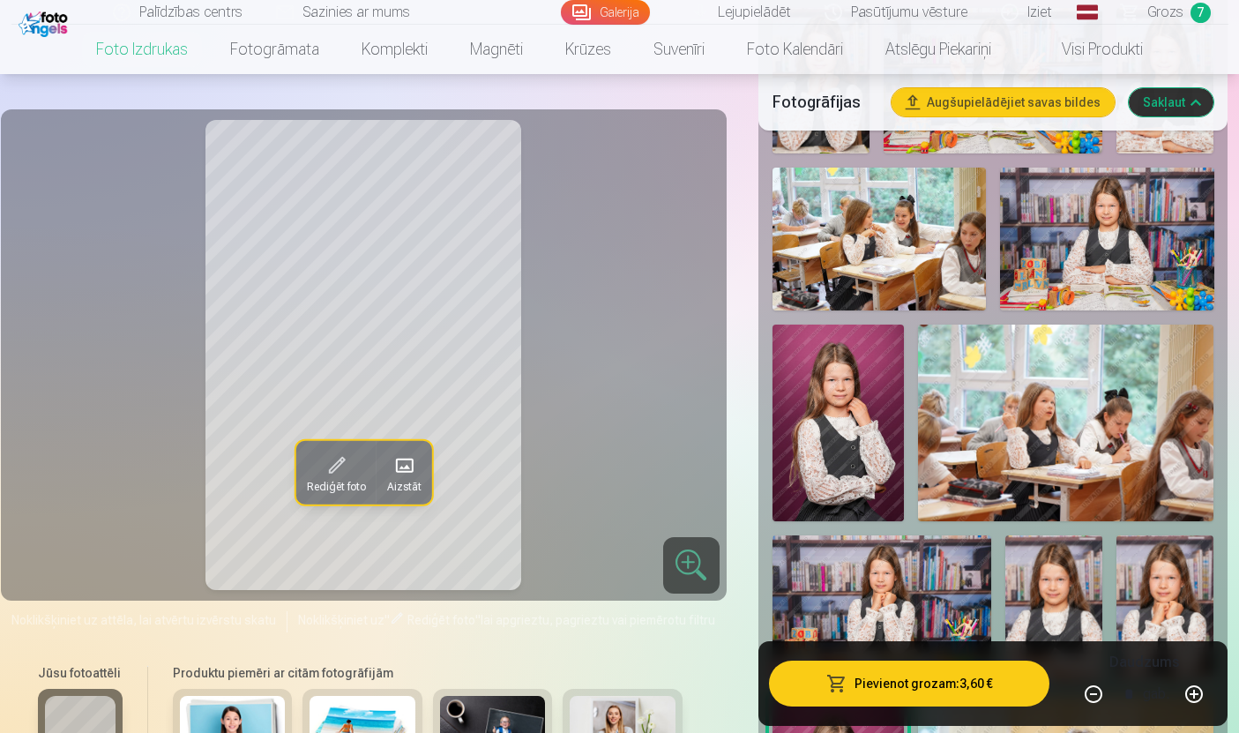
click at [836, 451] on img at bounding box center [838, 424] width 131 height 198
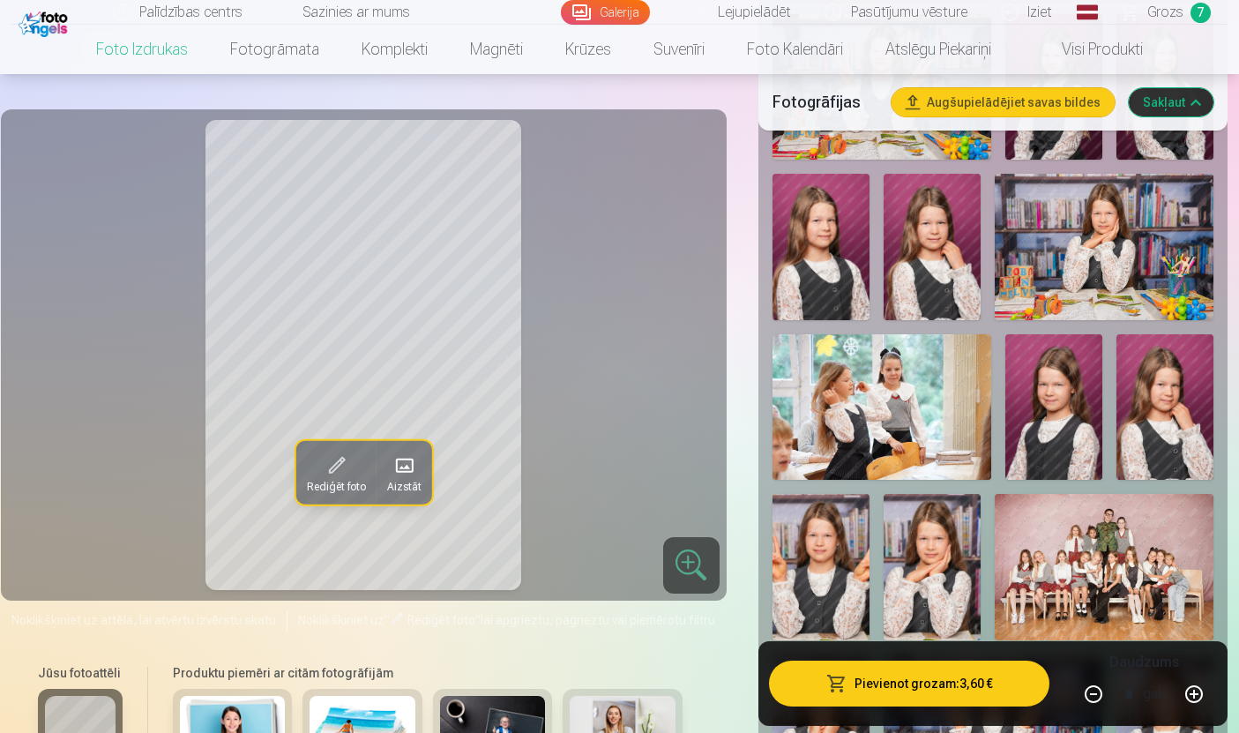
scroll to position [1556, 0]
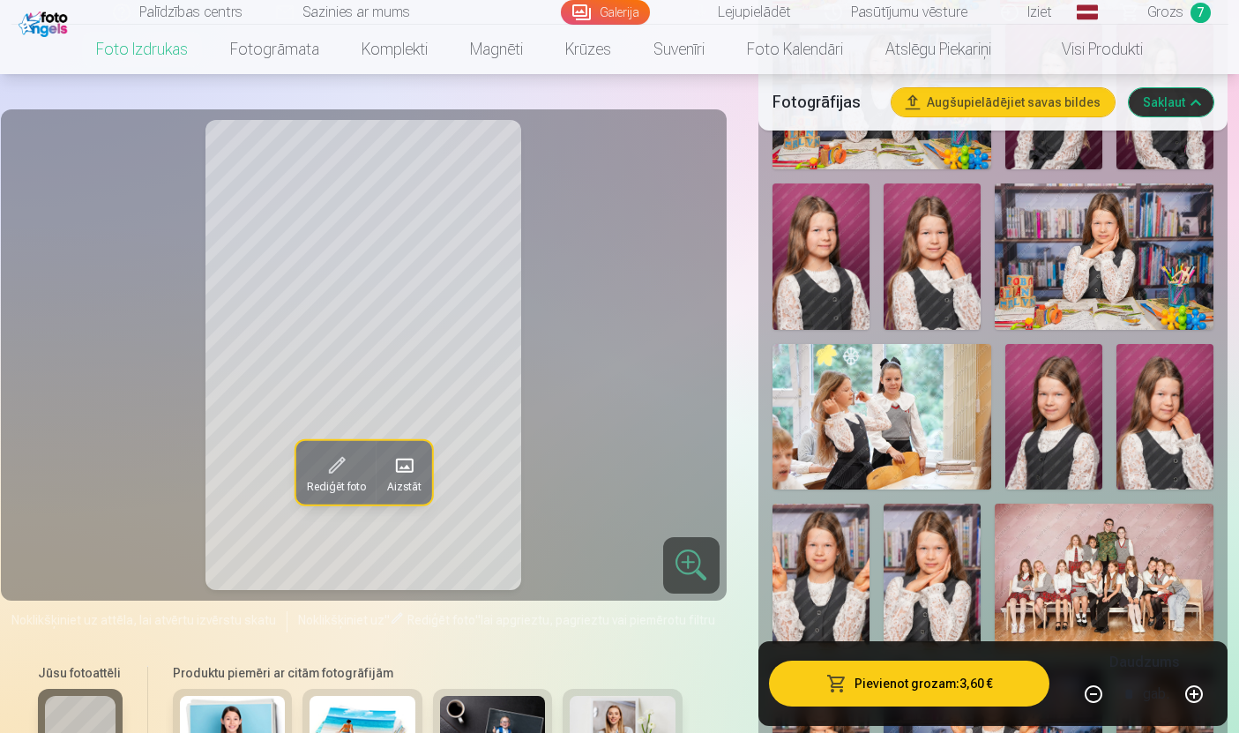
click at [1150, 395] on img at bounding box center [1165, 417] width 97 height 146
click at [1045, 442] on img at bounding box center [1053, 417] width 97 height 146
click at [928, 272] on img at bounding box center [932, 256] width 97 height 146
click at [1068, 419] on img at bounding box center [1053, 417] width 97 height 146
click at [816, 266] on img at bounding box center [821, 256] width 97 height 146
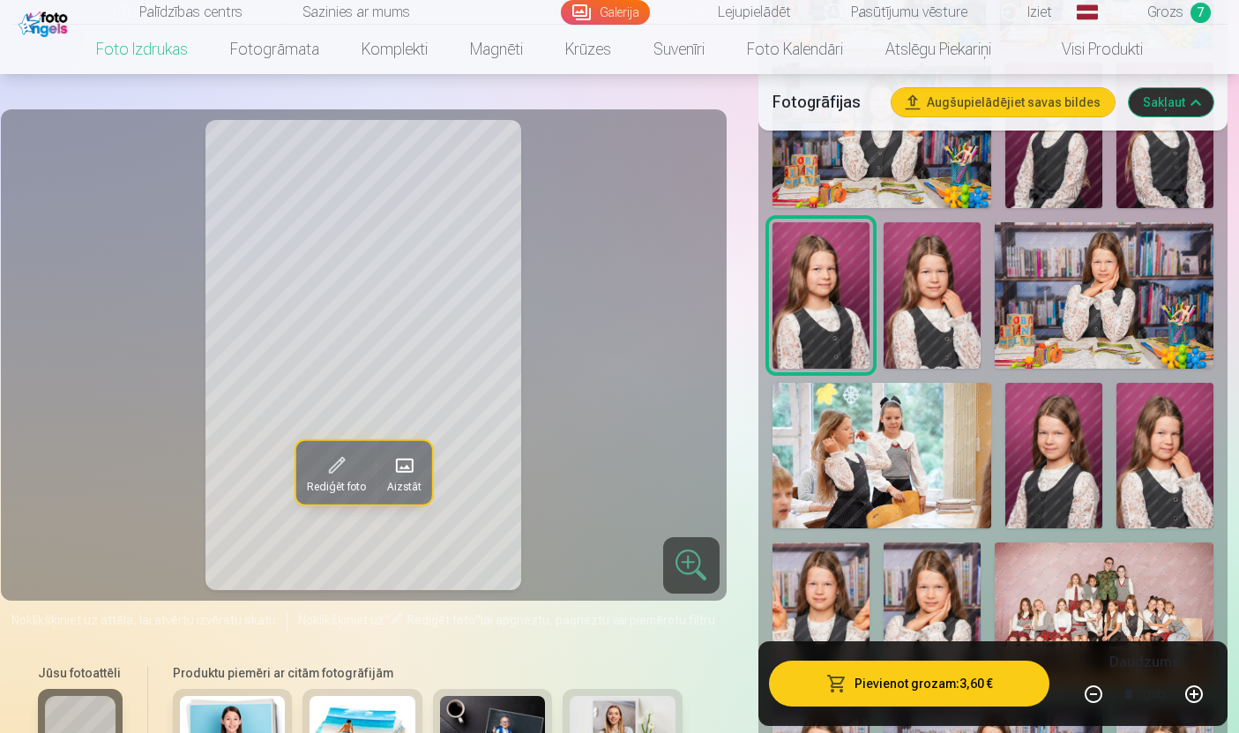
scroll to position [1518, 0]
click at [1039, 463] on img at bounding box center [1053, 455] width 97 height 146
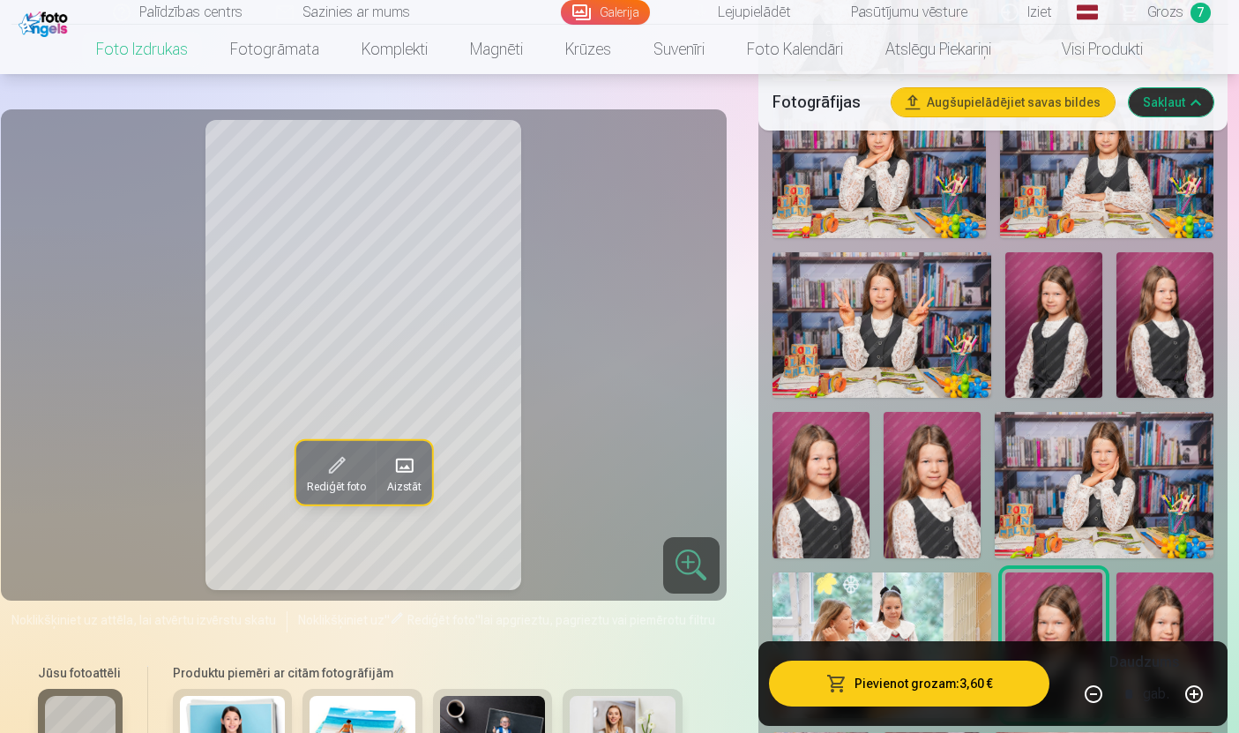
scroll to position [1309, 0]
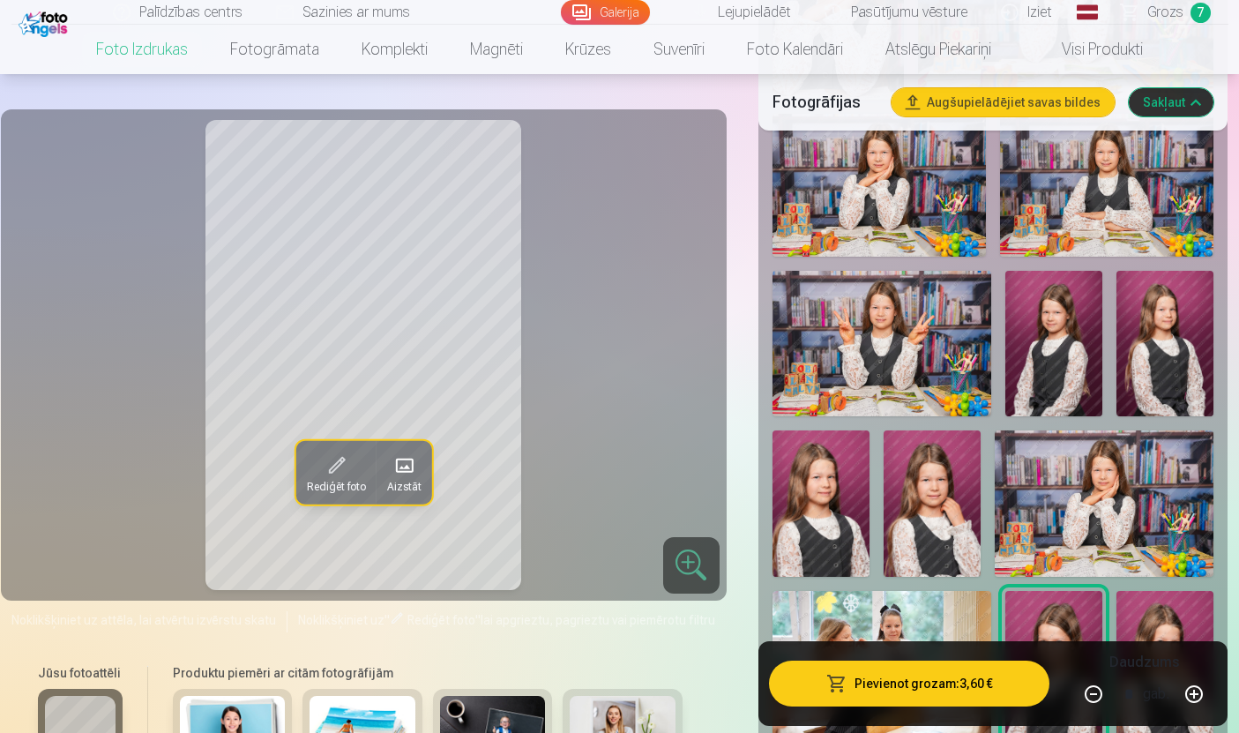
click at [1137, 370] on img at bounding box center [1165, 344] width 97 height 146
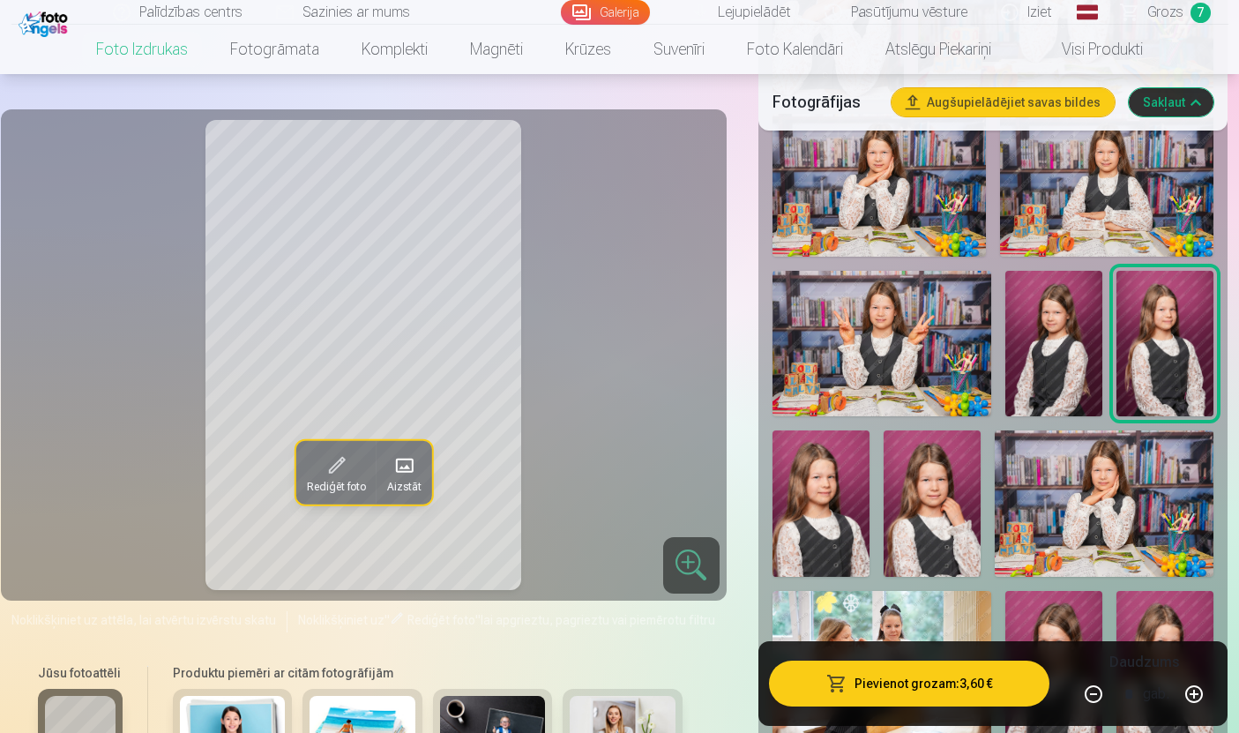
click at [1042, 359] on img at bounding box center [1053, 344] width 97 height 146
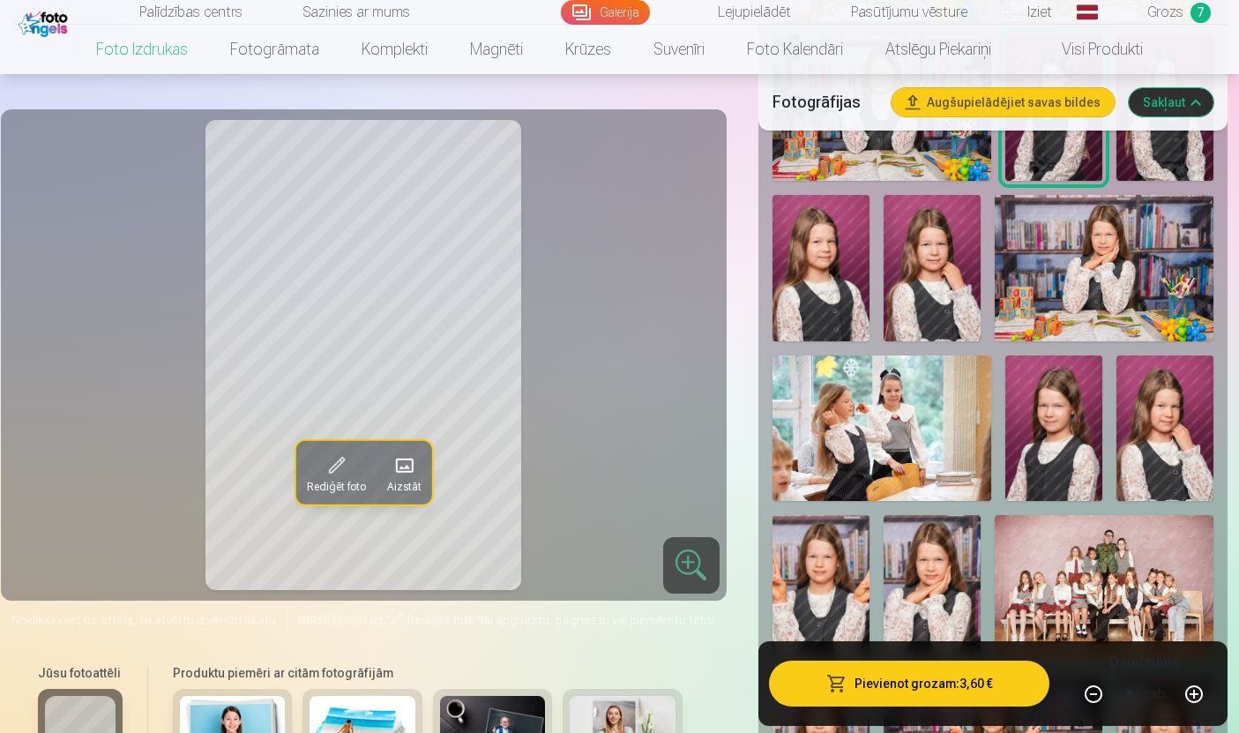
scroll to position [1569, 0]
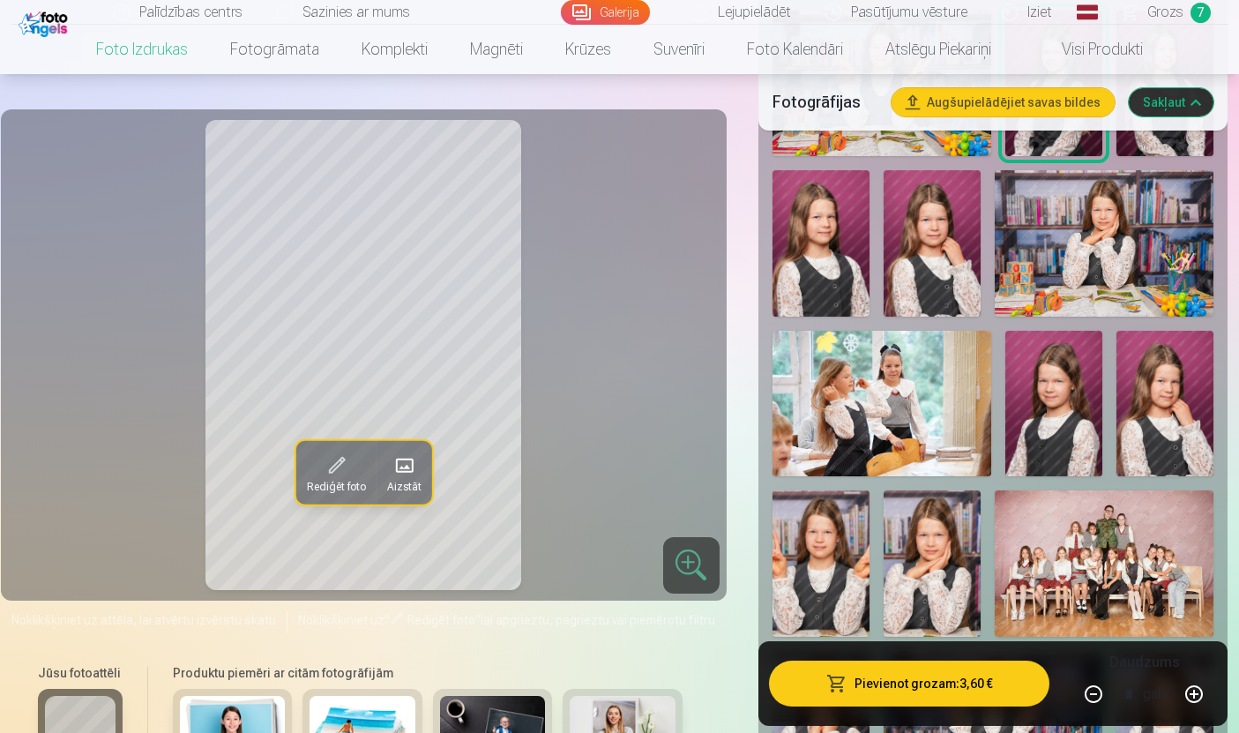
click at [1057, 447] on img at bounding box center [1053, 404] width 97 height 146
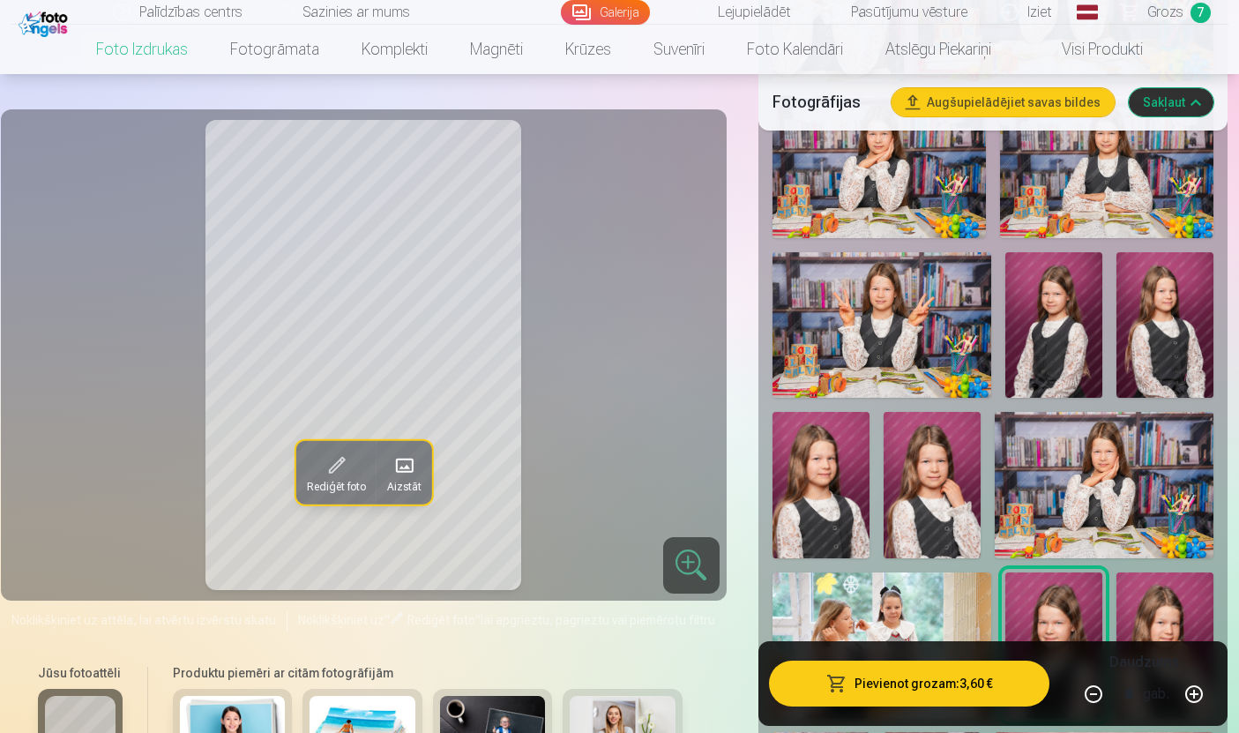
scroll to position [1326, 0]
click at [1064, 352] on img at bounding box center [1053, 326] width 97 height 146
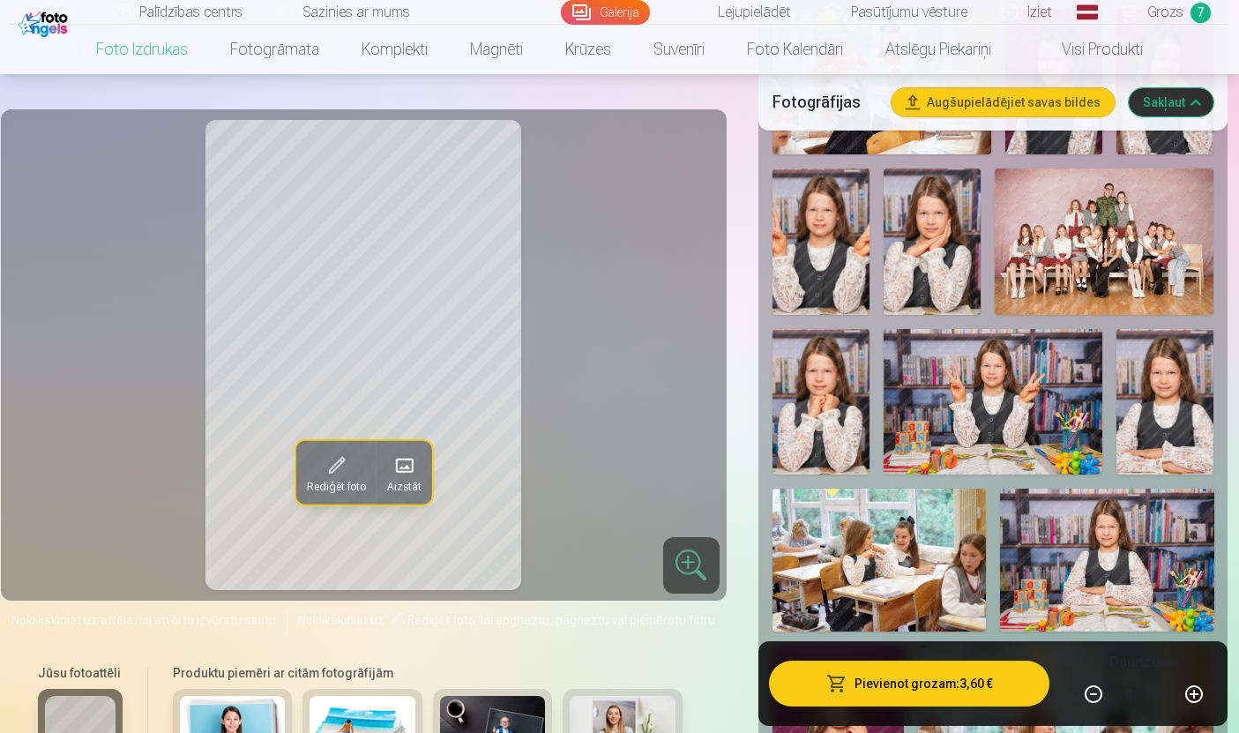
scroll to position [1894, 0]
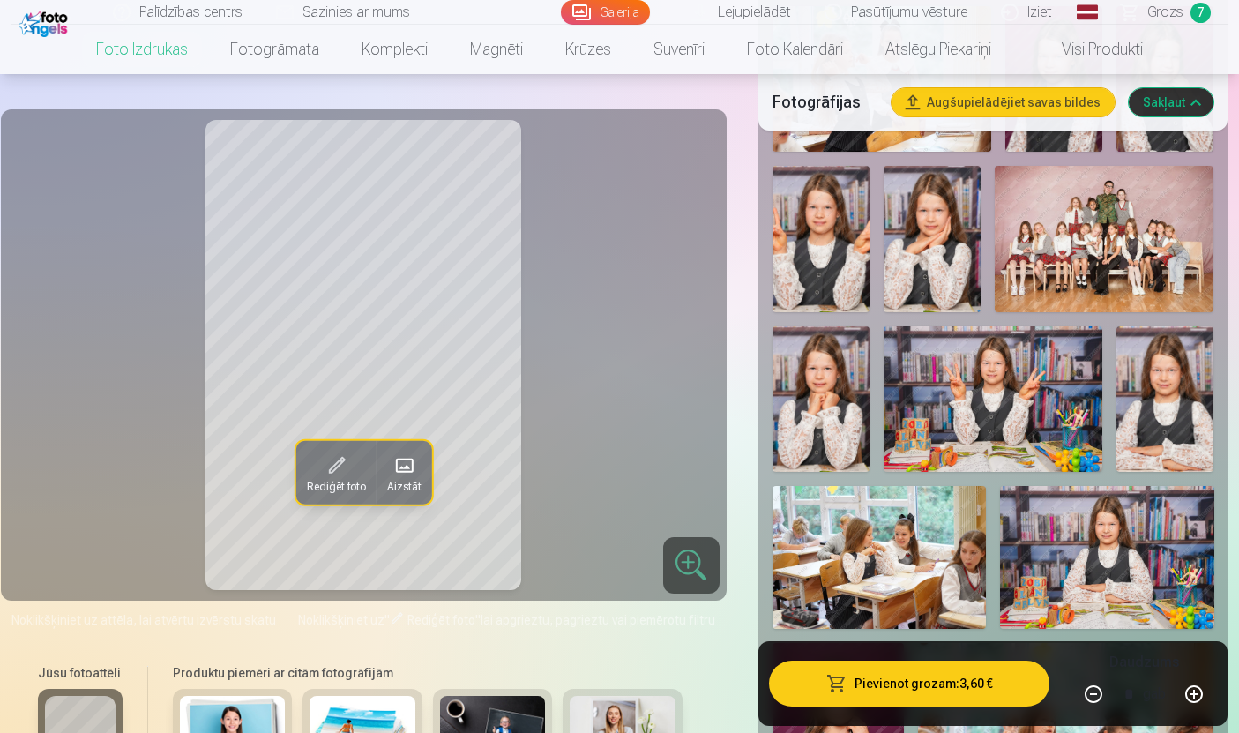
click at [892, 255] on img at bounding box center [932, 239] width 97 height 146
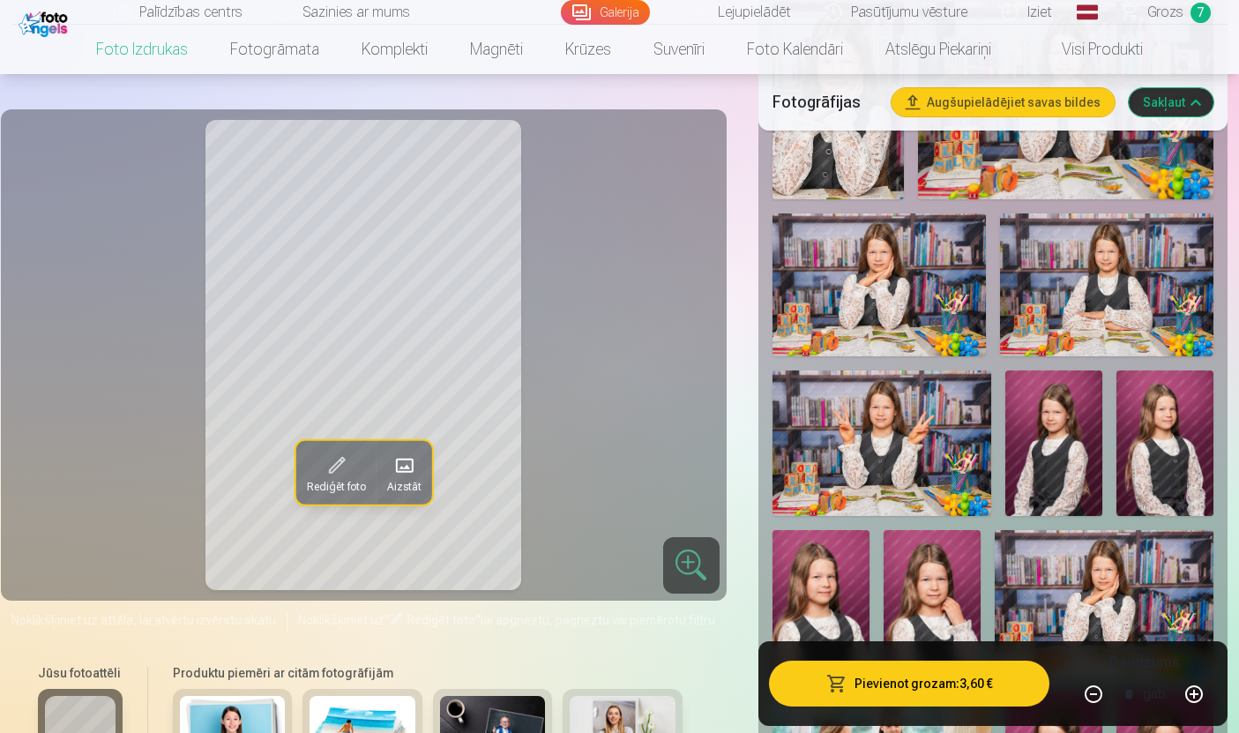
scroll to position [1212, 0]
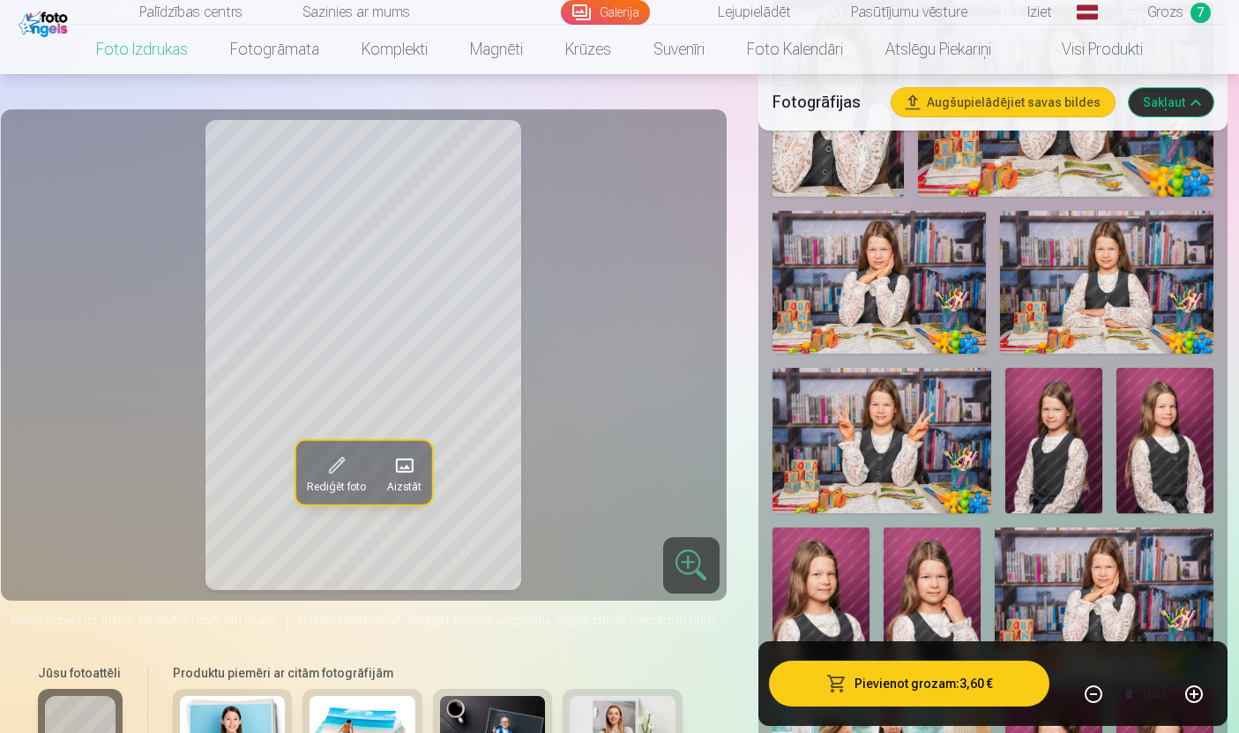
click at [1118, 301] on img at bounding box center [1106, 282] width 213 height 143
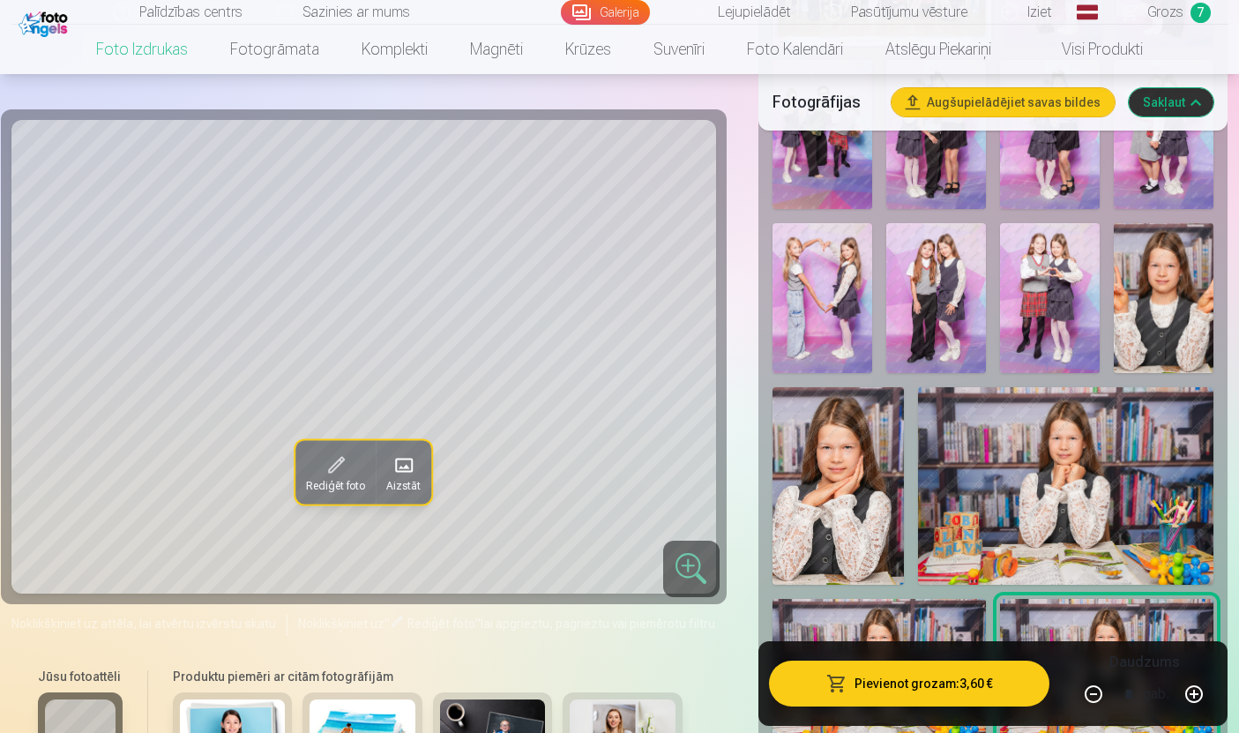
scroll to position [821, 0]
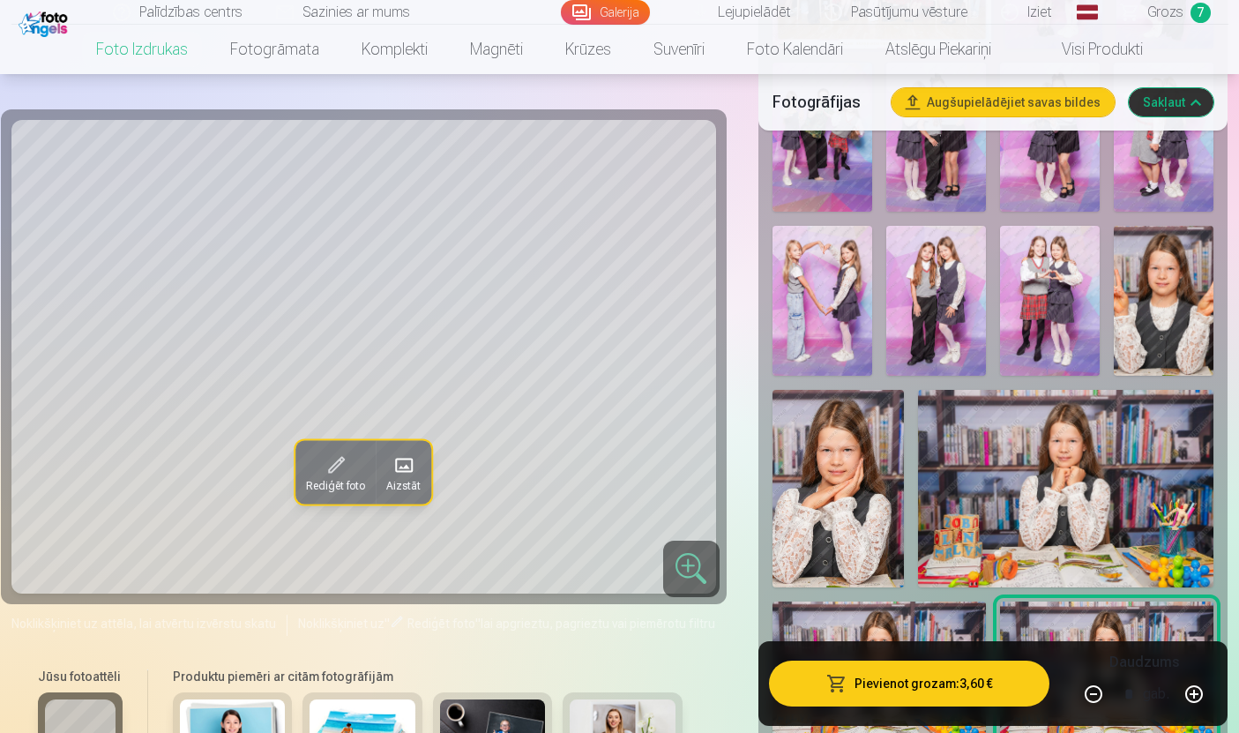
click at [850, 535] on img at bounding box center [838, 489] width 131 height 198
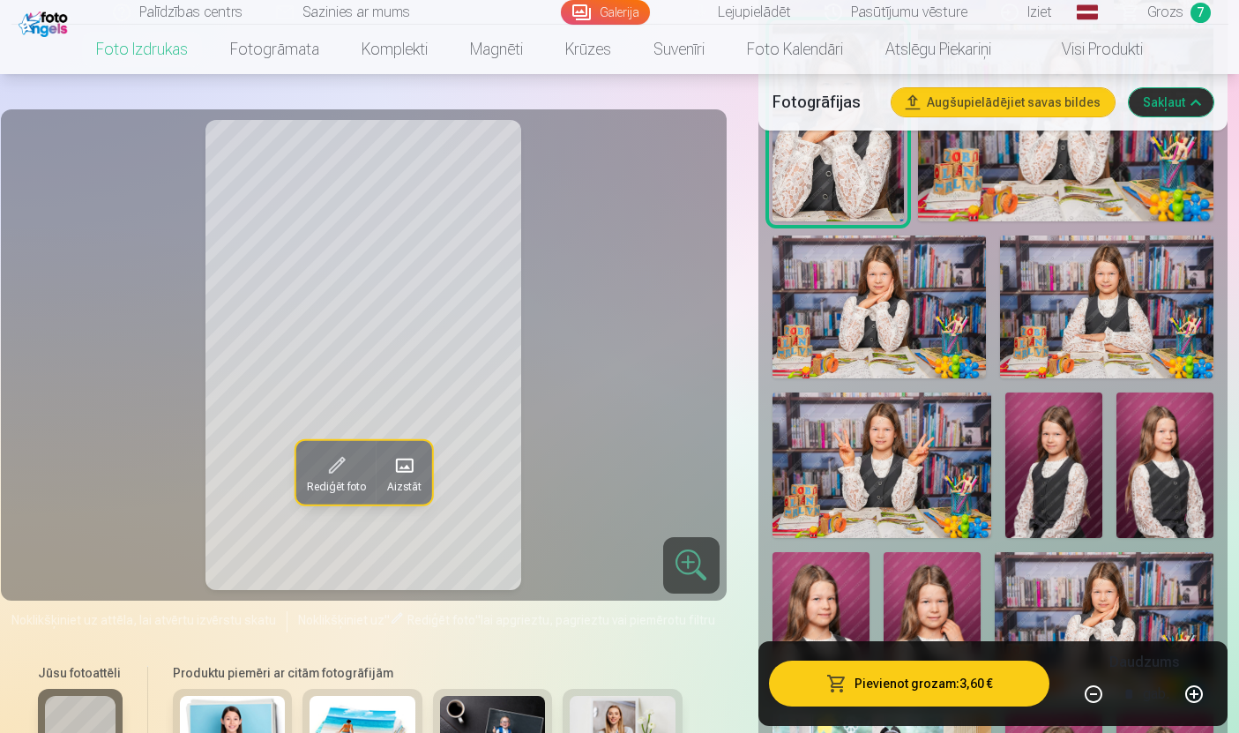
scroll to position [1192, 0]
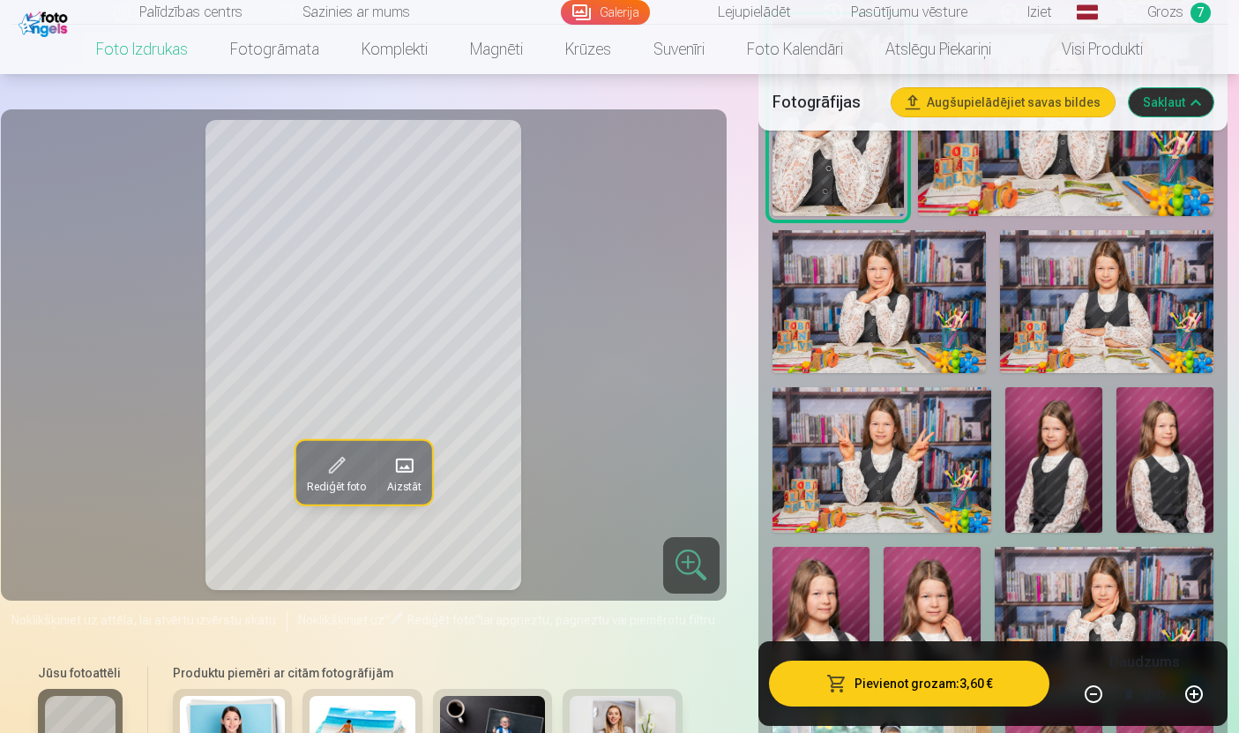
click at [894, 313] on img at bounding box center [879, 301] width 213 height 143
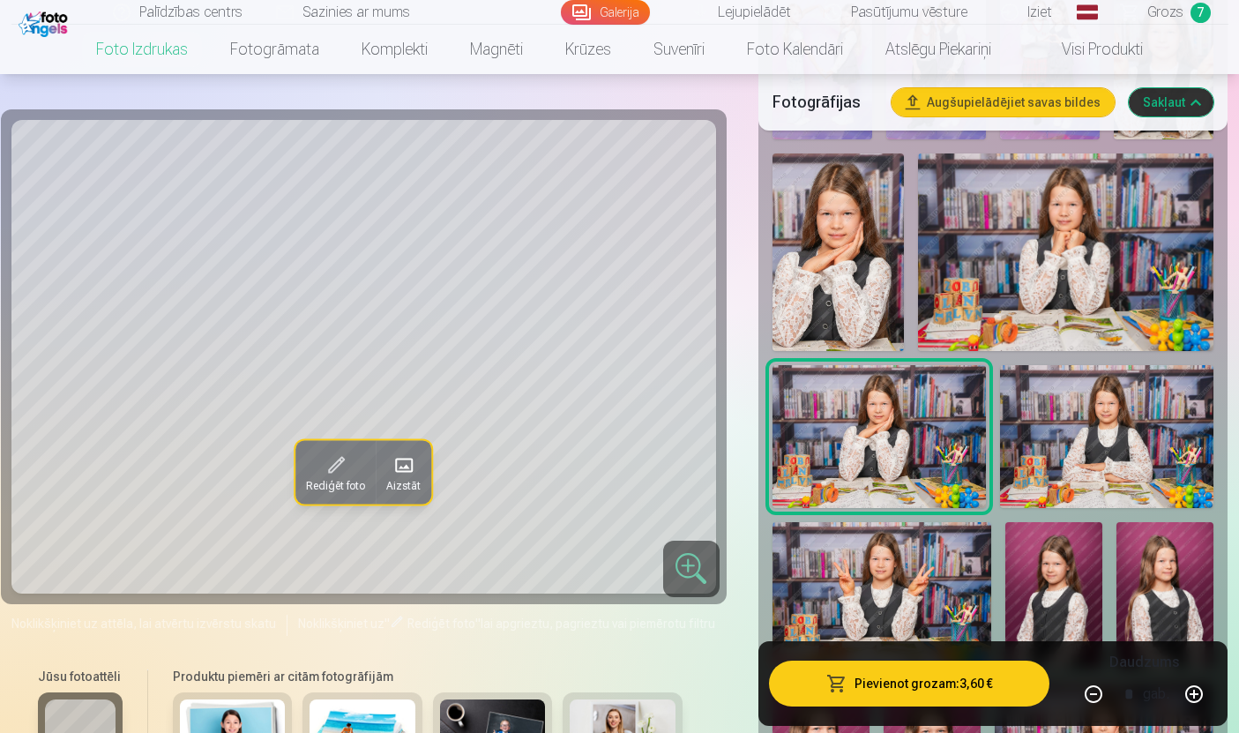
scroll to position [1053, 0]
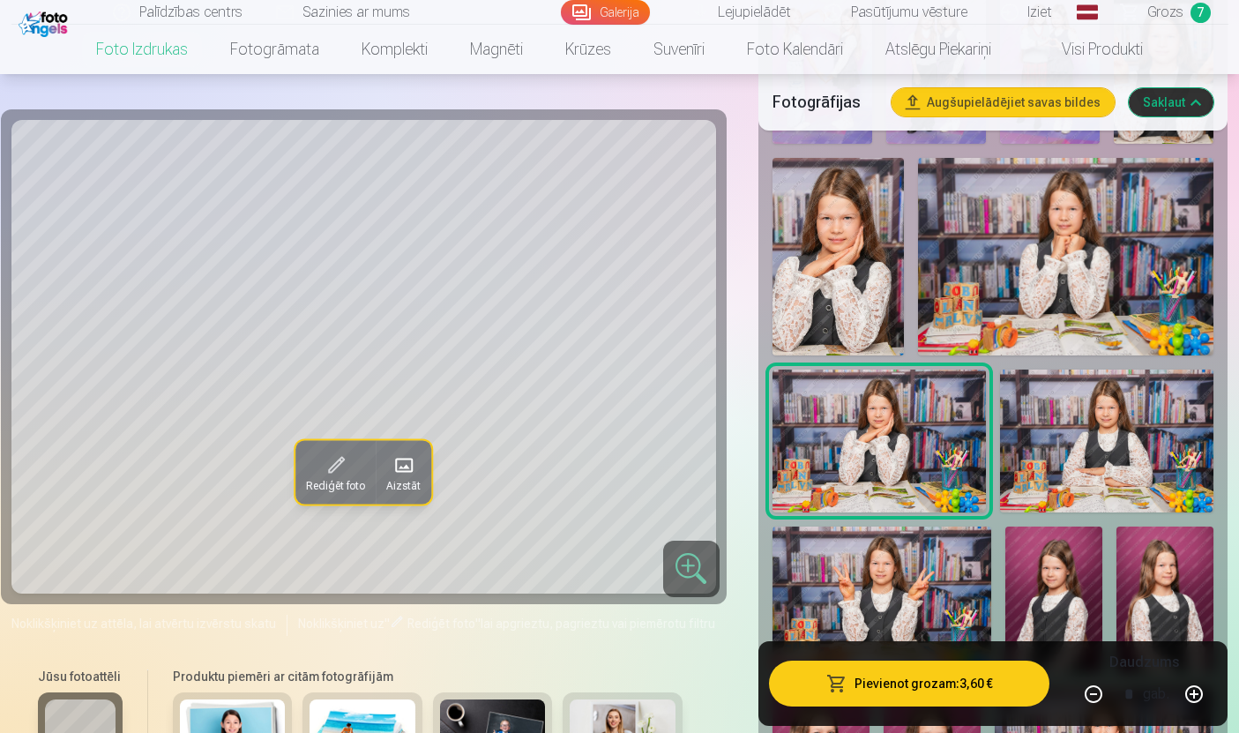
click at [834, 309] on img at bounding box center [838, 257] width 131 height 198
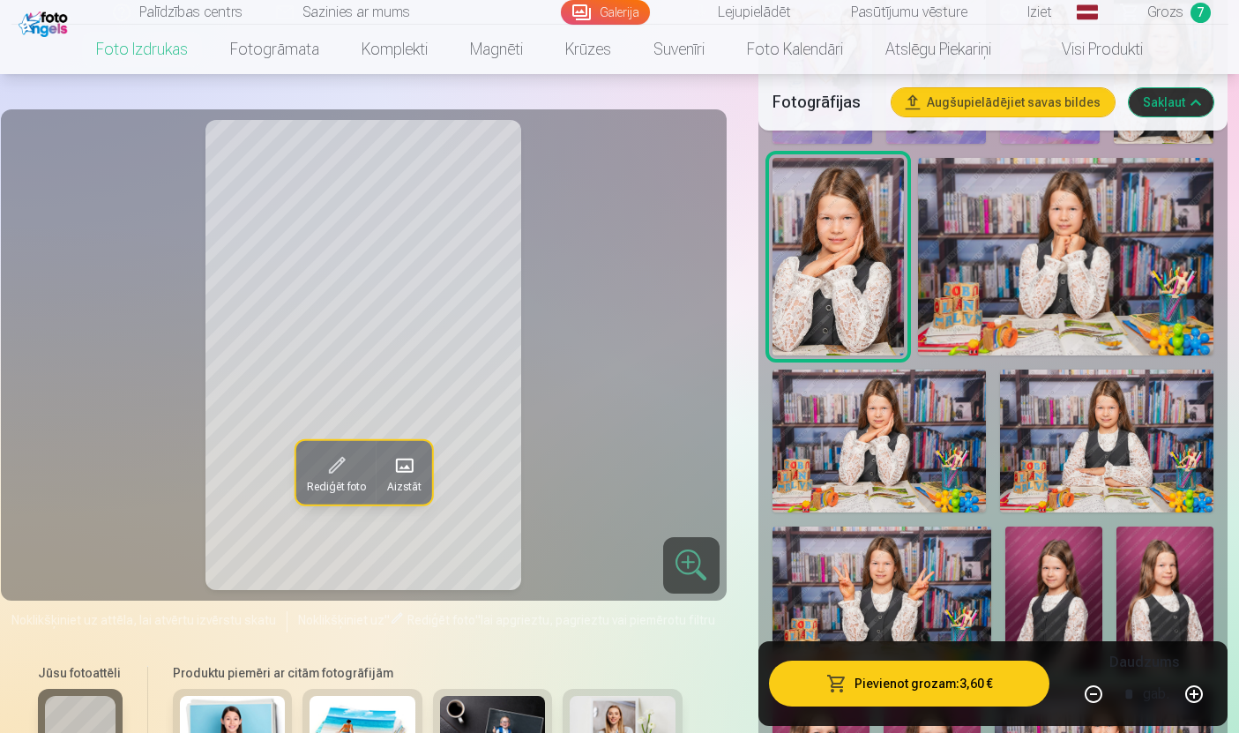
click at [907, 480] on img at bounding box center [879, 441] width 213 height 143
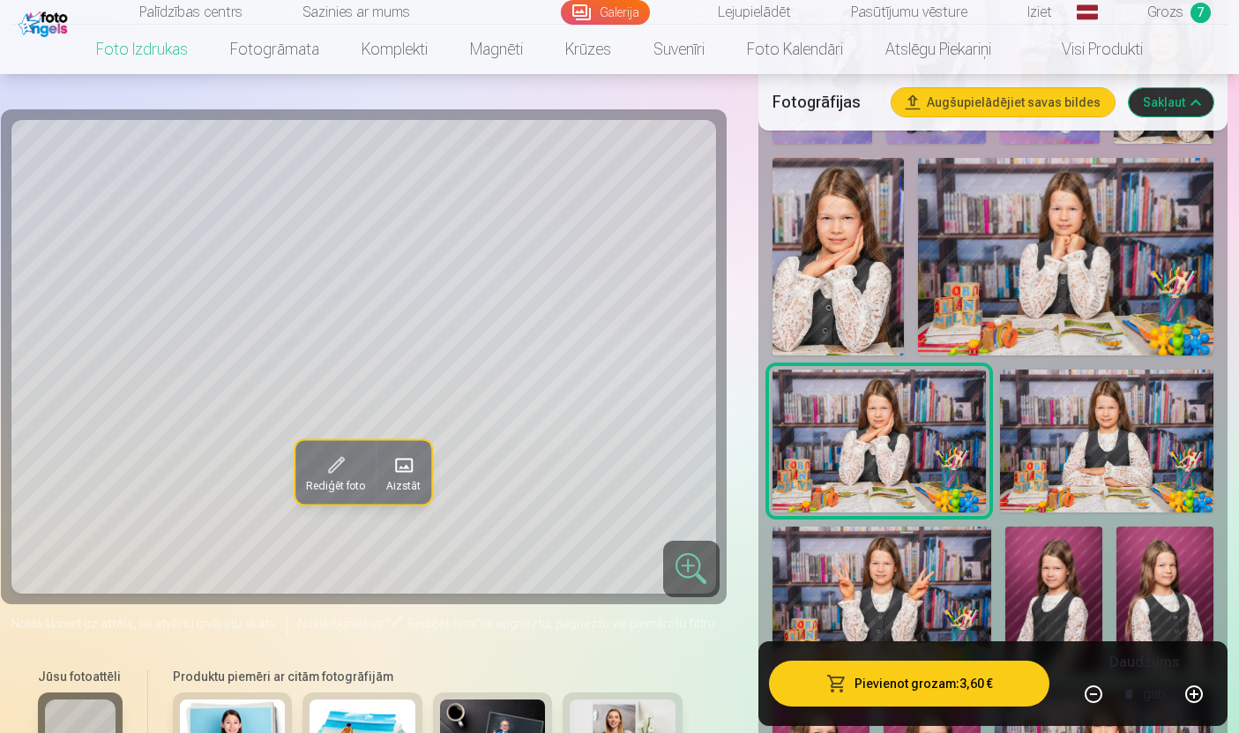
click at [833, 294] on img at bounding box center [838, 257] width 131 height 198
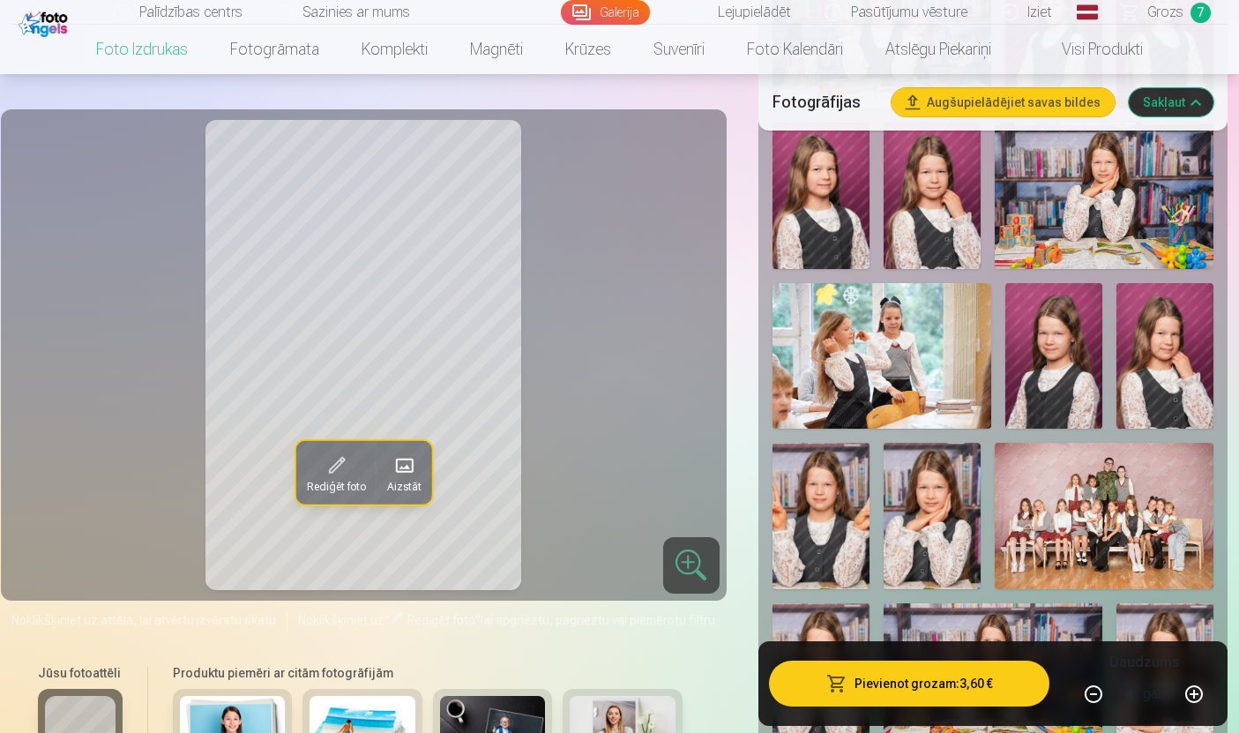
scroll to position [1617, 0]
click at [907, 550] on img at bounding box center [932, 515] width 97 height 146
click at [926, 529] on img at bounding box center [932, 515] width 97 height 146
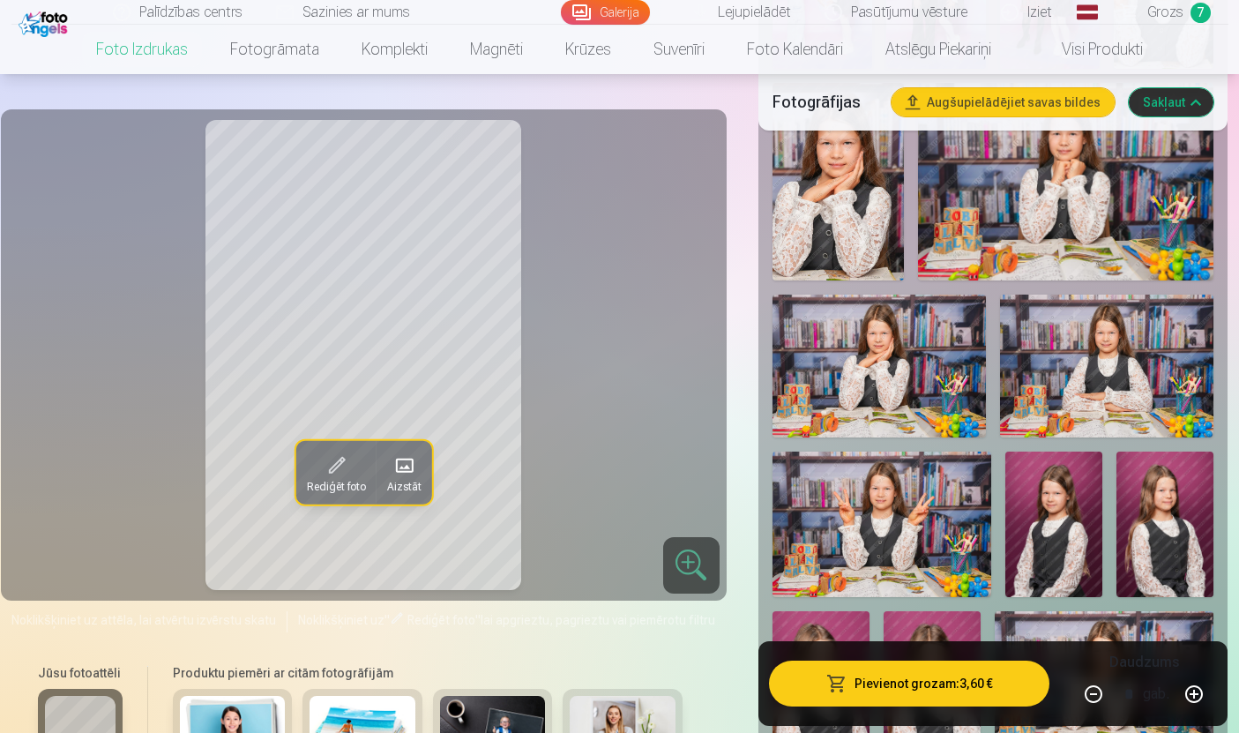
scroll to position [1127, 0]
click at [898, 395] on img at bounding box center [879, 366] width 213 height 143
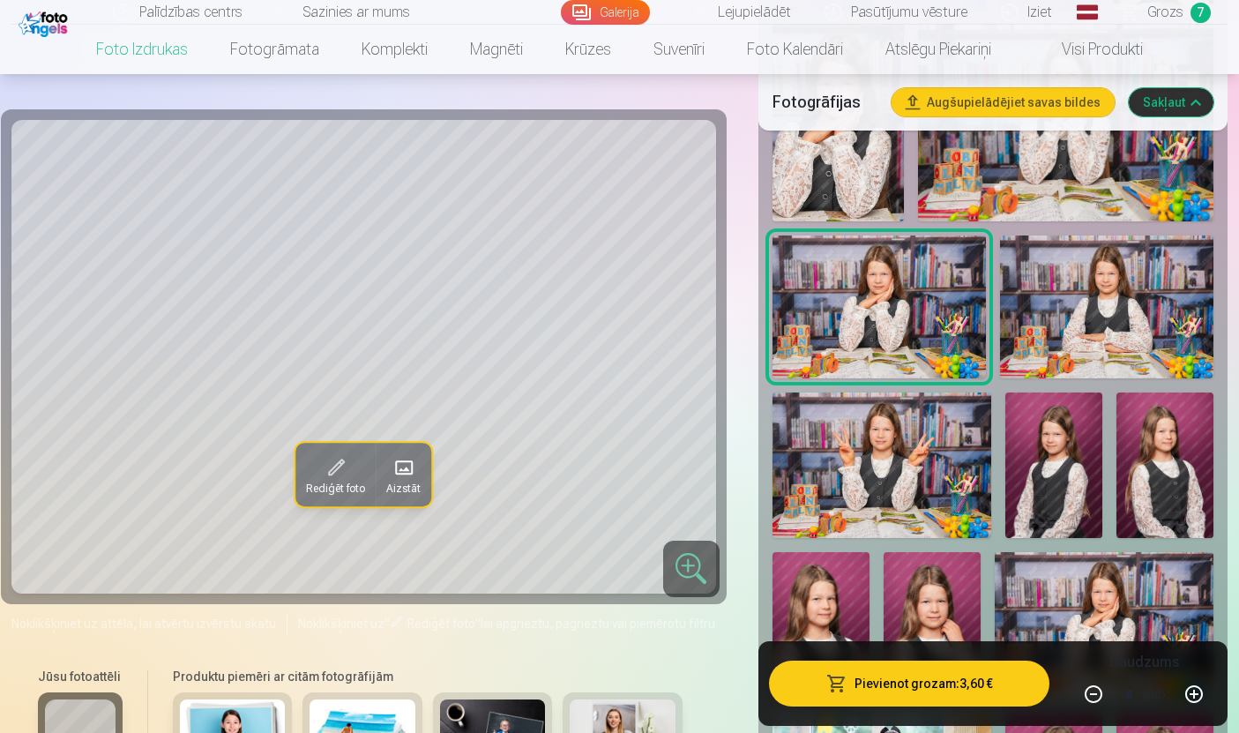
scroll to position [1193, 0]
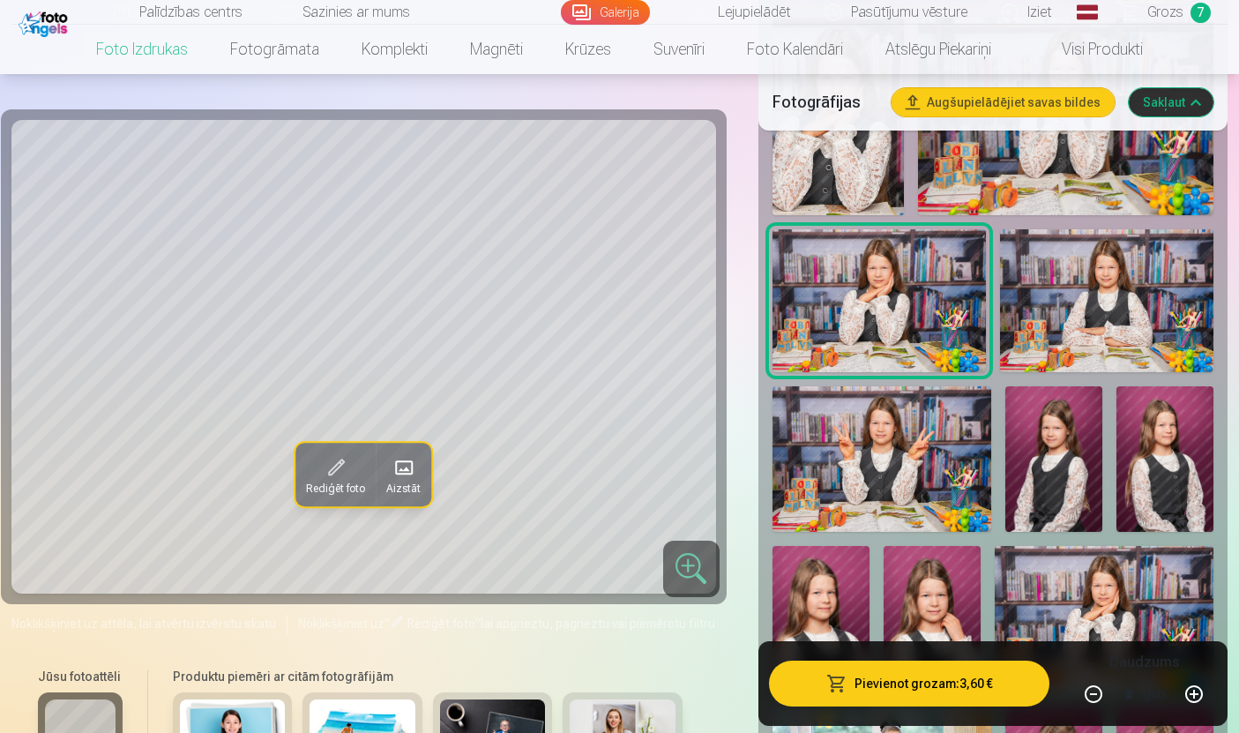
click at [335, 479] on span at bounding box center [336, 467] width 28 height 28
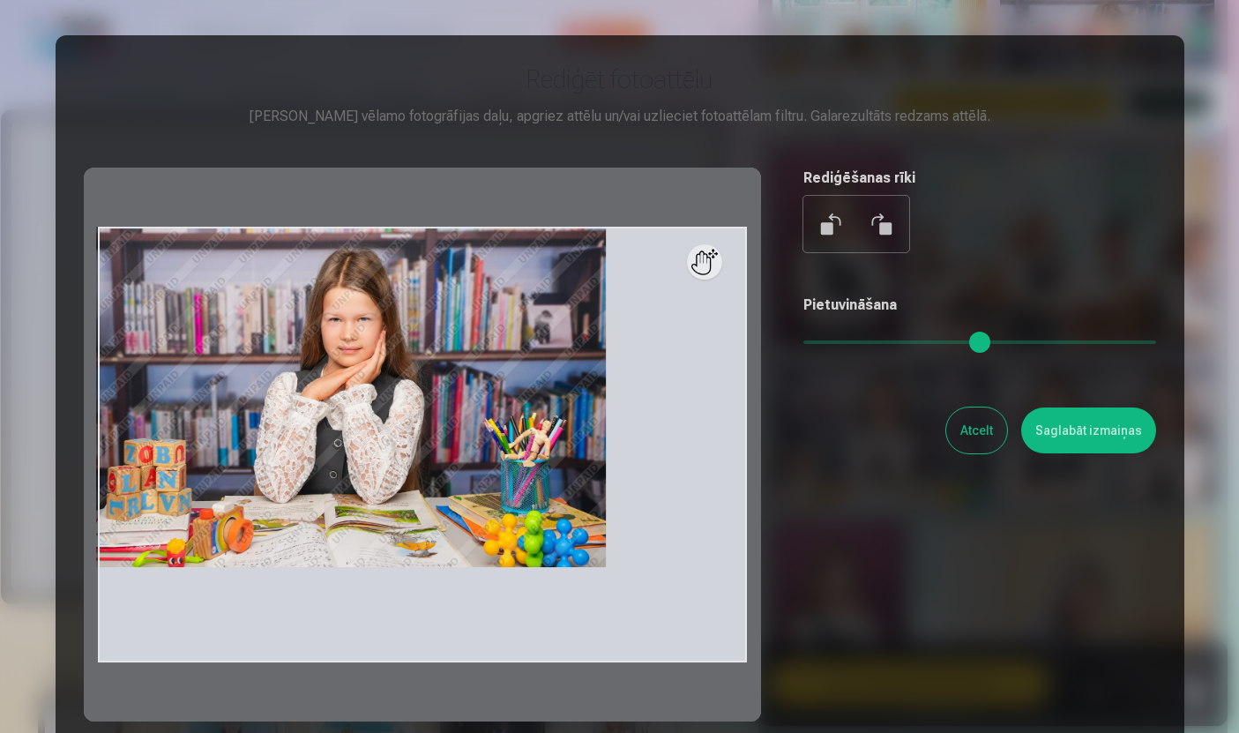
scroll to position [0, 0]
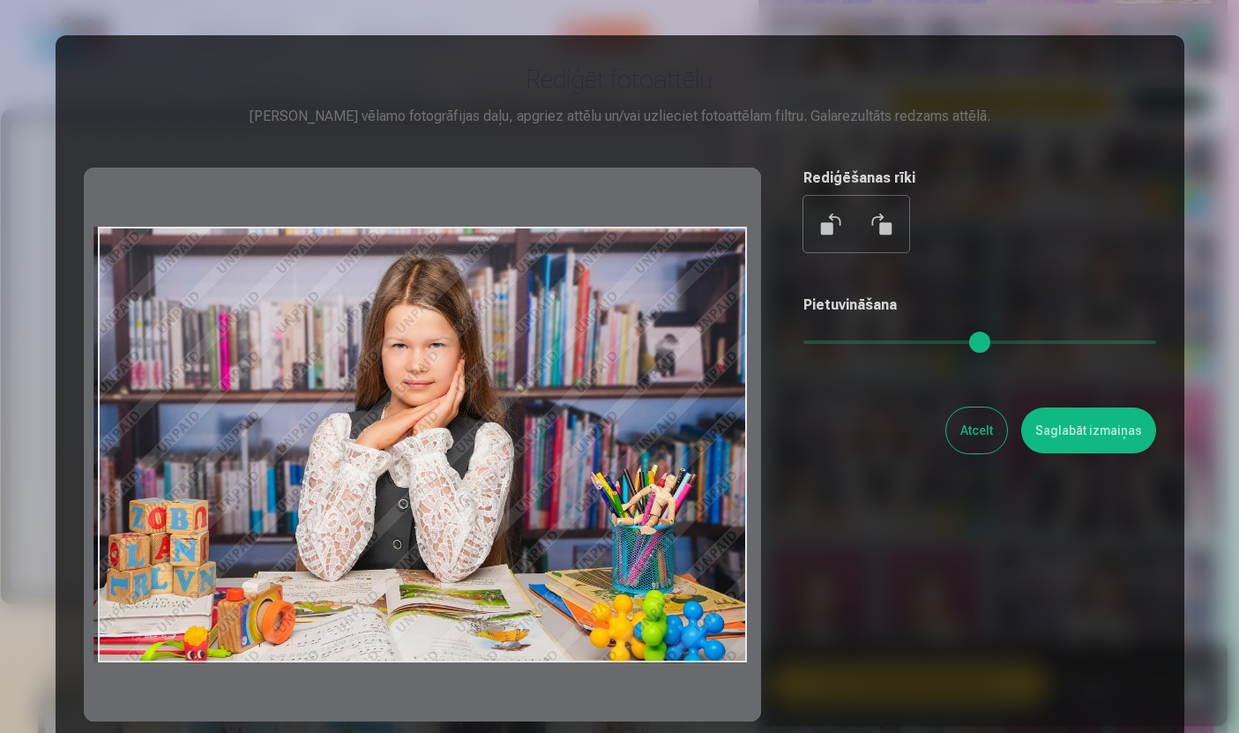
click at [883, 244] on button at bounding box center [881, 224] width 42 height 42
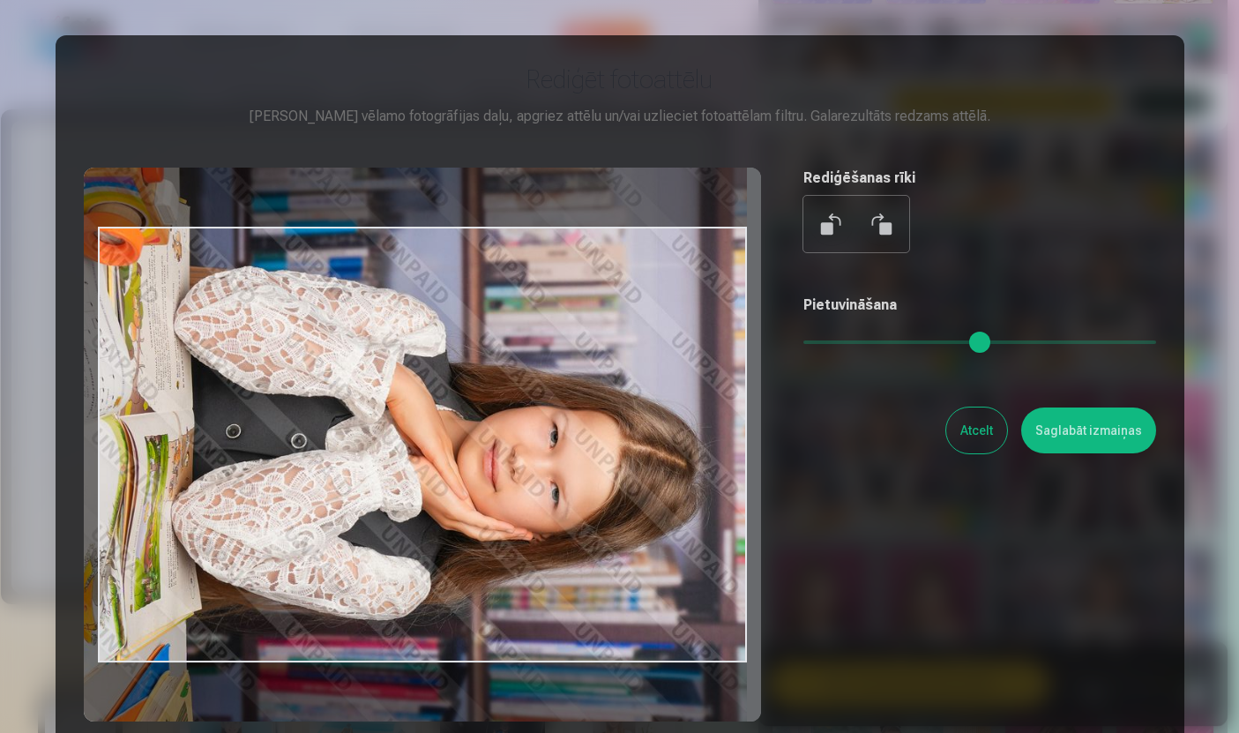
type input "****"
click at [1105, 449] on button "Saglabāt izmaiņas" at bounding box center [1088, 430] width 135 height 46
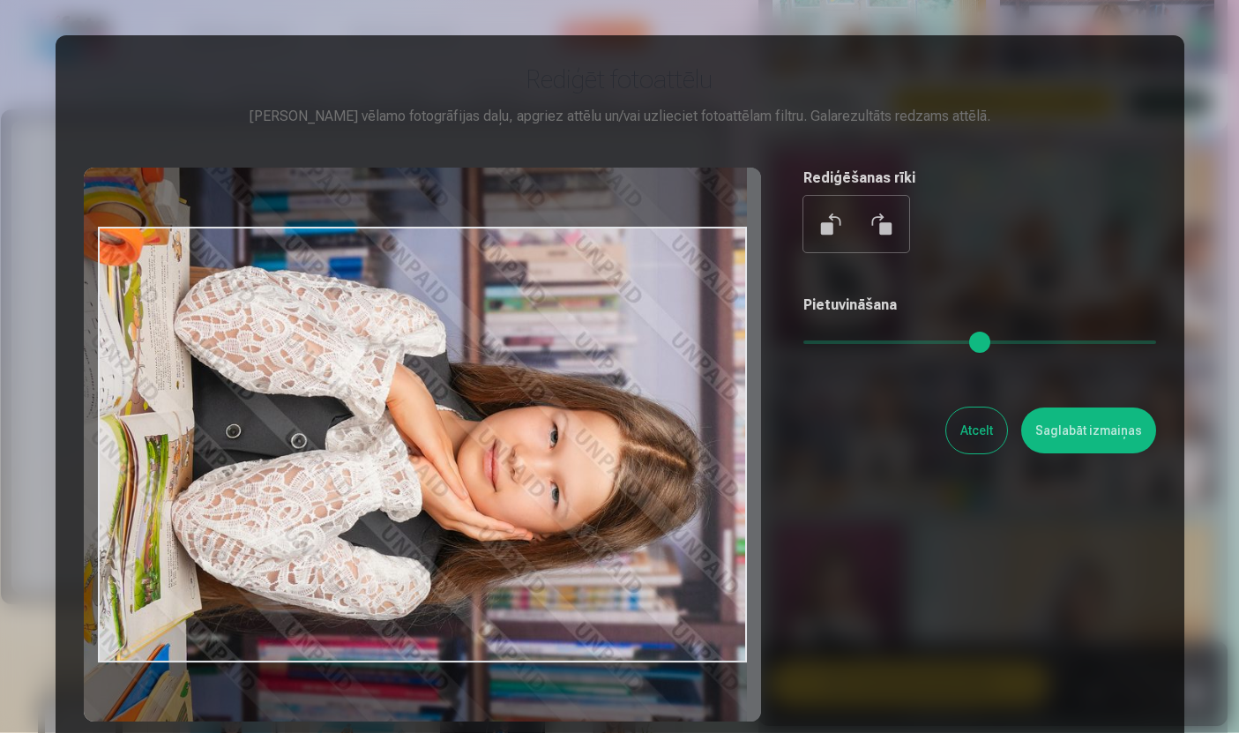
scroll to position [1193, 0]
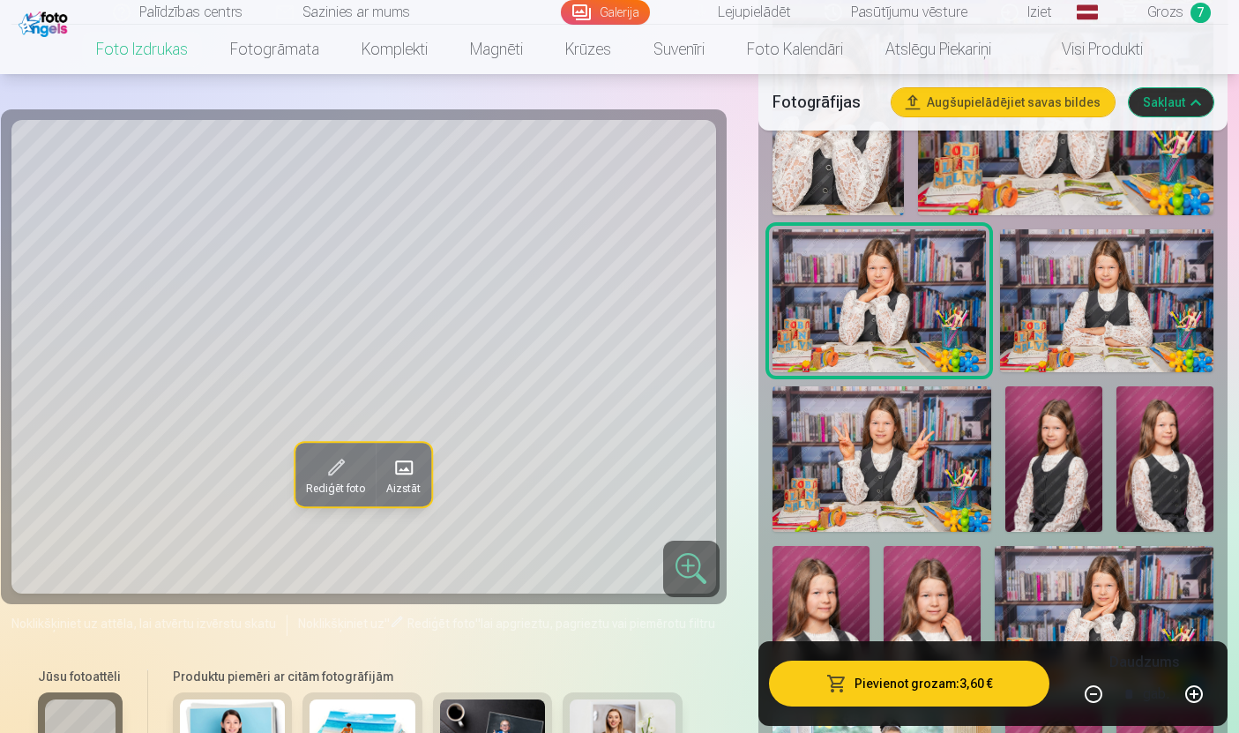
click at [946, 706] on button "Pievienot grozam : 3,60 €" at bounding box center [909, 684] width 281 height 46
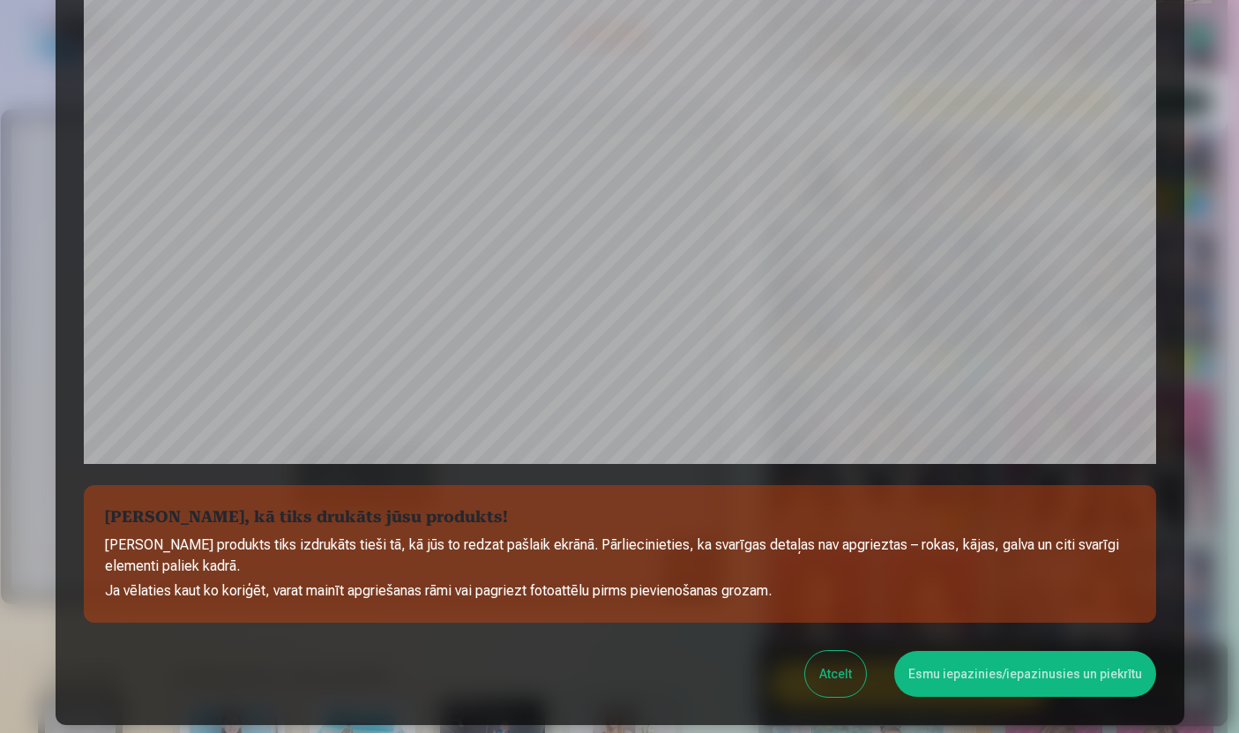
scroll to position [463, 0]
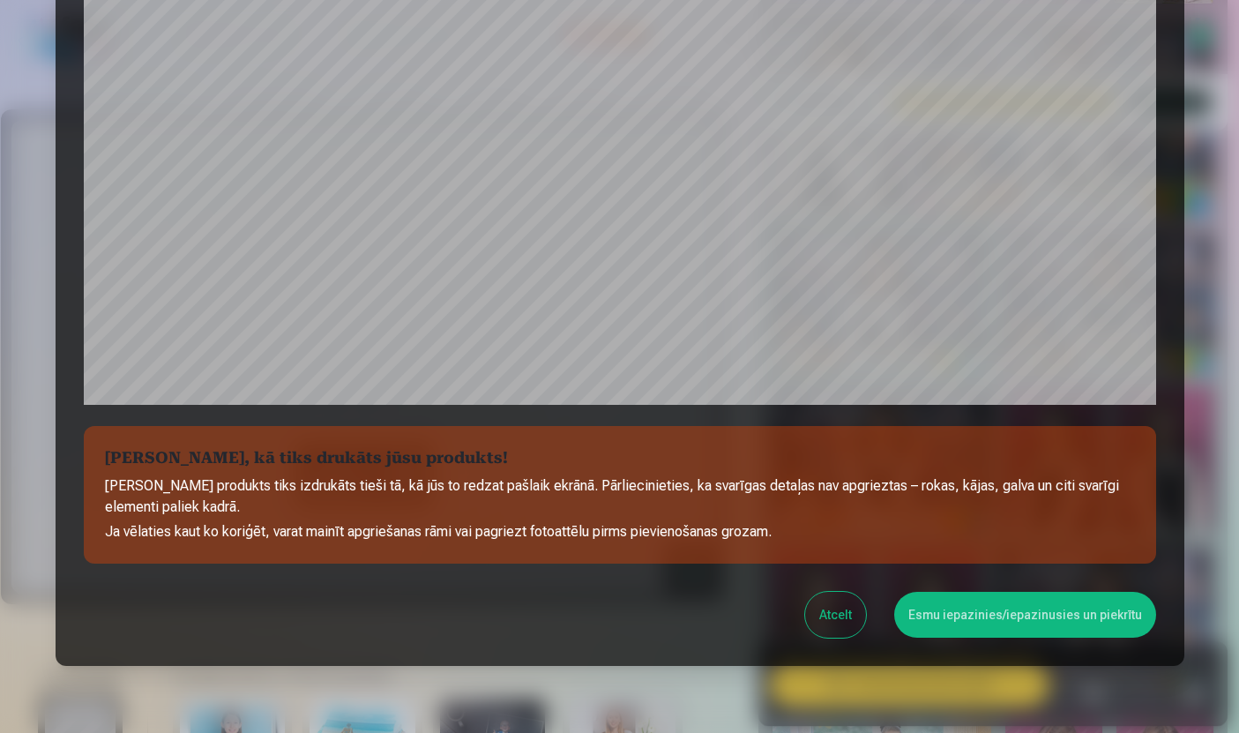
click at [1050, 623] on button "Esmu iepazinies/iepazinusies un piekrītu" at bounding box center [1025, 615] width 262 height 46
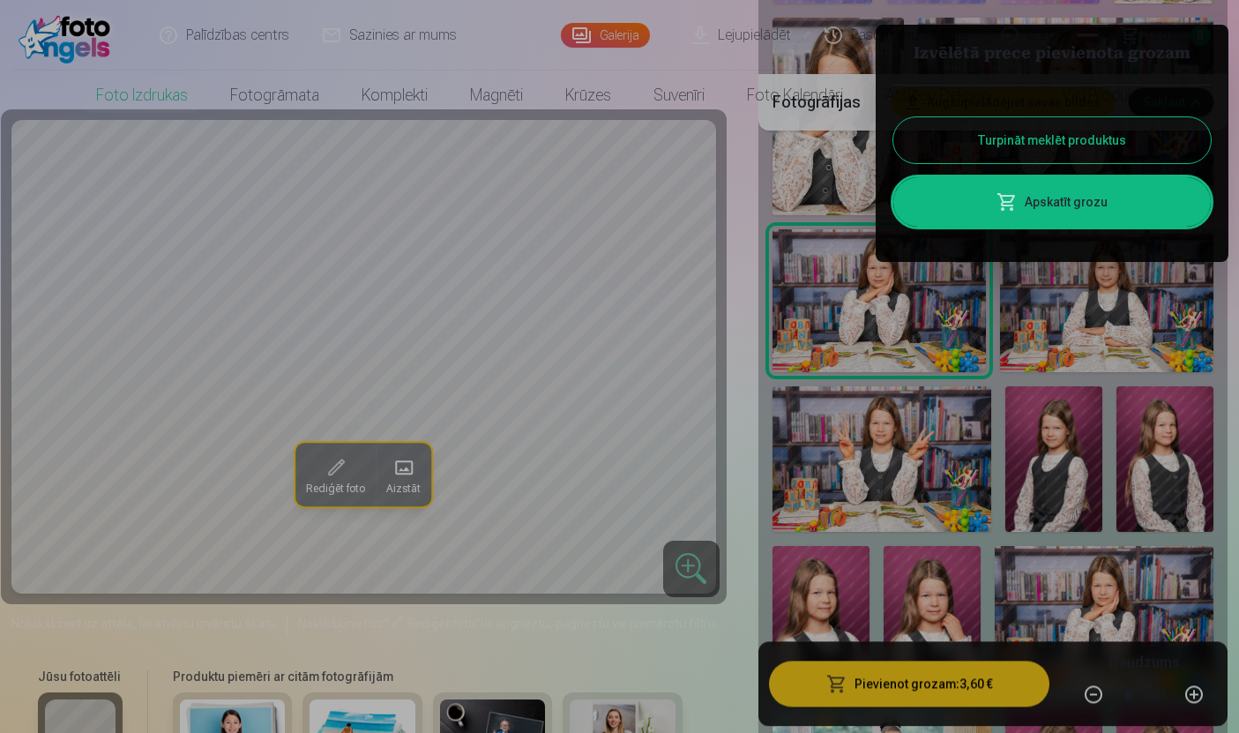
click at [1094, 217] on link "Apskatīt grozu" at bounding box center [1051, 201] width 317 height 49
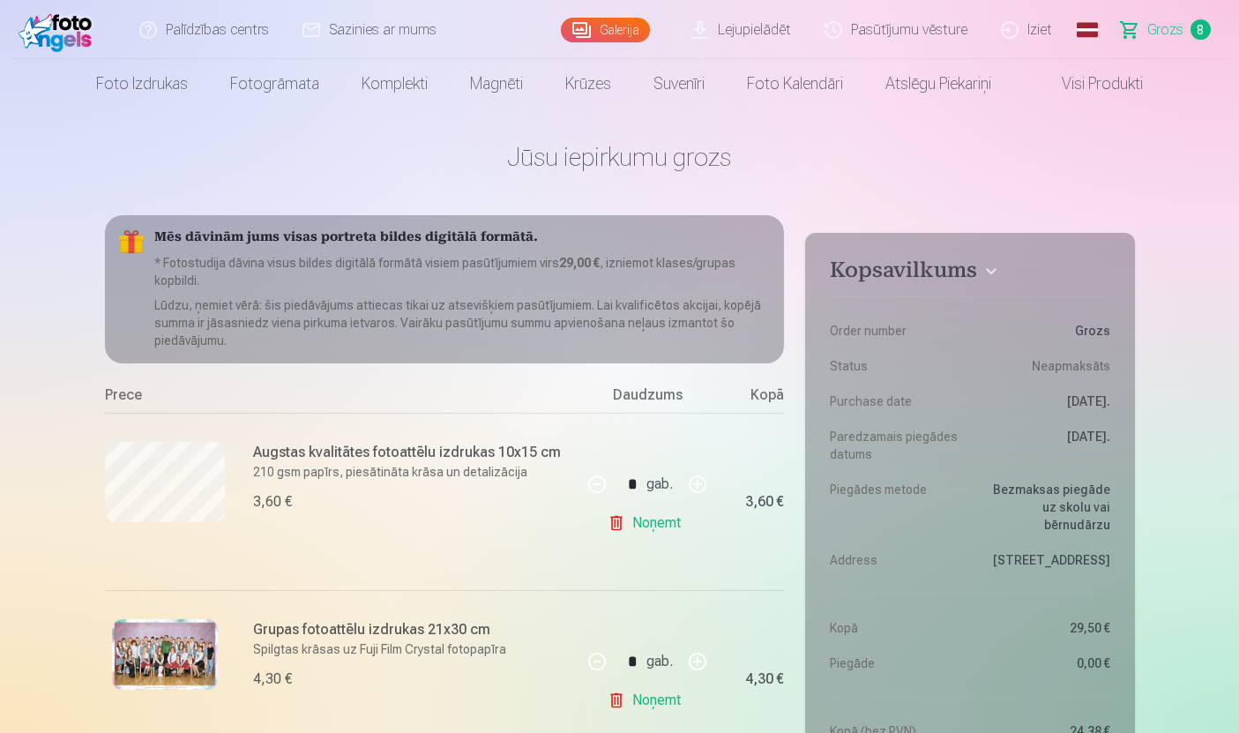
scroll to position [26, 0]
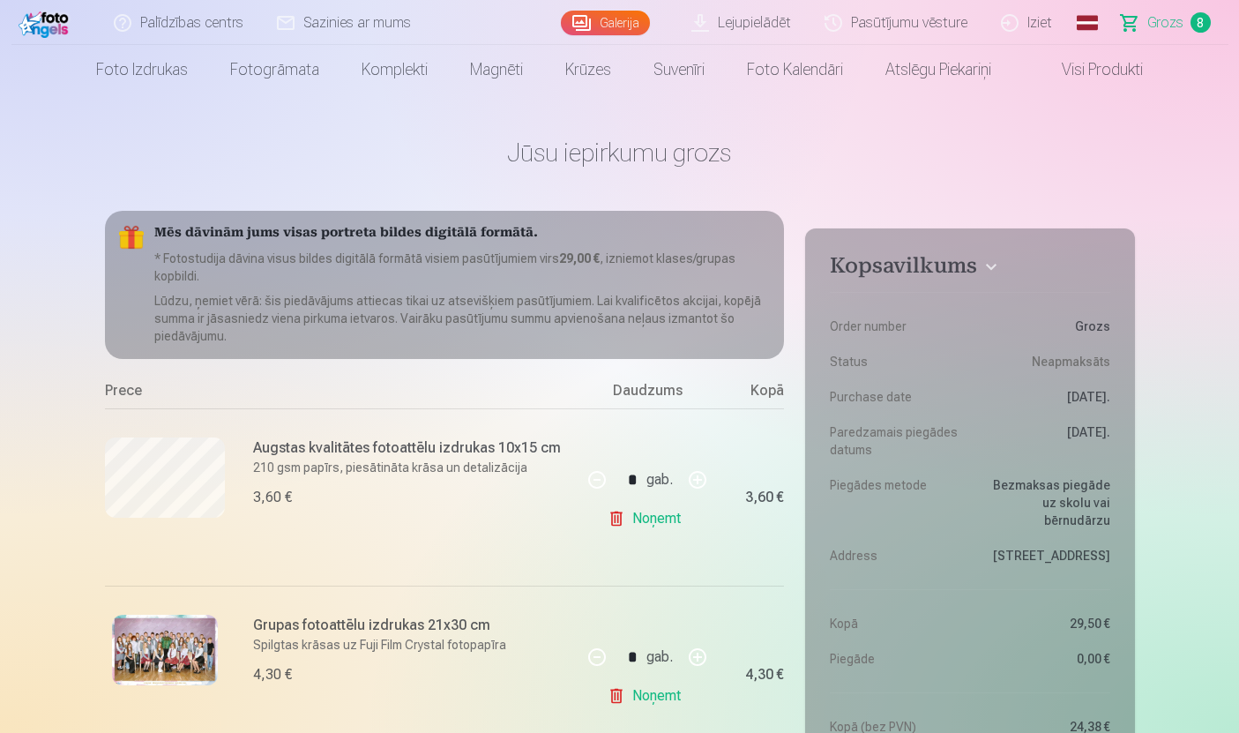
click at [669, 71] on link "Suvenīri" at bounding box center [678, 69] width 93 height 49
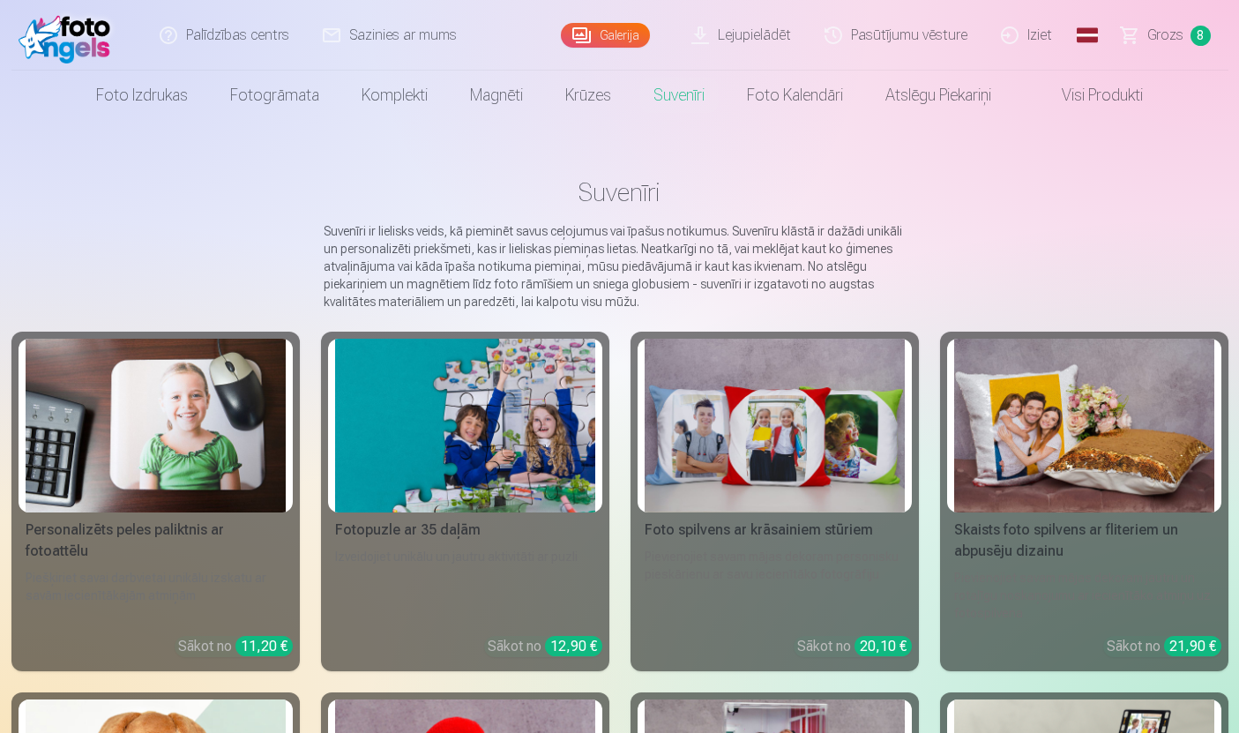
click at [1177, 41] on span "Grozs" at bounding box center [1165, 35] width 36 height 21
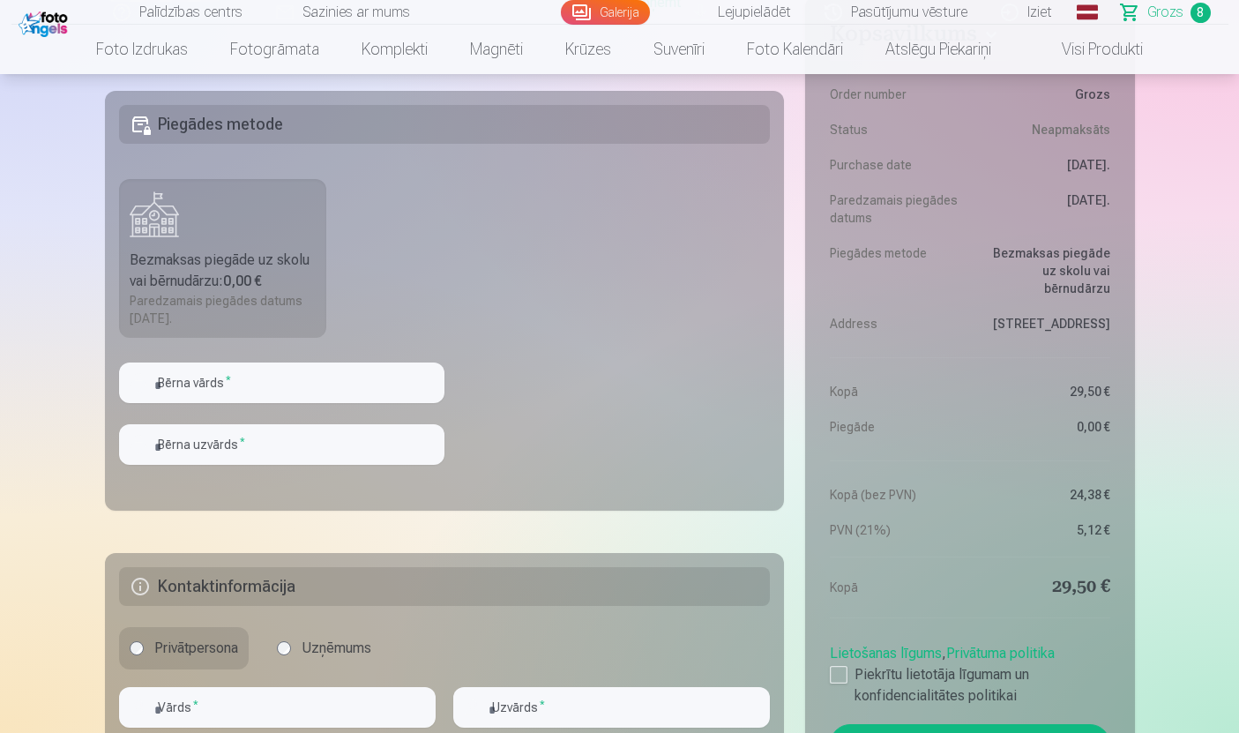
scroll to position [1765, 0]
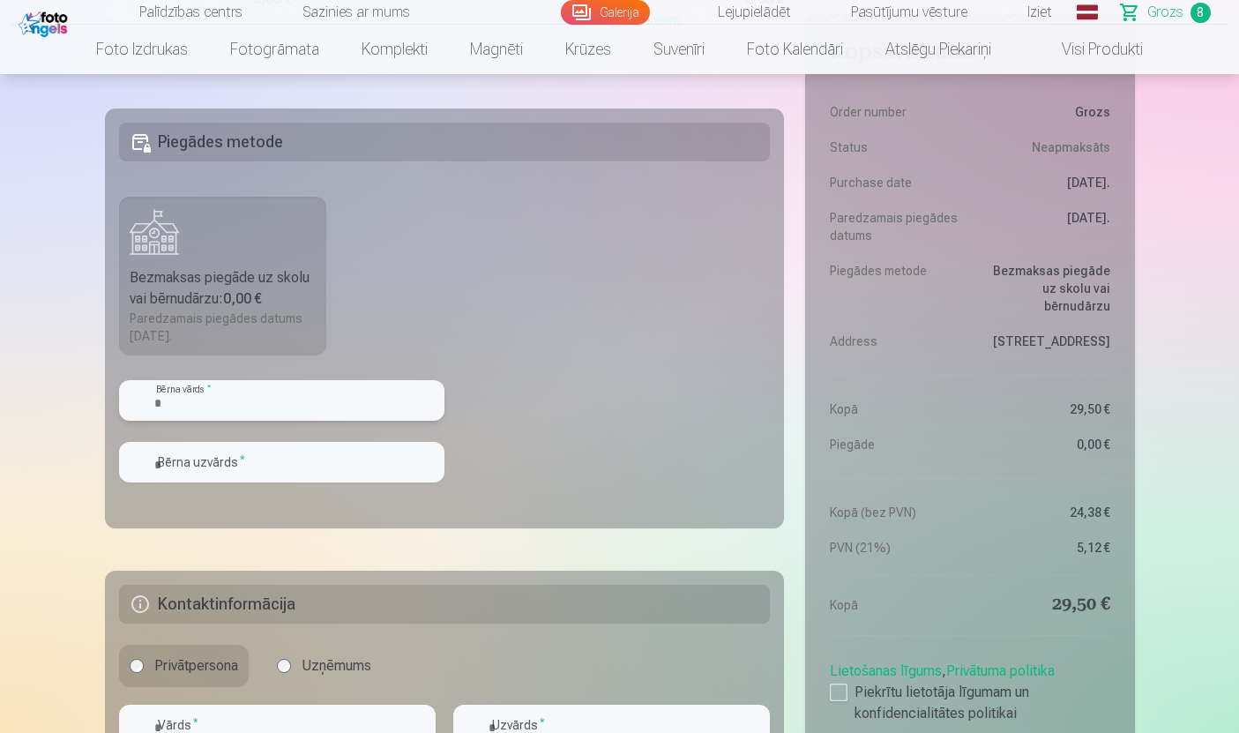
click at [321, 403] on input "text" at bounding box center [281, 400] width 325 height 41
type input "*******"
click at [310, 454] on input "text" at bounding box center [281, 463] width 325 height 41
type input "*******"
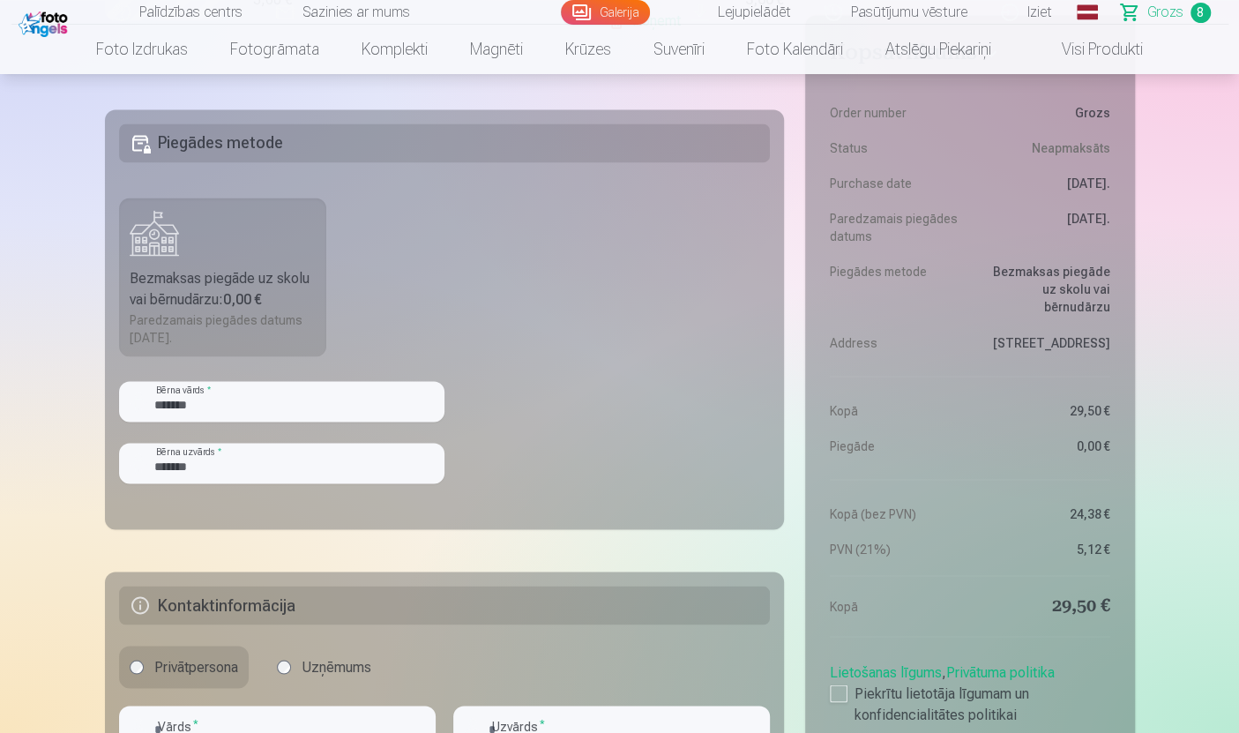
click at [596, 451] on fieldset "Piegādes metode Bezmaksas piegāde uz skolu vai bērnudārzu : 0,00 € Paredzamais …" at bounding box center [445, 319] width 680 height 420
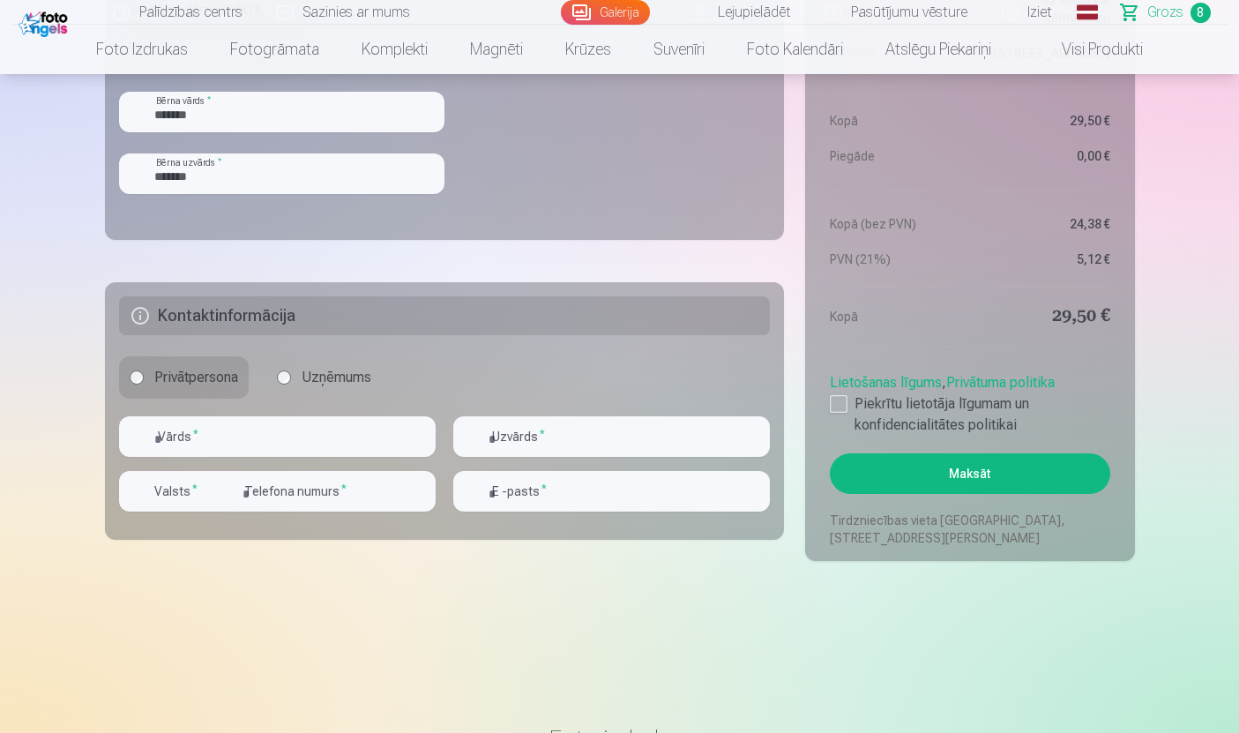
scroll to position [2057, 0]
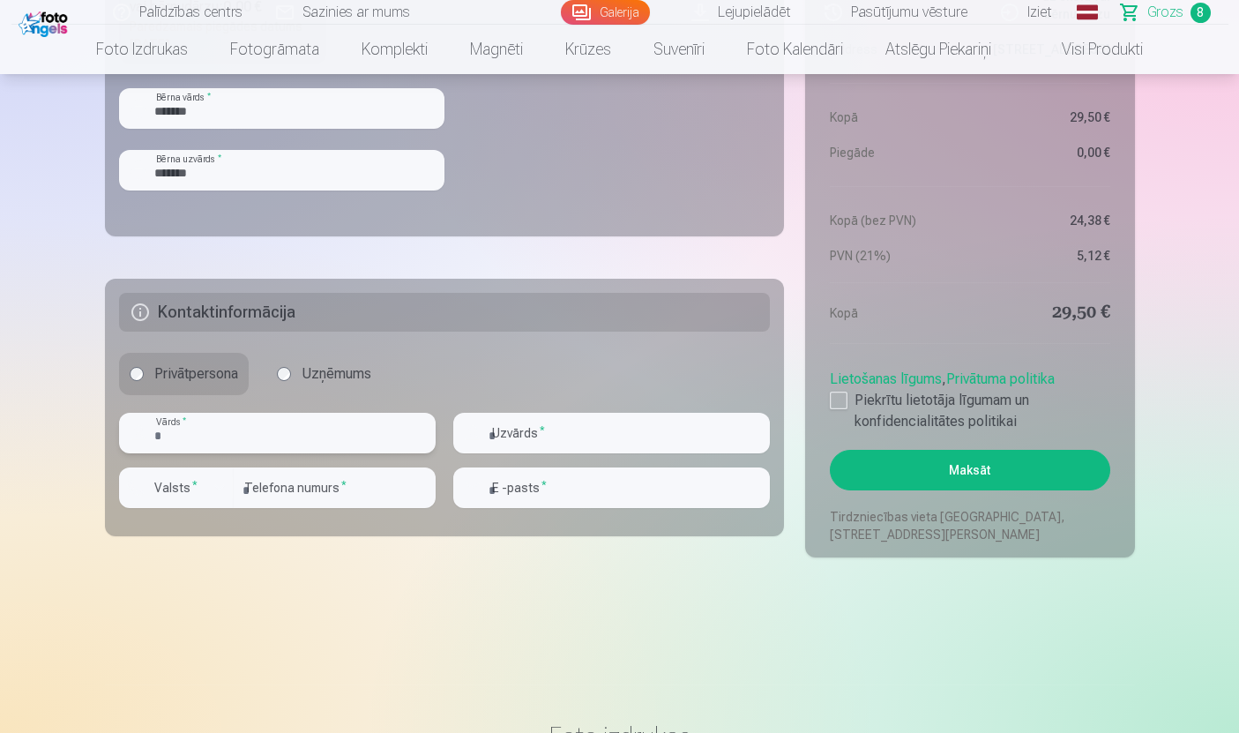
click at [323, 430] on input "text" at bounding box center [277, 433] width 317 height 41
type input "*******"
click at [599, 430] on input "text" at bounding box center [611, 434] width 317 height 41
type input "*******"
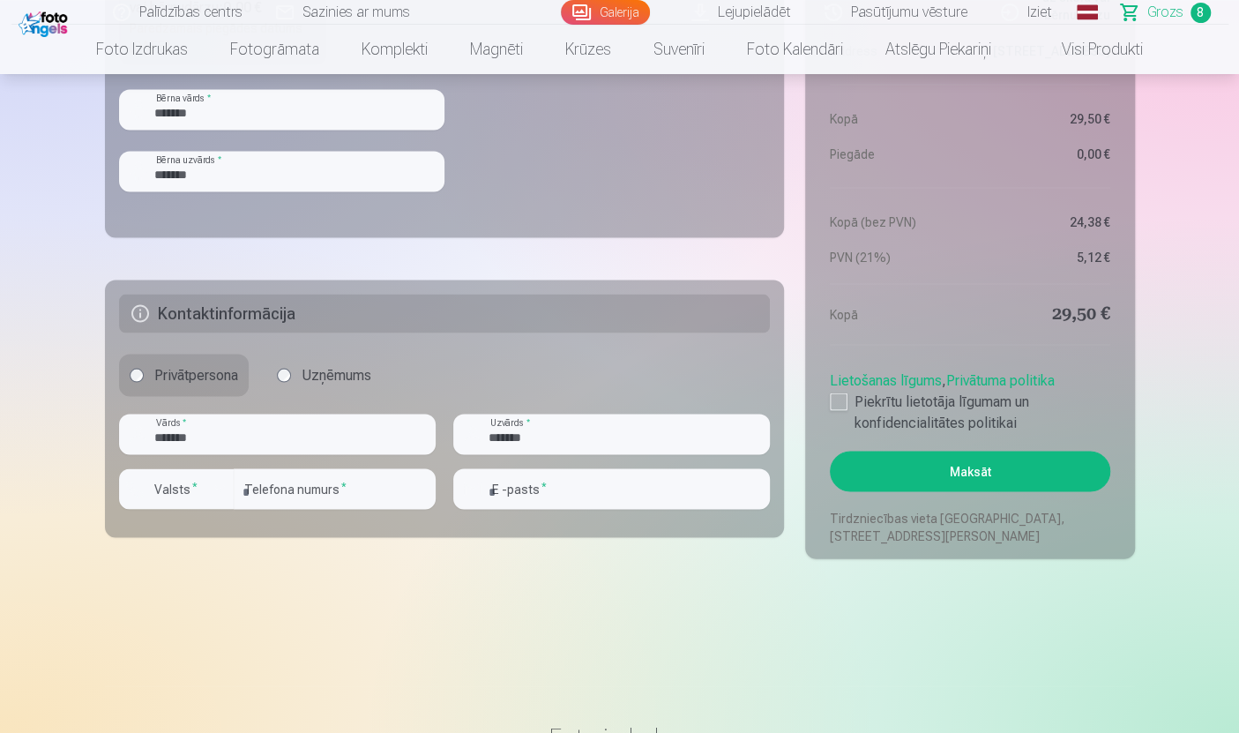
click at [192, 491] on sup "*" at bounding box center [194, 485] width 5 height 11
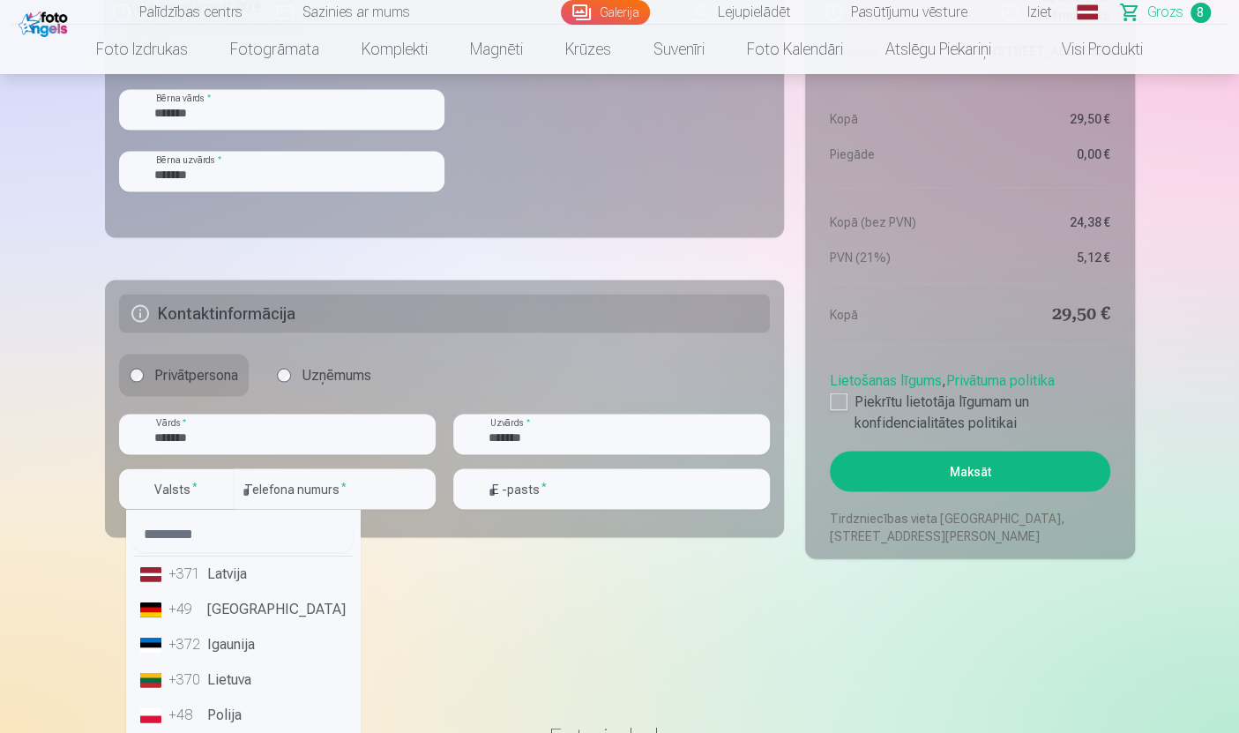
scroll to position [2057, 0]
click at [256, 578] on li "+371 Latvija" at bounding box center [243, 572] width 220 height 35
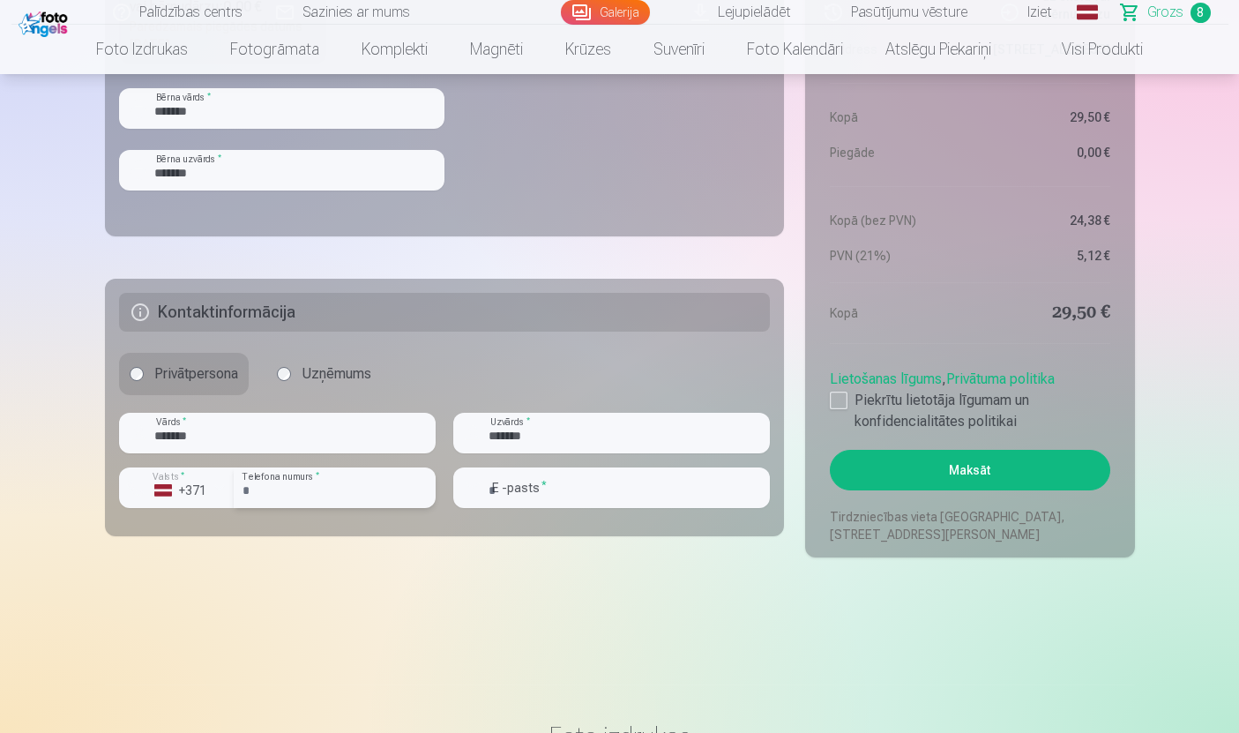
click at [347, 491] on input "number" at bounding box center [335, 487] width 202 height 41
type input "********"
click at [601, 500] on input "email" at bounding box center [611, 488] width 317 height 41
type input "**********"
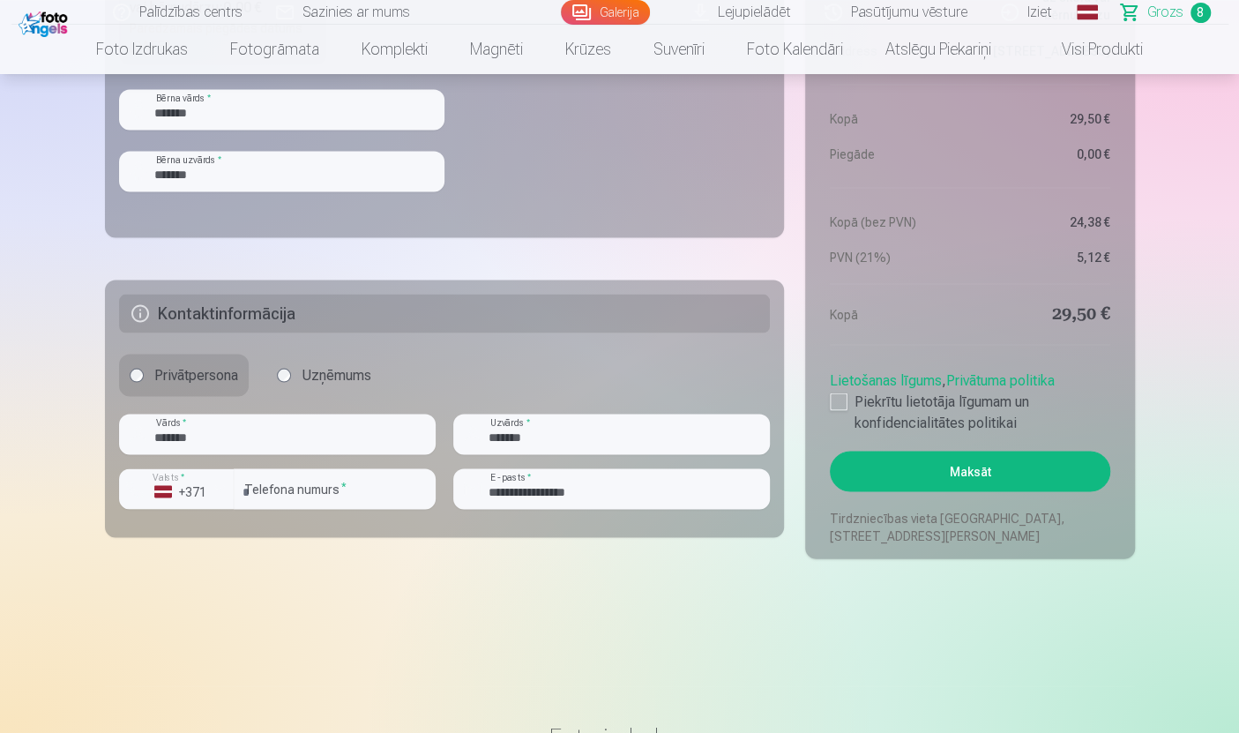
click at [836, 399] on div at bounding box center [839, 401] width 18 height 18
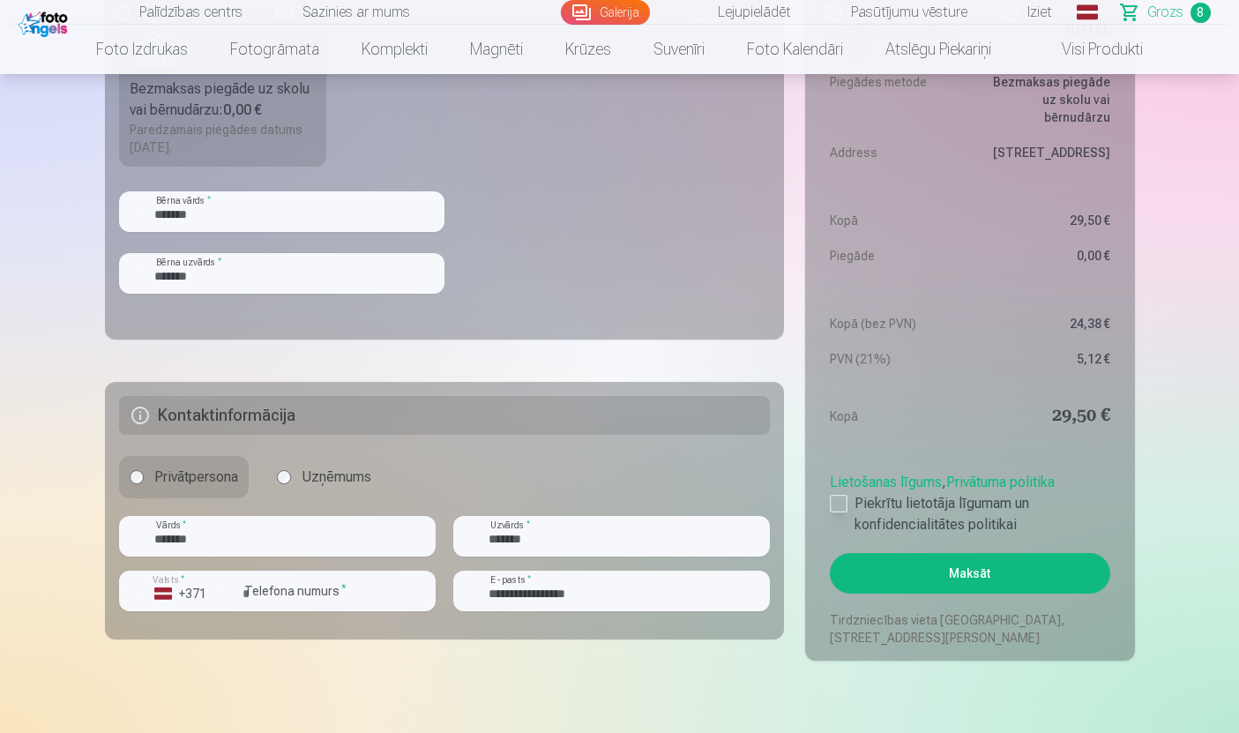
scroll to position [1956, 0]
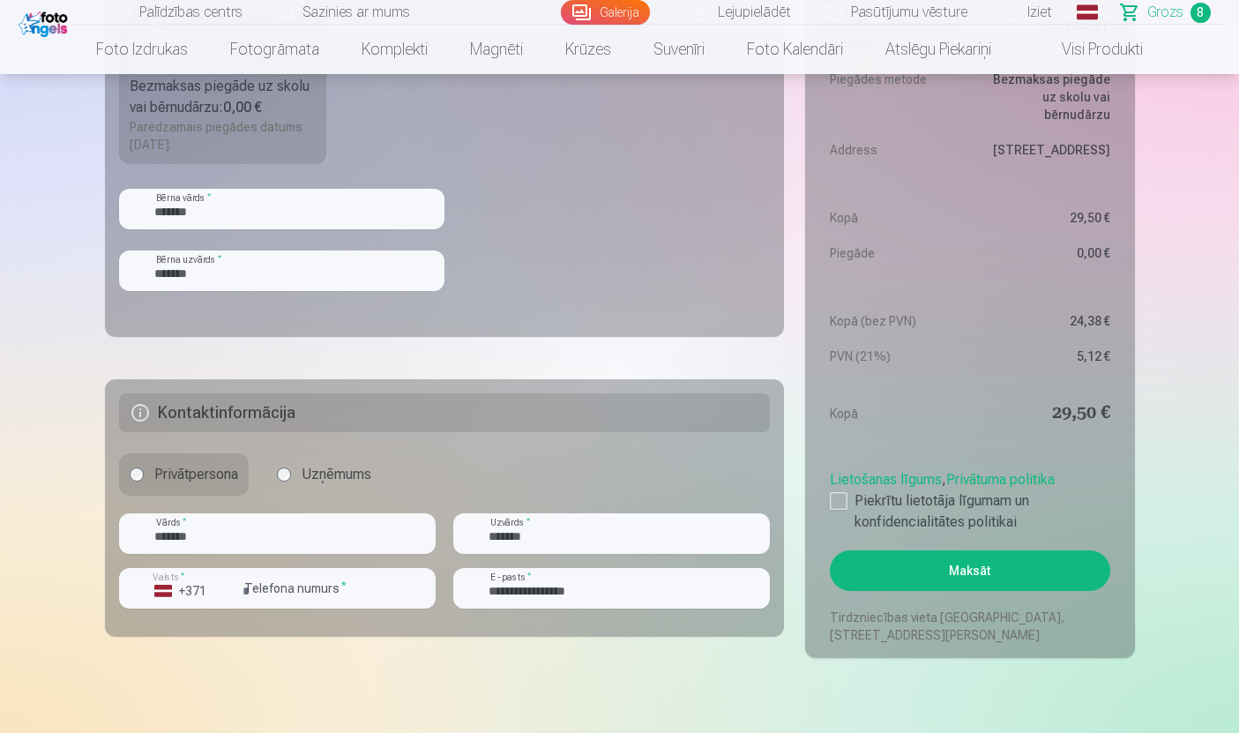
click at [1015, 568] on button "Maksāt" at bounding box center [970, 570] width 280 height 41
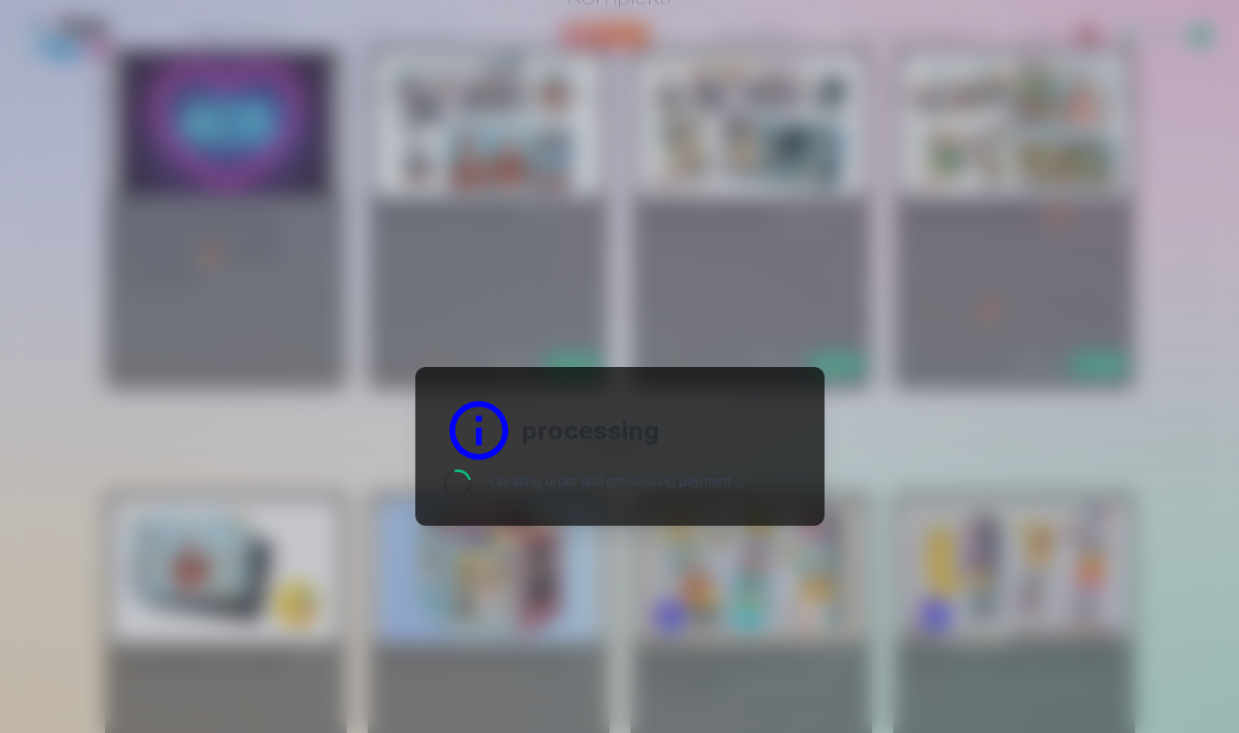
scroll to position [0, 0]
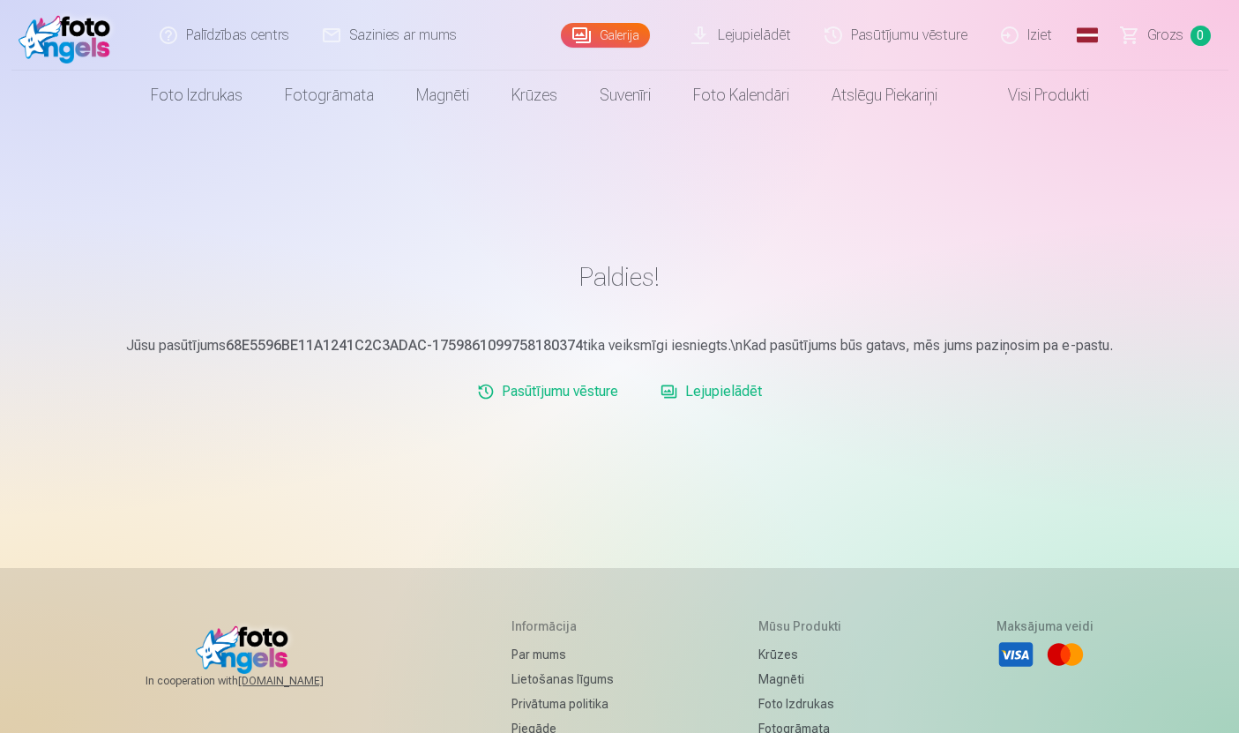
click at [737, 384] on link "Lejupielādēt" at bounding box center [712, 391] width 116 height 35
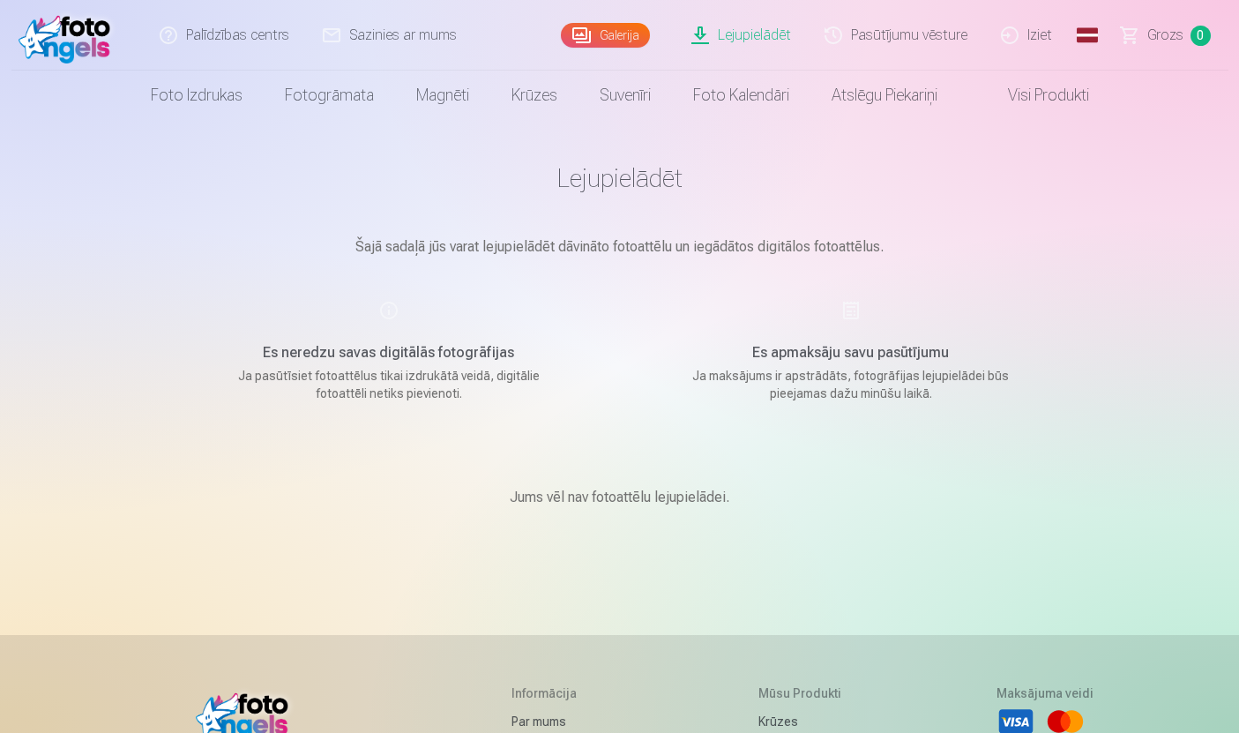
click at [772, 34] on link "Lejupielādēt" at bounding box center [742, 35] width 133 height 71
click at [724, 45] on link "Lejupielādēt" at bounding box center [742, 35] width 133 height 71
